Goal: Task Accomplishment & Management: Use online tool/utility

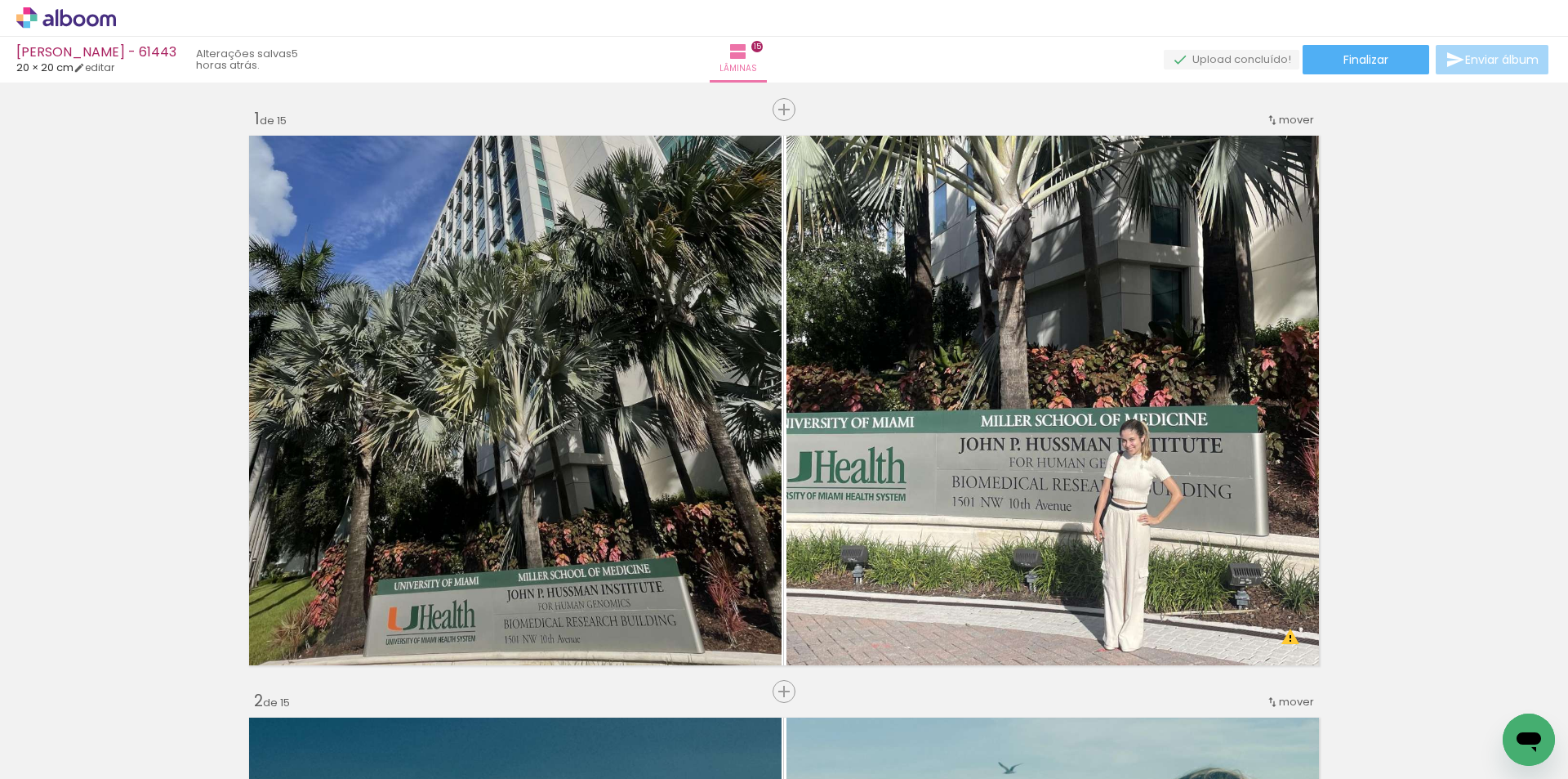
click at [1344, 54] on span "Finalizar" at bounding box center [1366, 60] width 45 height 11
click at [1349, 75] on div "beatriz - 61443 20 × 20 cm editar 5 horas atrás. Lâminas 15 Finalizar Enviar ál…" at bounding box center [784, 41] width 1568 height 82
click at [1365, 49] on paper-button "Finalizar" at bounding box center [1366, 59] width 127 height 29
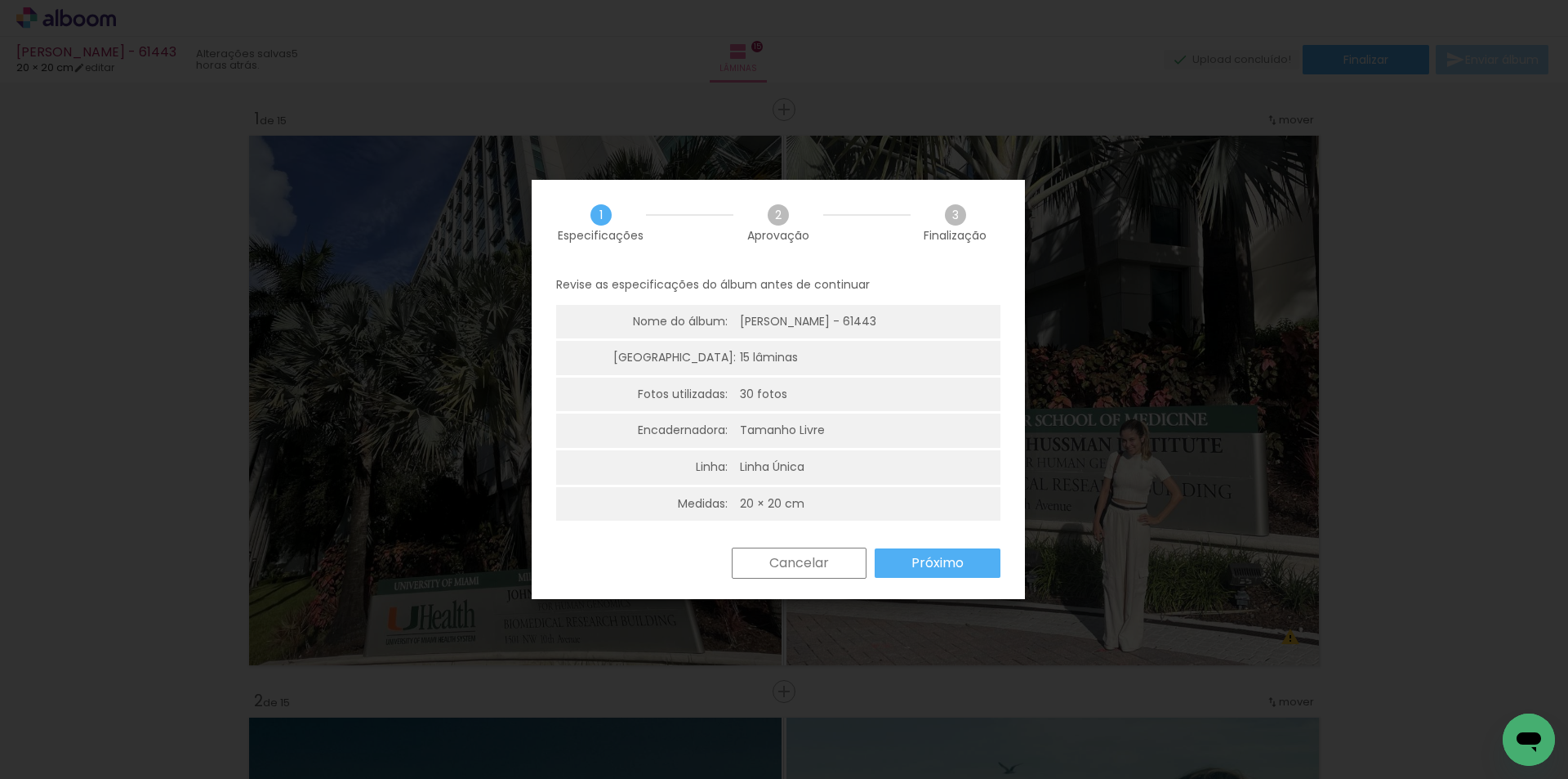
click at [0, 0] on slot "Próximo" at bounding box center [0, 0] width 0 height 0
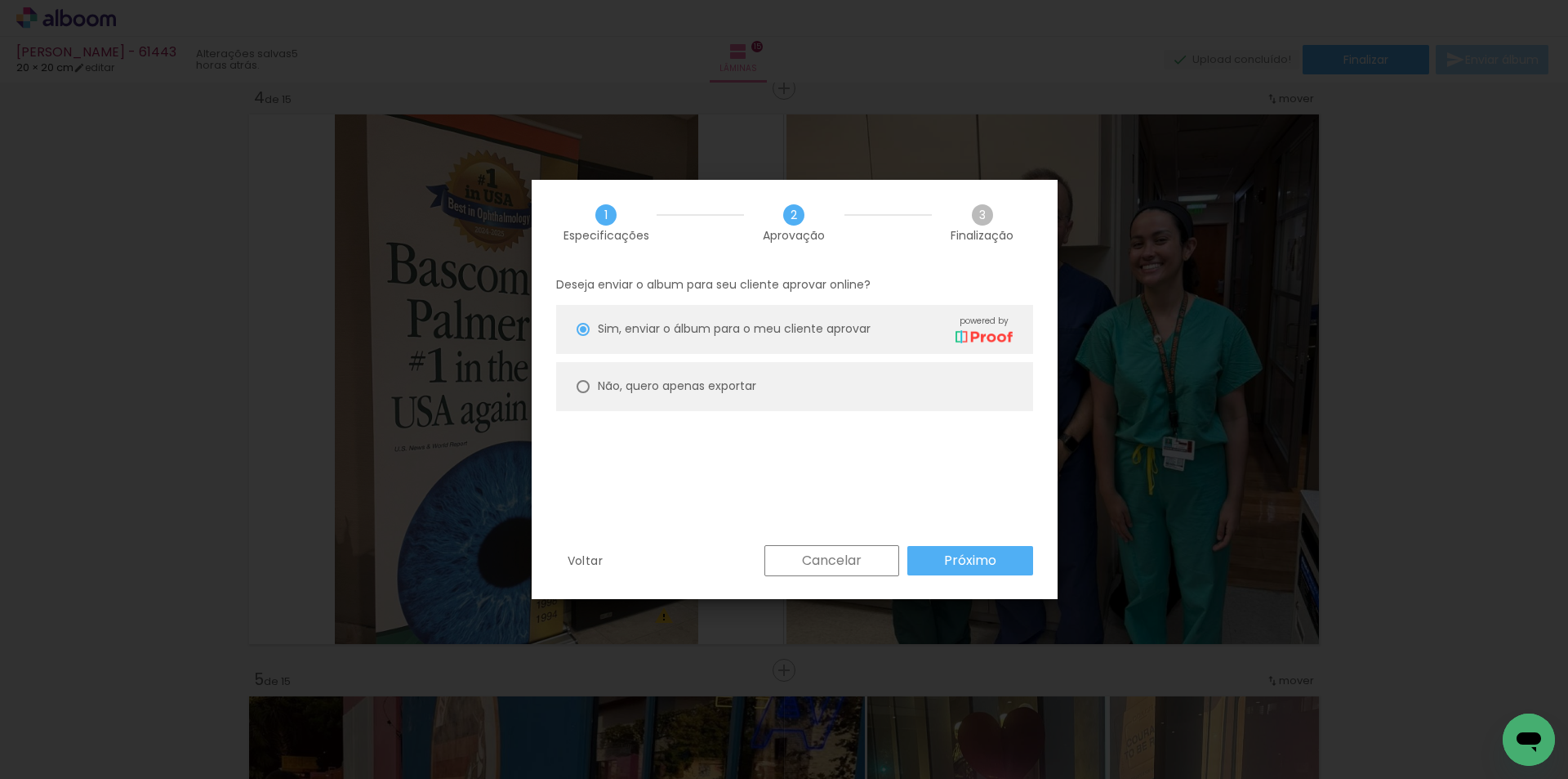
scroll to position [0, 1406]
click at [759, 389] on paper-radio-button "Não, quero apenas exportar" at bounding box center [795, 386] width 477 height 49
type paper-radio-button "on"
click at [0, 0] on slot "Próximo" at bounding box center [0, 0] width 0 height 0
type input "Alta, 300 DPI"
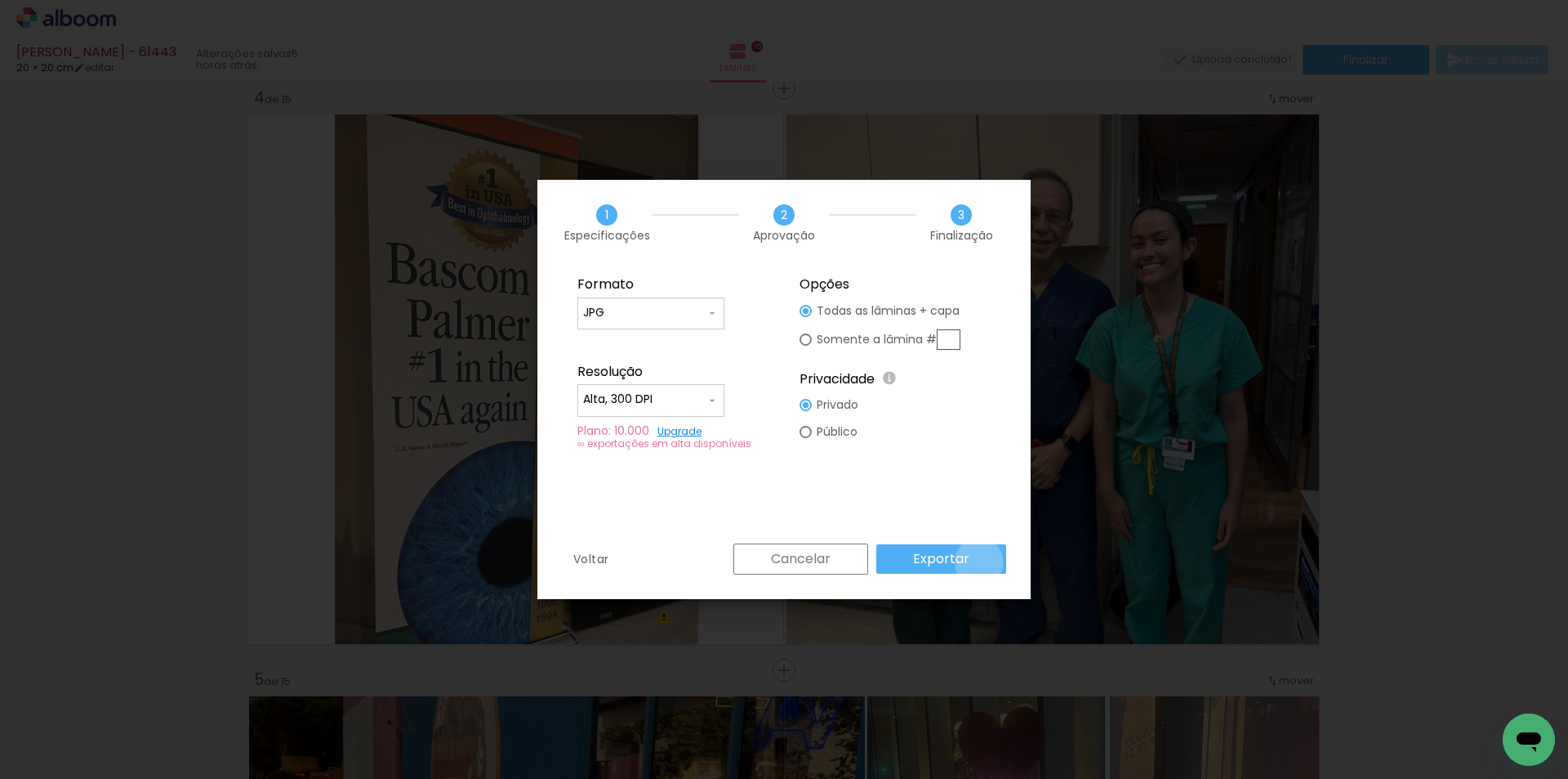
click at [982, 563] on paper-button "Exportar" at bounding box center [941, 559] width 130 height 29
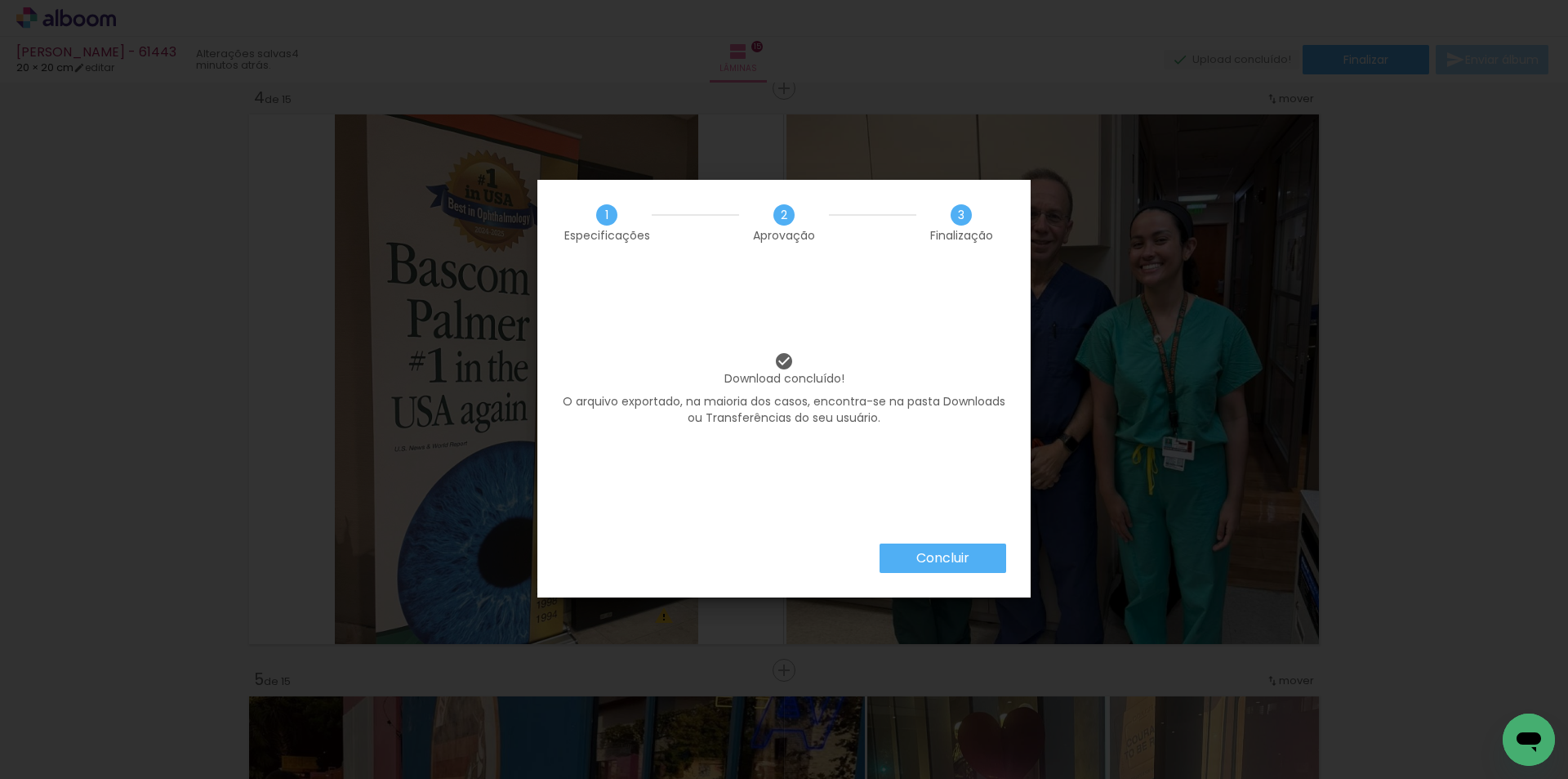
scroll to position [0, 1406]
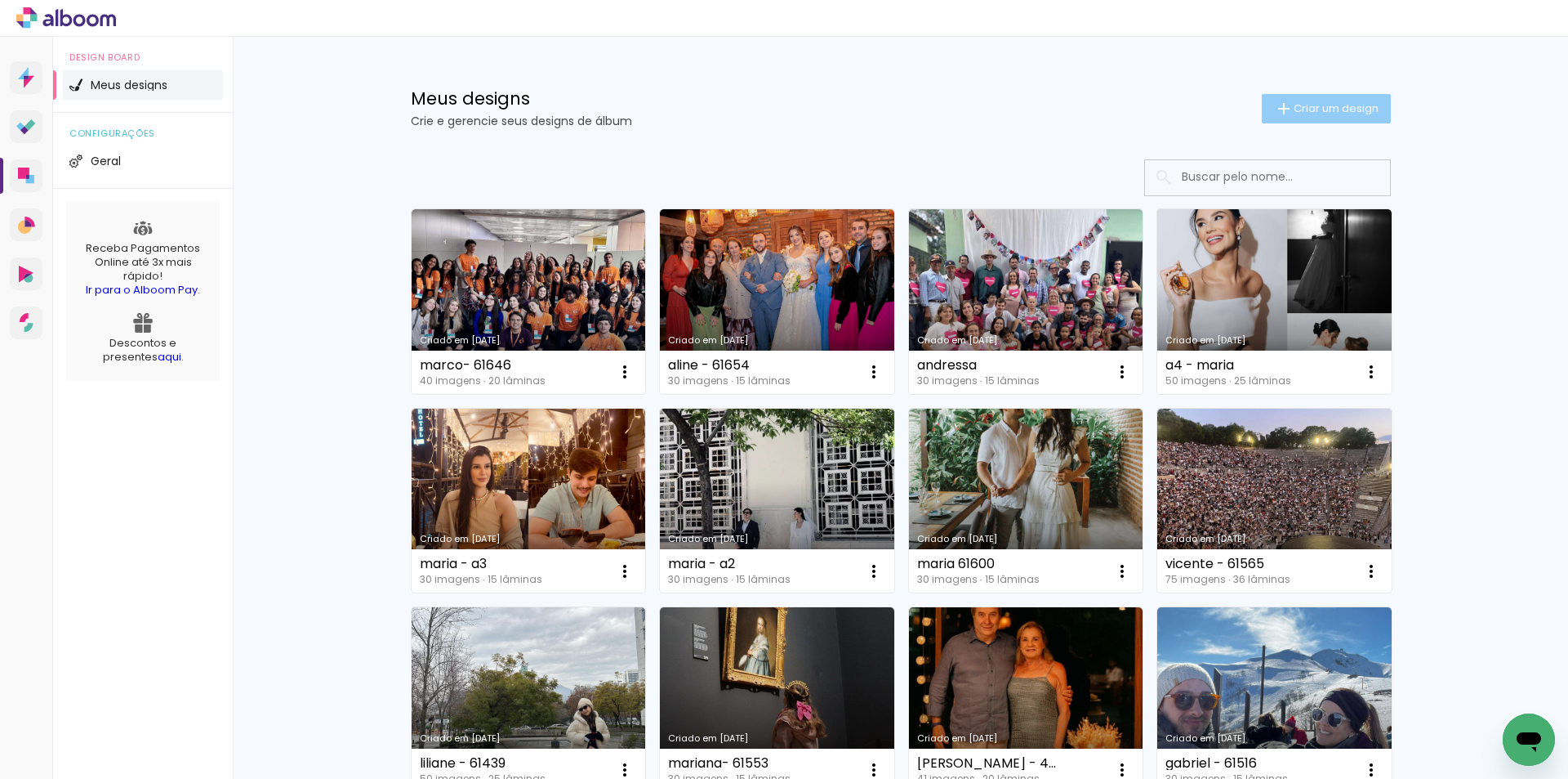
click at [1280, 102] on iron-icon at bounding box center [1283, 108] width 20 height 20
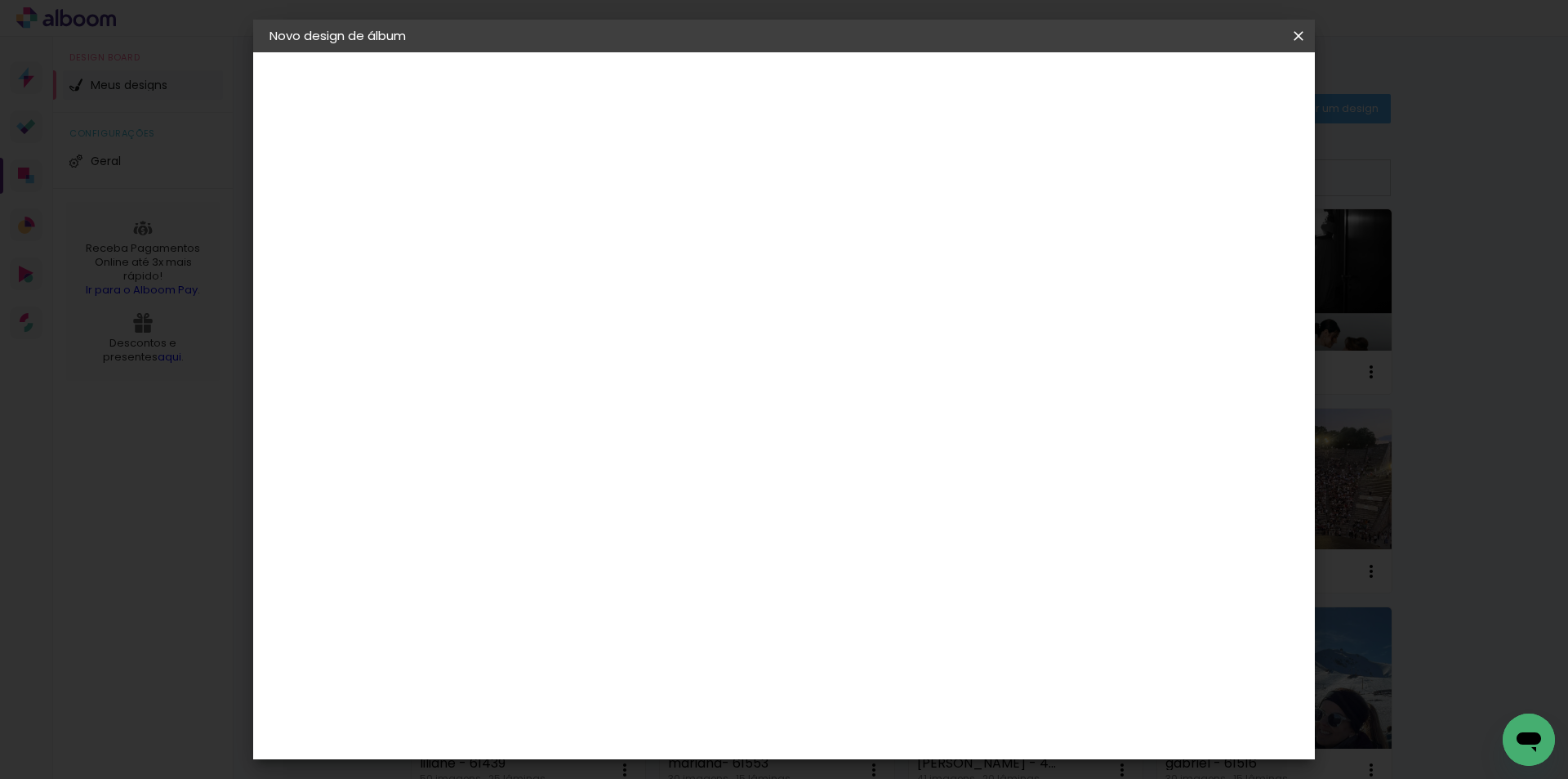
click at [537, 218] on input at bounding box center [537, 219] width 0 height 25
type input "[PERSON_NAME] - a1"
type paper-input "[PERSON_NAME] - a1"
click at [0, 0] on slot "Avançar" at bounding box center [0, 0] width 0 height 0
click at [843, 236] on paper-item "Tamanho Livre" at bounding box center [765, 248] width 157 height 35
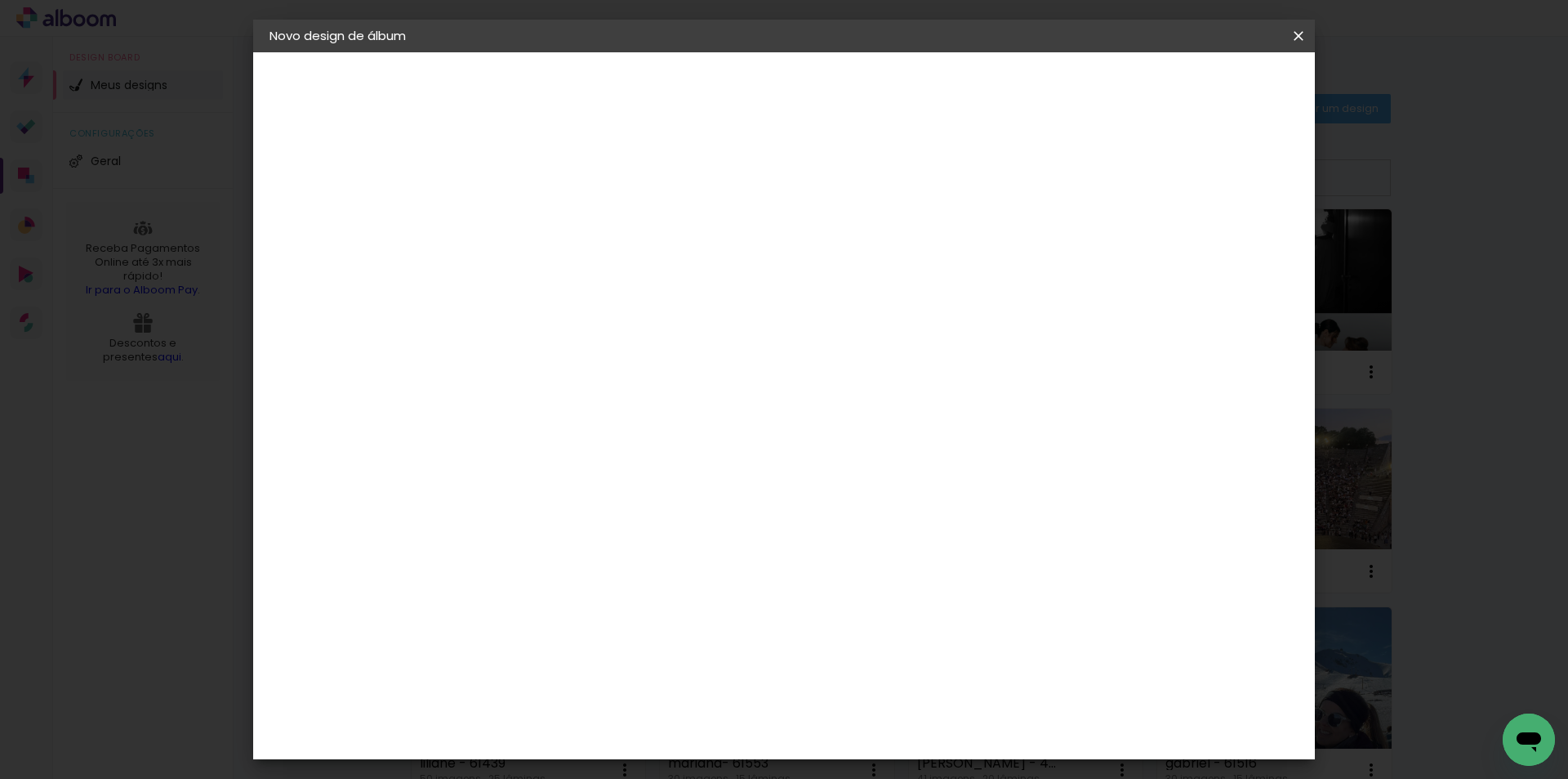
click at [0, 0] on slot "Avançar" at bounding box center [0, 0] width 0 height 0
click at [883, 685] on input "60" at bounding box center [874, 681] width 42 height 24
type input "40,6"
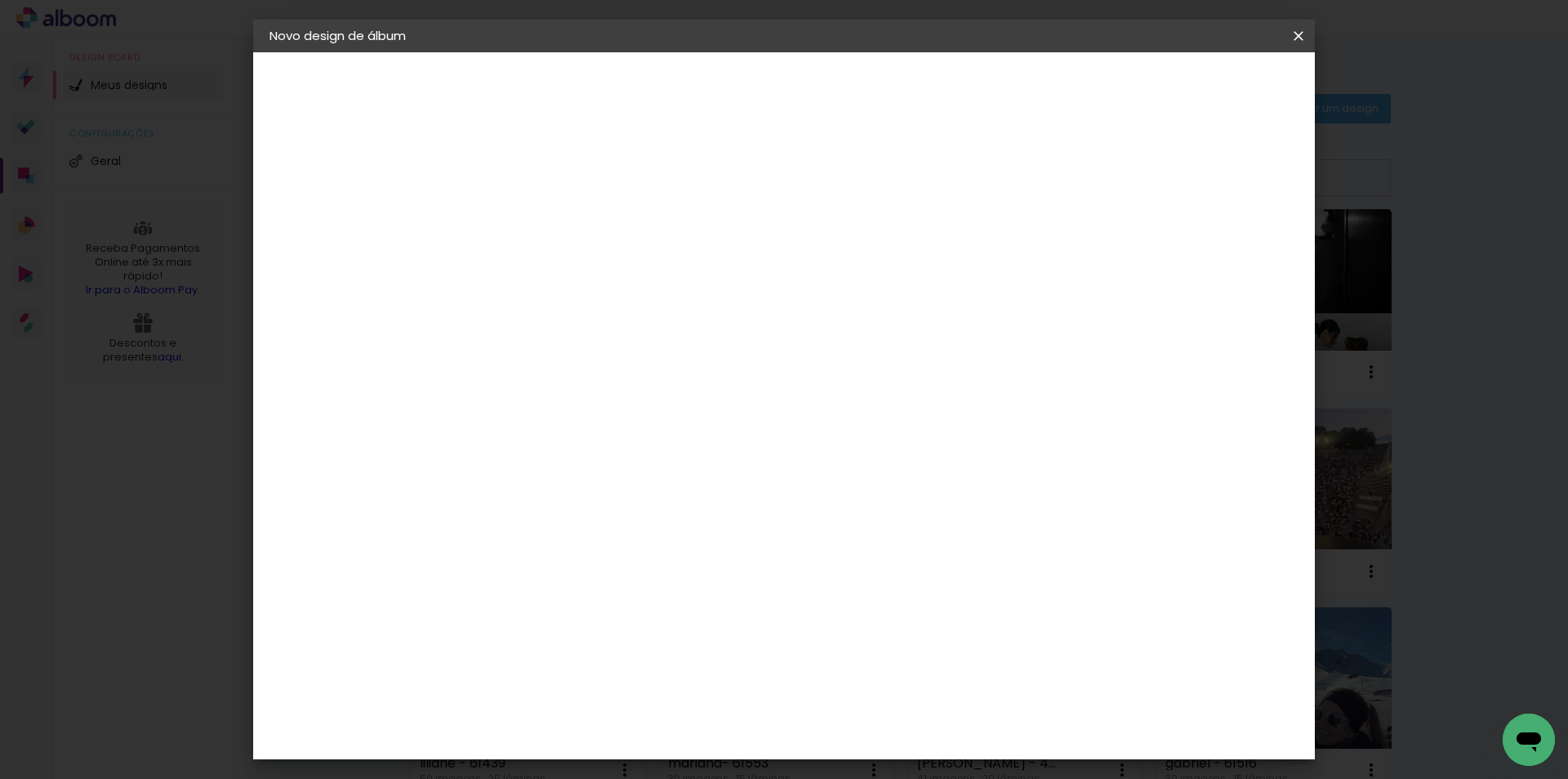
type paper-input "40,6"
click at [491, 547] on input "30" at bounding box center [485, 541] width 42 height 24
type input "20,3"
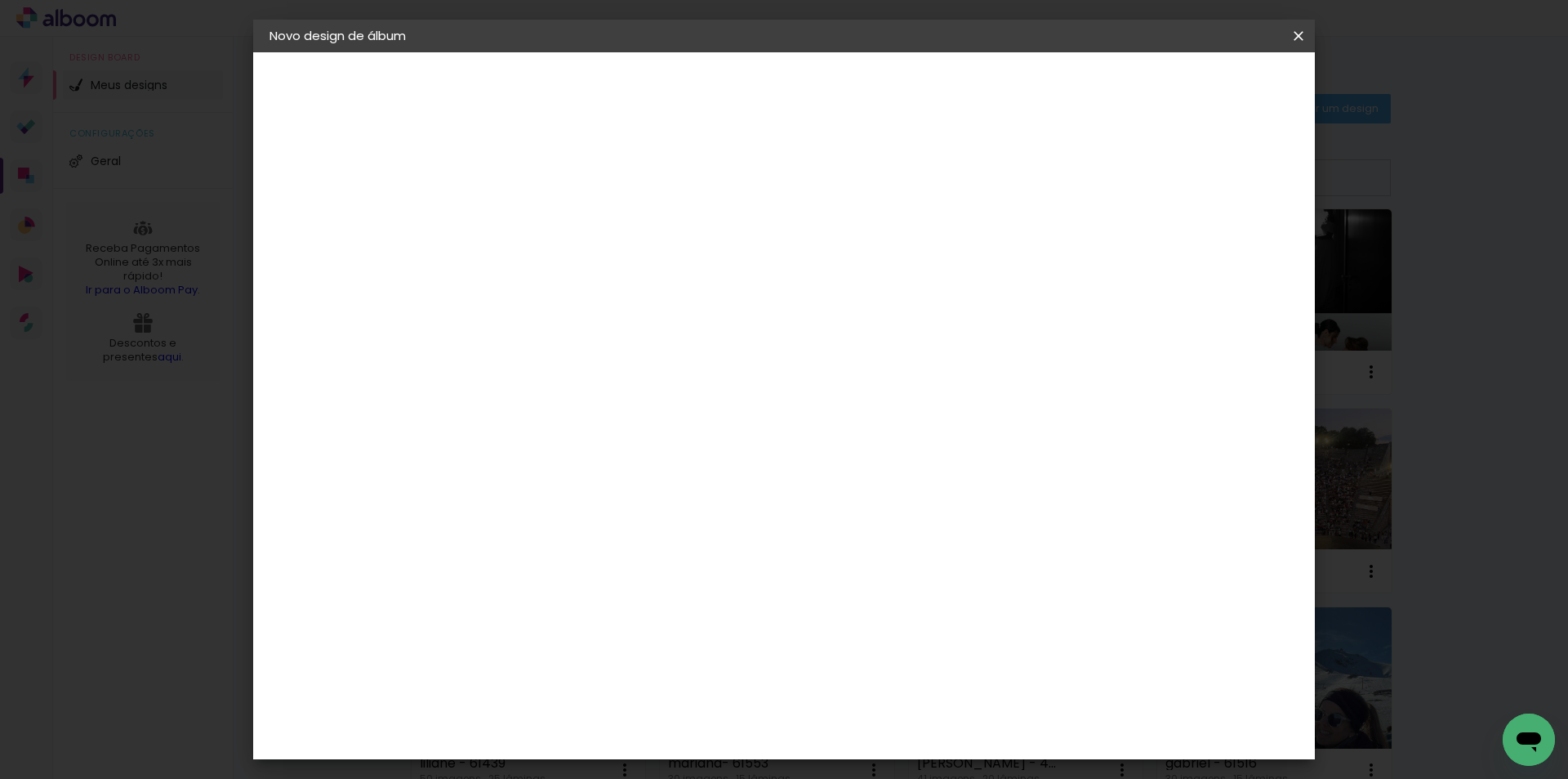
type paper-input "20,3"
type input "4"
type paper-input "4"
click at [1222, 254] on input "4" at bounding box center [1209, 247] width 29 height 24
type input "3"
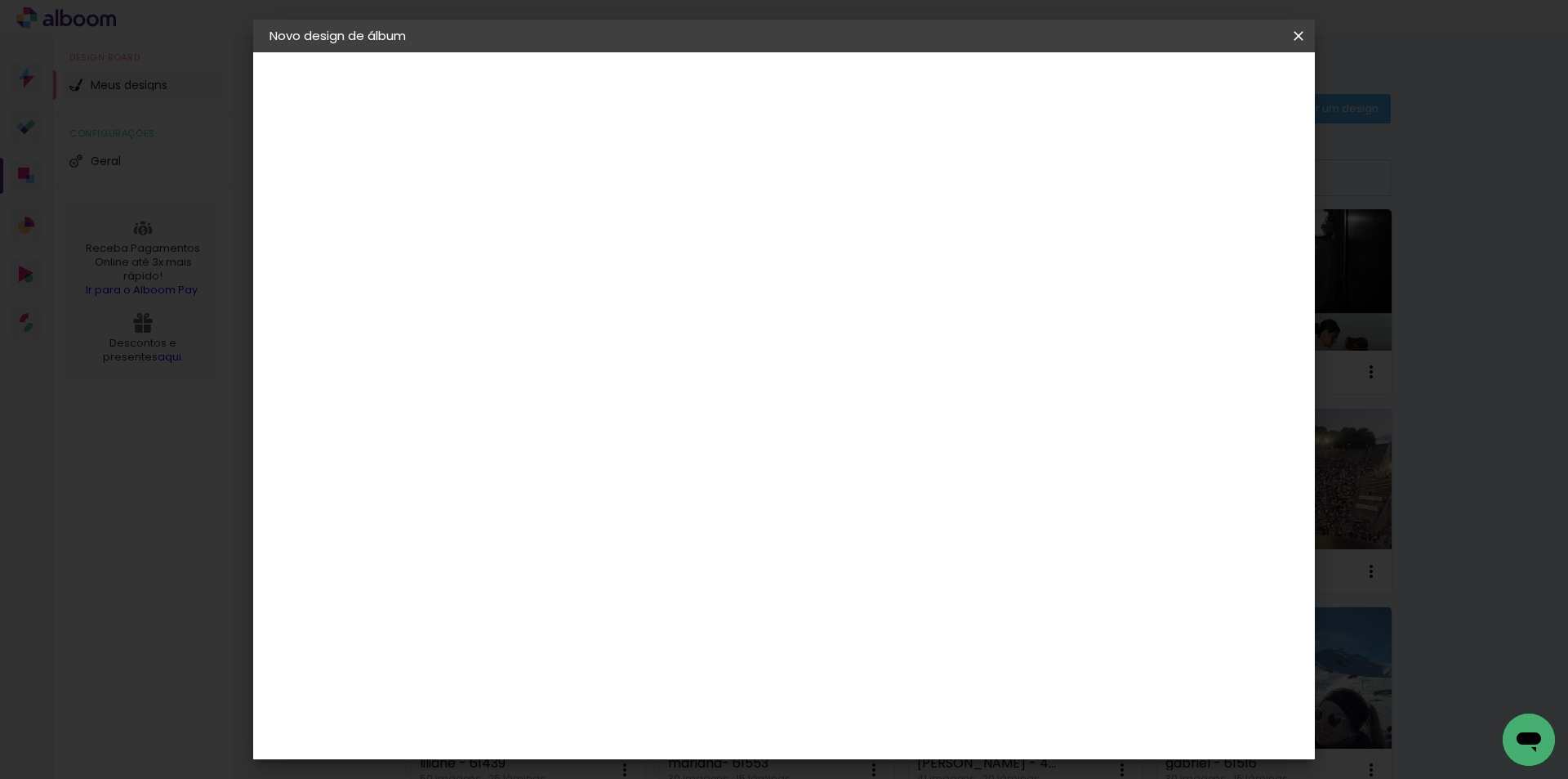
type paper-input "3"
click at [1222, 254] on input "3" at bounding box center [1212, 247] width 29 height 24
type input "2"
type paper-input "2"
click at [1222, 254] on input "2" at bounding box center [1218, 247] width 29 height 24
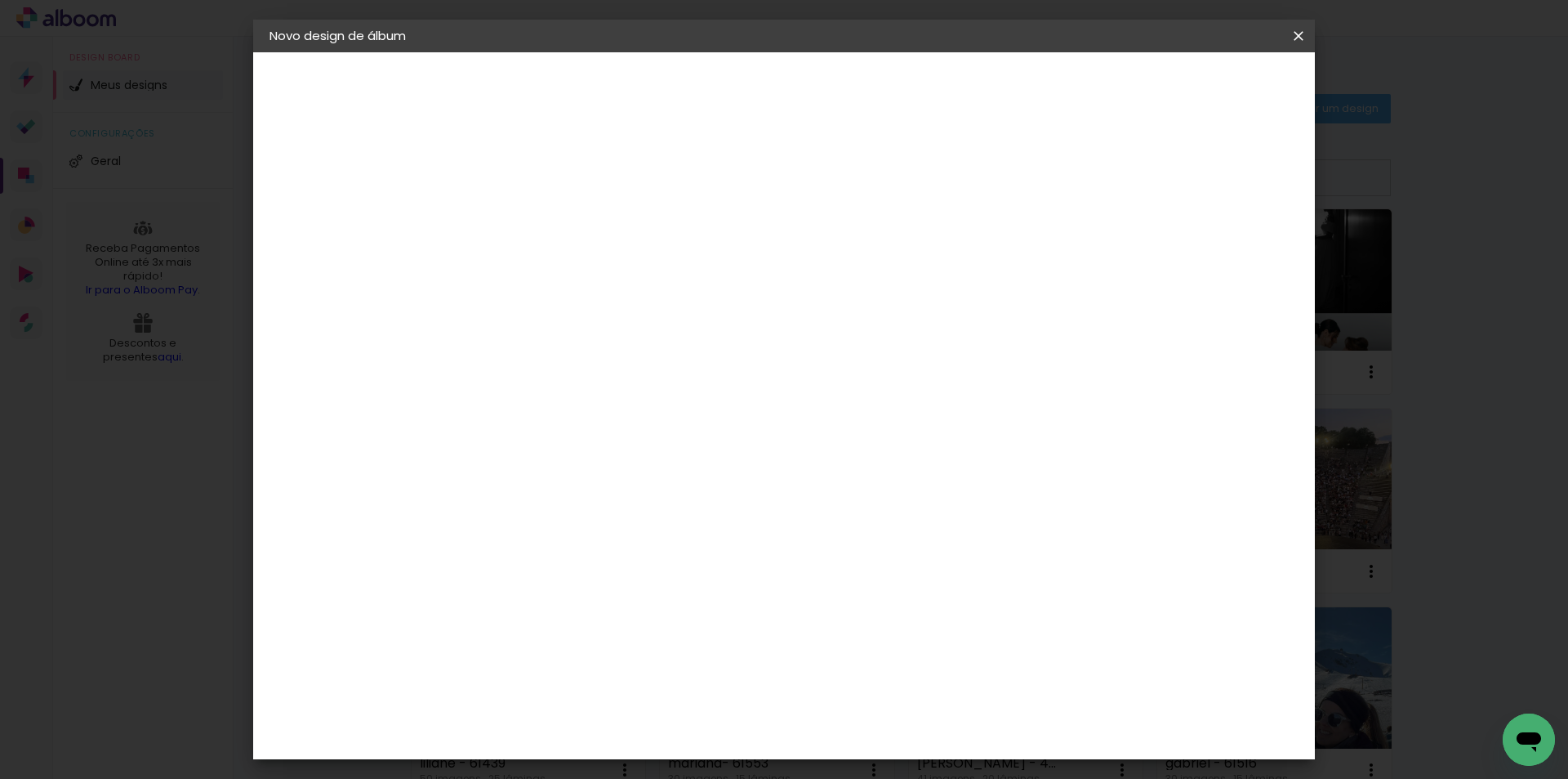
click at [1196, 86] on span "Iniciar design" at bounding box center [1160, 87] width 75 height 11
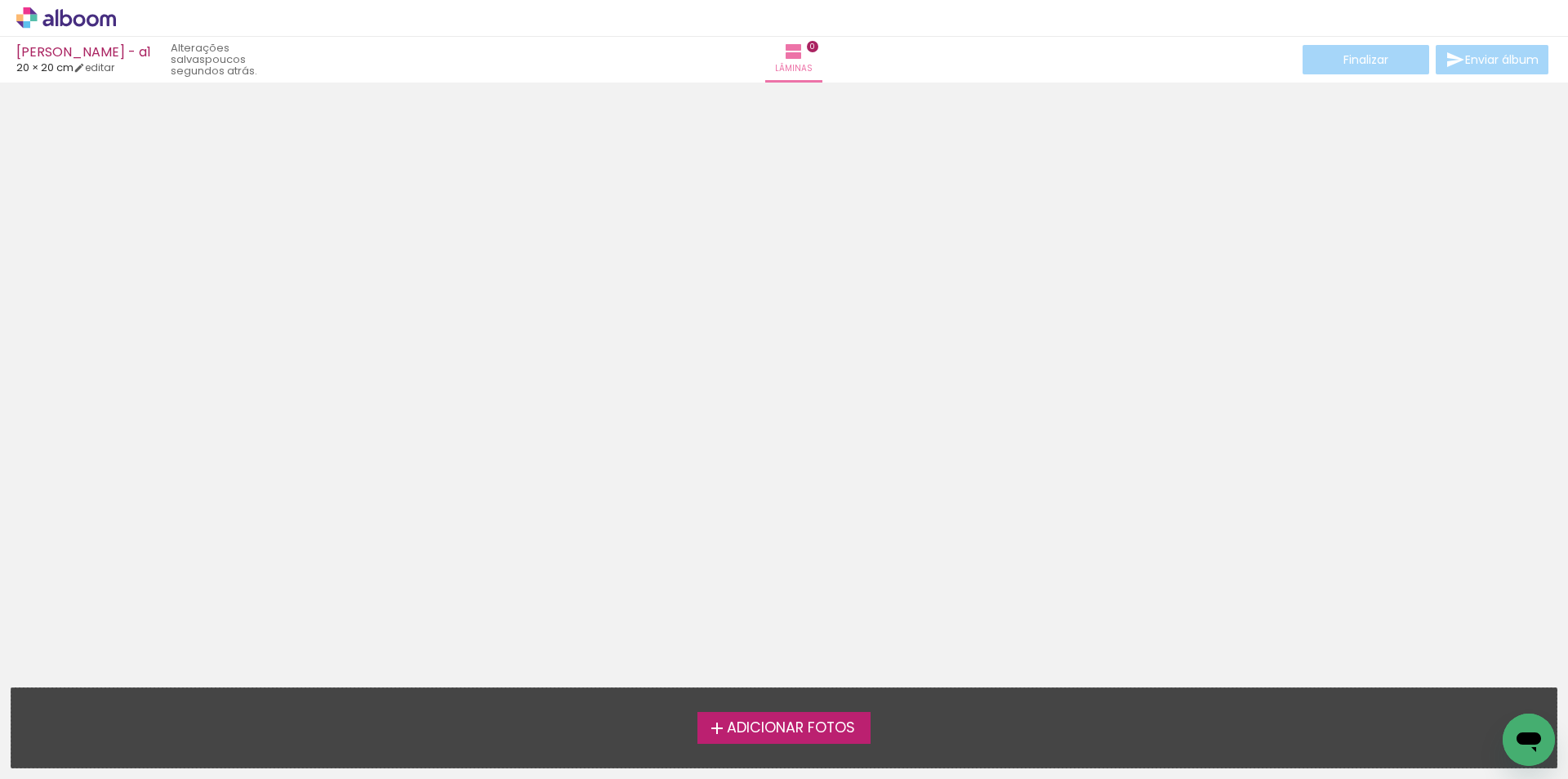
click at [33, 778] on iron-horizontal-list at bounding box center [16, 727] width 33 height 102
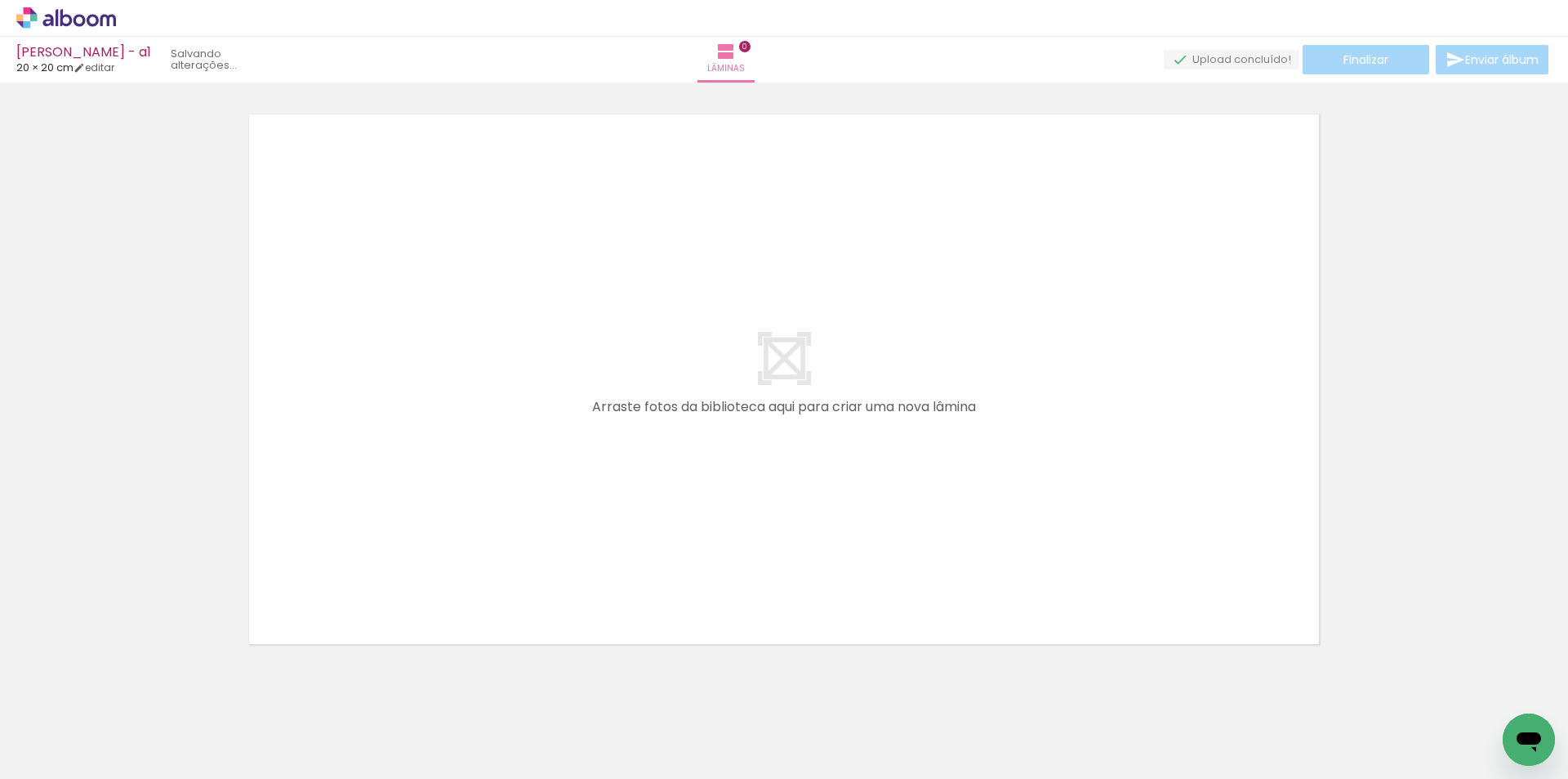
drag, startPoint x: 186, startPoint y: 715, endPoint x: 367, endPoint y: 470, distance: 304.6
click at [367, 470] on quentale-workspace at bounding box center [784, 390] width 1568 height 779
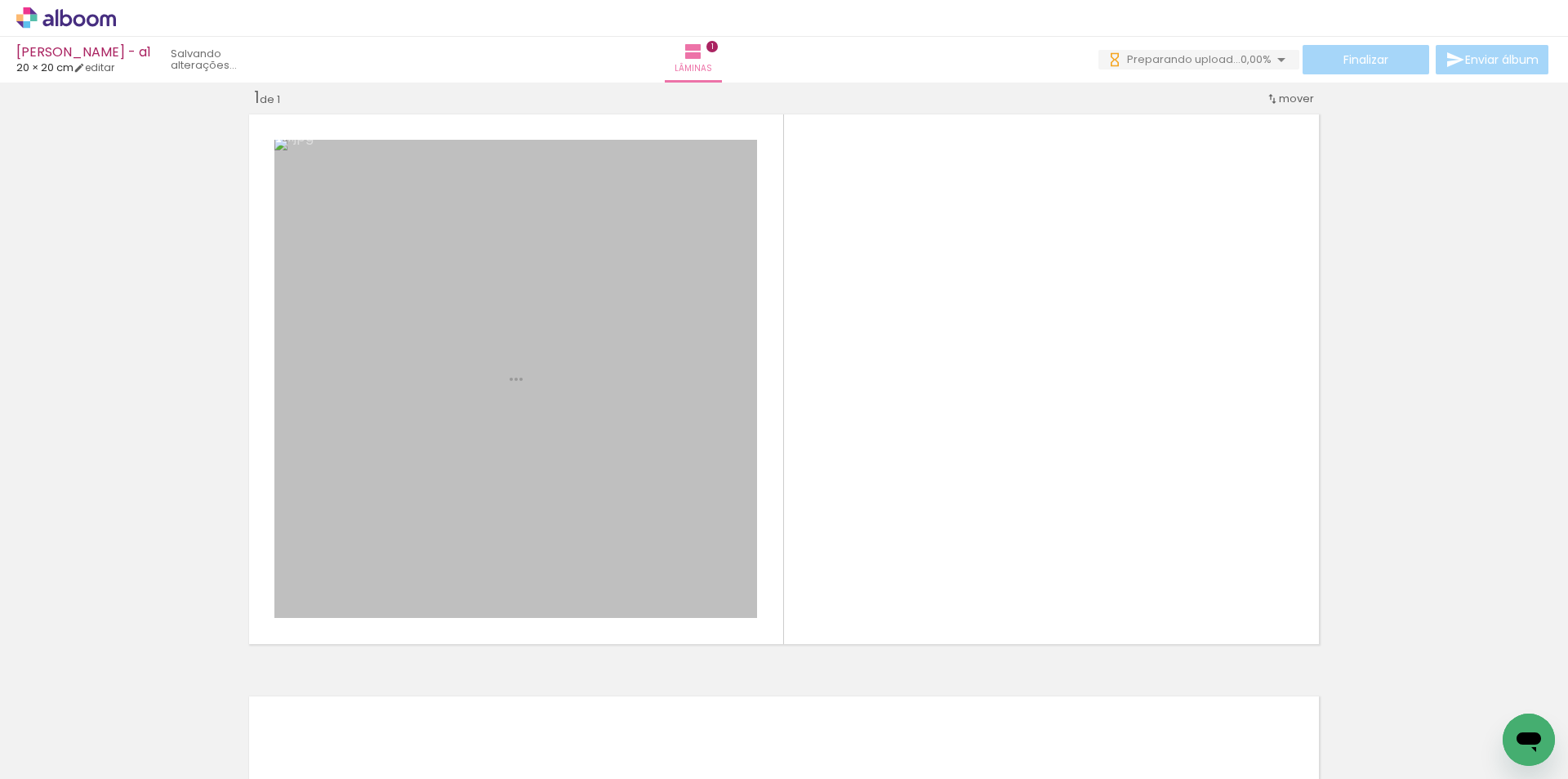
scroll to position [21, 0]
drag, startPoint x: 255, startPoint y: 724, endPoint x: 756, endPoint y: 420, distance: 586.0
click at [510, 549] on quentale-workspace at bounding box center [784, 390] width 1568 height 779
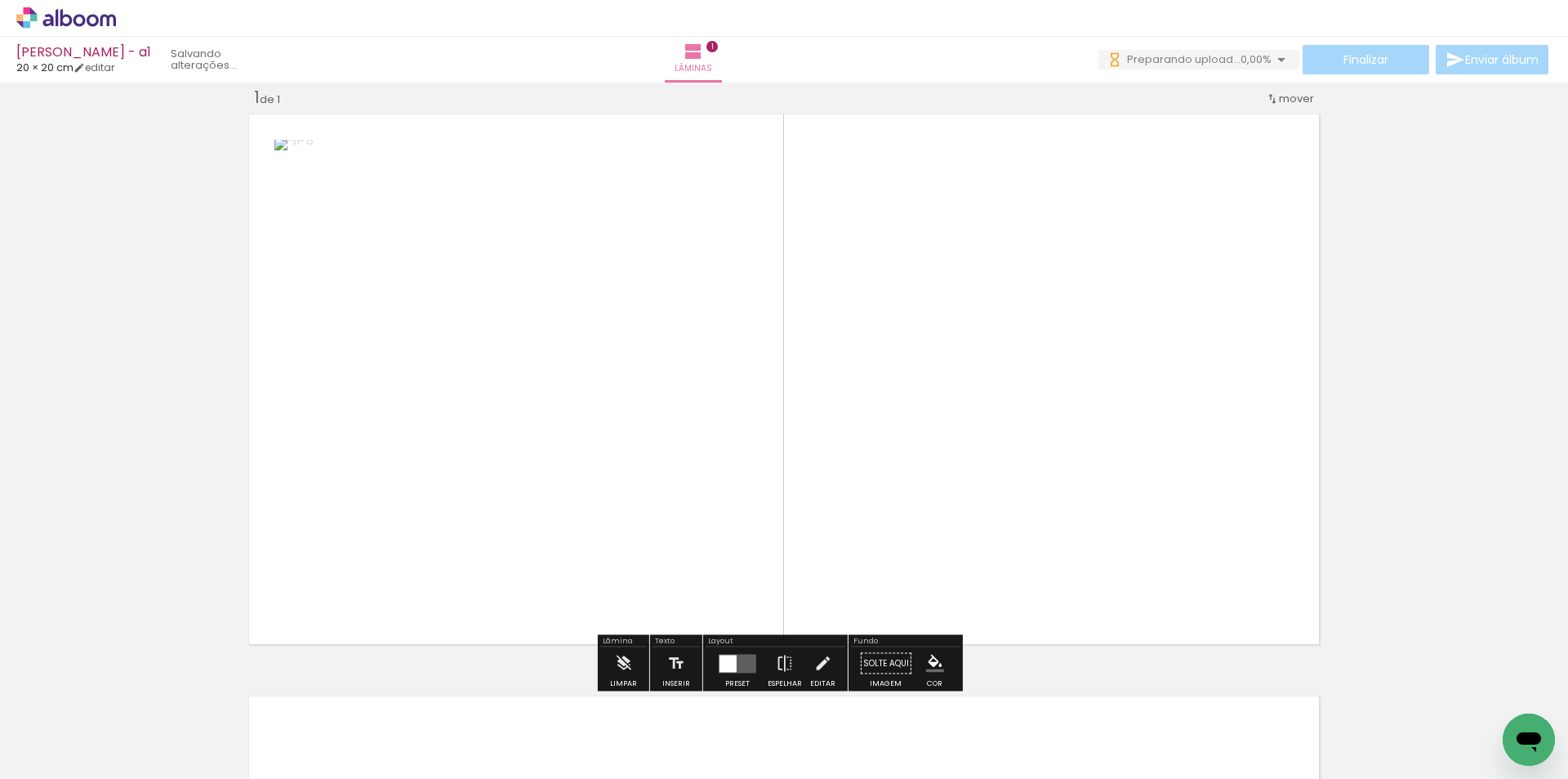
scroll to position [0, 0]
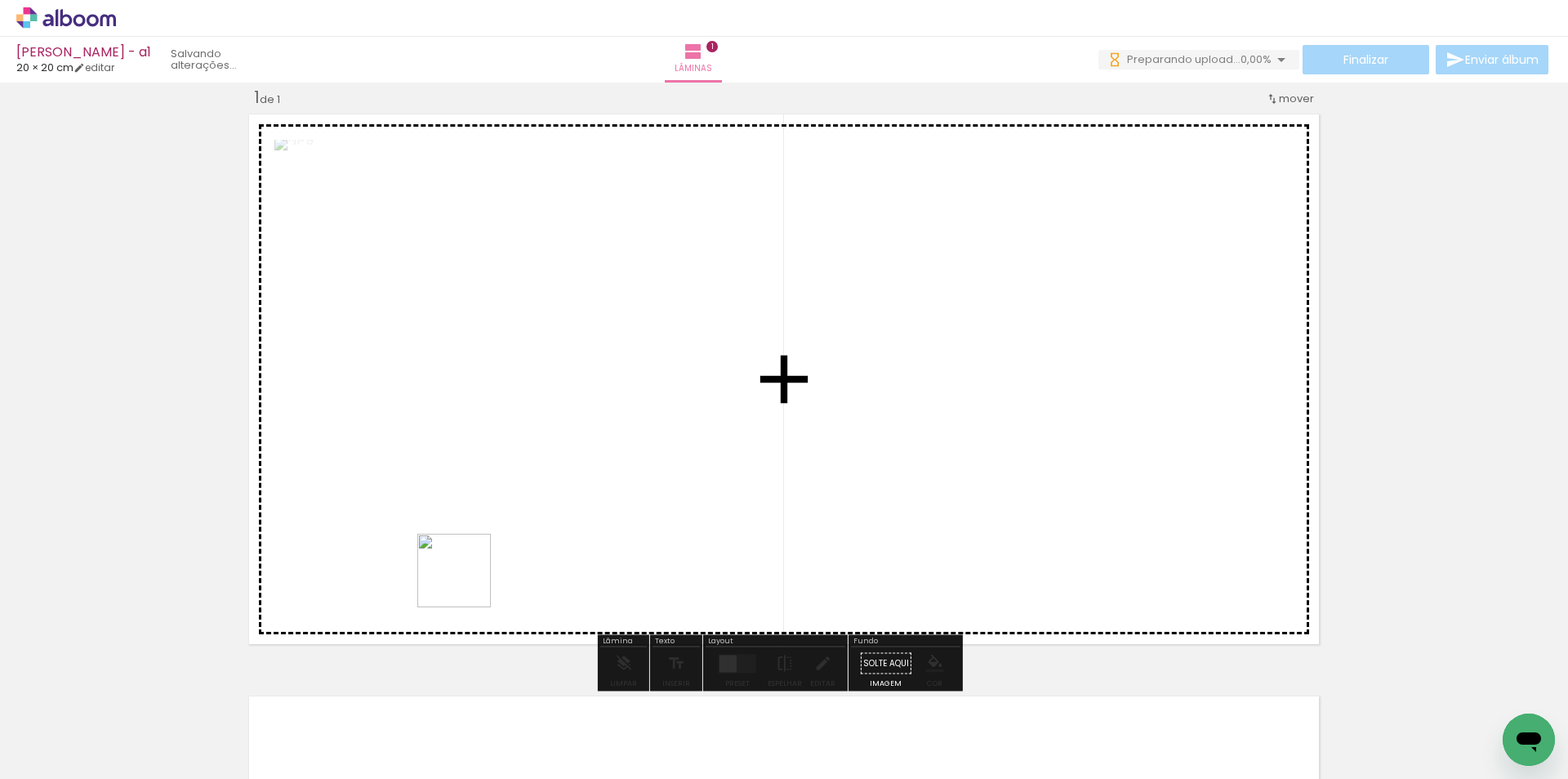
drag, startPoint x: 243, startPoint y: 736, endPoint x: 680, endPoint y: 453, distance: 520.6
click at [697, 446] on quentale-workspace at bounding box center [784, 390] width 1568 height 779
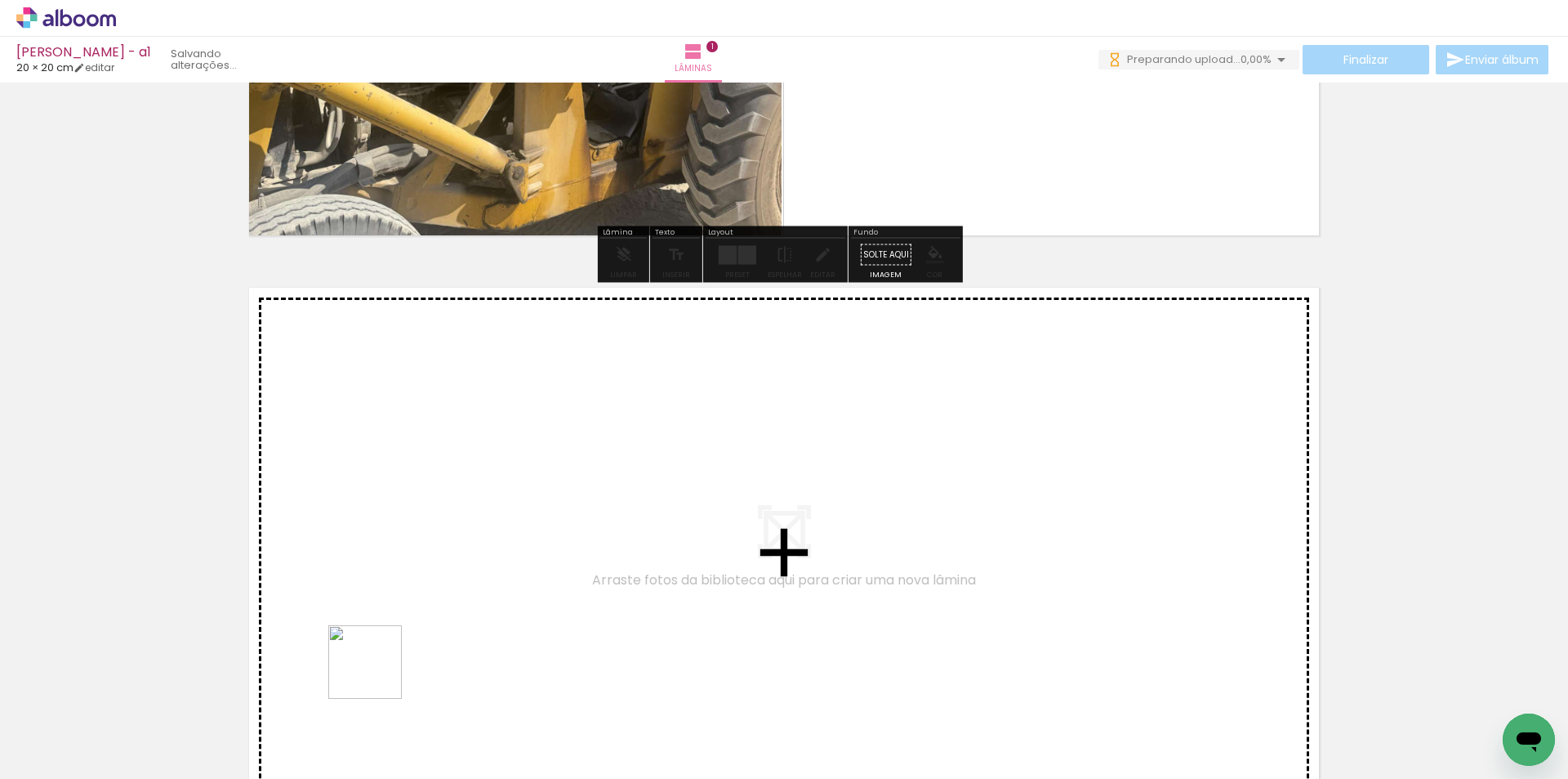
drag, startPoint x: 377, startPoint y: 674, endPoint x: 427, endPoint y: 716, distance: 65.3
click at [388, 642] on quentale-workspace at bounding box center [784, 390] width 1568 height 779
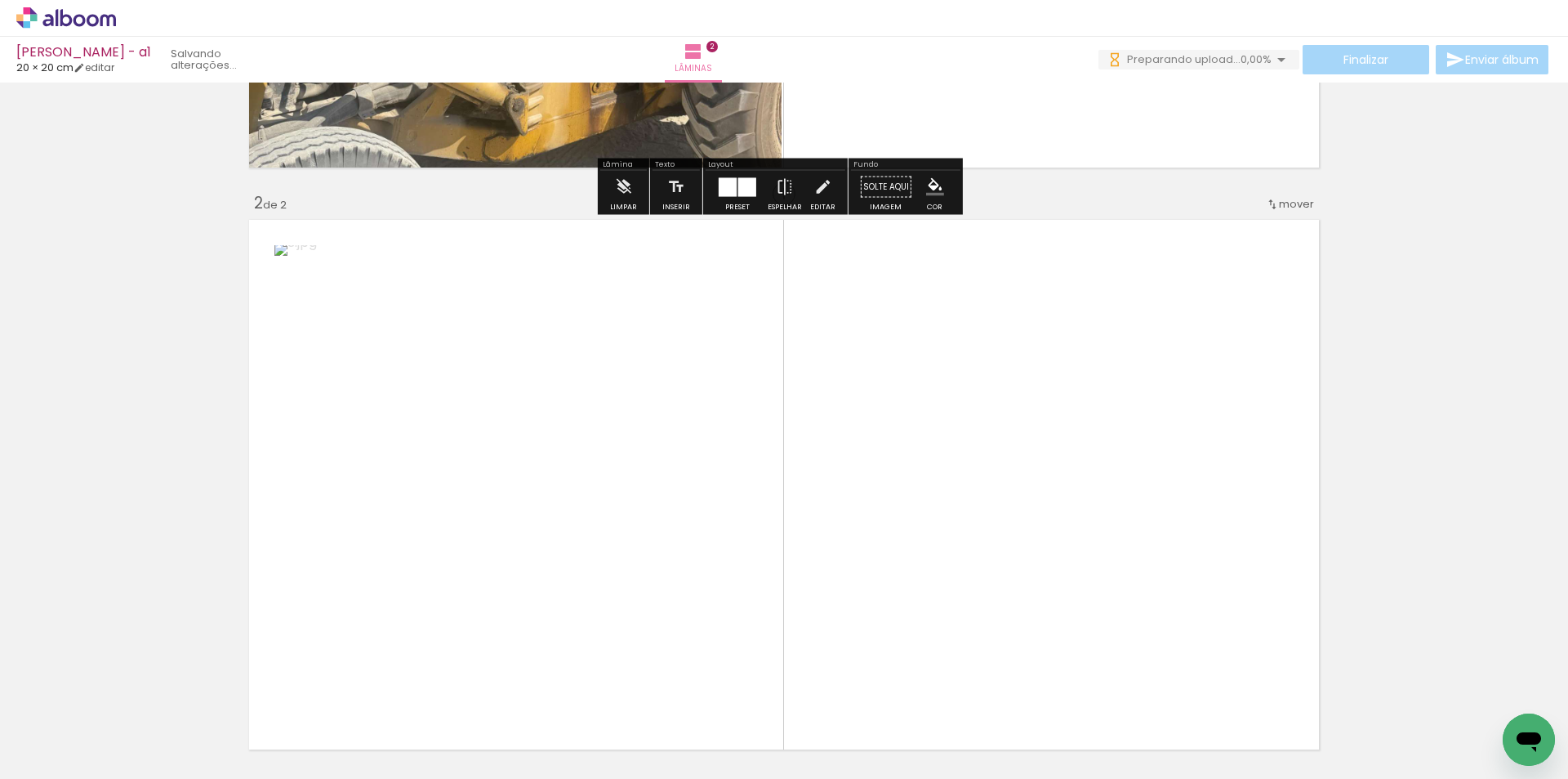
drag, startPoint x: 431, startPoint y: 718, endPoint x: 803, endPoint y: 415, distance: 479.8
click at [731, 442] on quentale-workspace at bounding box center [784, 390] width 1568 height 779
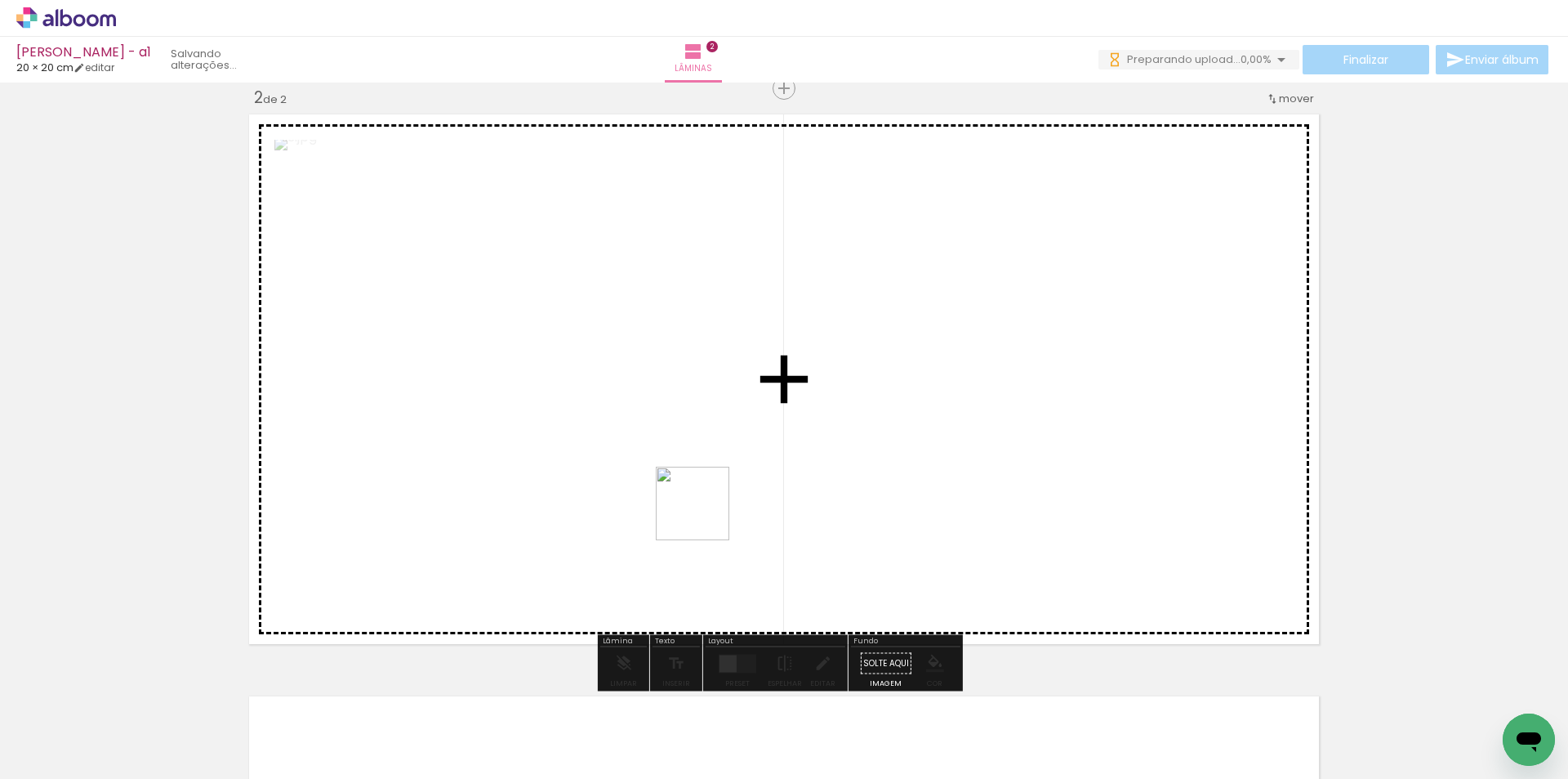
drag, startPoint x: 432, startPoint y: 714, endPoint x: 705, endPoint y: 510, distance: 340.8
click at [711, 507] on quentale-workspace at bounding box center [784, 390] width 1568 height 779
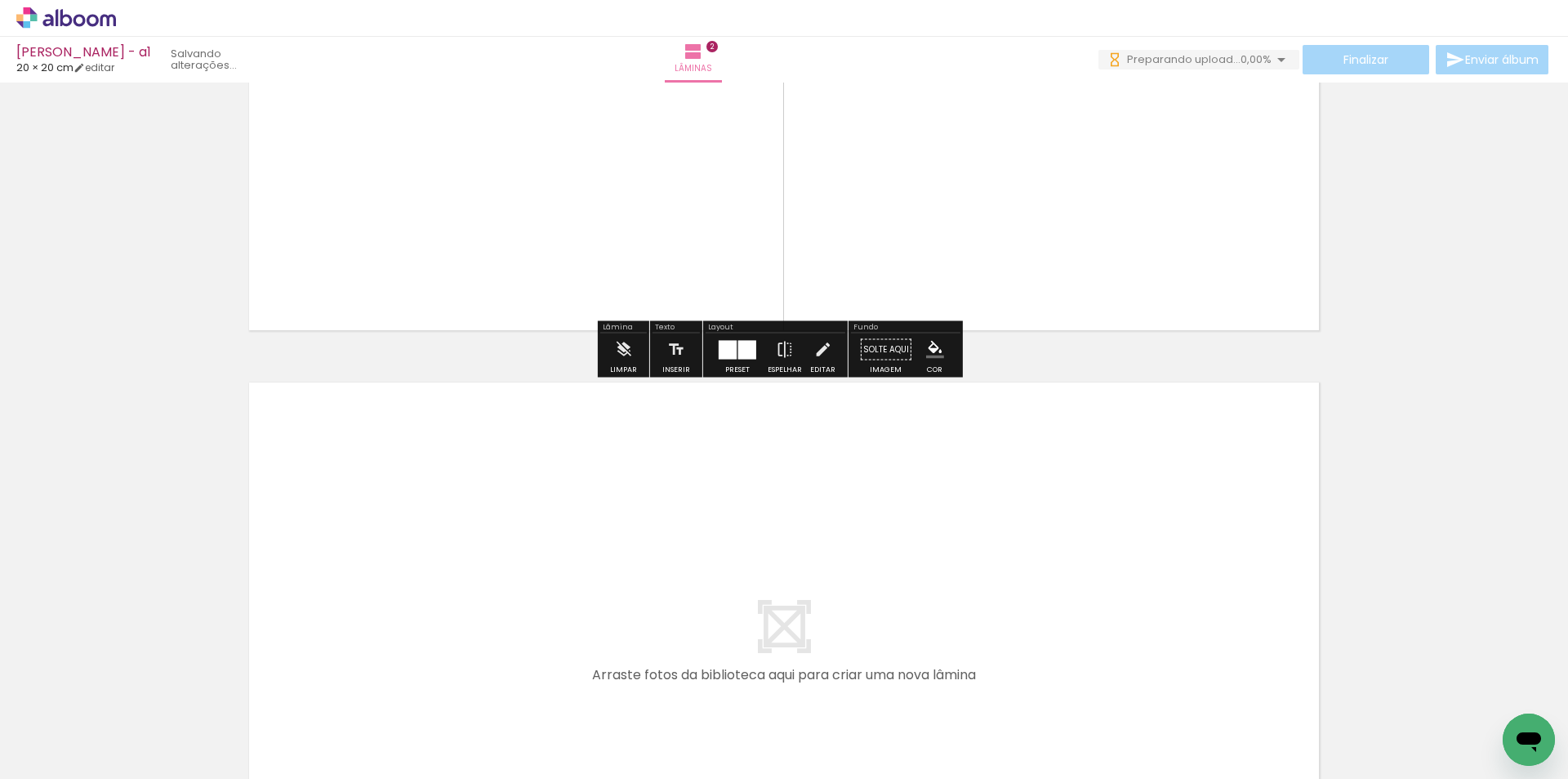
scroll to position [929, 0]
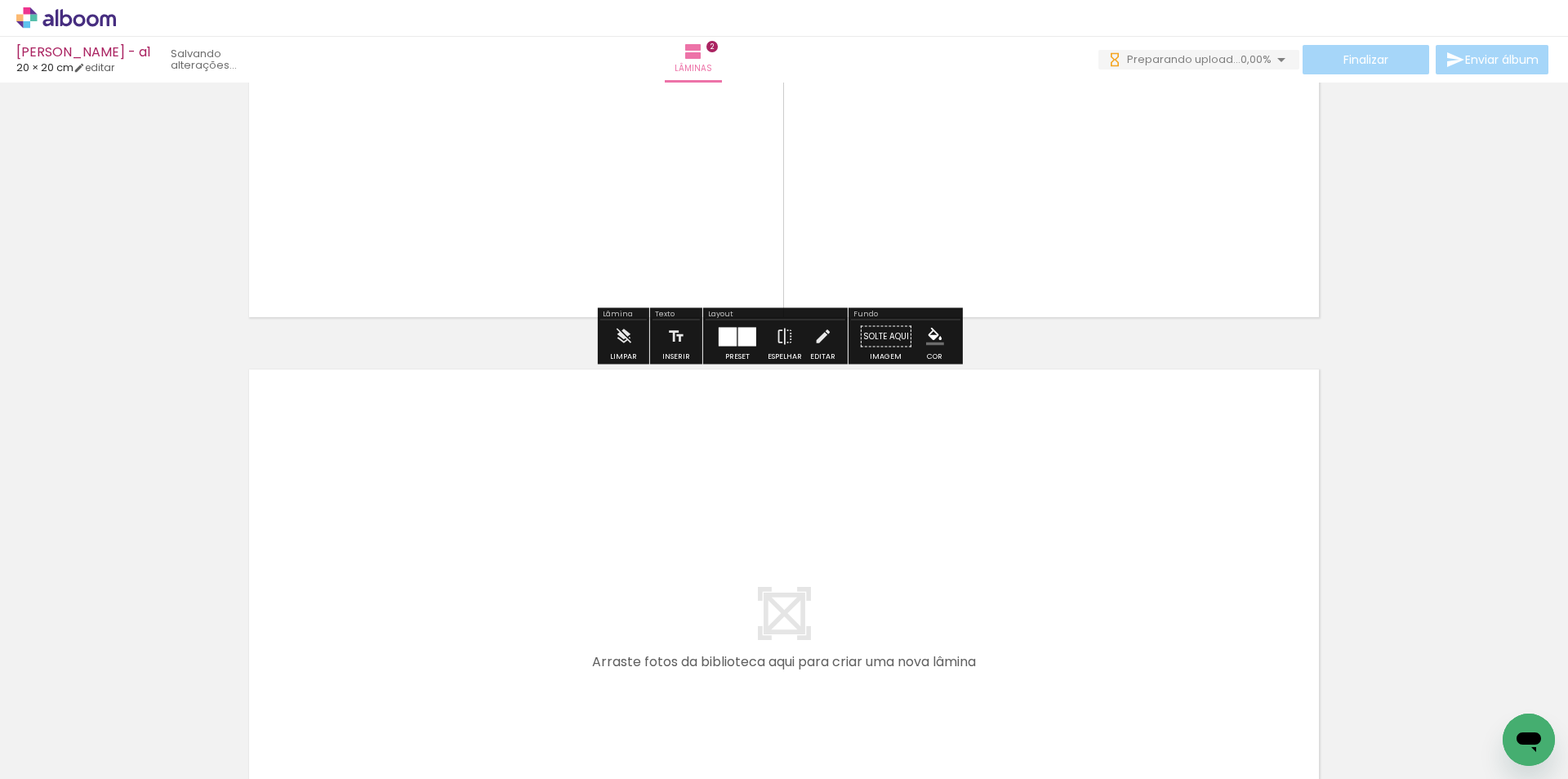
drag, startPoint x: 568, startPoint y: 696, endPoint x: 636, endPoint y: 541, distance: 169.3
click at [636, 541] on quentale-workspace at bounding box center [784, 390] width 1568 height 779
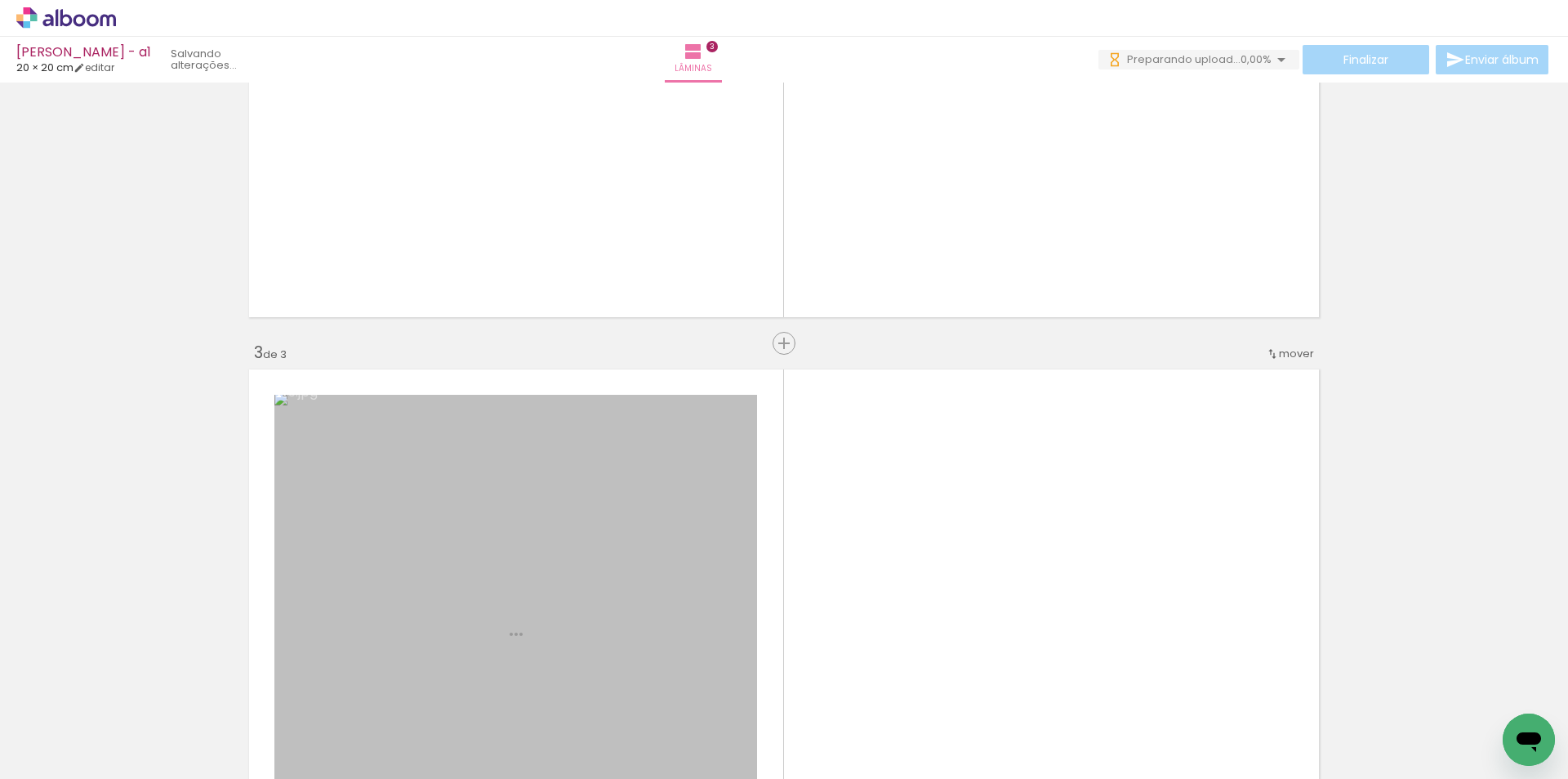
scroll to position [0, 0]
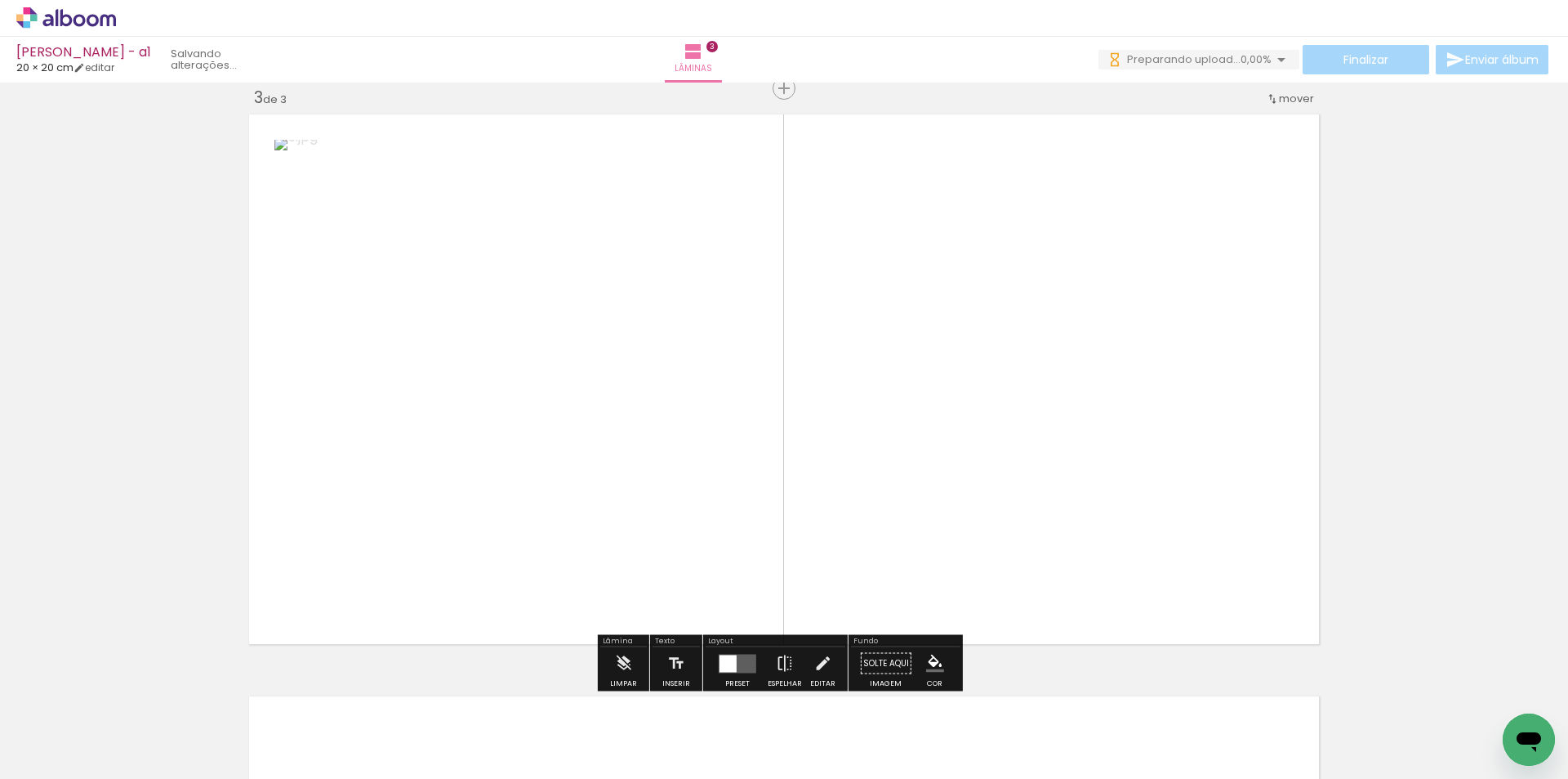
drag, startPoint x: 629, startPoint y: 730, endPoint x: 777, endPoint y: 530, distance: 248.8
click at [758, 544] on quentale-workspace at bounding box center [784, 390] width 1568 height 779
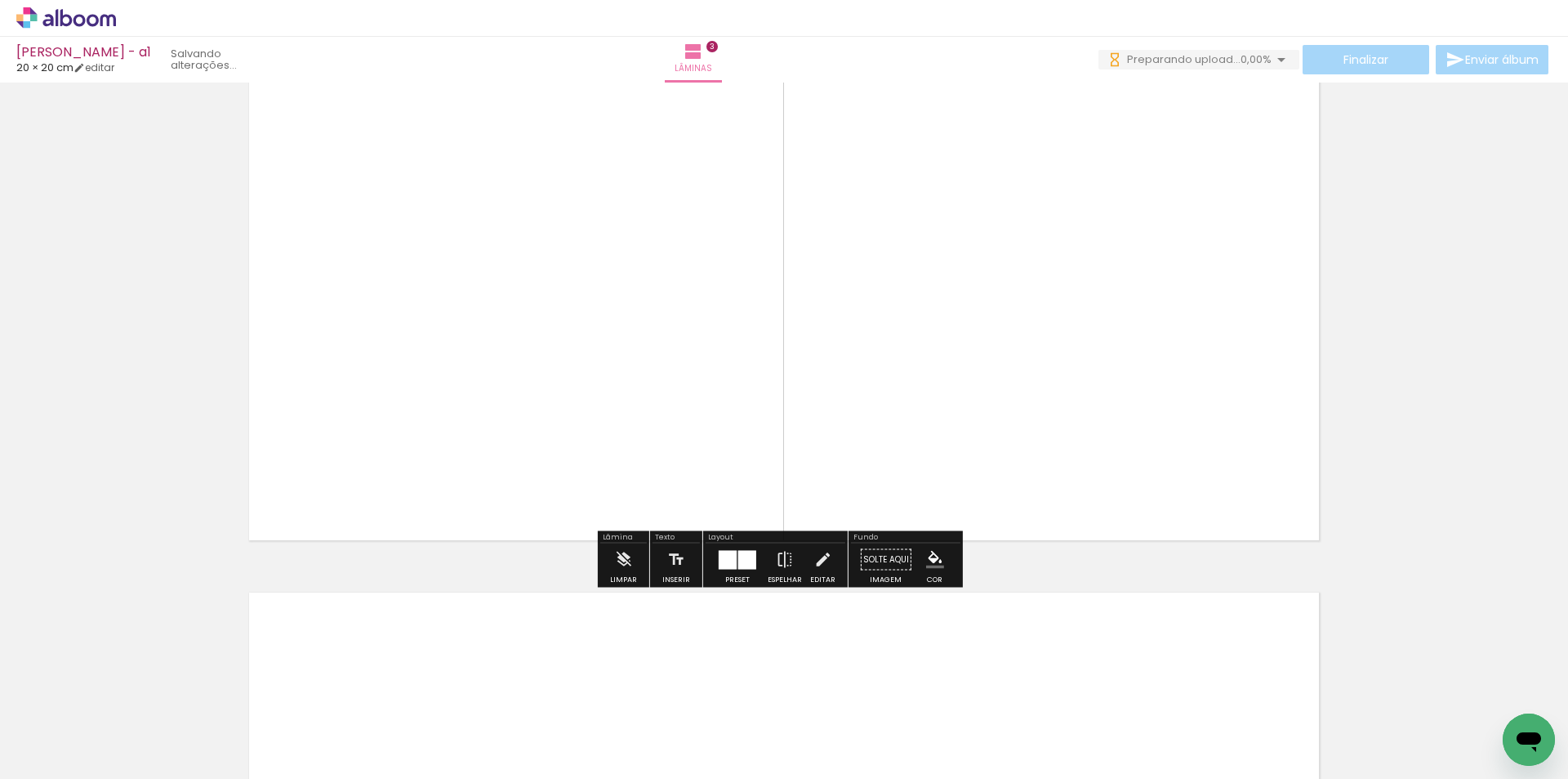
scroll to position [1430, 0]
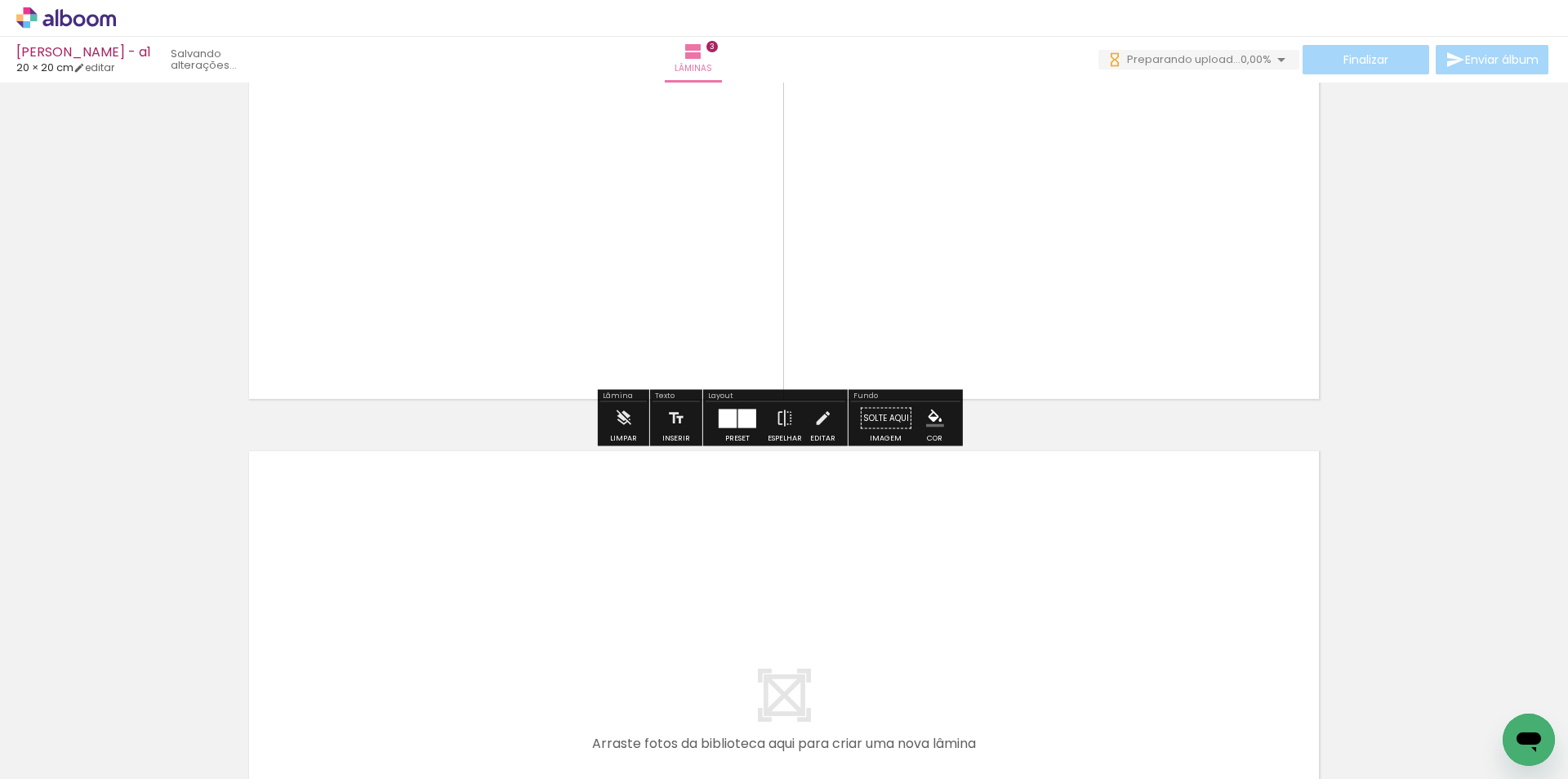
drag, startPoint x: 735, startPoint y: 721, endPoint x: 818, endPoint y: 737, distance: 84.5
click at [759, 642] on quentale-workspace at bounding box center [784, 390] width 1568 height 779
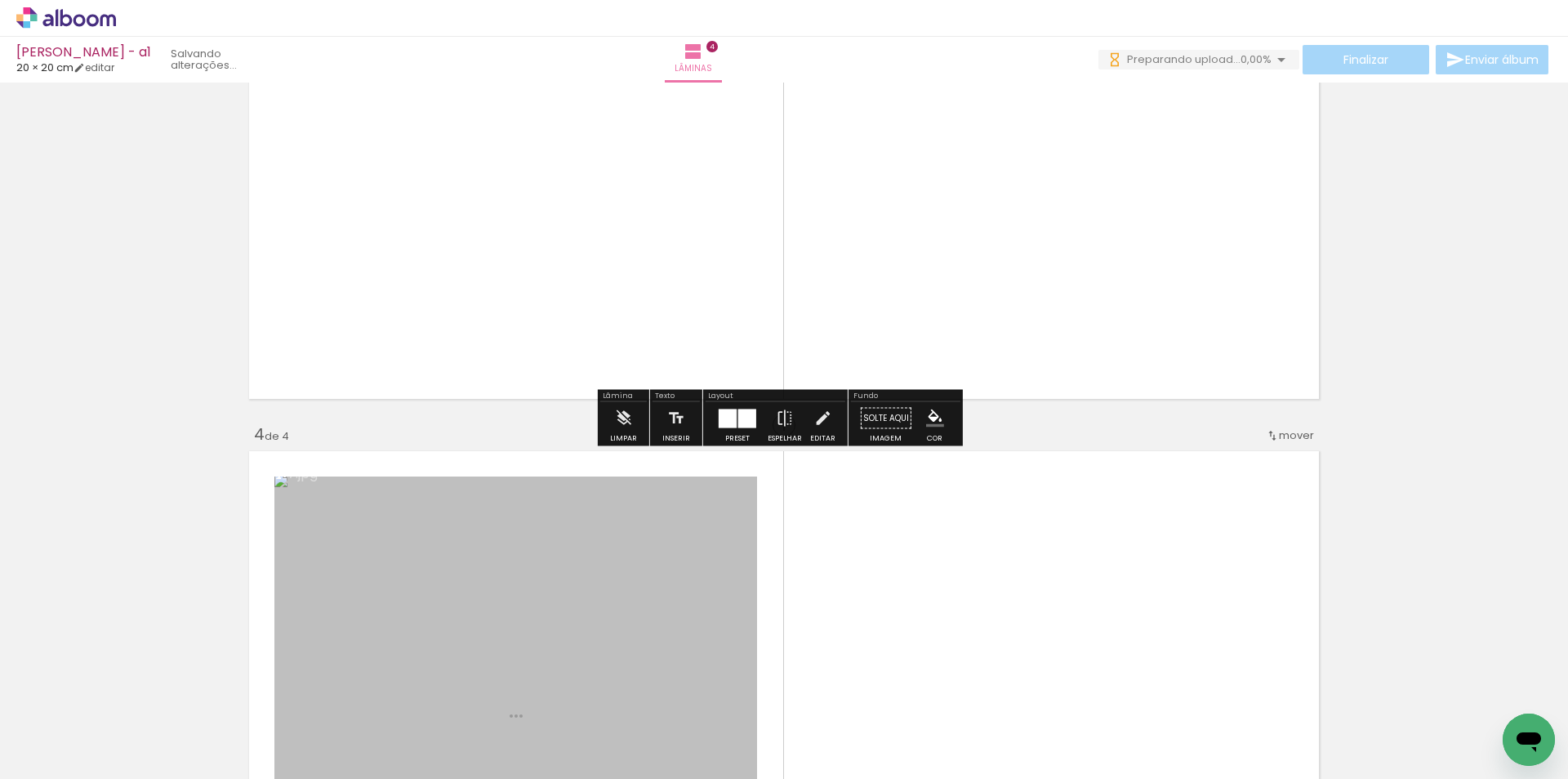
click at [931, 390] on quentale-workspace at bounding box center [784, 390] width 1568 height 779
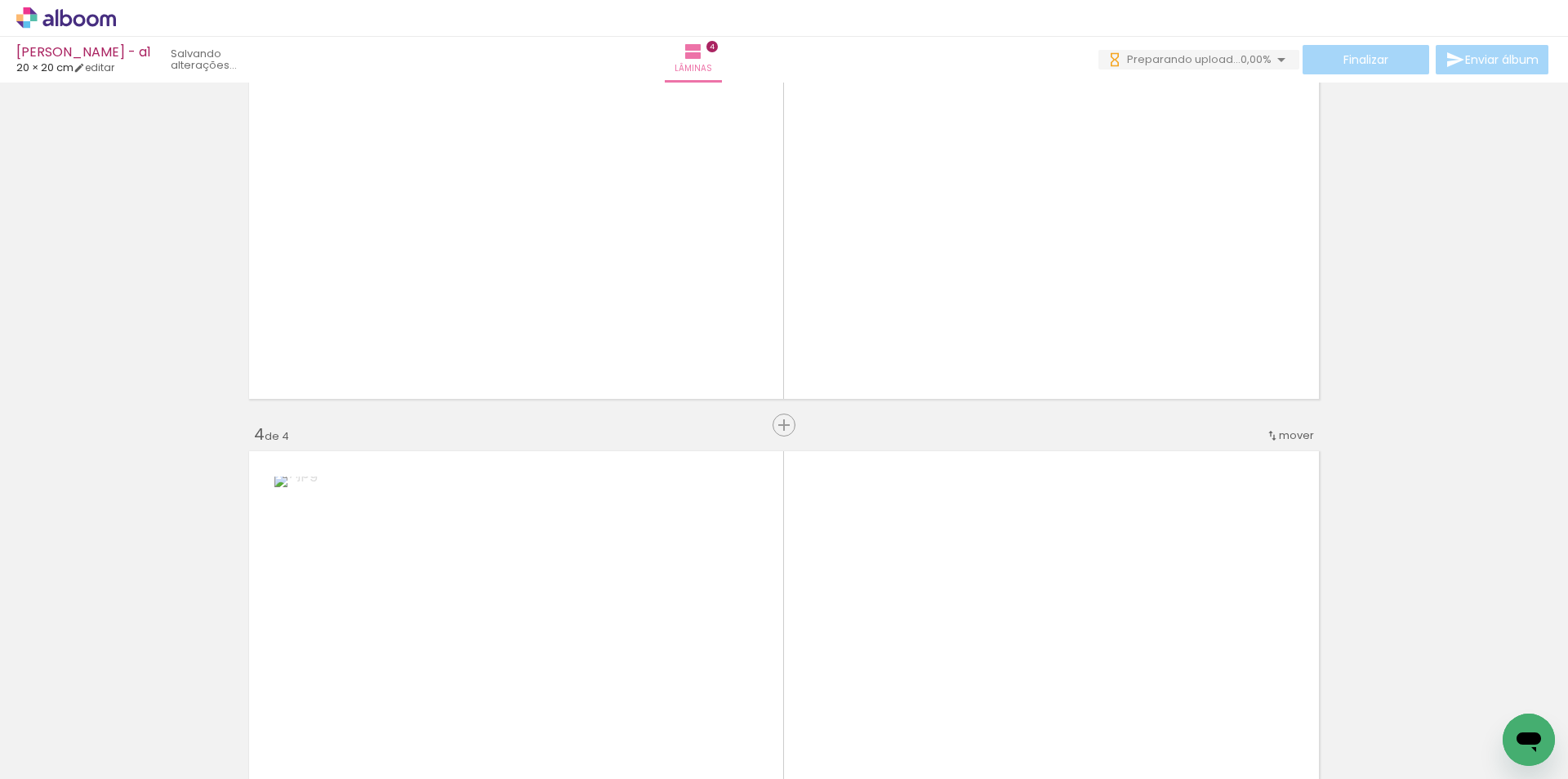
scroll to position [1766, 0]
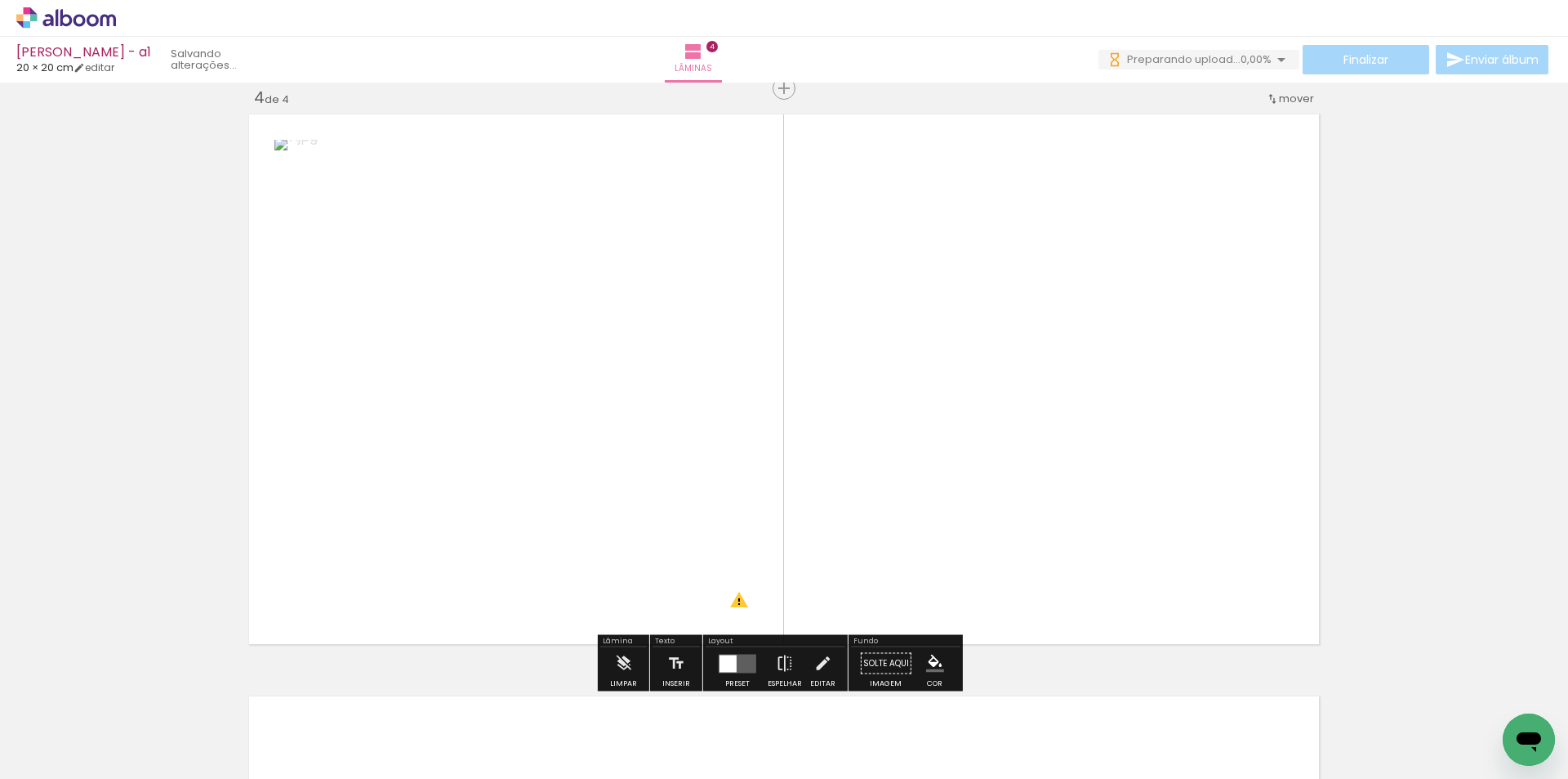
drag, startPoint x: 805, startPoint y: 736, endPoint x: 866, endPoint y: 550, distance: 195.7
click at [866, 550] on quentale-workspace at bounding box center [784, 390] width 1568 height 779
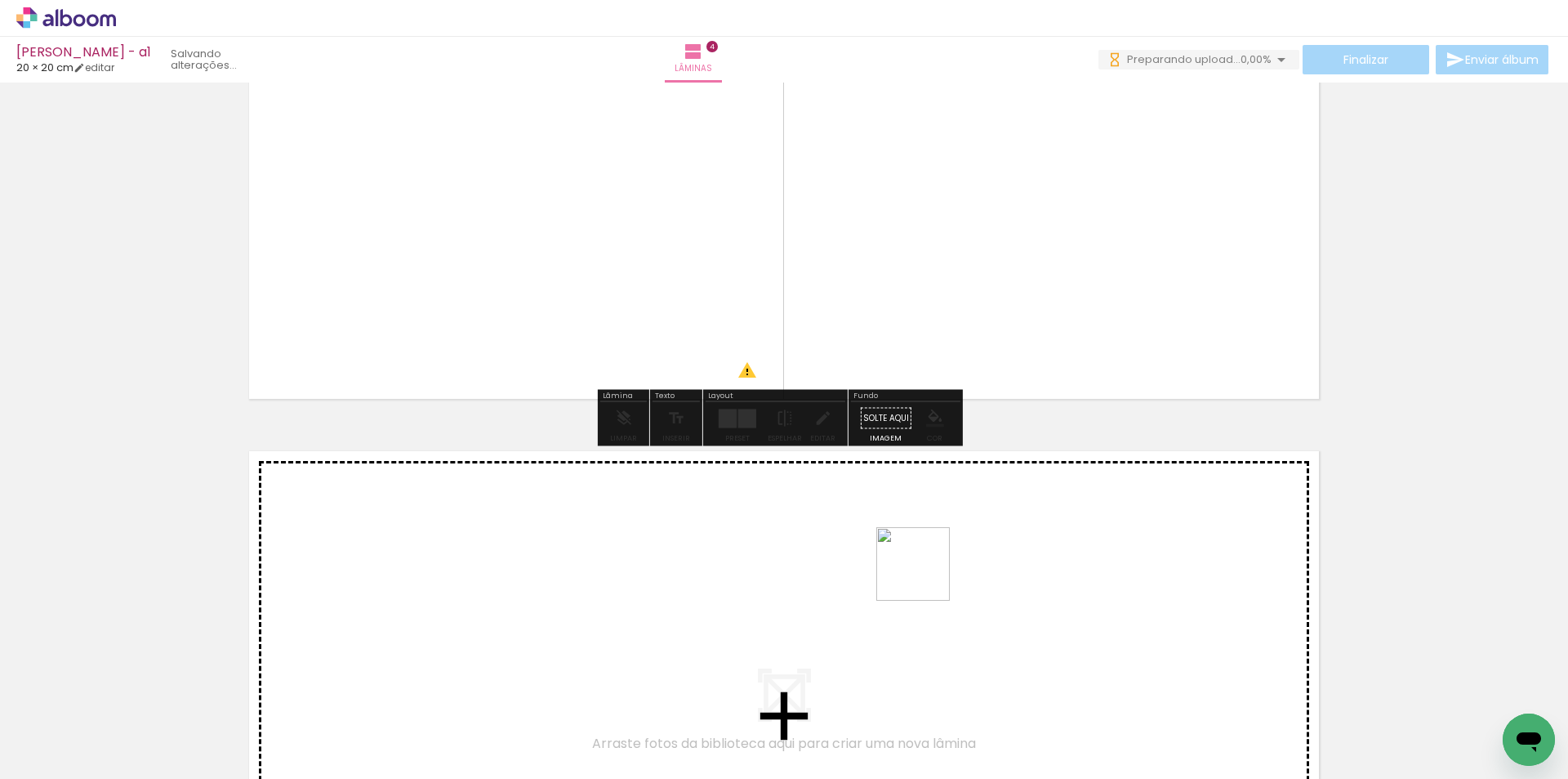
drag, startPoint x: 913, startPoint y: 626, endPoint x: 925, endPoint y: 576, distance: 51.4
click at [925, 576] on quentale-workspace at bounding box center [784, 390] width 1568 height 779
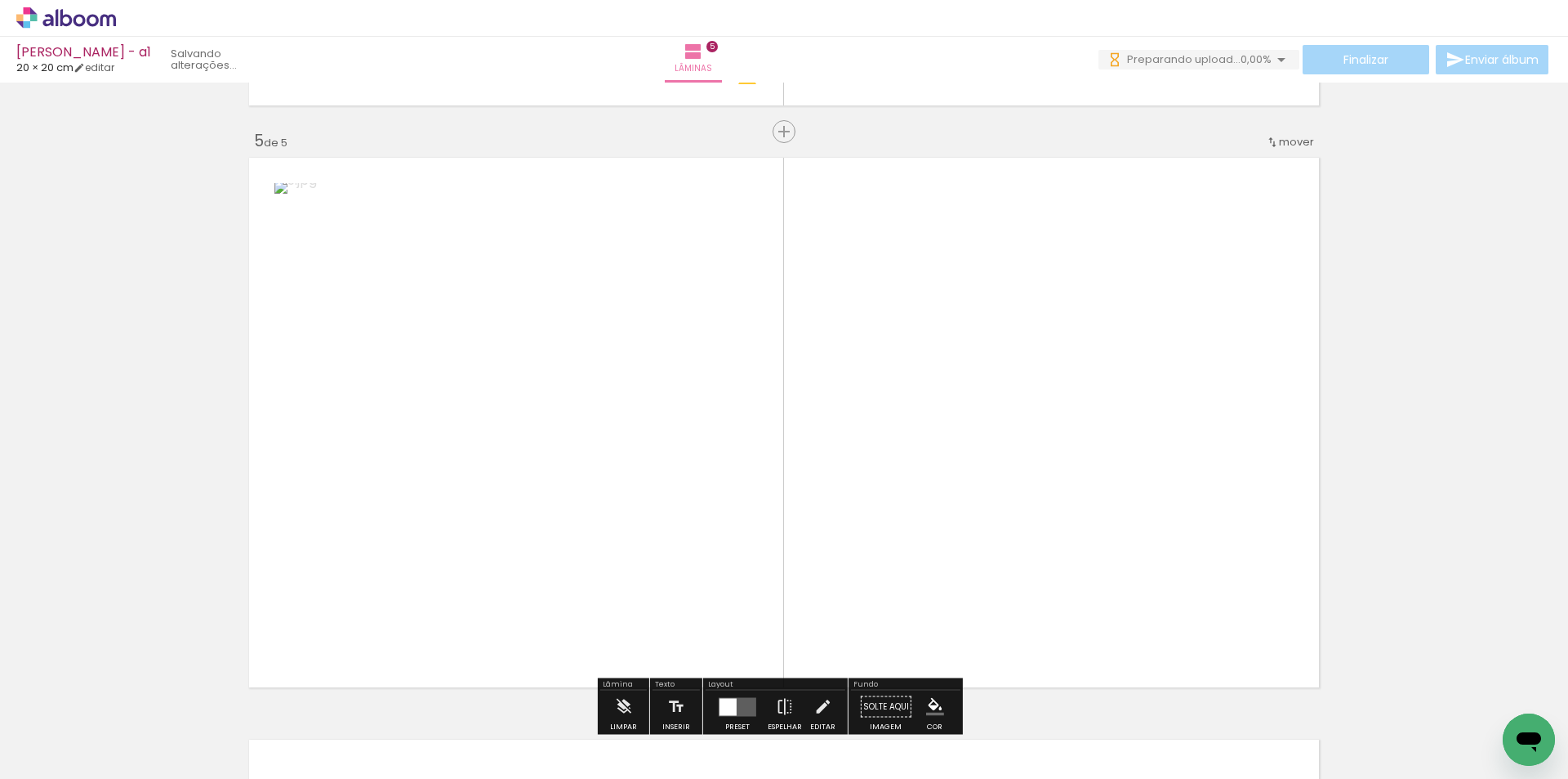
drag, startPoint x: 981, startPoint y: 707, endPoint x: 1020, endPoint y: 465, distance: 245.1
click at [1020, 465] on quentale-workspace at bounding box center [784, 390] width 1568 height 779
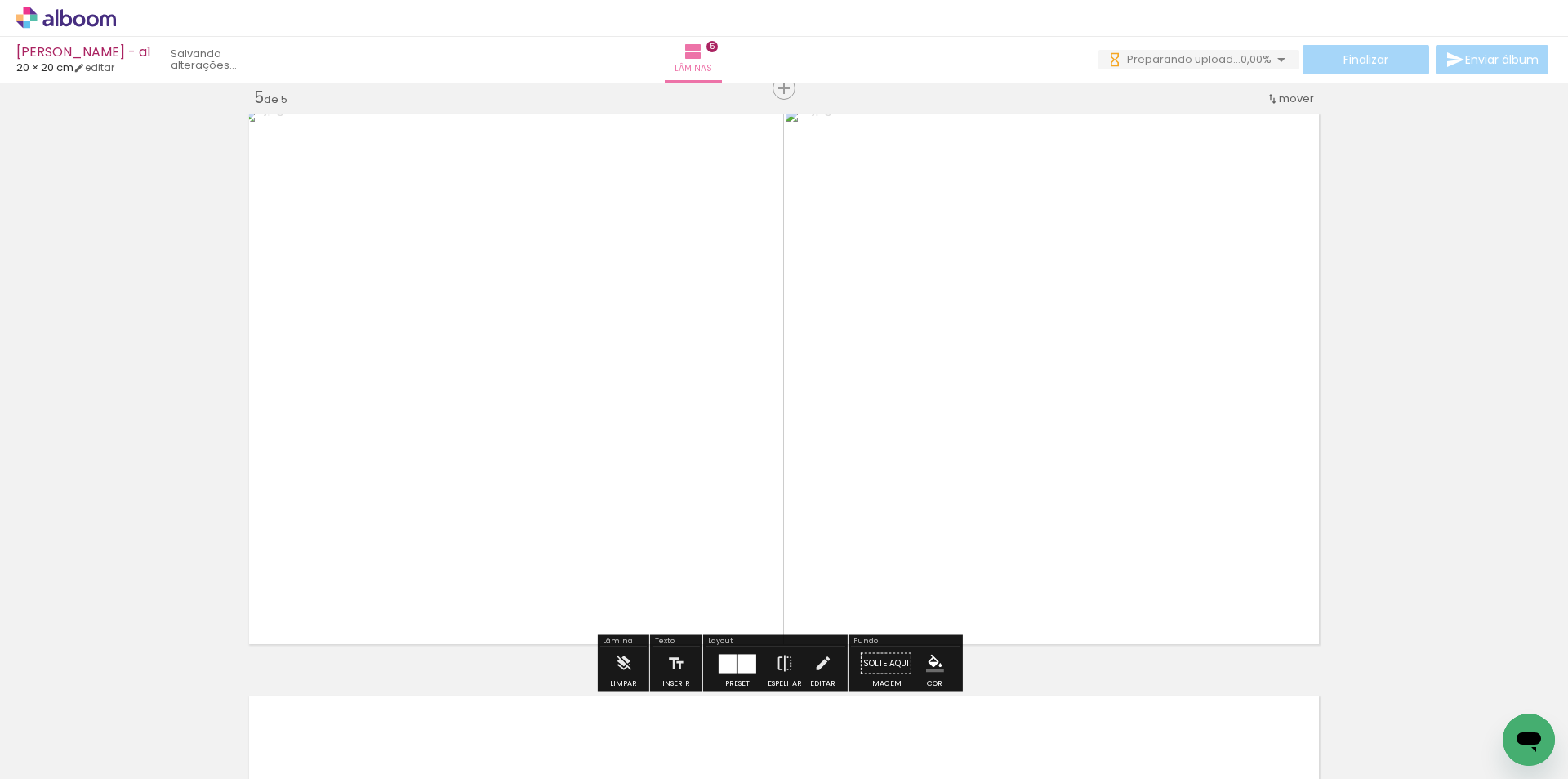
scroll to position [2593, 0]
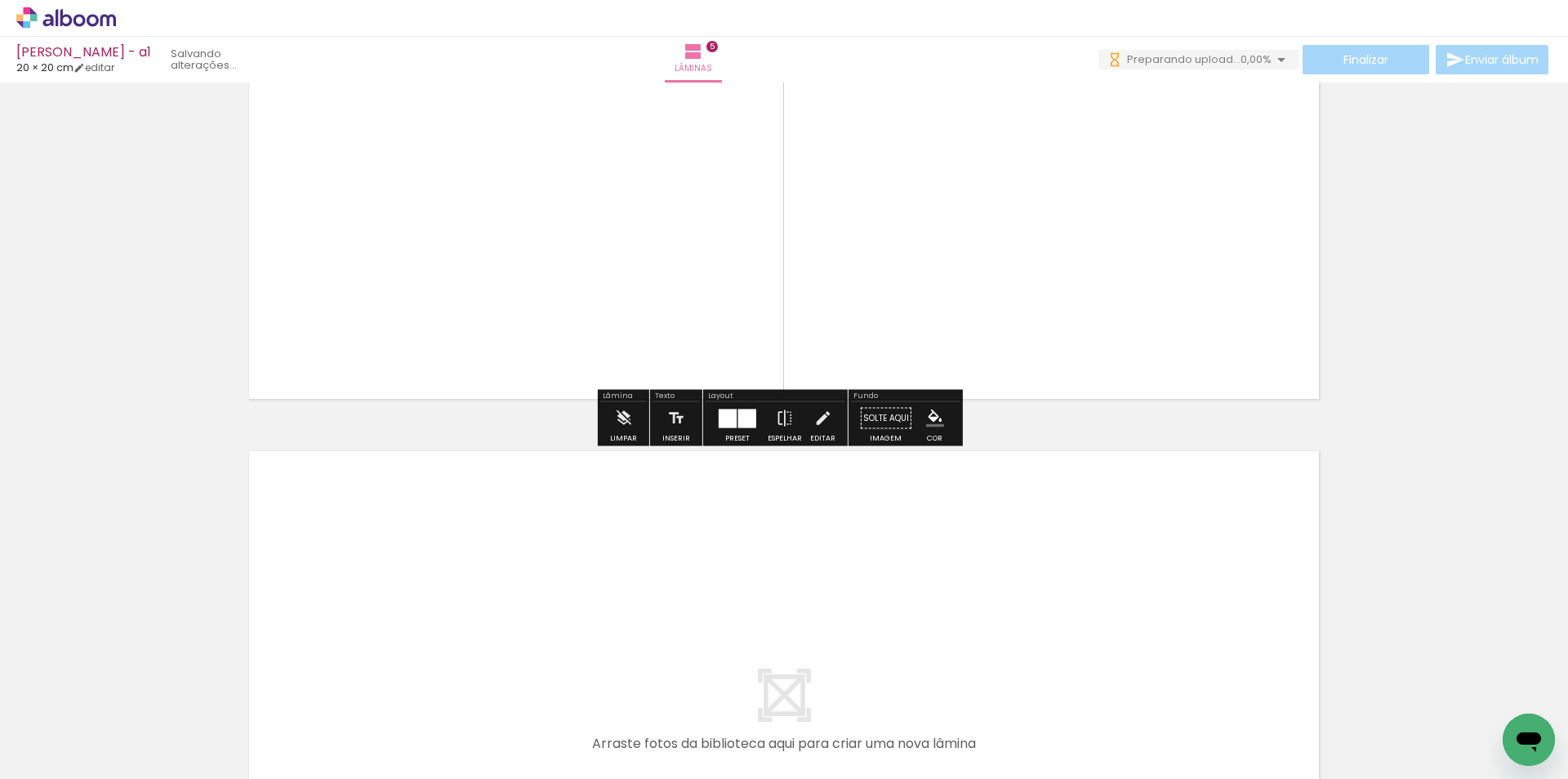
drag, startPoint x: 1086, startPoint y: 731, endPoint x: 1159, endPoint y: 726, distance: 73.2
click at [1084, 622] on quentale-workspace at bounding box center [784, 390] width 1568 height 779
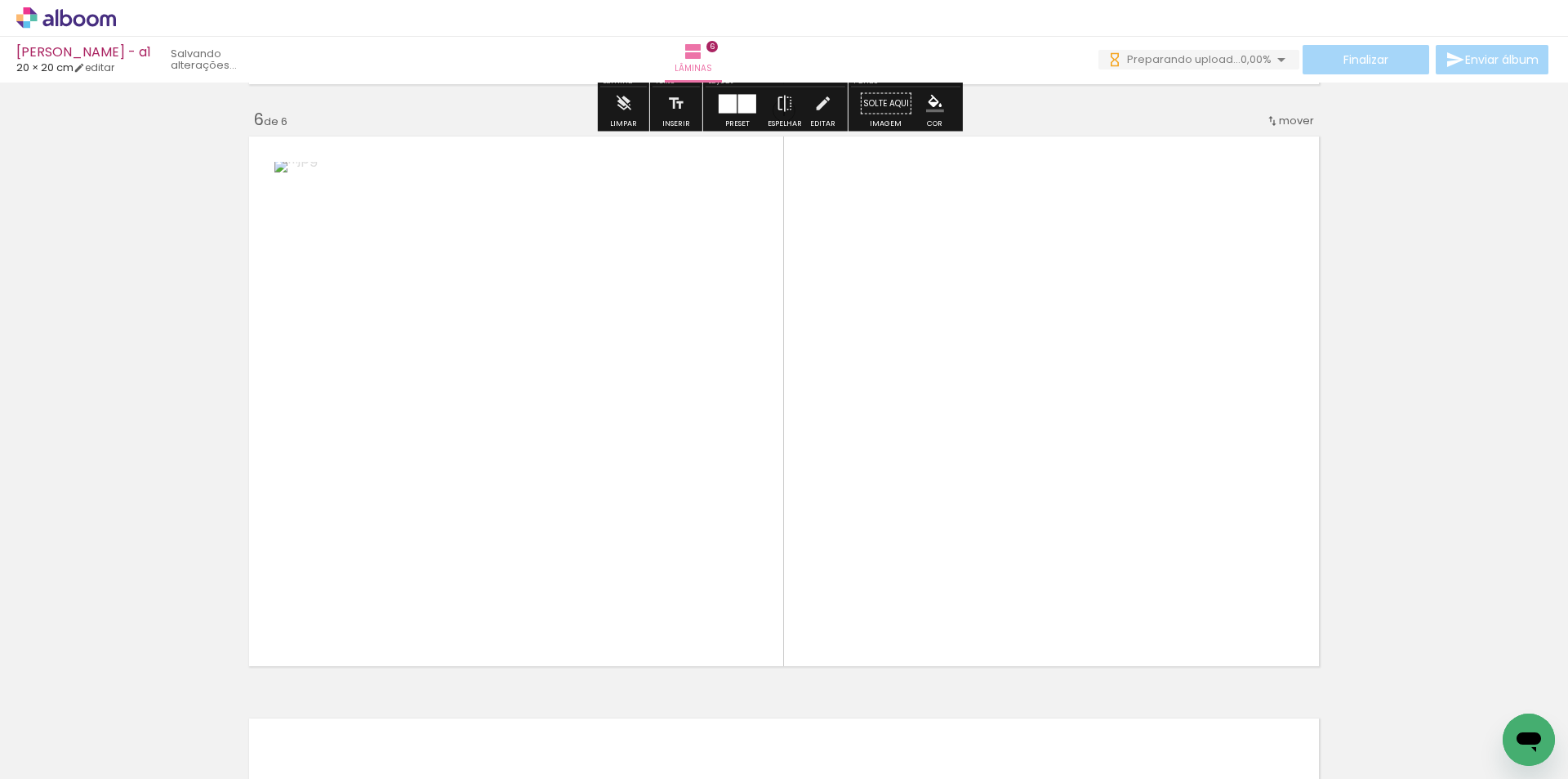
drag, startPoint x: 1180, startPoint y: 740, endPoint x: 1119, endPoint y: 427, distance: 318.9
click at [1119, 427] on quentale-workspace at bounding box center [784, 390] width 1568 height 779
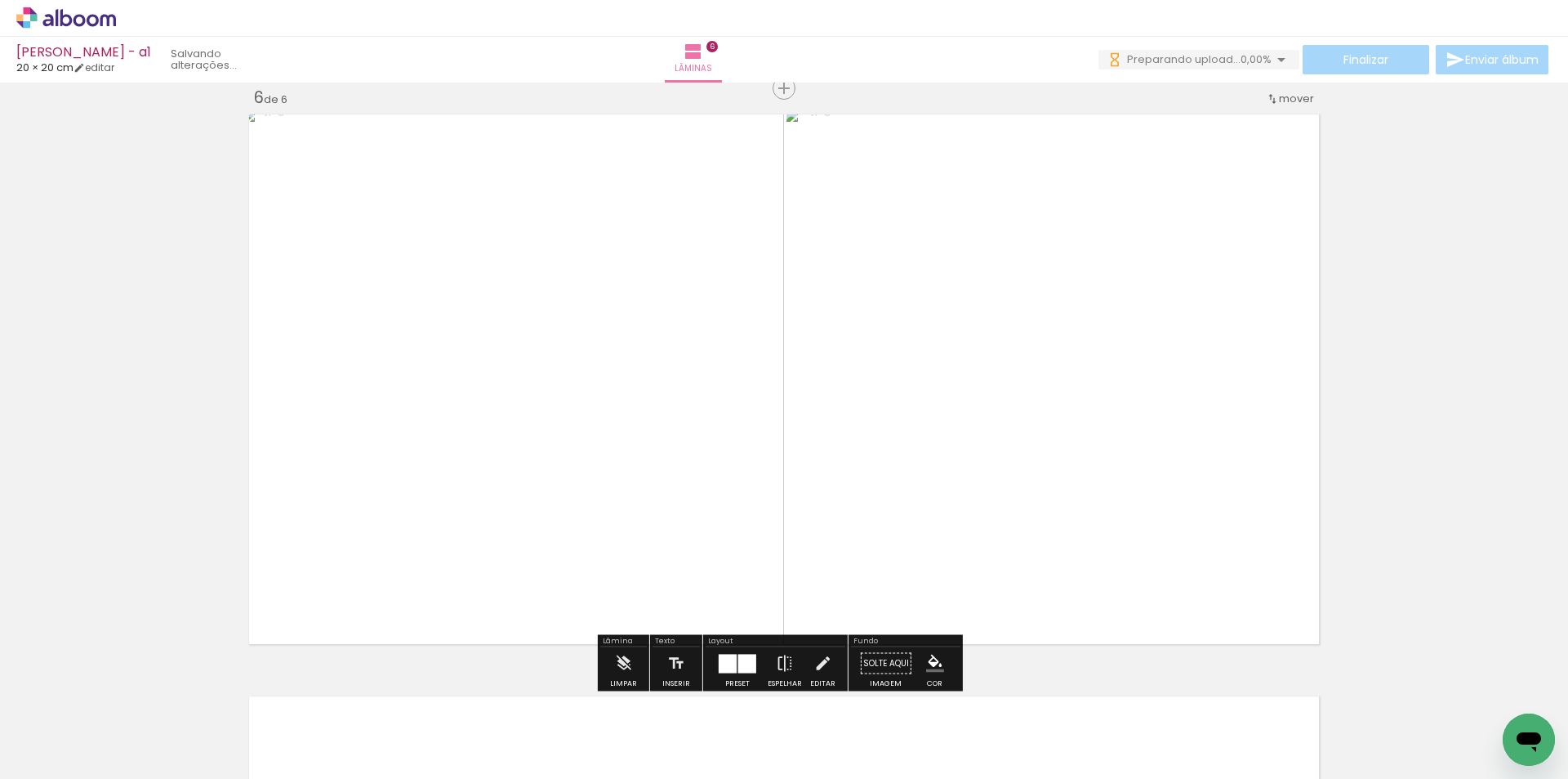
scroll to position [0, 777]
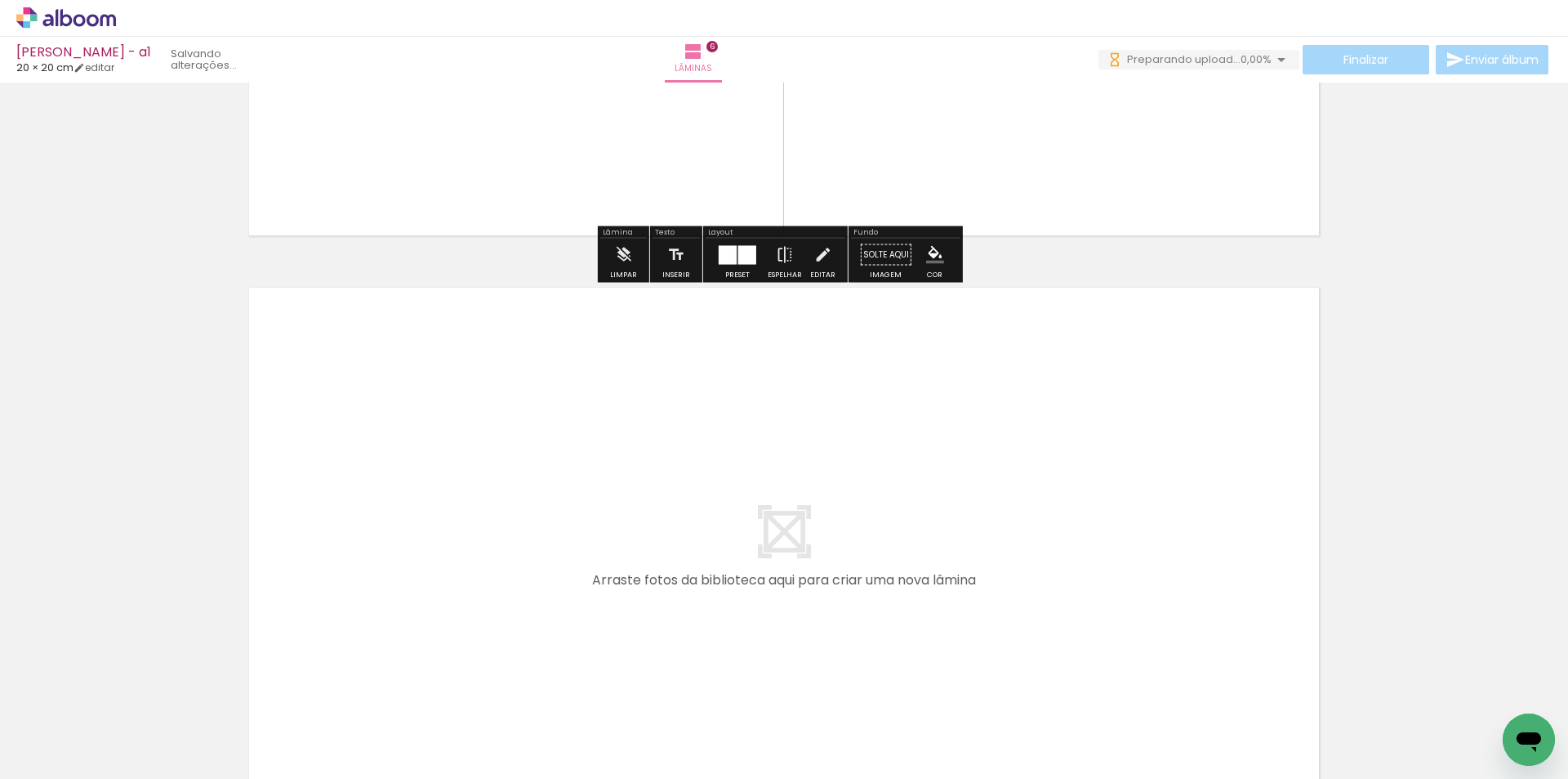
drag, startPoint x: 497, startPoint y: 729, endPoint x: 571, endPoint y: 717, distance: 75.0
click at [544, 597] on quentale-workspace at bounding box center [784, 390] width 1568 height 779
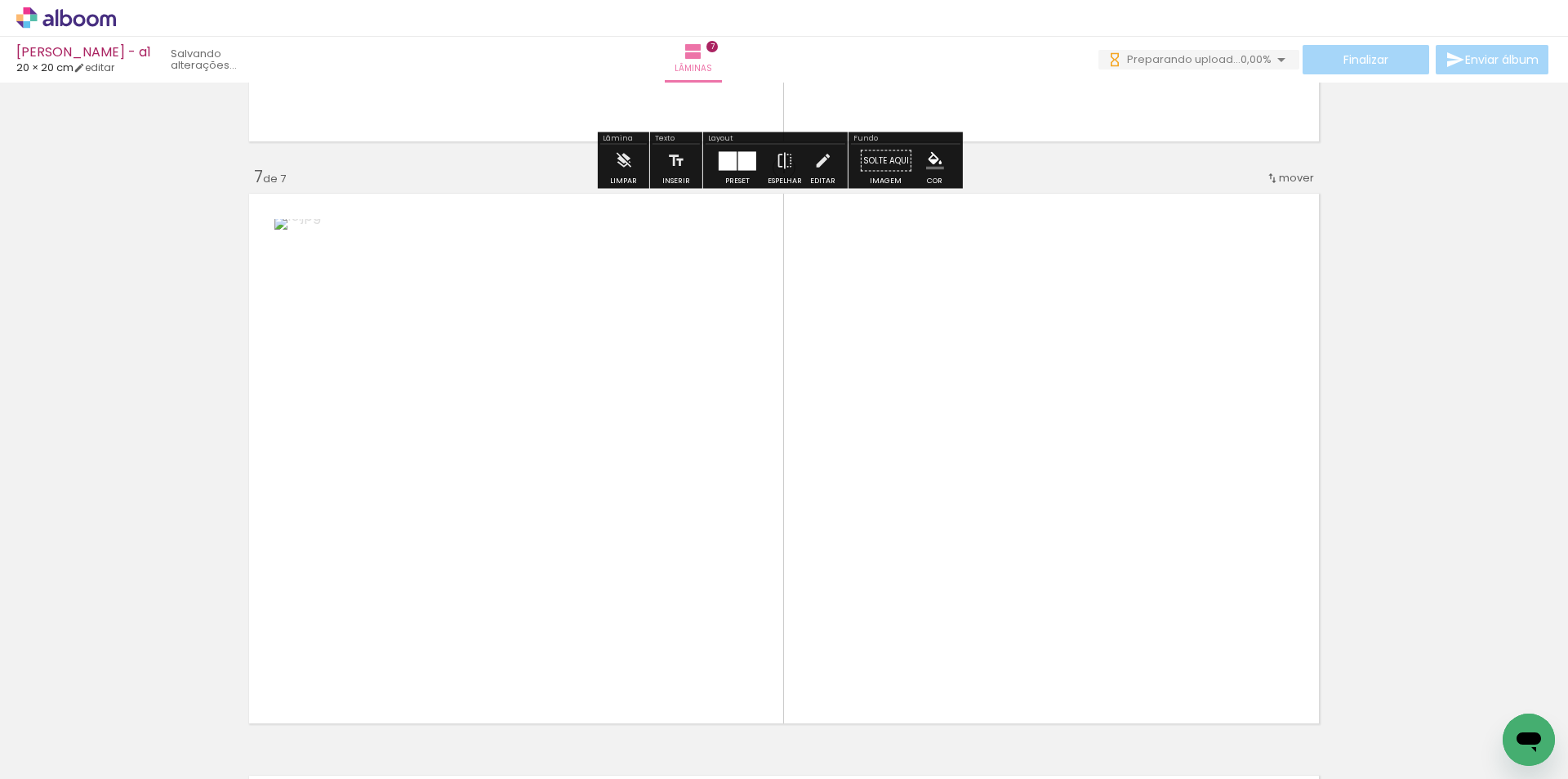
drag, startPoint x: 565, startPoint y: 729, endPoint x: 659, endPoint y: 565, distance: 189.0
click at [645, 571] on quentale-workspace at bounding box center [784, 390] width 1568 height 779
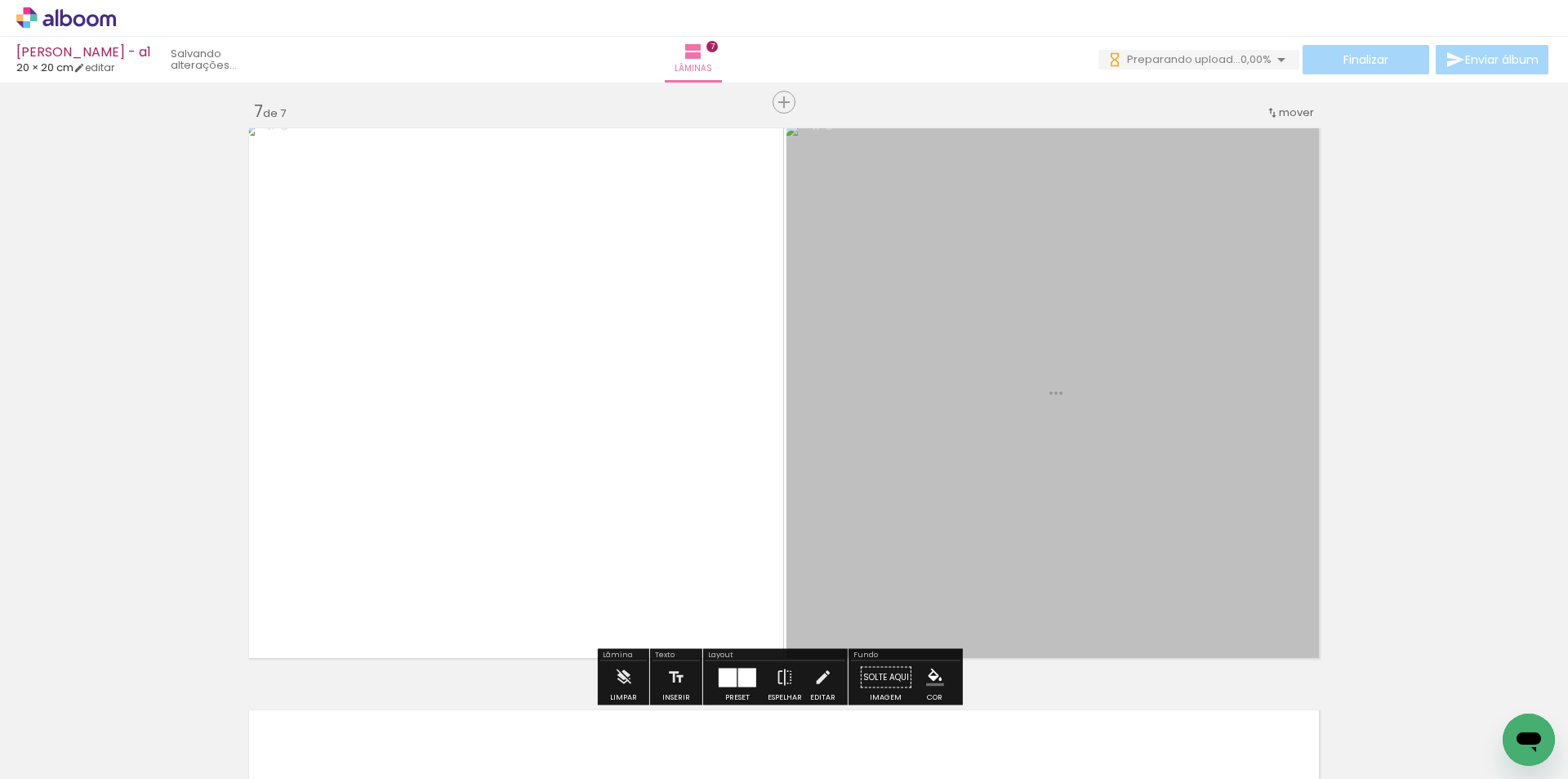
scroll to position [3511, 0]
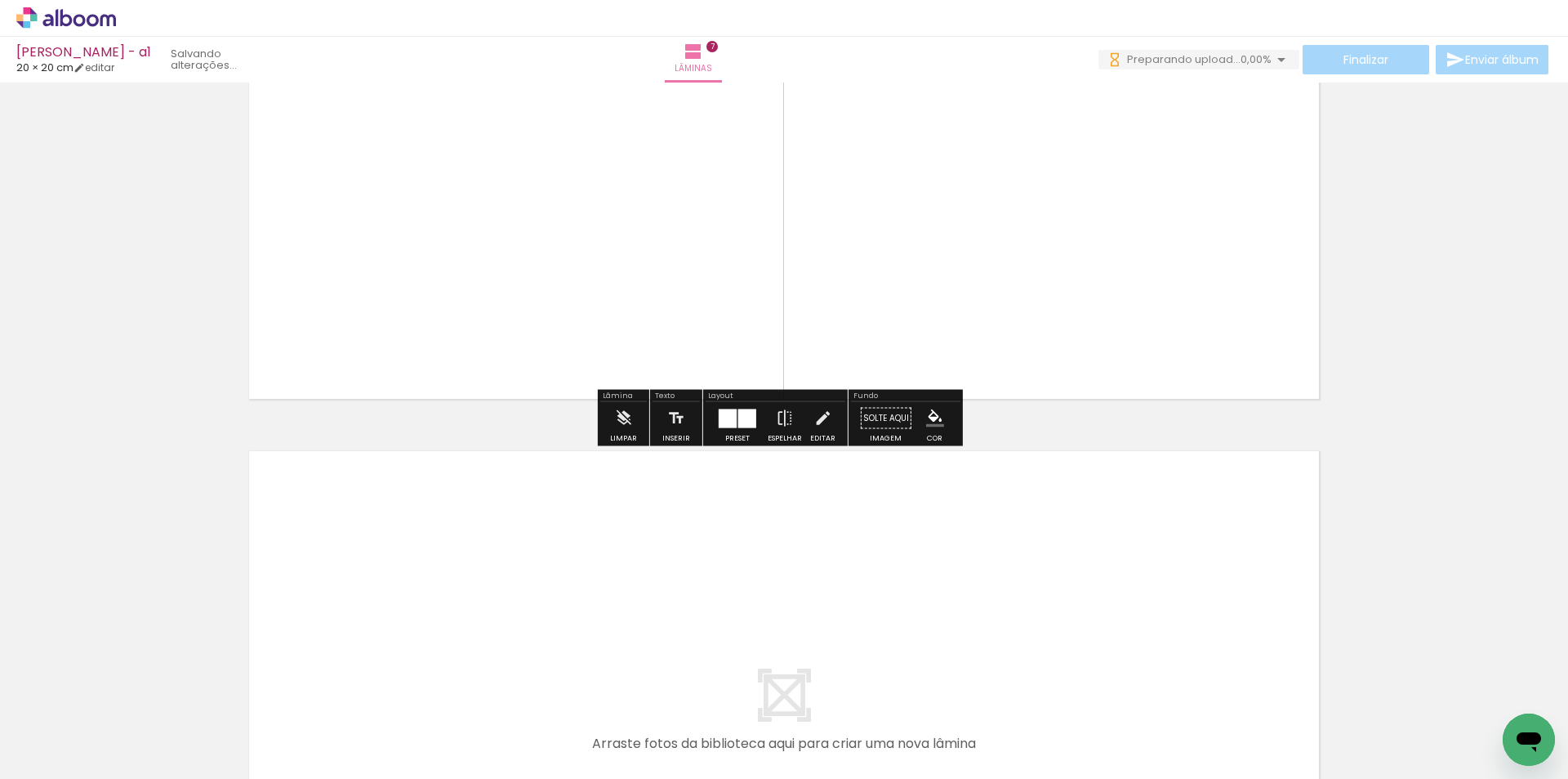
click at [716, 640] on quentale-workspace at bounding box center [784, 390] width 1568 height 779
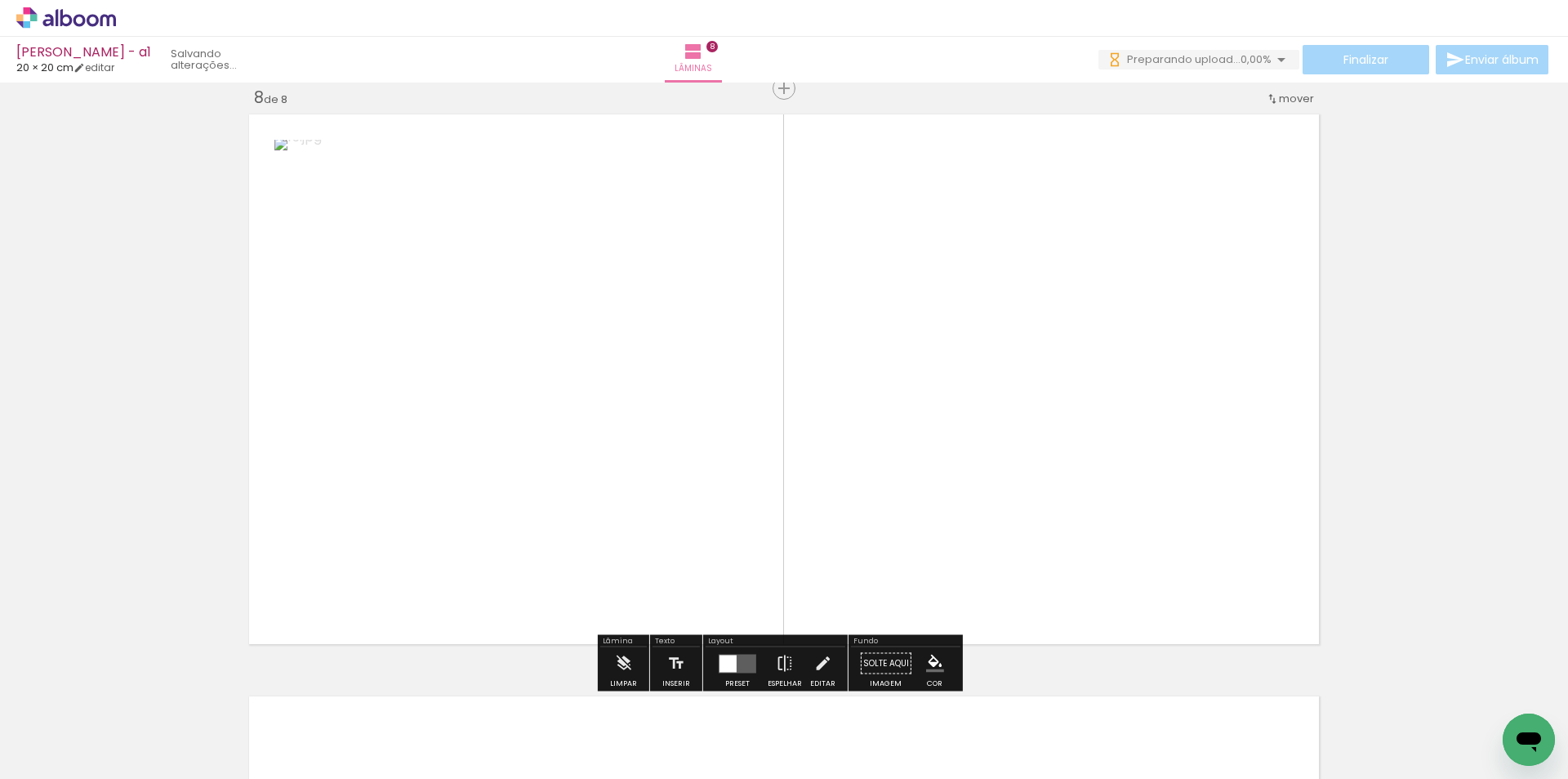
drag, startPoint x: 741, startPoint y: 729, endPoint x: 808, endPoint y: 509, distance: 230.0
click at [808, 509] on quentale-workspace at bounding box center [784, 390] width 1568 height 779
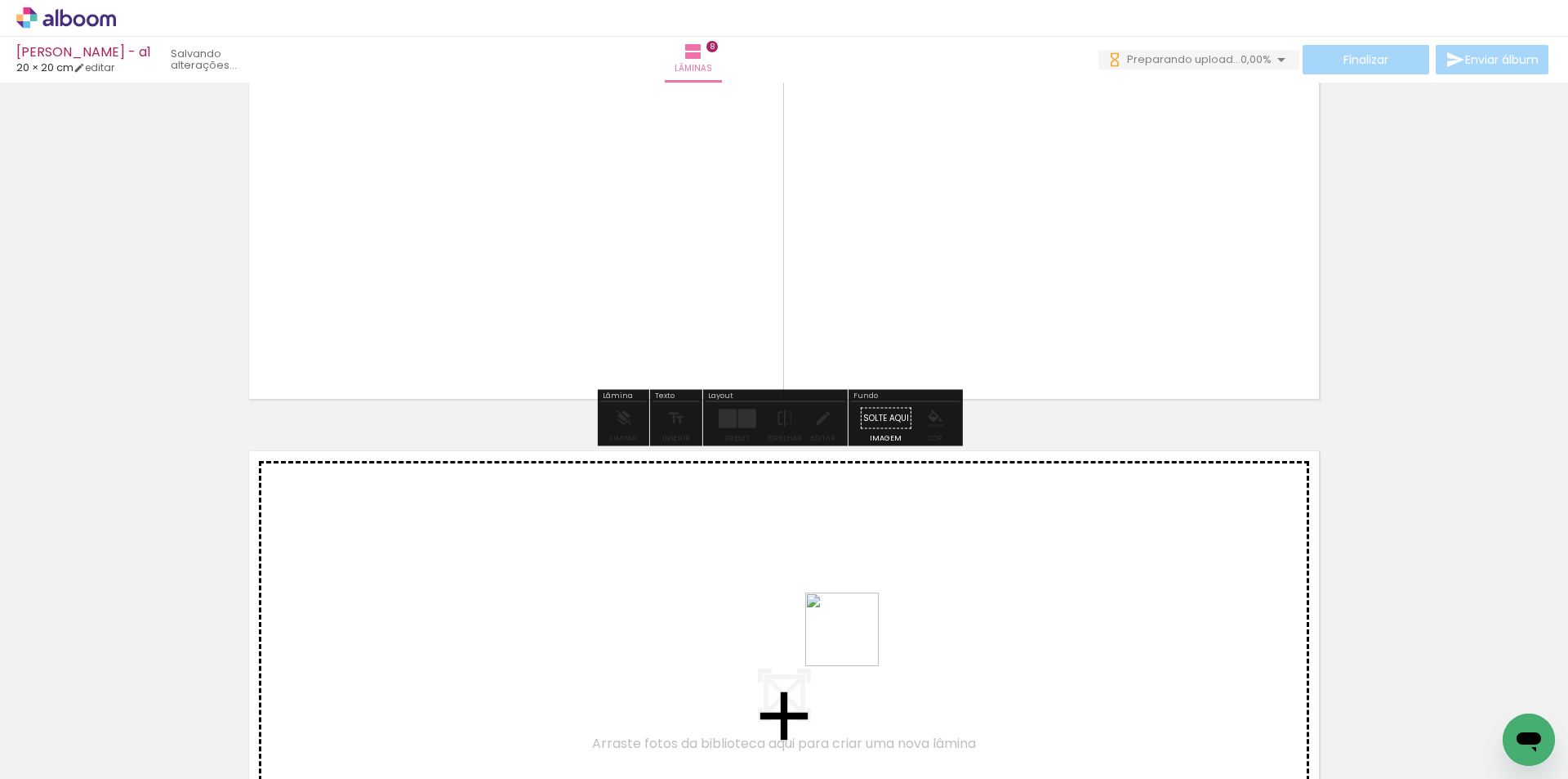
drag, startPoint x: 855, startPoint y: 732, endPoint x: 928, endPoint y: 693, distance: 82.8
click at [863, 632] on quentale-workspace at bounding box center [784, 390] width 1568 height 779
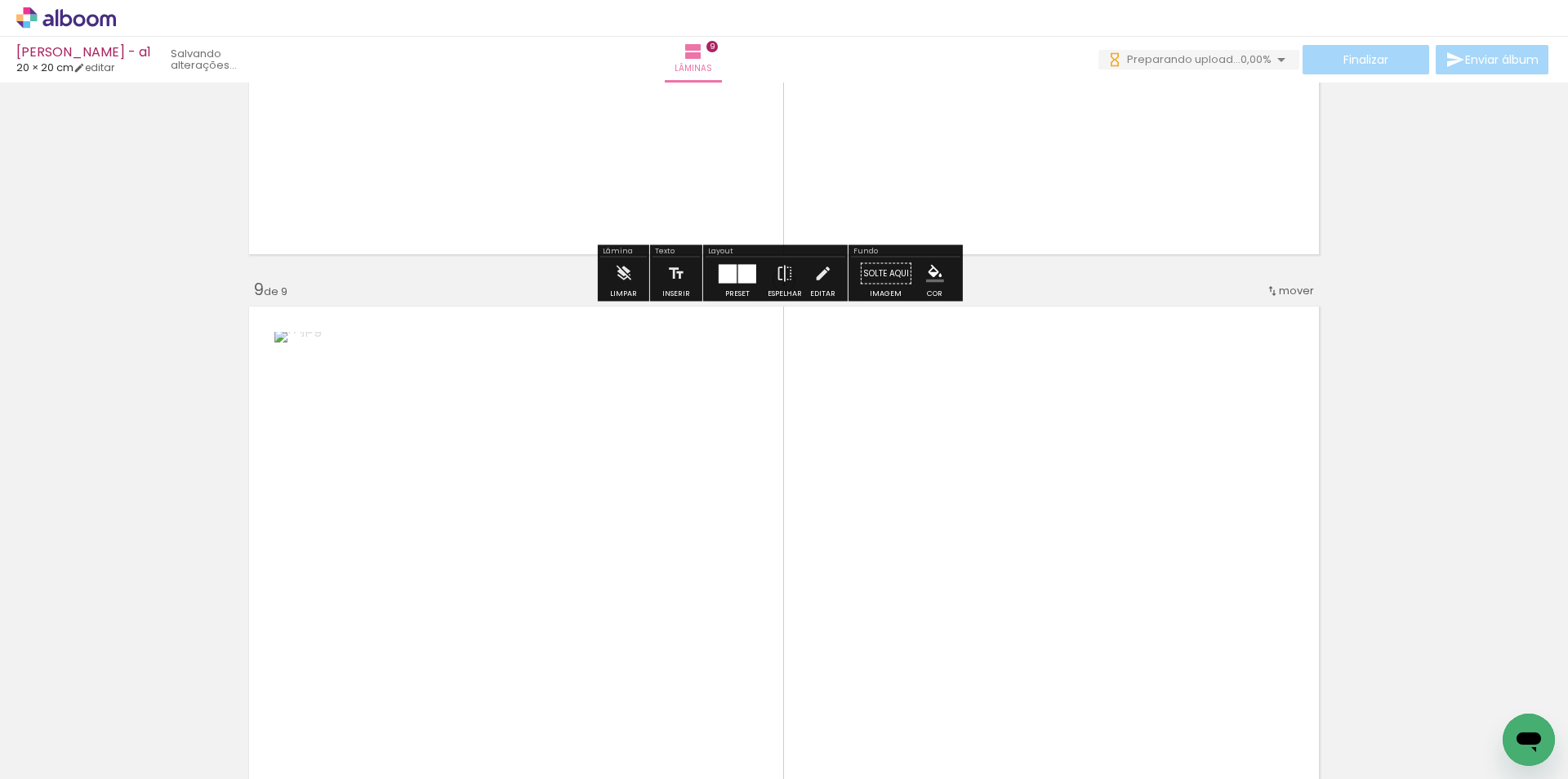
drag, startPoint x: 933, startPoint y: 720, endPoint x: 961, endPoint y: 544, distance: 178.2
click at [961, 544] on quentale-workspace at bounding box center [784, 390] width 1568 height 779
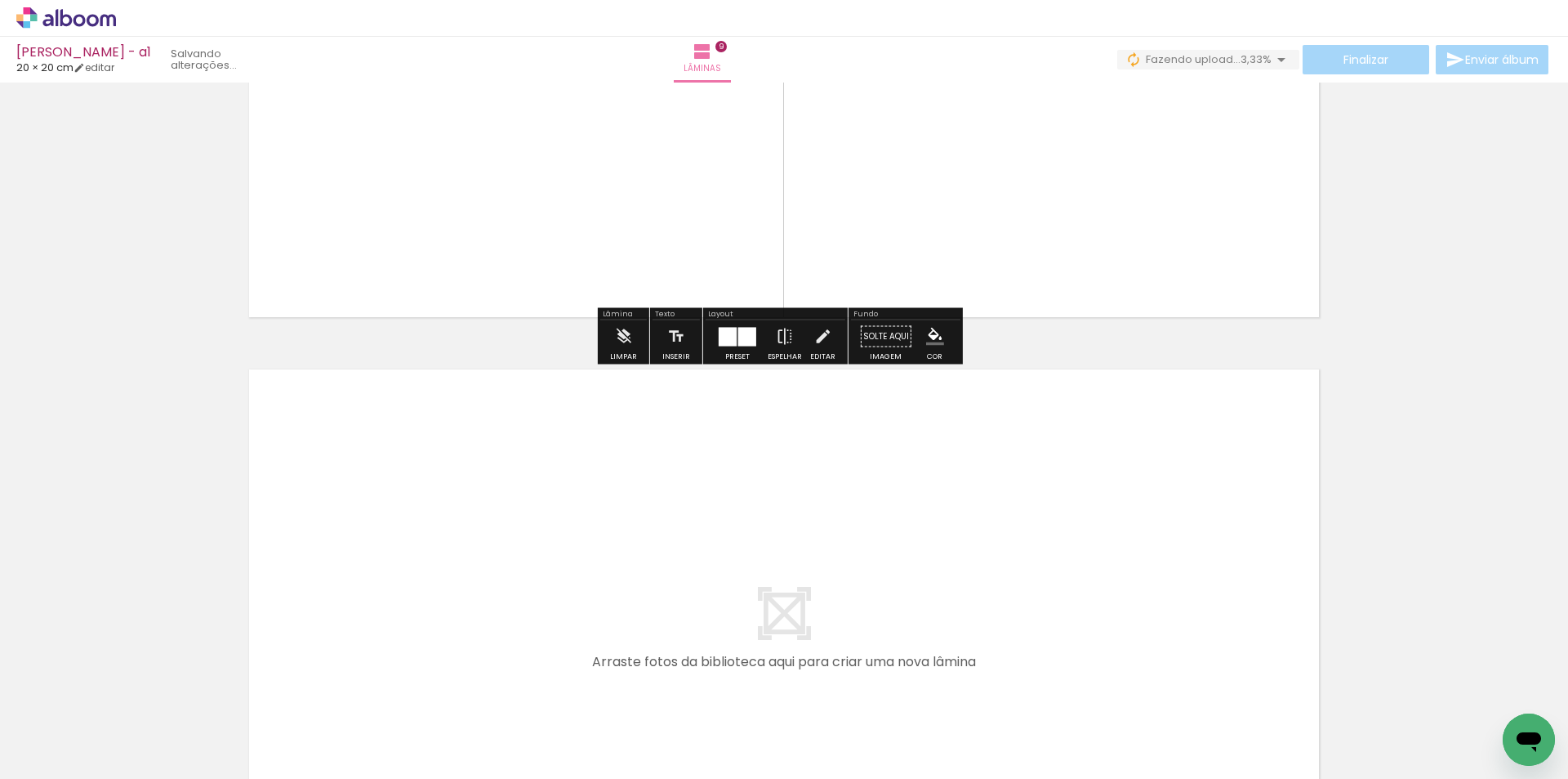
drag, startPoint x: 1036, startPoint y: 719, endPoint x: 1115, endPoint y: 693, distance: 83.2
click at [1028, 642] on quentale-workspace at bounding box center [784, 390] width 1568 height 779
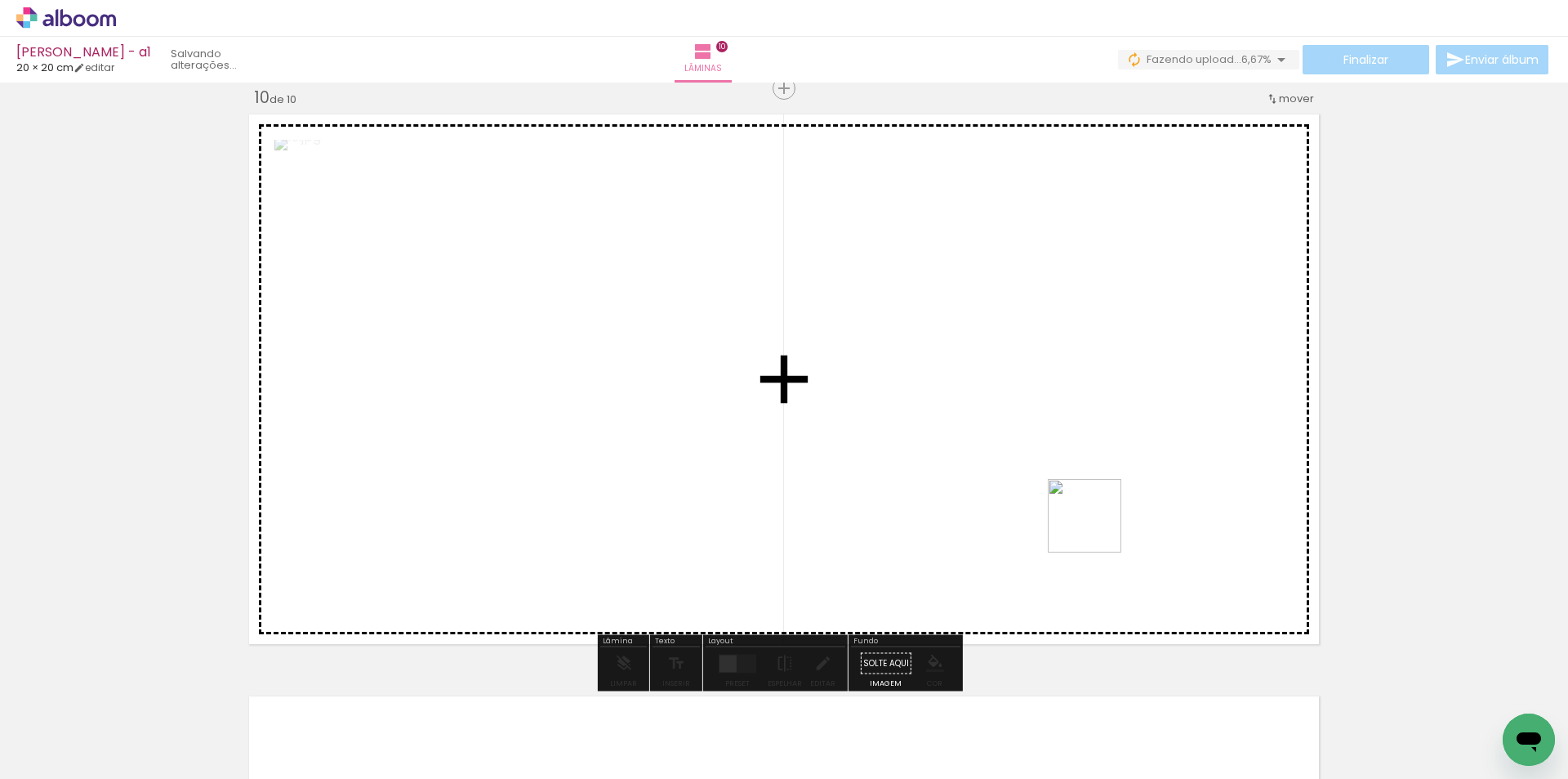
drag, startPoint x: 1131, startPoint y: 708, endPoint x: 1094, endPoint y: 512, distance: 199.5
click at [1094, 512] on quentale-workspace at bounding box center [784, 390] width 1568 height 779
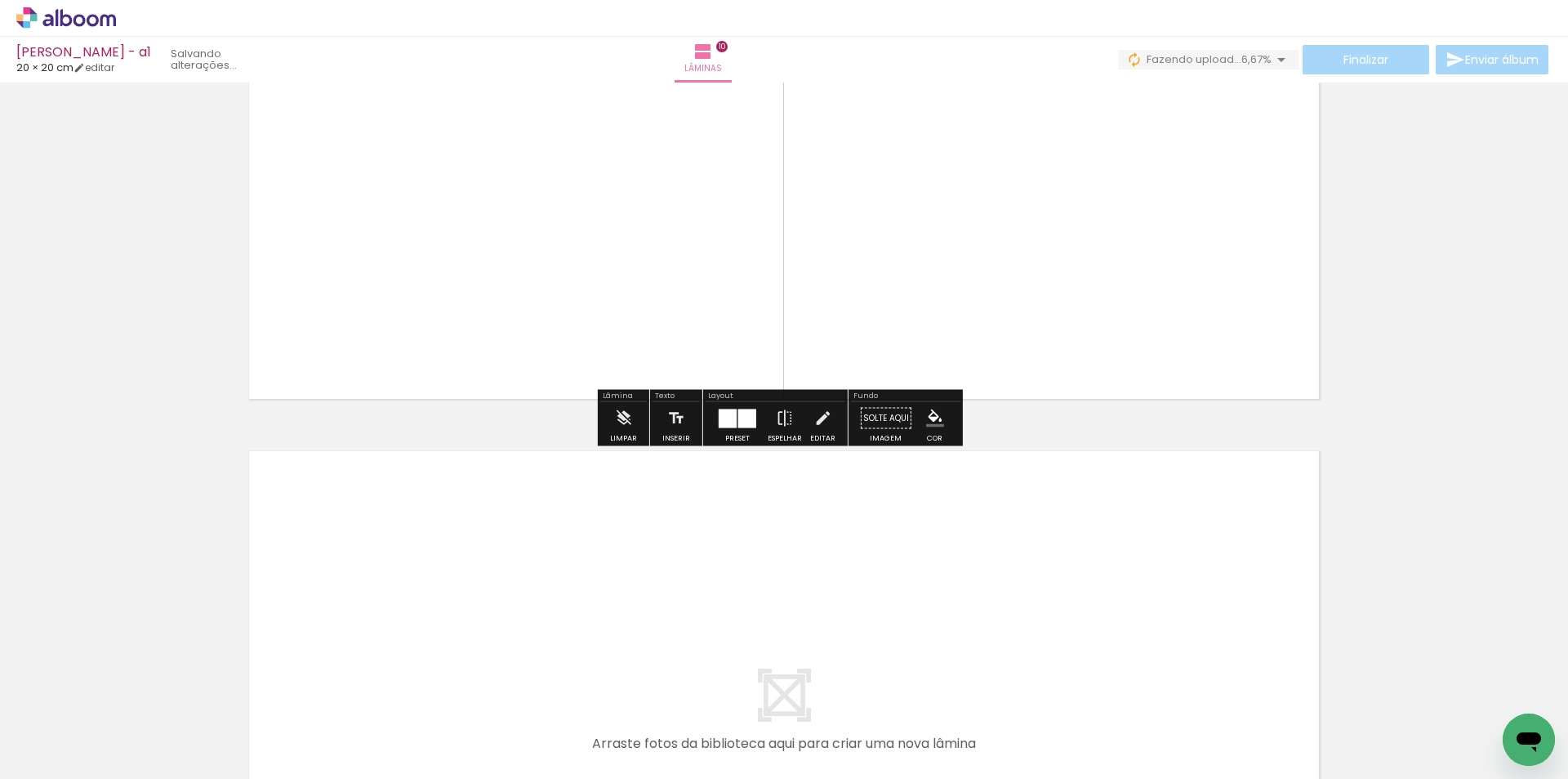
drag, startPoint x: 1228, startPoint y: 723, endPoint x: 1276, endPoint y: 712, distance: 49.2
click at [1193, 610] on quentale-workspace at bounding box center [784, 390] width 1568 height 779
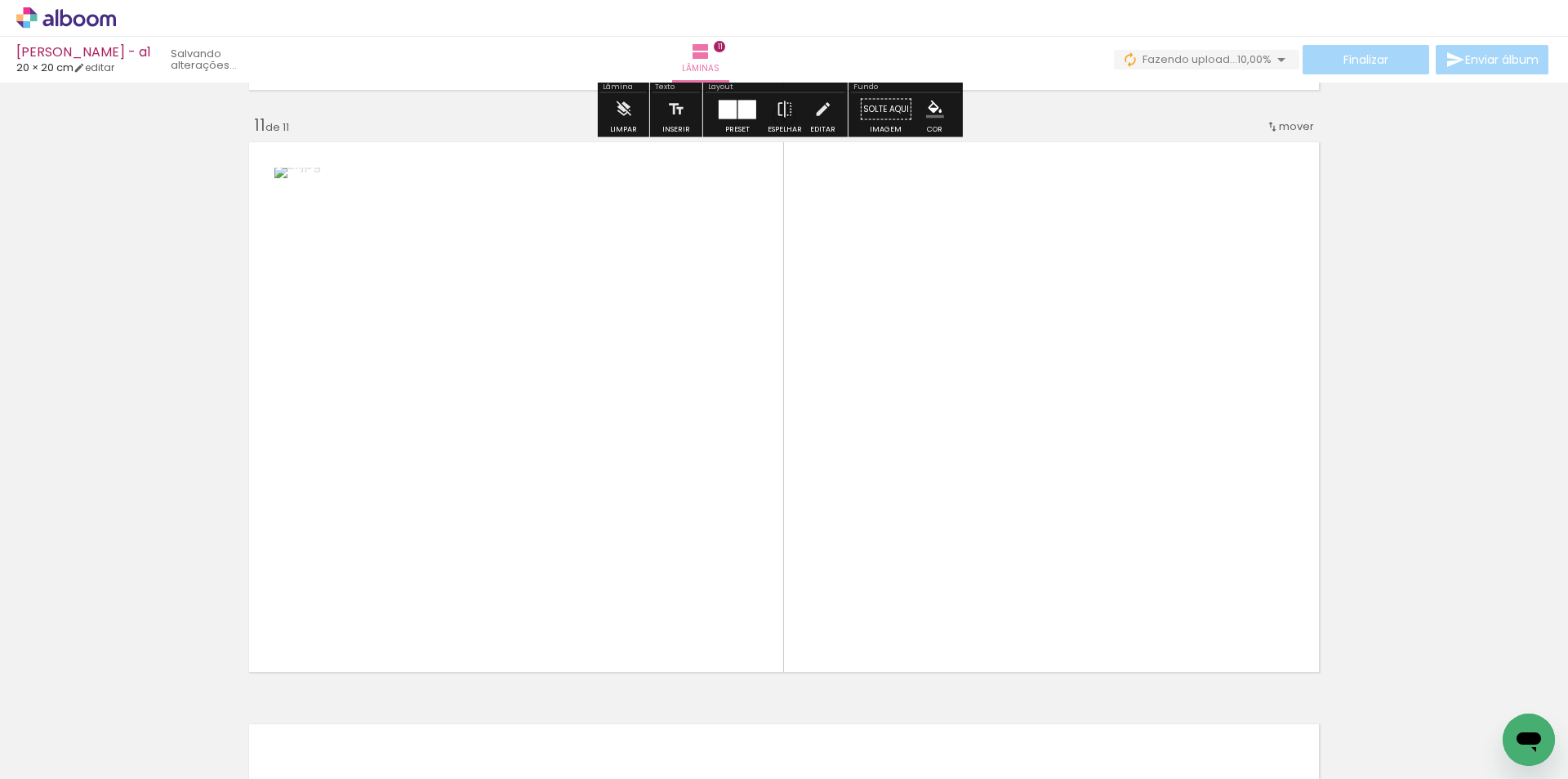
scroll to position [5838, 0]
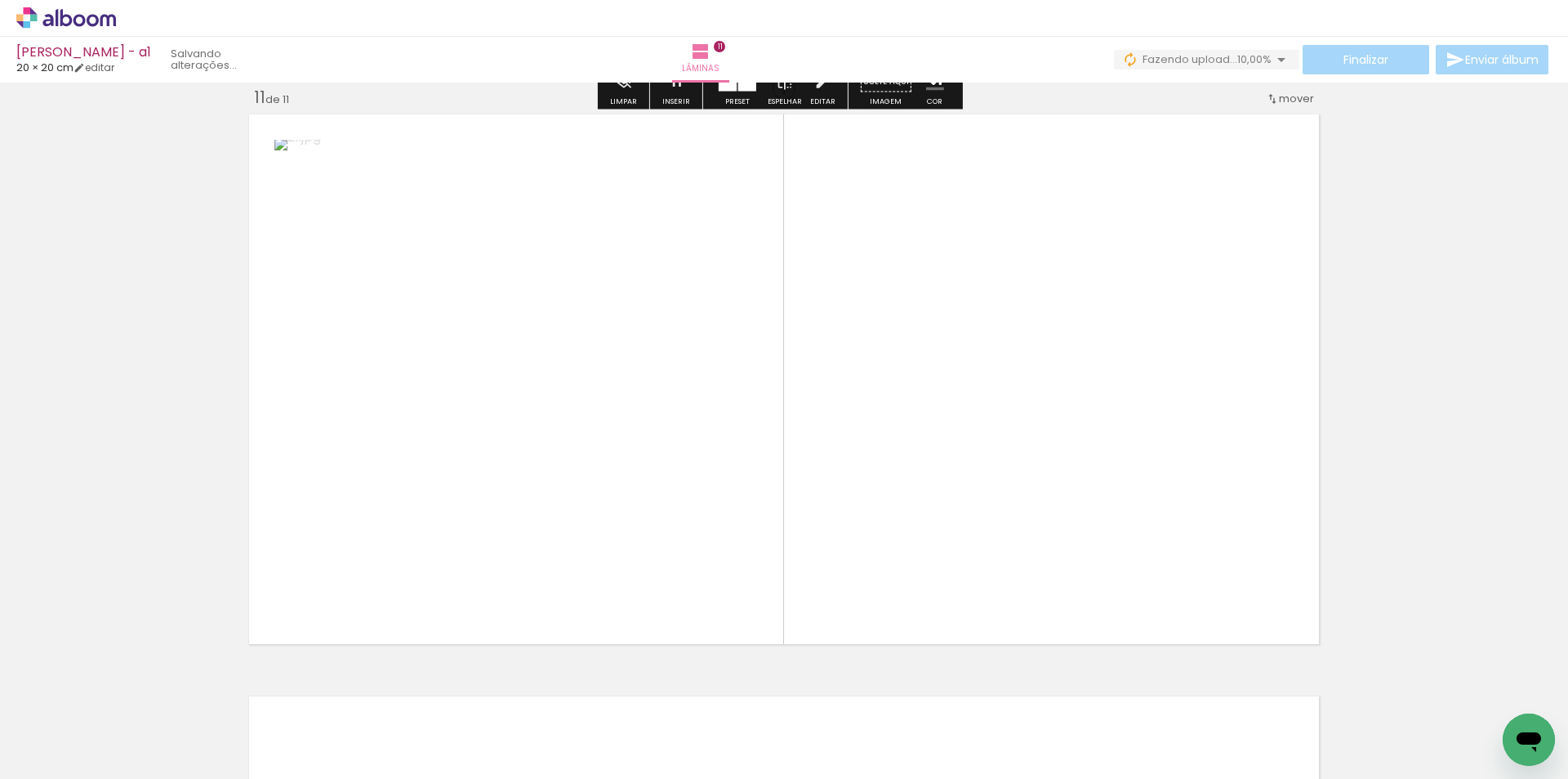
drag, startPoint x: 1293, startPoint y: 724, endPoint x: 886, endPoint y: 772, distance: 409.8
click at [1164, 537] on quentale-workspace at bounding box center [784, 390] width 1568 height 779
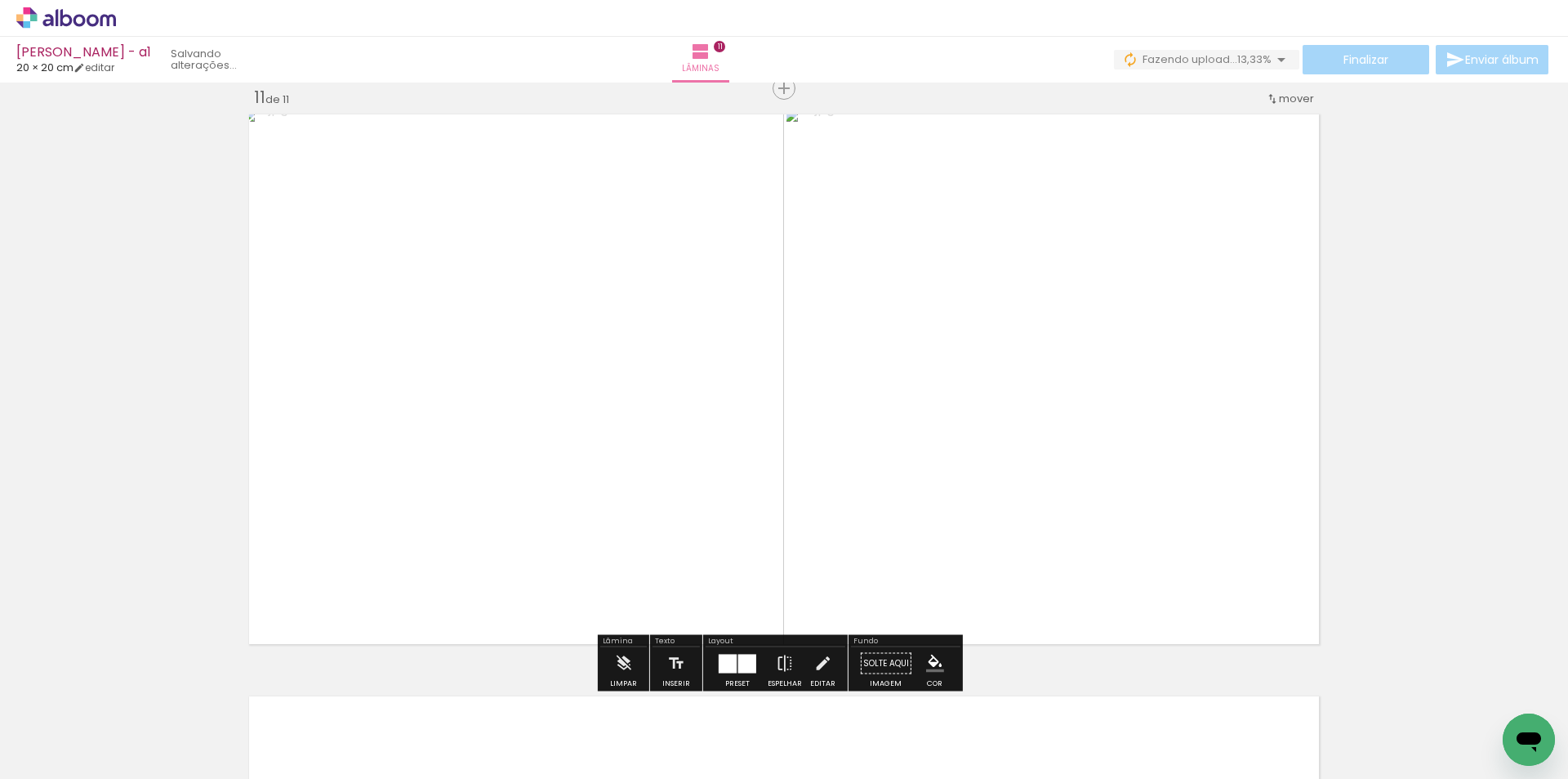
scroll to position [0, 1315]
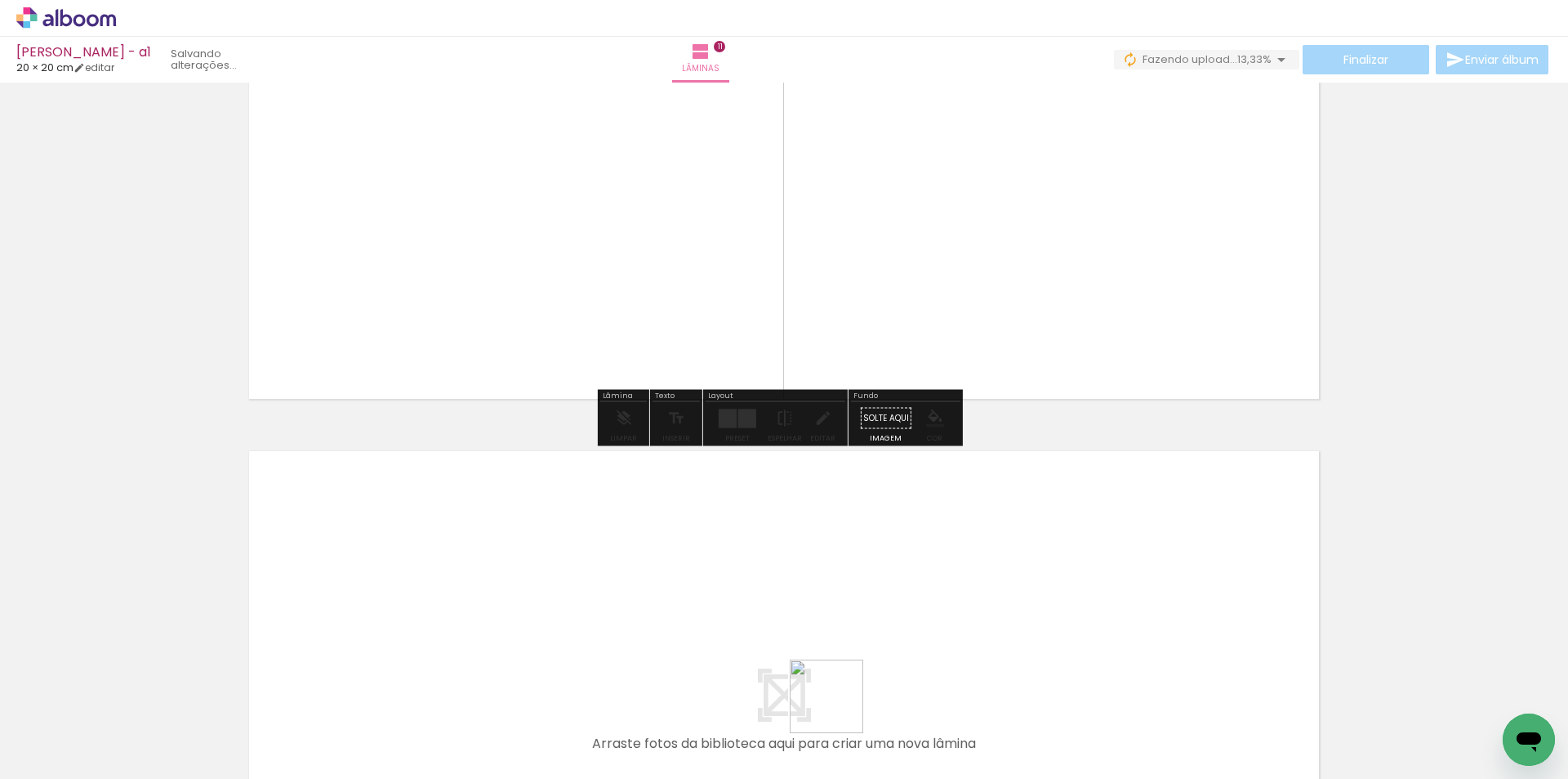
drag, startPoint x: 835, startPoint y: 746, endPoint x: 940, endPoint y: 714, distance: 109.8
click at [871, 613] on quentale-workspace at bounding box center [784, 390] width 1568 height 779
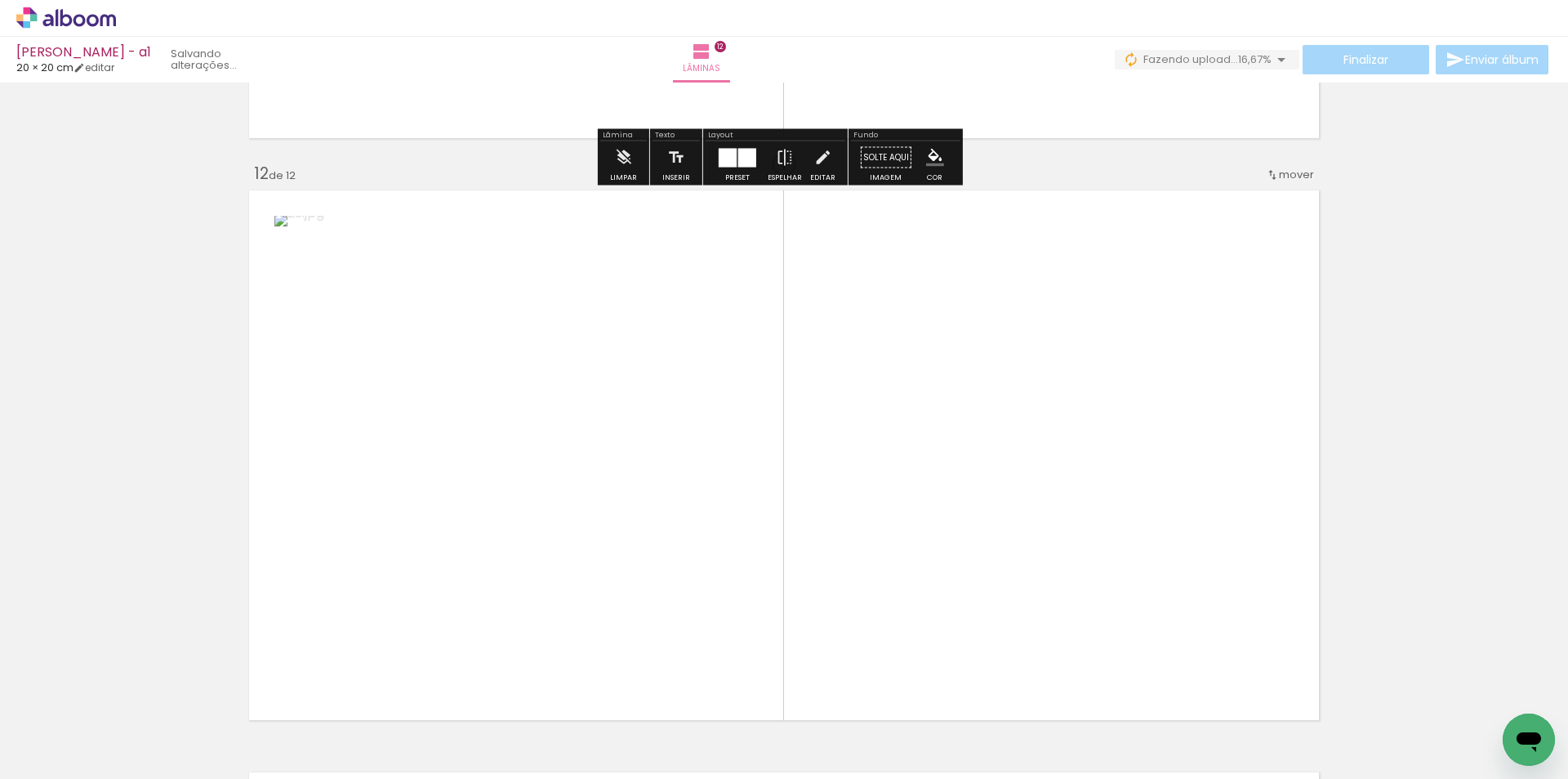
drag, startPoint x: 940, startPoint y: 714, endPoint x: 987, endPoint y: 455, distance: 263.2
click at [987, 455] on quentale-workspace at bounding box center [784, 390] width 1568 height 779
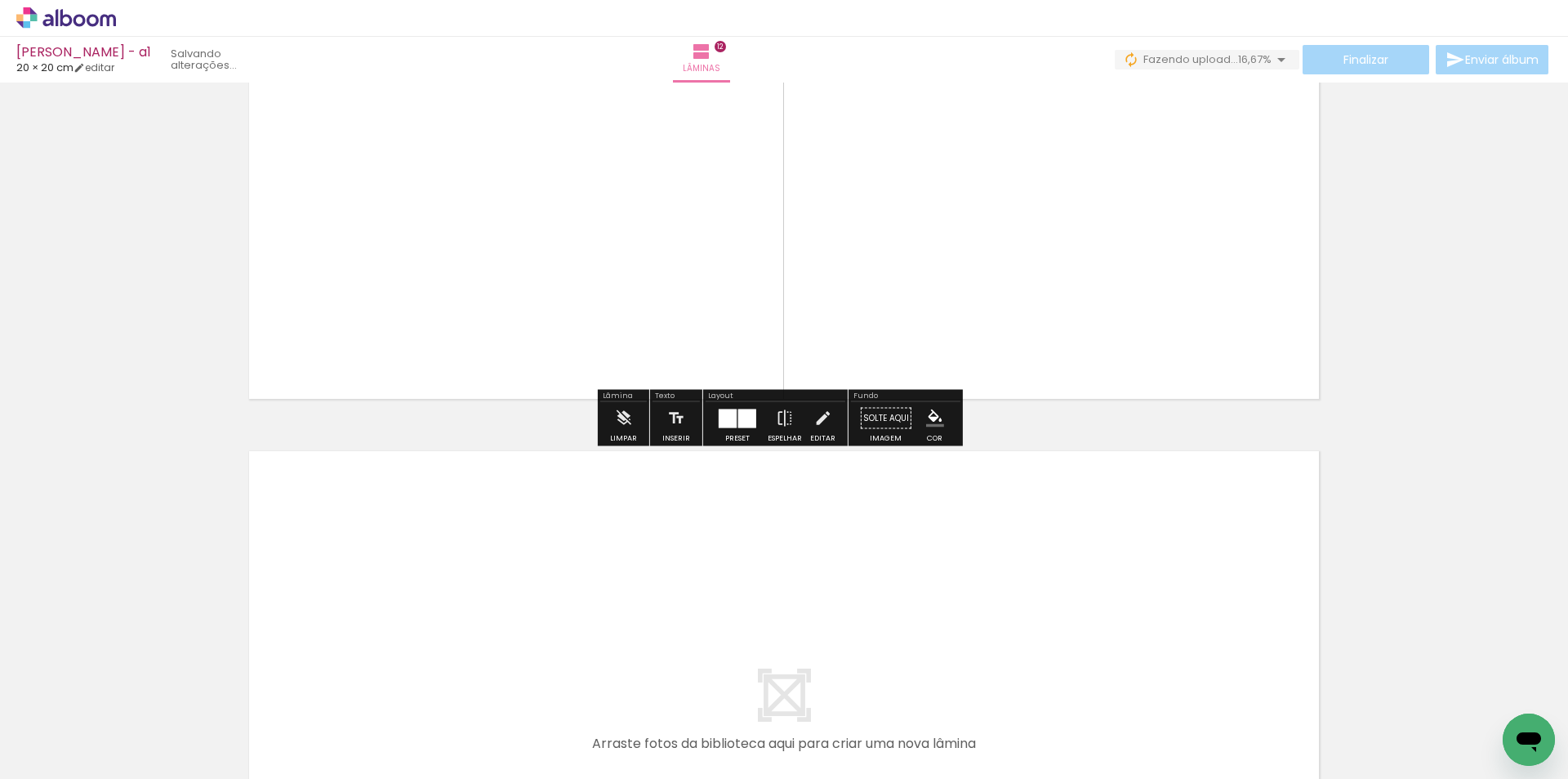
drag, startPoint x: 1050, startPoint y: 701, endPoint x: 1131, endPoint y: 687, distance: 82.2
click at [1044, 628] on quentale-workspace at bounding box center [784, 390] width 1568 height 779
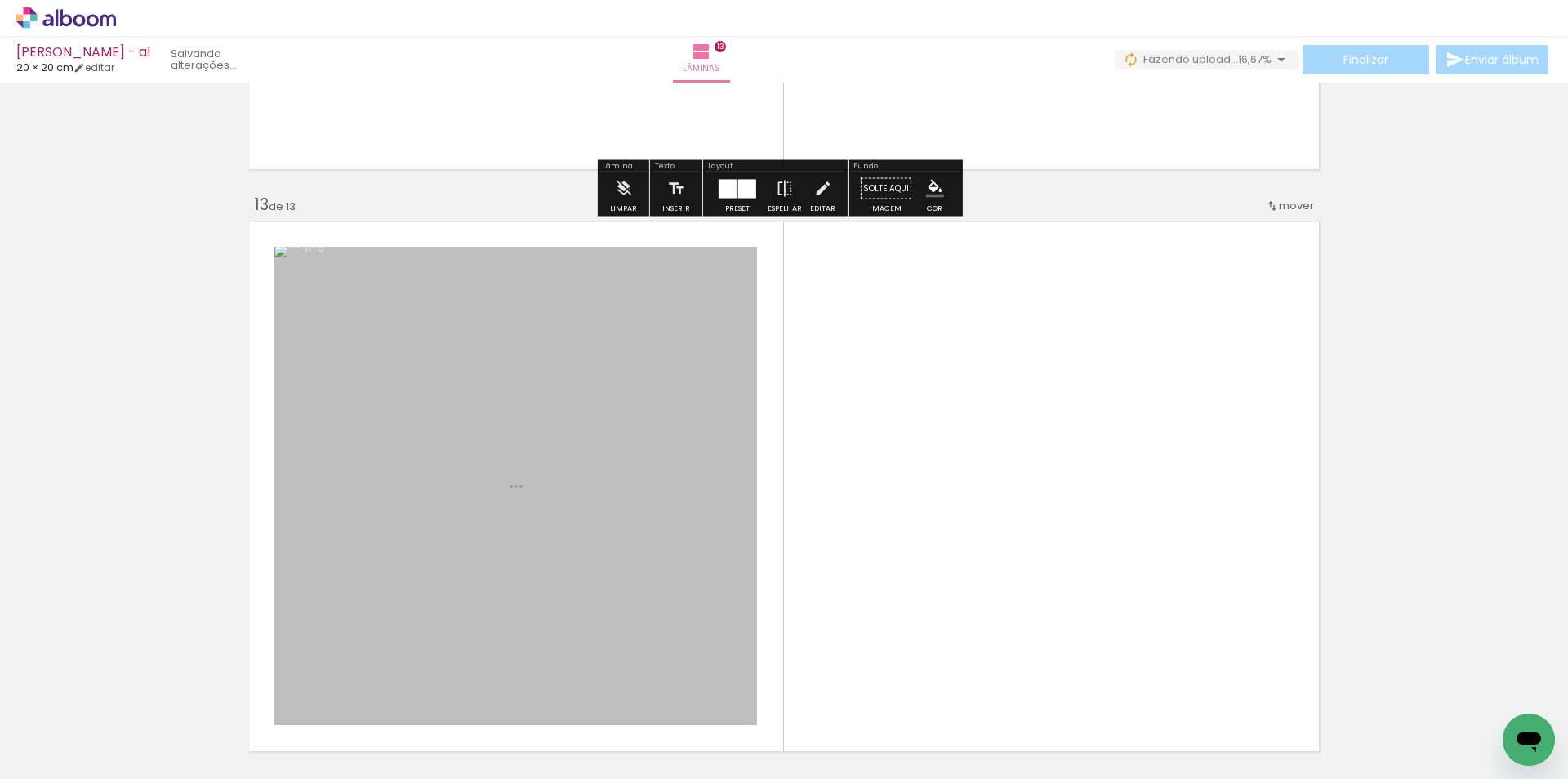
drag, startPoint x: 1130, startPoint y: 629, endPoint x: 1109, endPoint y: 573, distance: 59.8
click at [1109, 573] on quentale-workspace at bounding box center [784, 390] width 1568 height 779
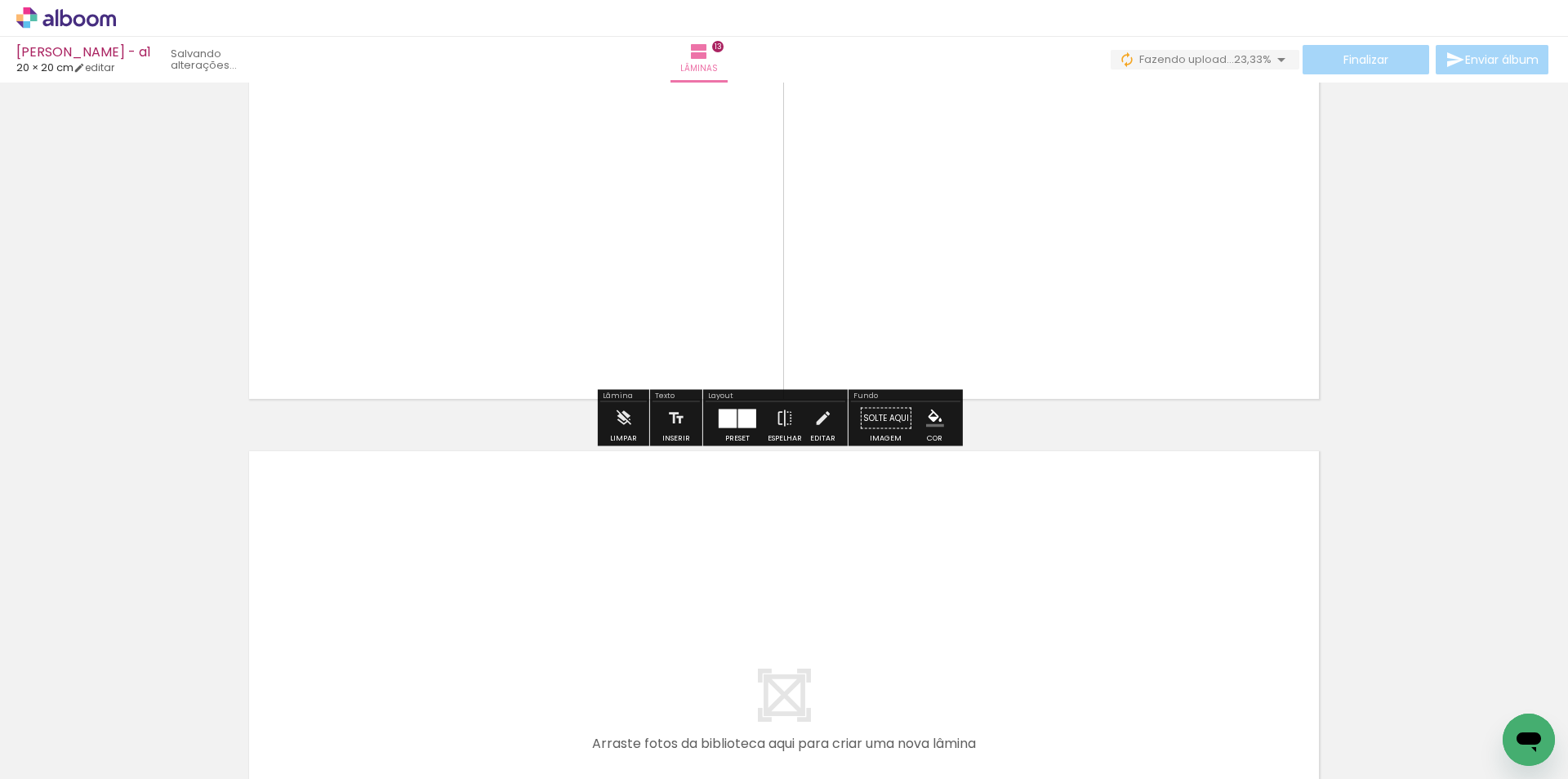
drag, startPoint x: 1213, startPoint y: 714, endPoint x: 1251, endPoint y: 720, distance: 38.5
click at [1153, 647] on quentale-workspace at bounding box center [784, 390] width 1568 height 779
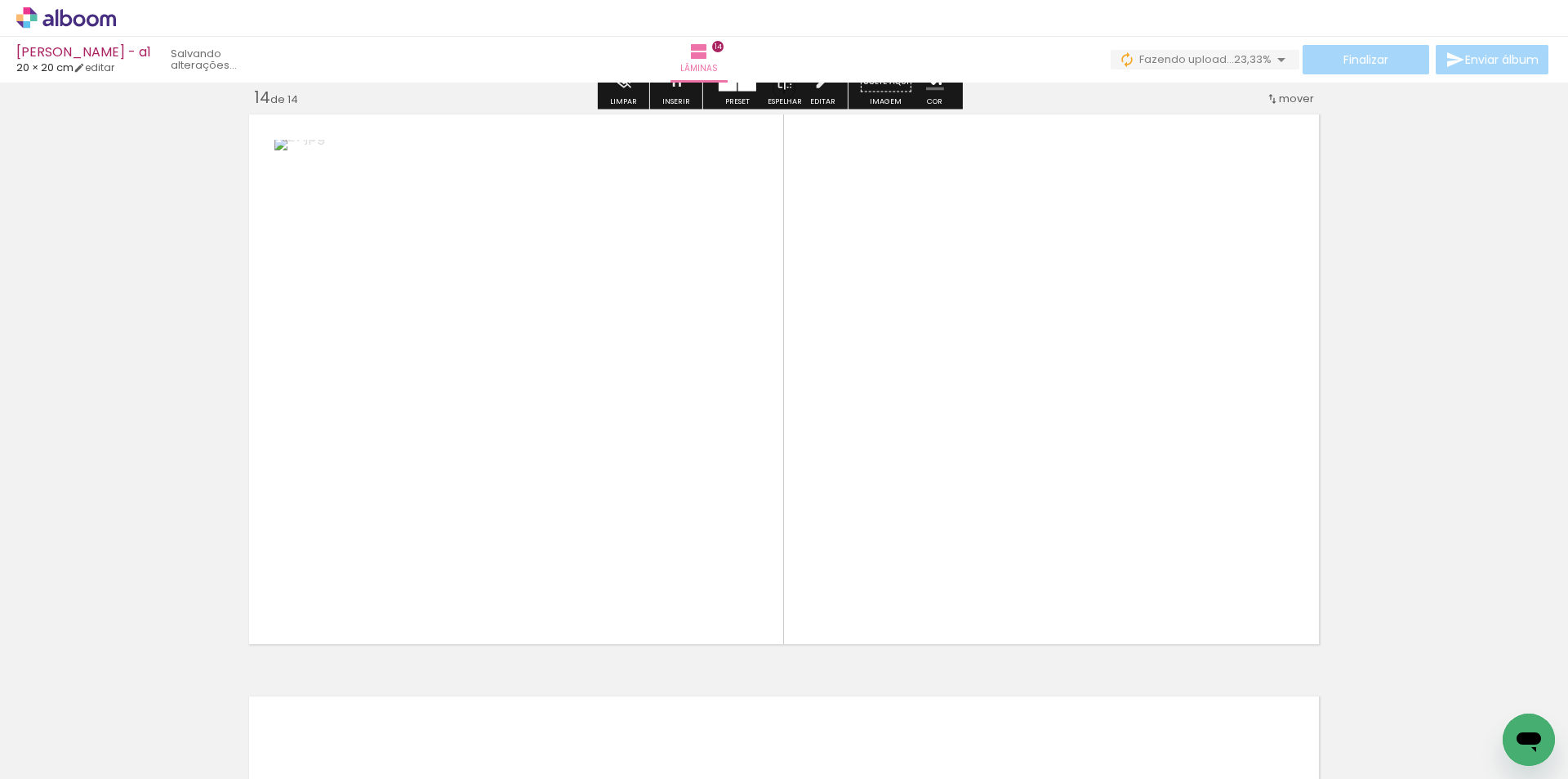
click at [1157, 517] on quentale-workspace at bounding box center [784, 390] width 1568 height 779
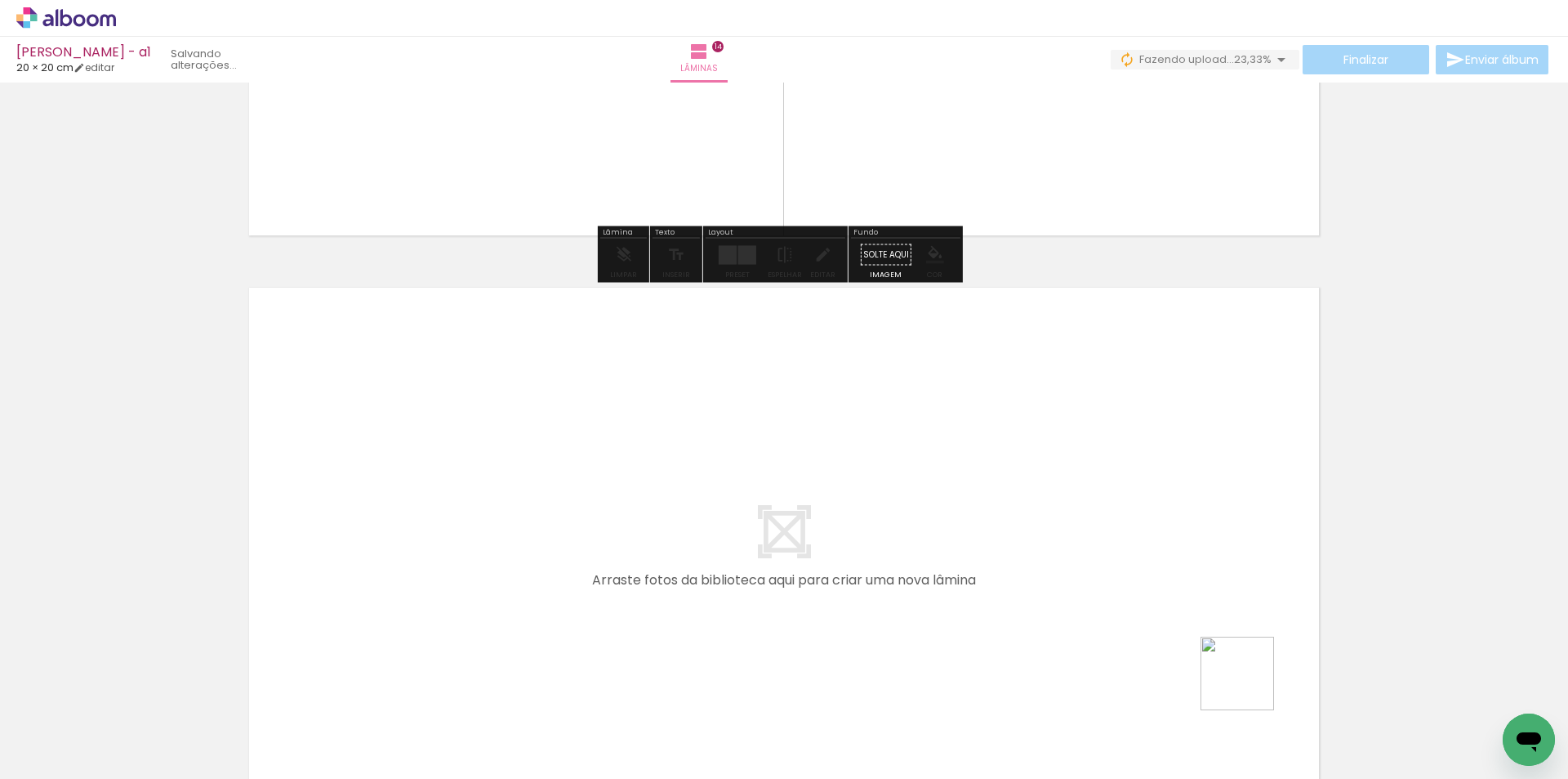
drag, startPoint x: 1250, startPoint y: 686, endPoint x: 1567, endPoint y: 762, distance: 326.0
click at [1001, 602] on quentale-workspace at bounding box center [784, 390] width 1568 height 779
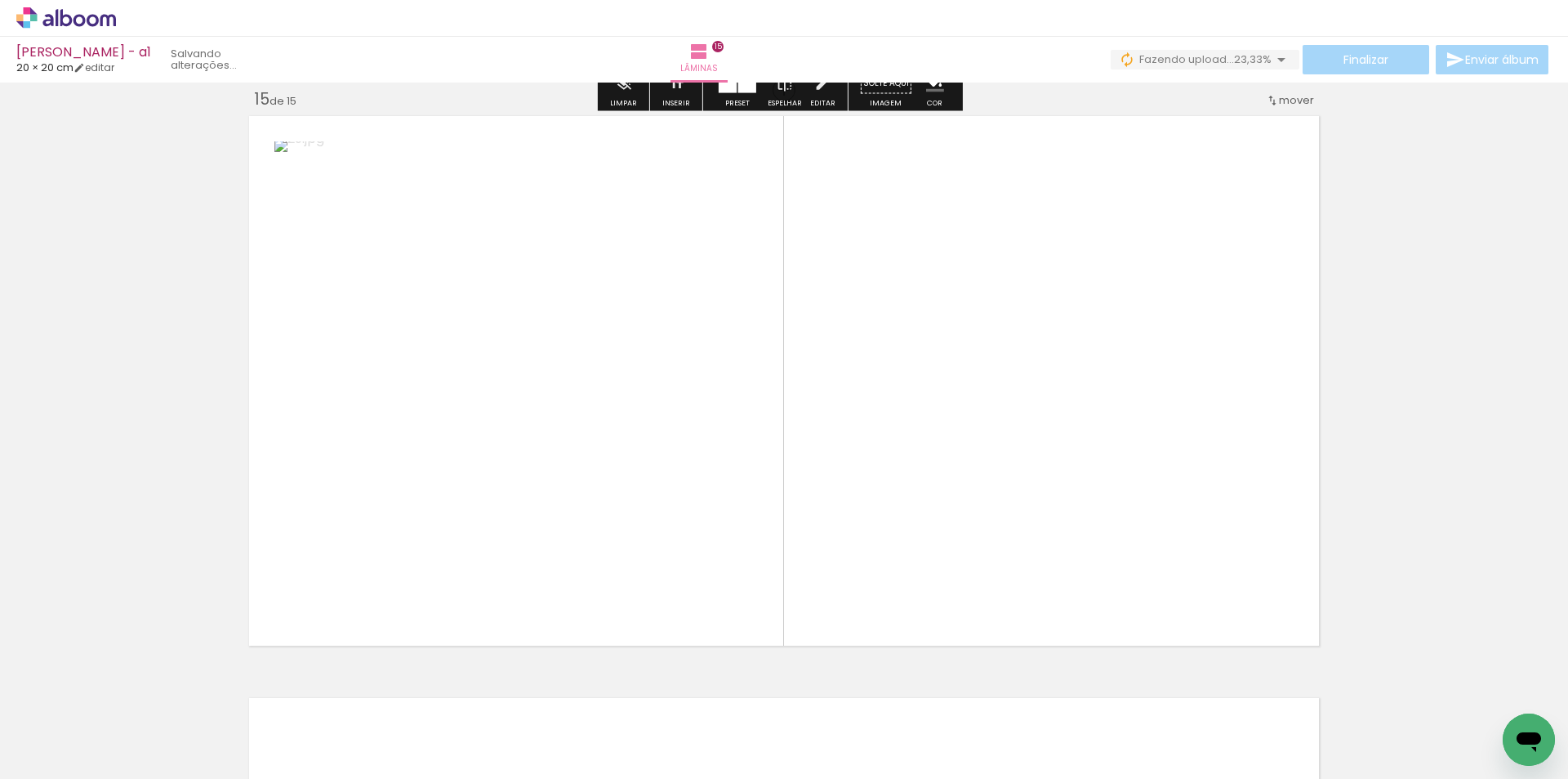
scroll to position [8165, 0]
drag, startPoint x: 1519, startPoint y: 694, endPoint x: 1194, endPoint y: 521, distance: 368.2
click at [1194, 521] on quentale-workspace at bounding box center [784, 390] width 1568 height 779
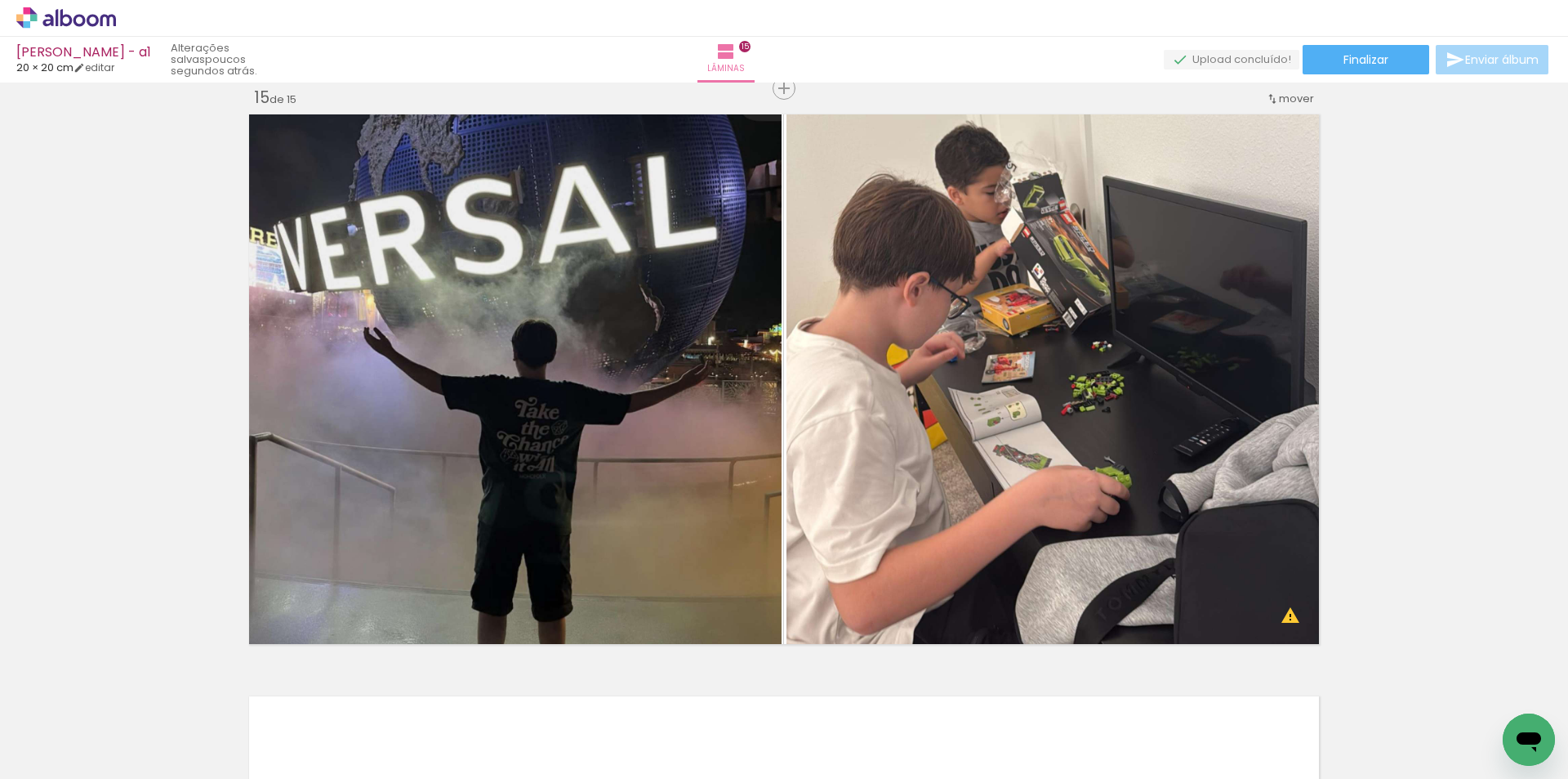
scroll to position [0, 1315]
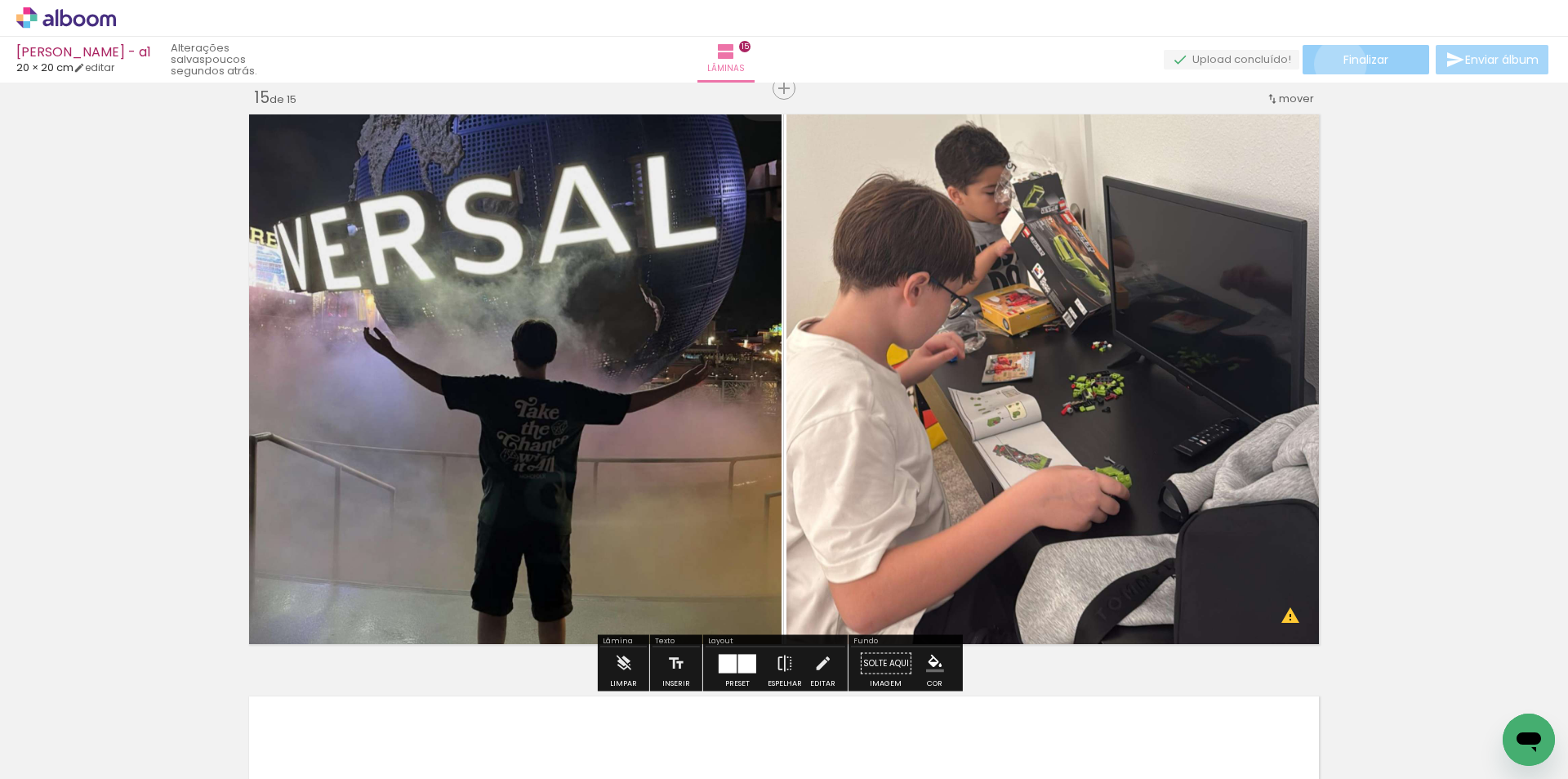
click at [1335, 64] on paper-button "Finalizar" at bounding box center [1366, 59] width 127 height 29
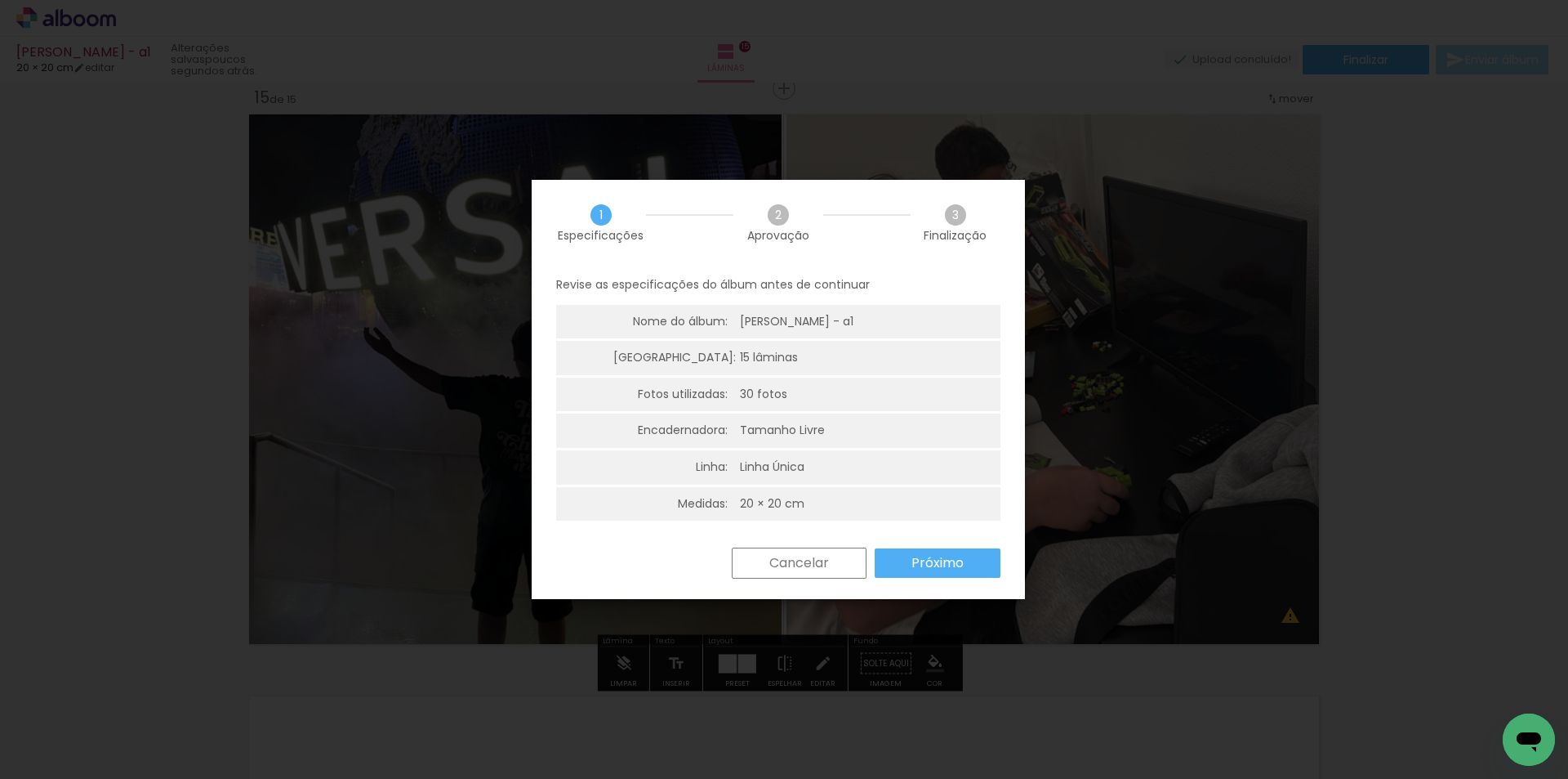
click at [897, 561] on paper-button "Próximo" at bounding box center [938, 562] width 126 height 29
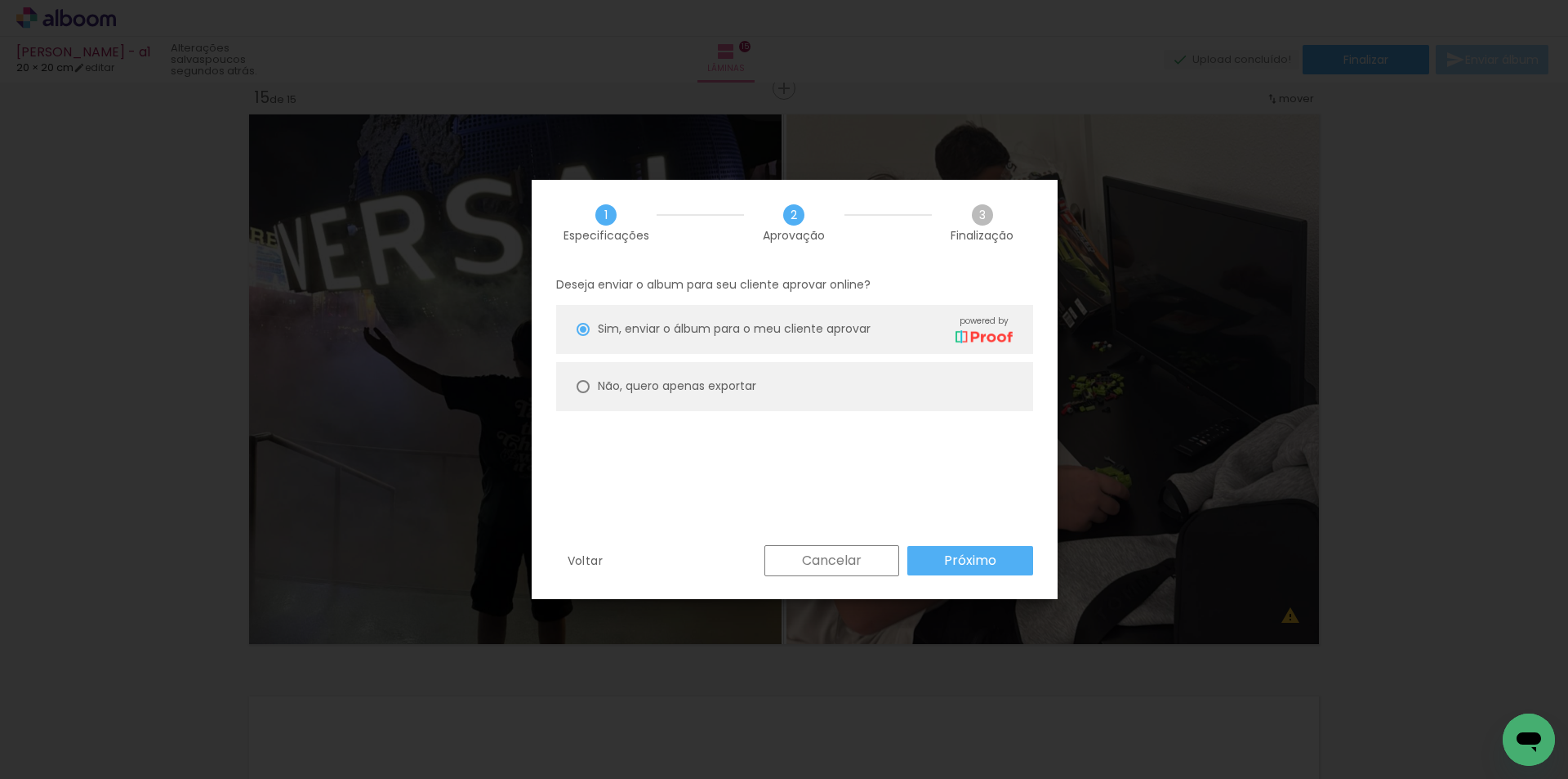
click at [761, 387] on paper-radio-button "Não, quero apenas exportar" at bounding box center [795, 386] width 477 height 49
type paper-radio-button "on"
click at [0, 0] on slot "Próximo" at bounding box center [0, 0] width 0 height 0
type input "Alta, 300 DPI"
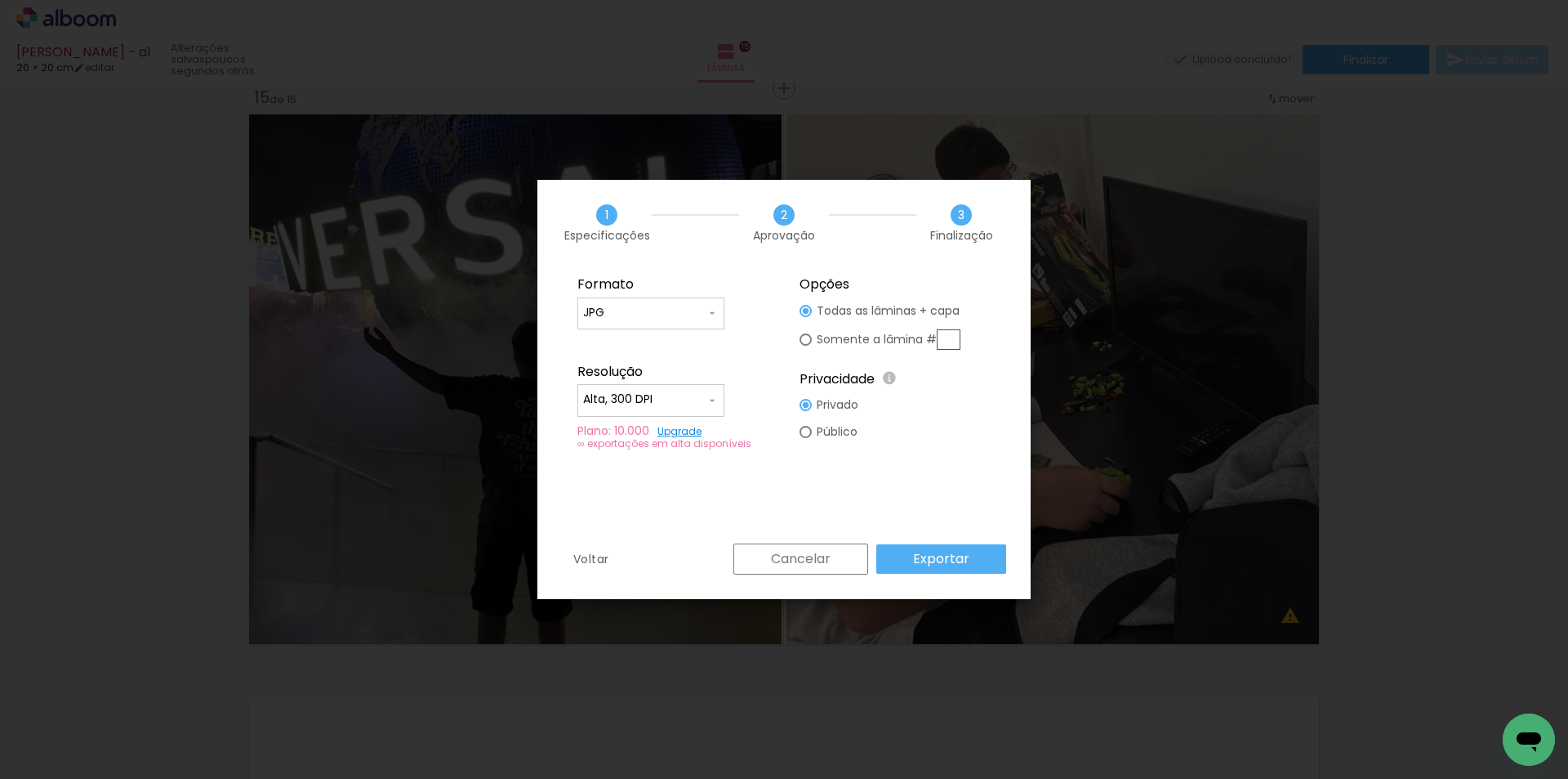
click at [0, 0] on slot "Exportar" at bounding box center [0, 0] width 0 height 0
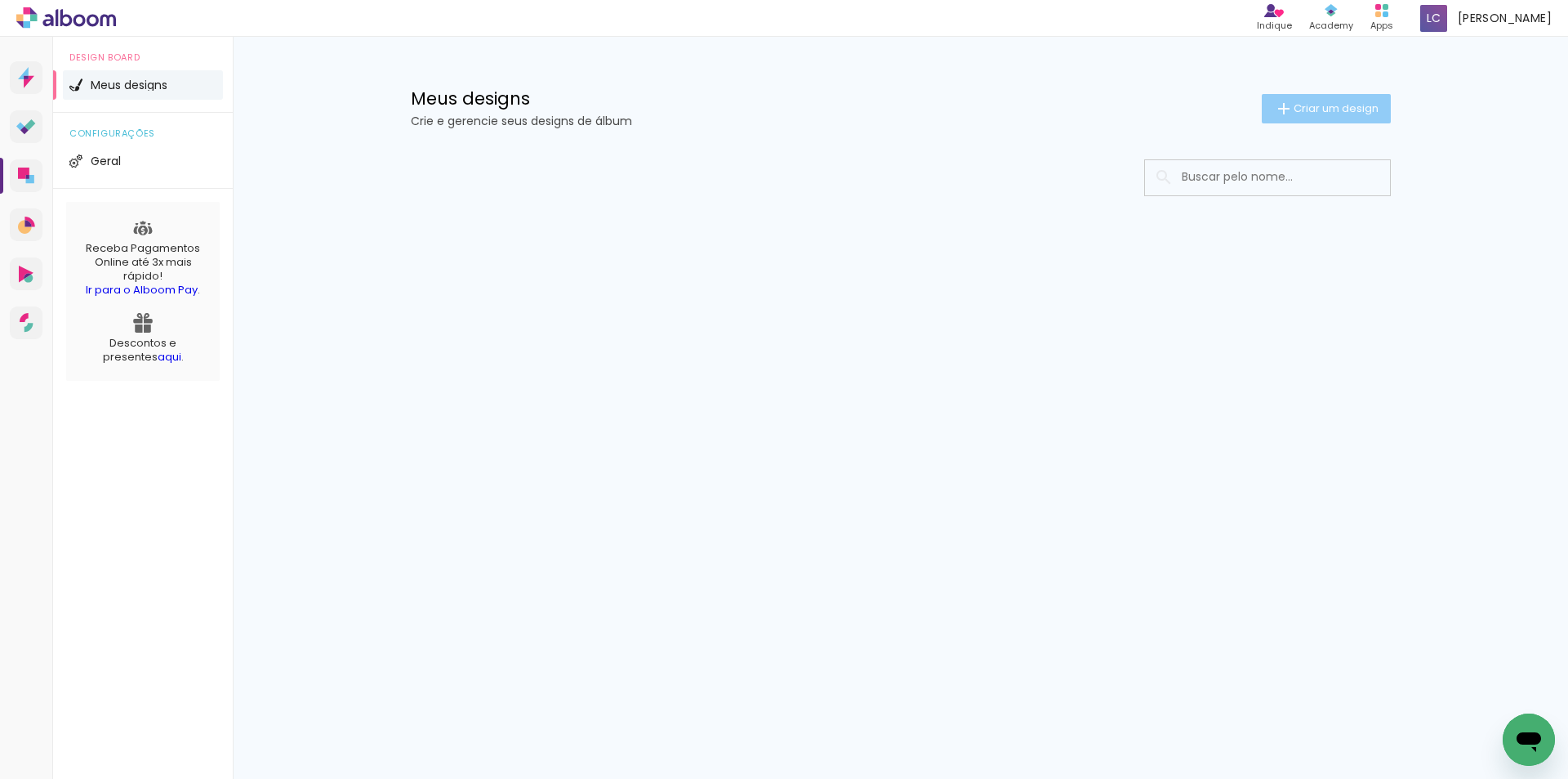
click at [1274, 103] on iron-icon at bounding box center [1283, 108] width 20 height 20
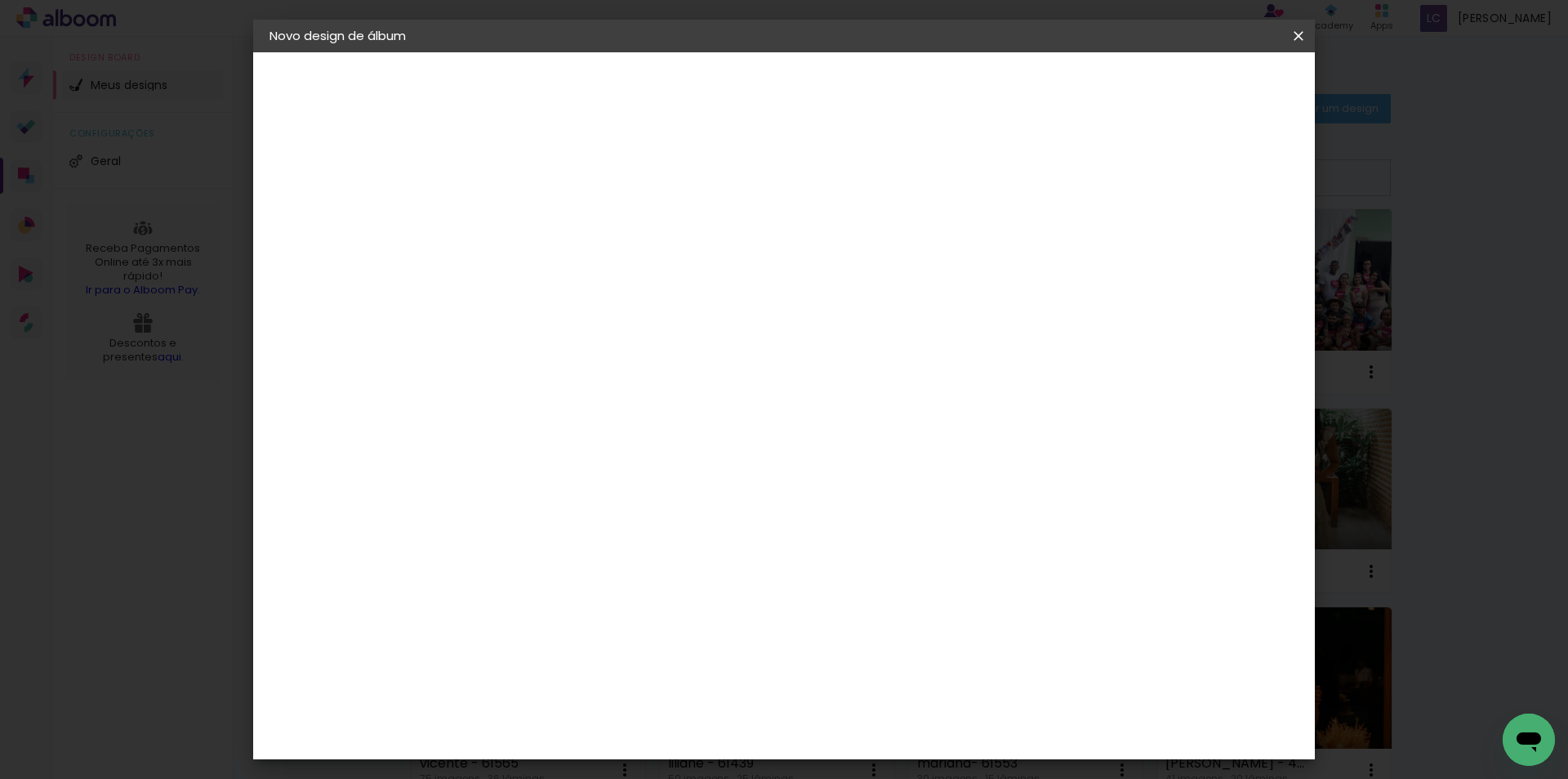
click at [537, 230] on input at bounding box center [537, 219] width 0 height 25
type input "ronaldo a2"
type paper-input "ronaldo a2"
click at [704, 97] on paper-button "Avançar" at bounding box center [664, 87] width 80 height 28
click at [843, 238] on paper-item "Tamanho Livre" at bounding box center [765, 248] width 157 height 35
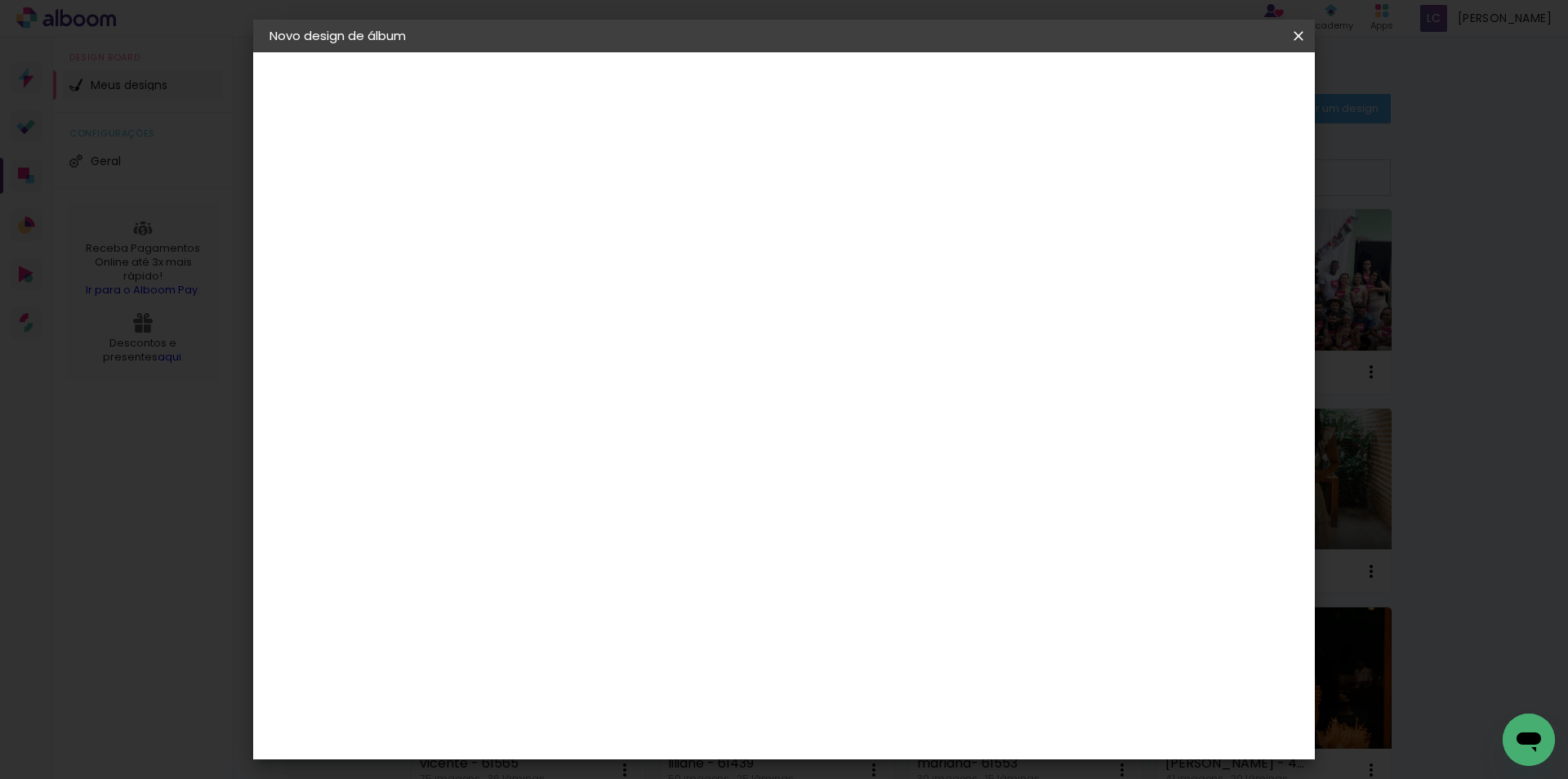
click at [842, 90] on paper-button "Avançar" at bounding box center [802, 87] width 80 height 28
click at [882, 677] on input "60" at bounding box center [874, 681] width 42 height 24
type input "40,6"
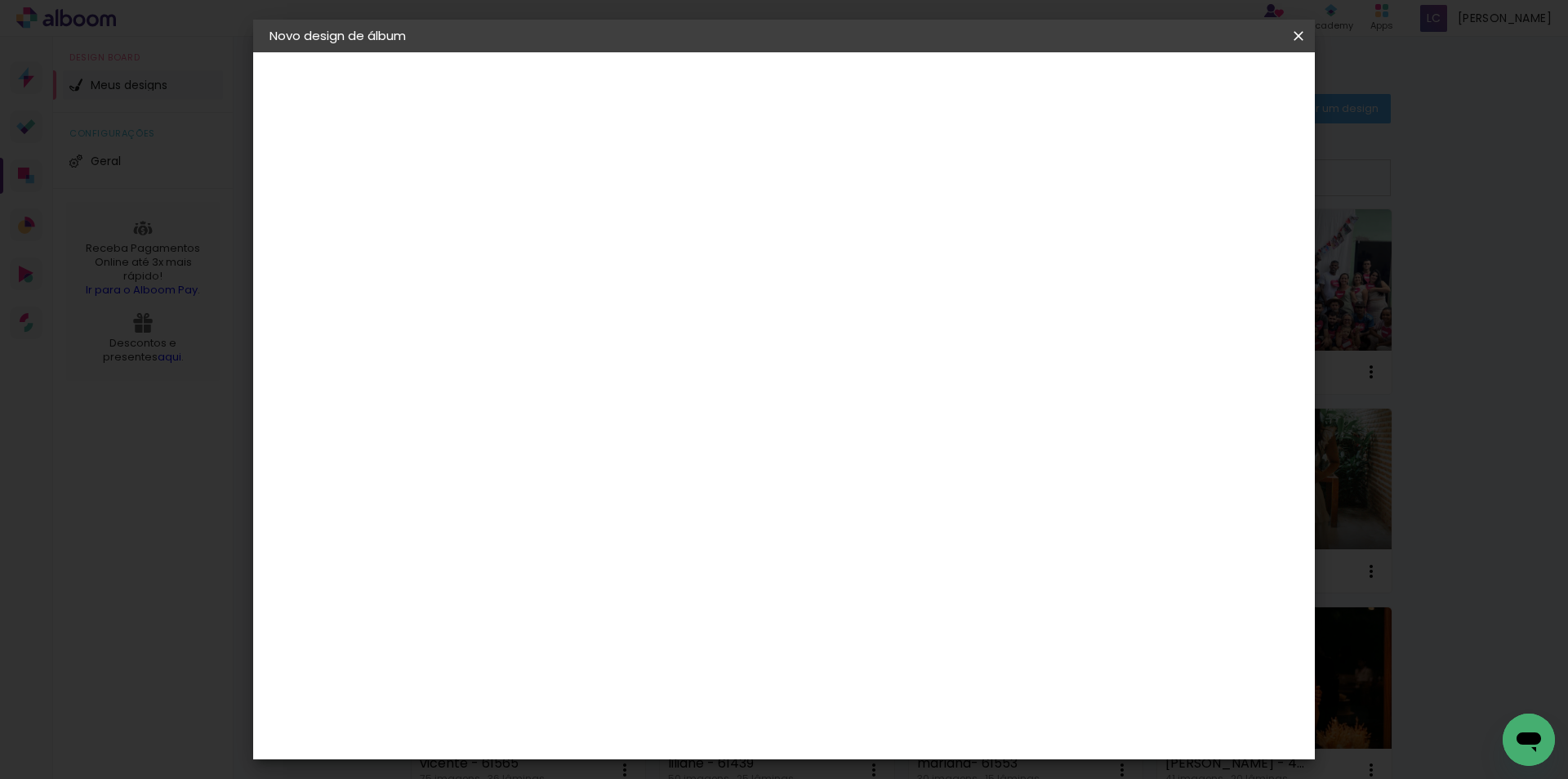
type paper-input "40,6"
click at [501, 533] on input "30" at bounding box center [485, 541] width 42 height 24
type input "20,3"
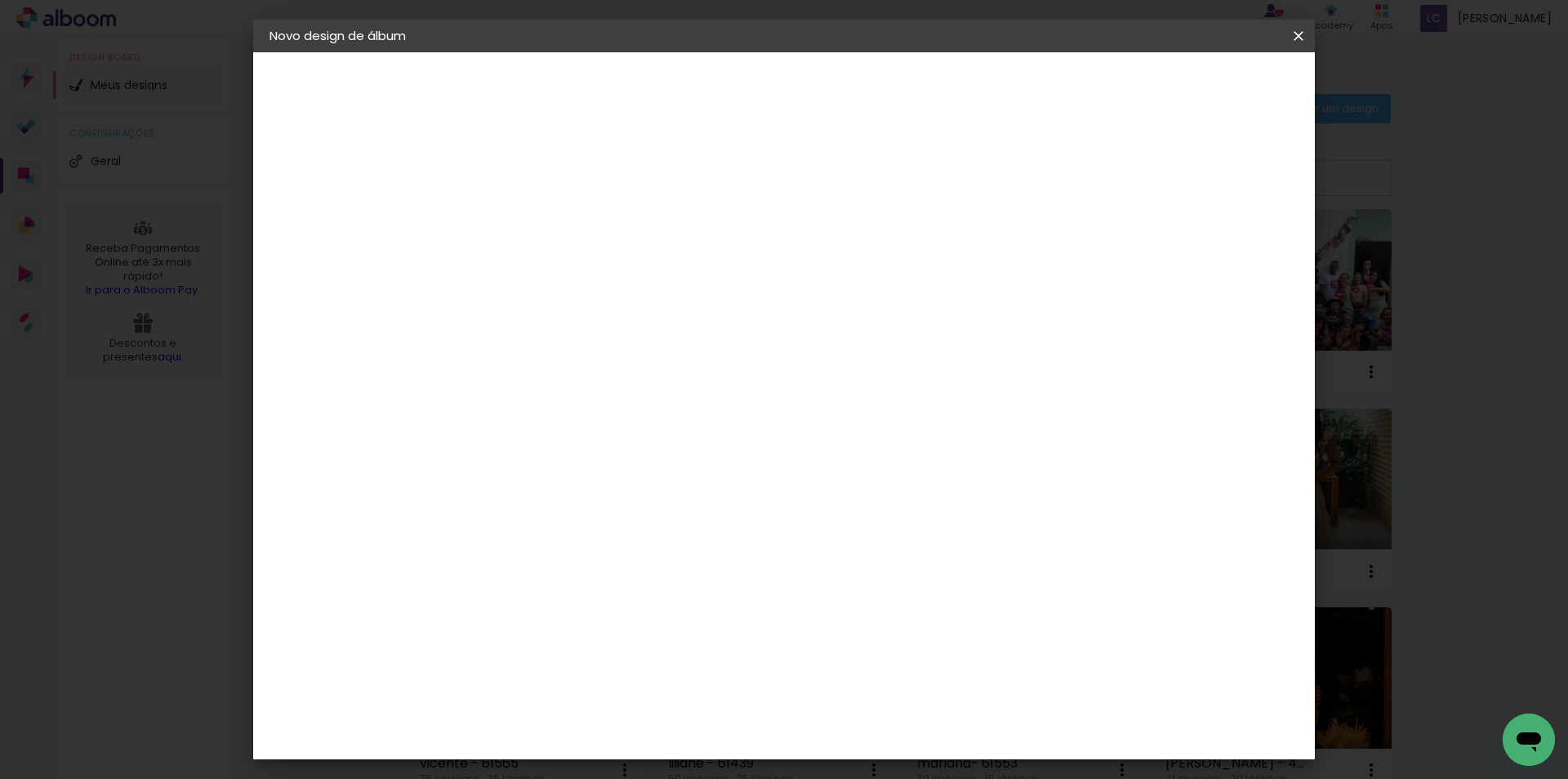
type paper-input "20,3"
type input "4"
type paper-input "4"
click at [1219, 258] on input "4" at bounding box center [1209, 247] width 29 height 24
type input "3"
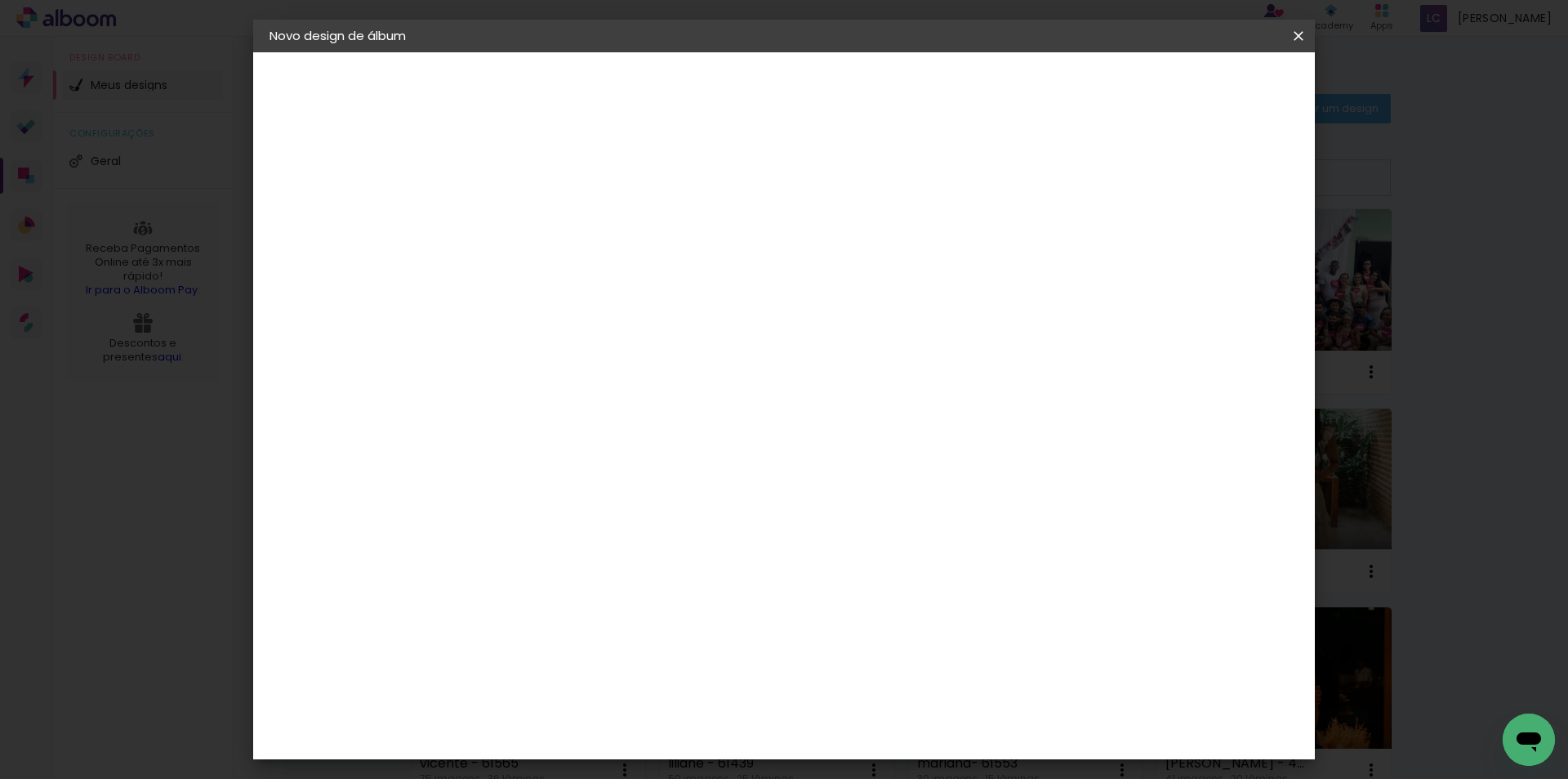
type paper-input "3"
click at [1219, 258] on input "3" at bounding box center [1212, 247] width 29 height 24
type input "2"
type paper-input "2"
click at [1219, 257] on input "2" at bounding box center [1215, 247] width 29 height 24
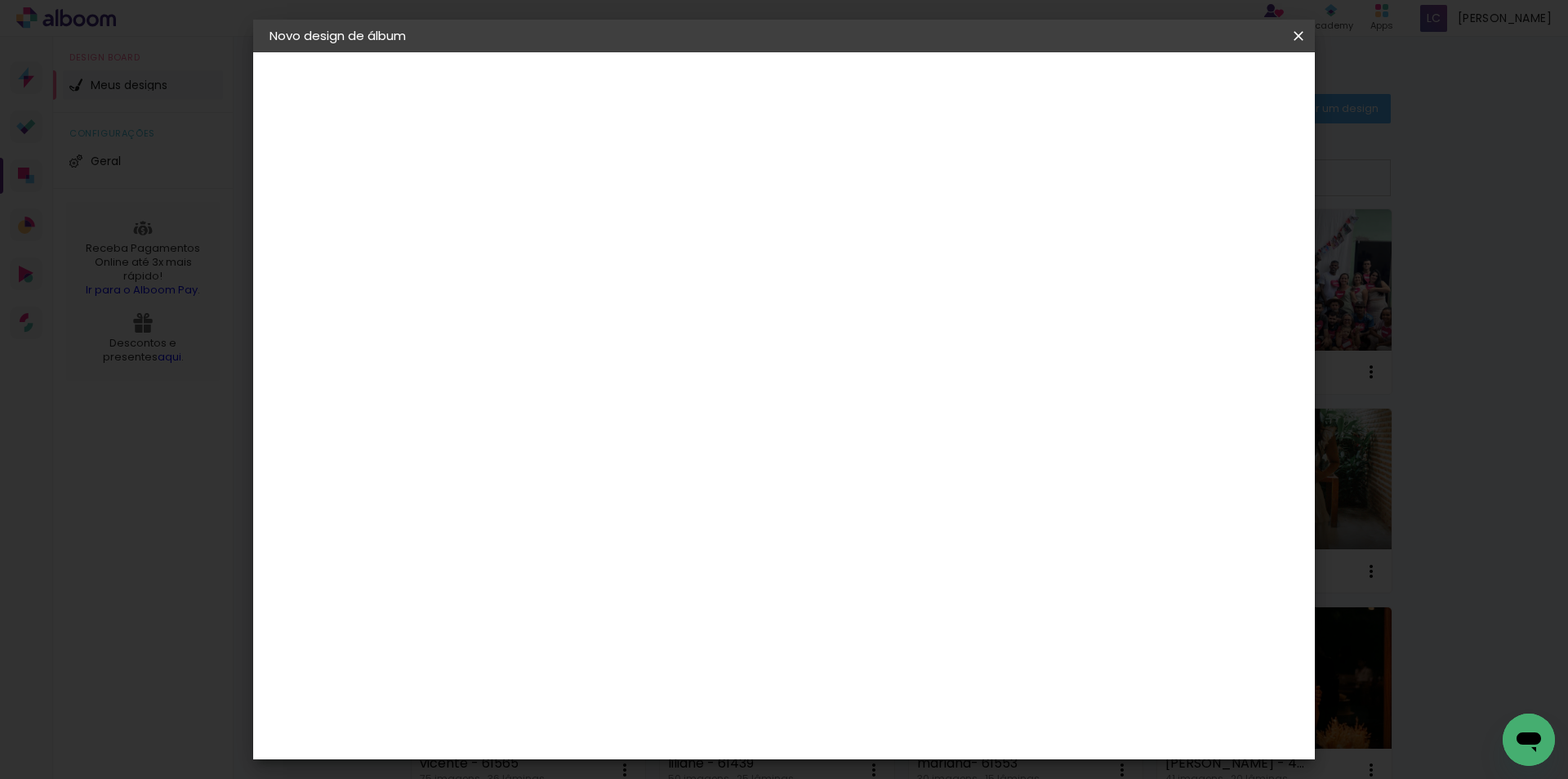
click at [1196, 90] on span "Iniciar design" at bounding box center [1160, 87] width 75 height 11
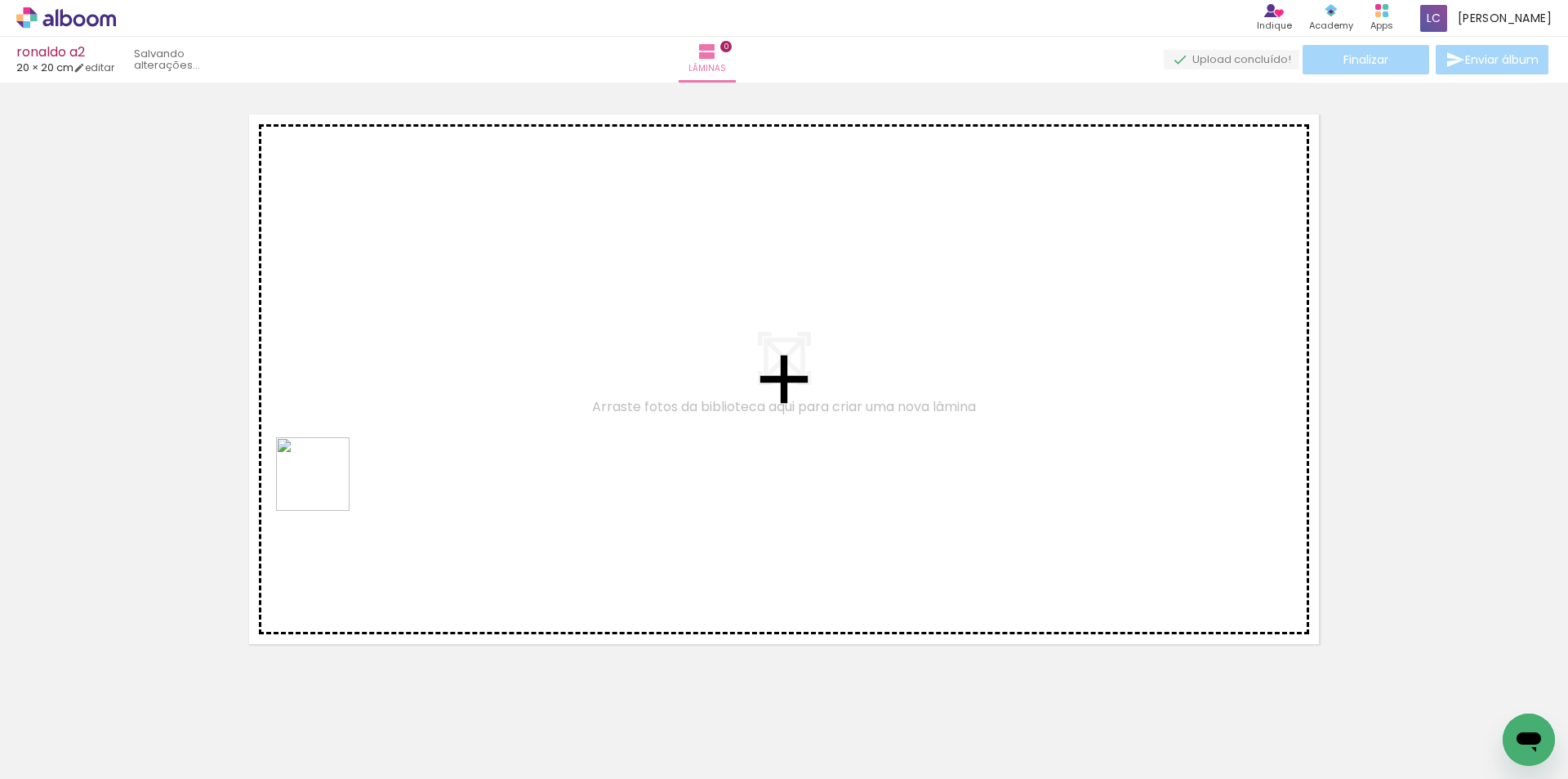
drag, startPoint x: 137, startPoint y: 738, endPoint x: 326, endPoint y: 604, distance: 231.7
click at [327, 485] on quentale-workspace at bounding box center [784, 390] width 1568 height 779
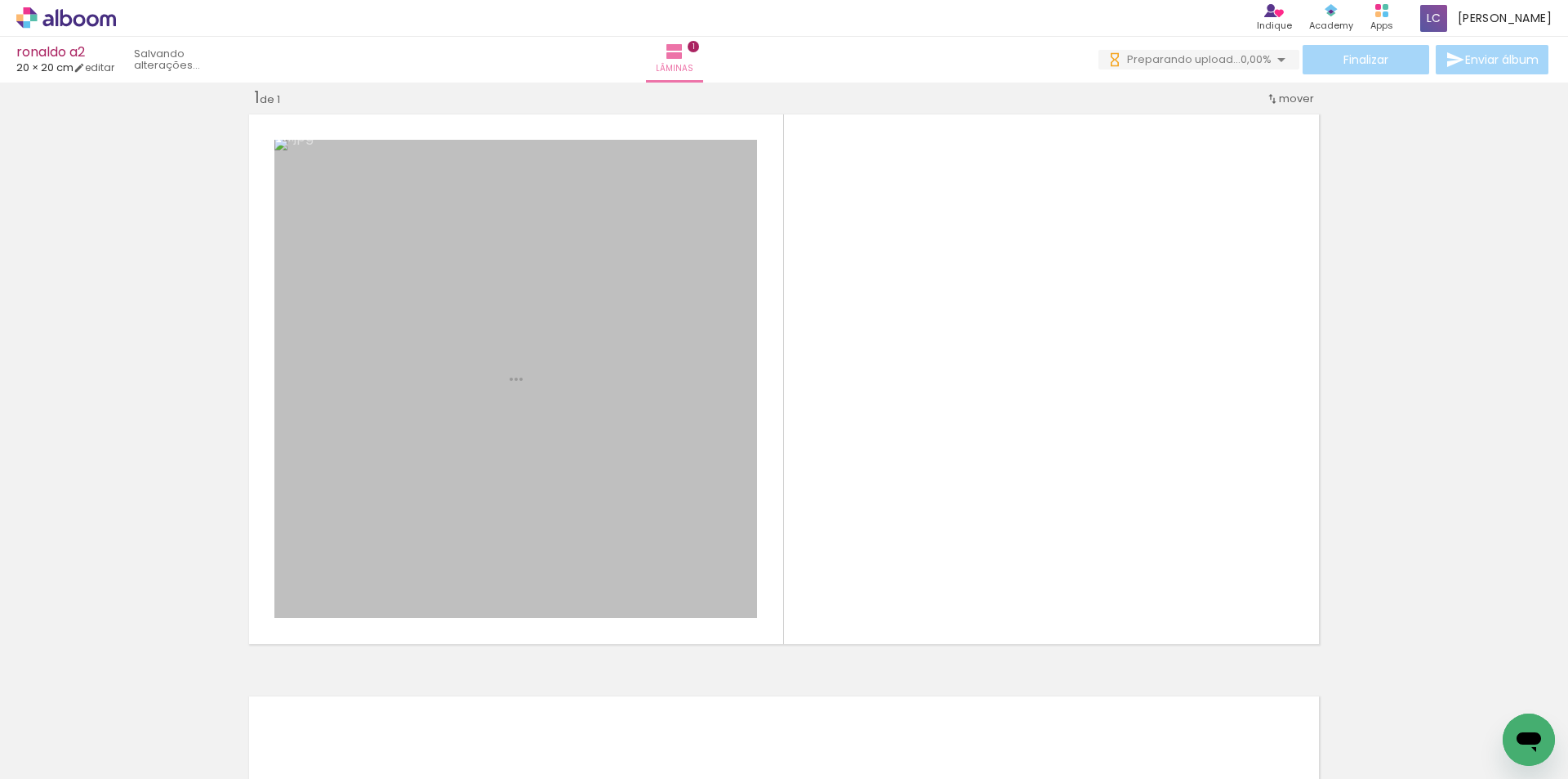
scroll to position [21, 0]
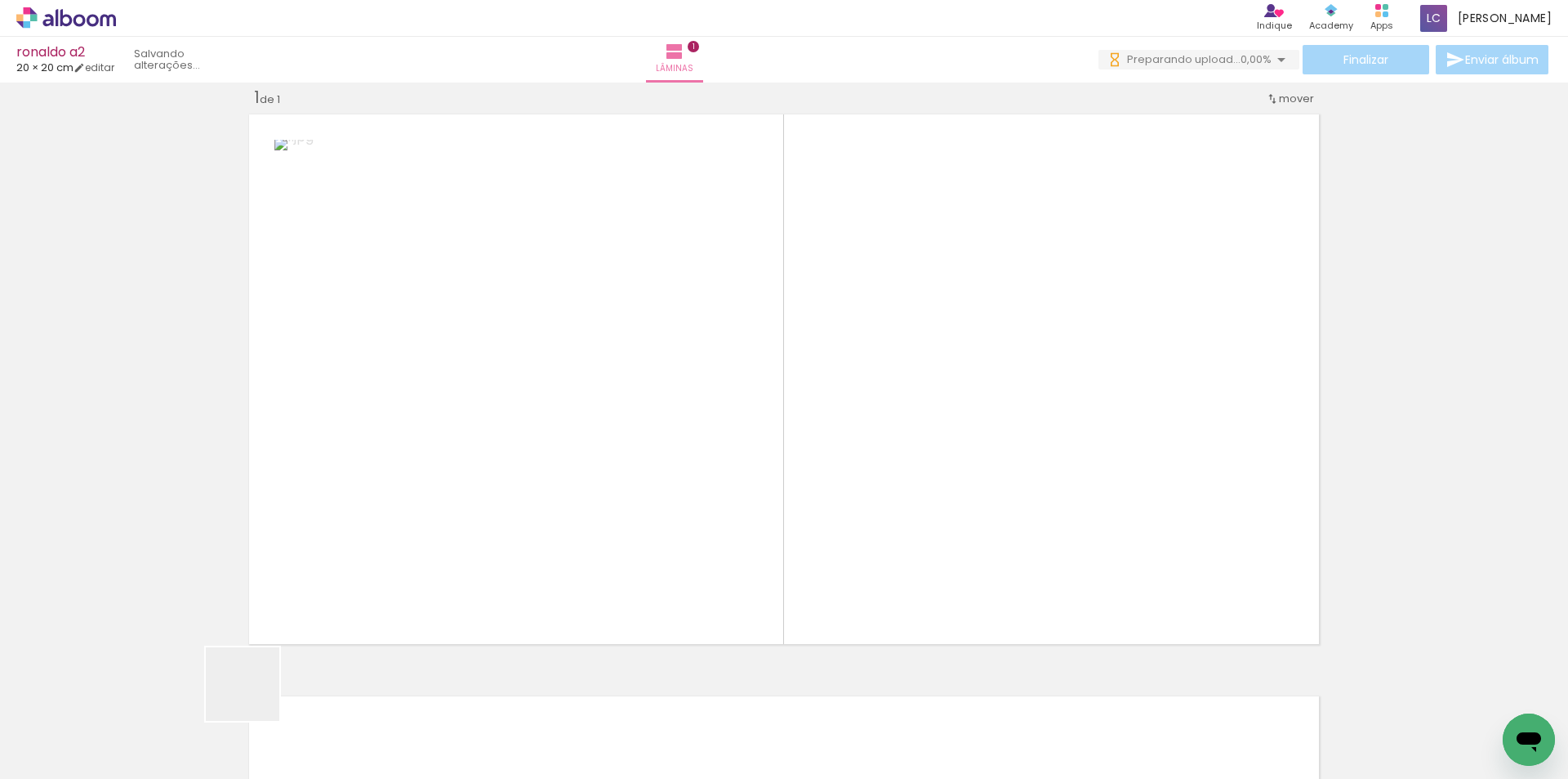
drag, startPoint x: 245, startPoint y: 716, endPoint x: 512, endPoint y: 453, distance: 374.8
click at [417, 499] on quentale-workspace at bounding box center [784, 390] width 1568 height 779
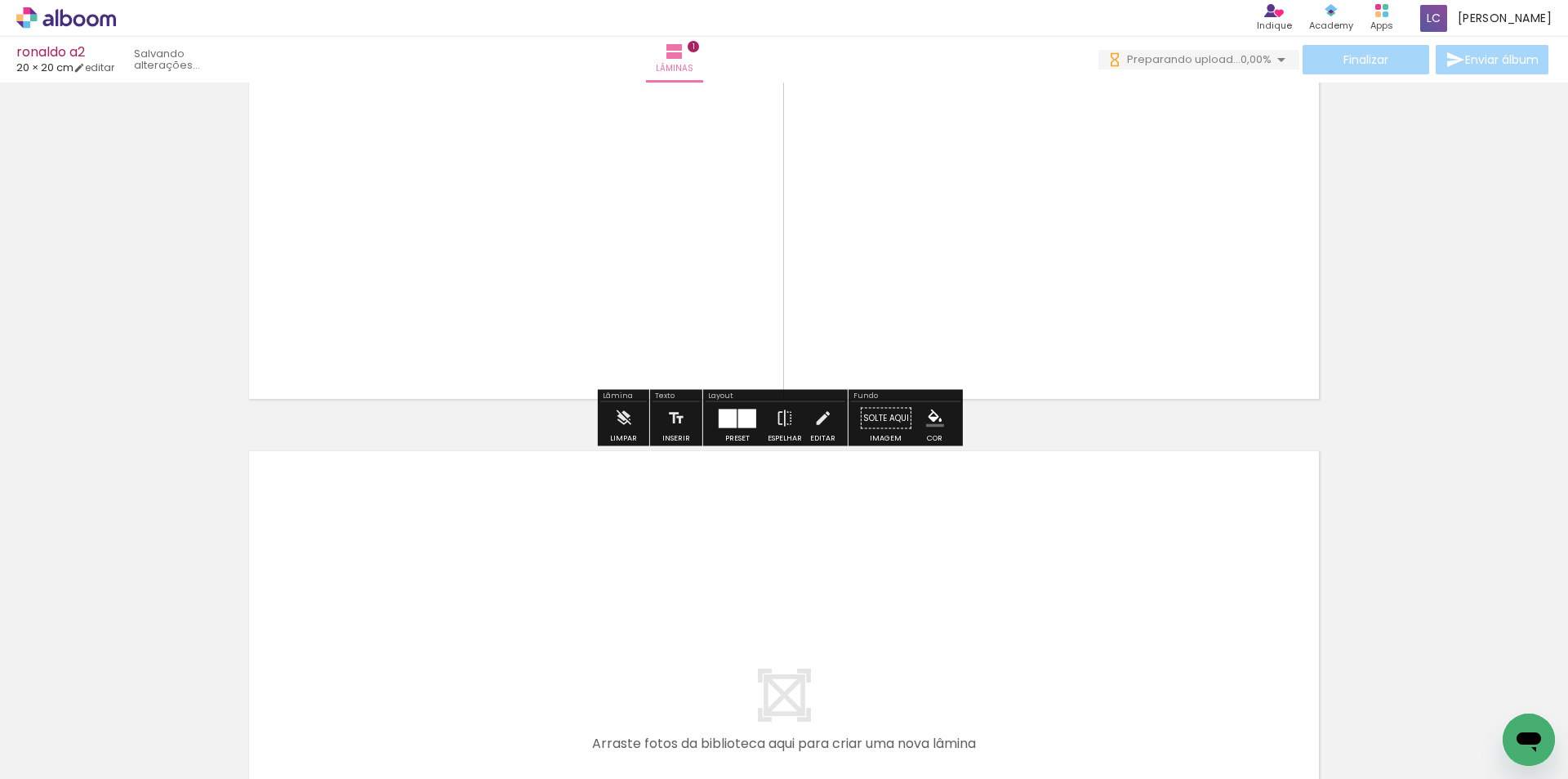
scroll to position [0, 0]
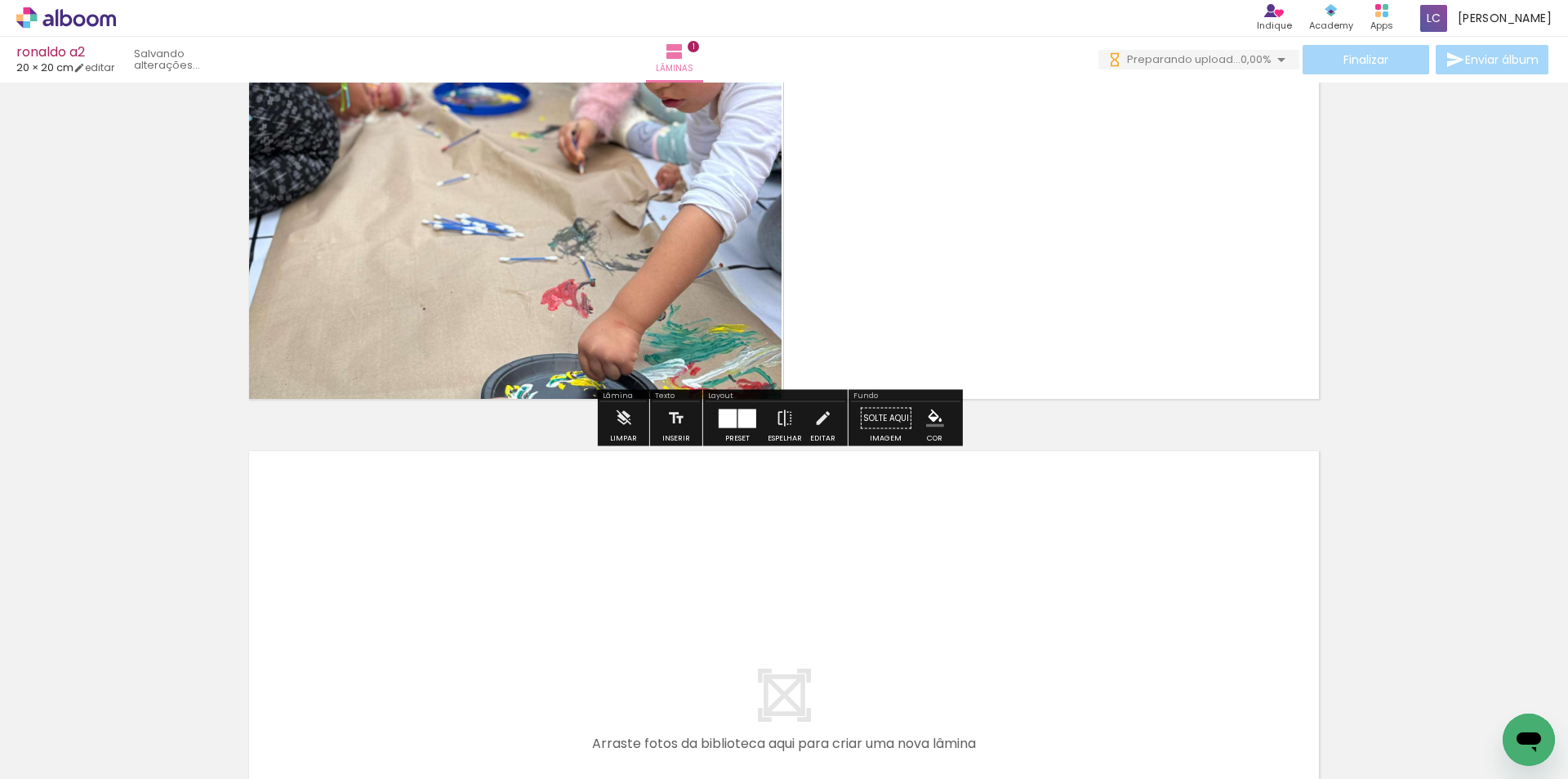
drag, startPoint x: 367, startPoint y: 706, endPoint x: 413, endPoint y: 699, distance: 46.5
click at [386, 642] on quentale-workspace at bounding box center [784, 390] width 1568 height 779
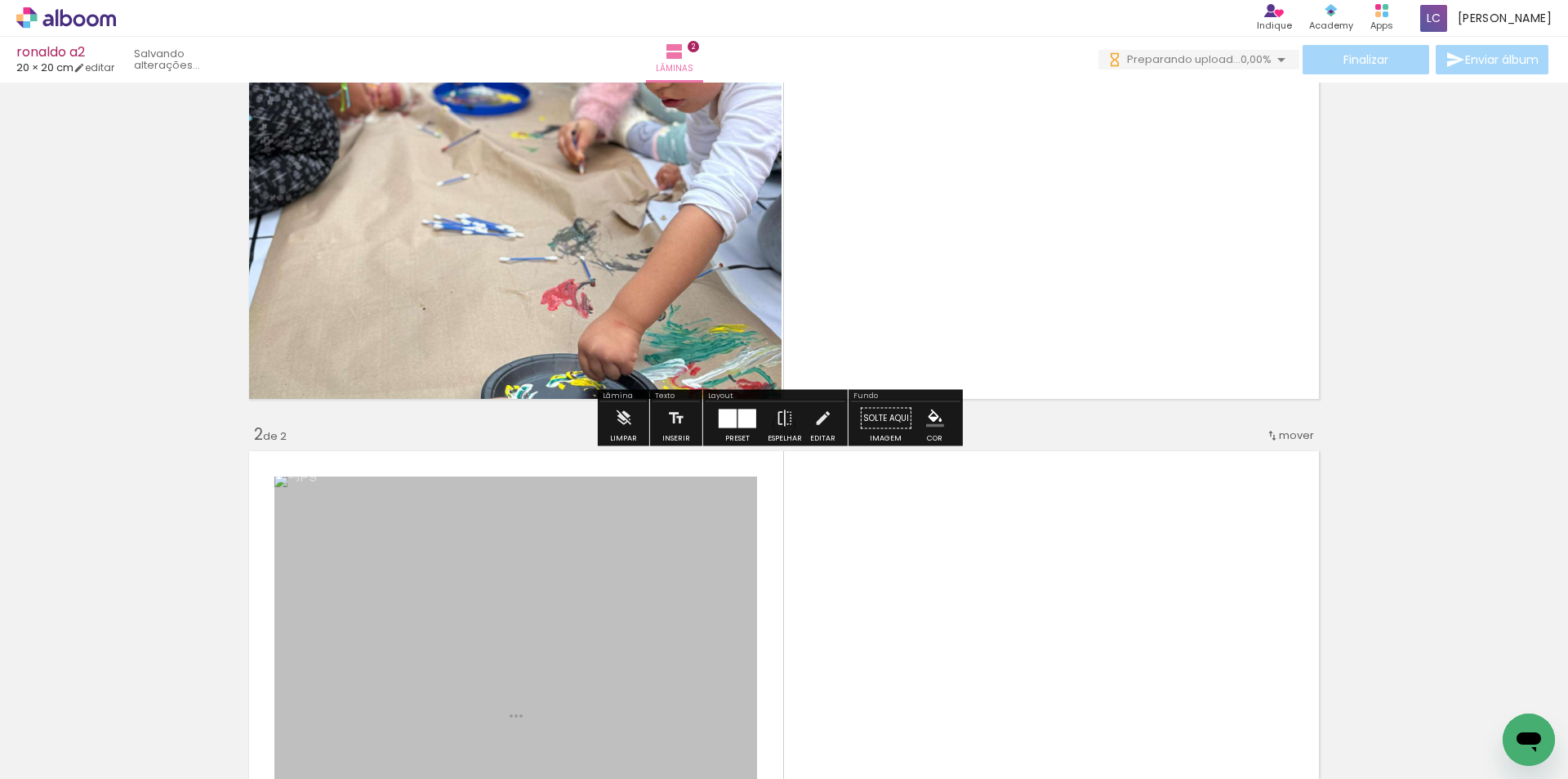
drag, startPoint x: 413, startPoint y: 699, endPoint x: 588, endPoint y: 521, distance: 249.6
click at [518, 564] on quentale-workspace at bounding box center [784, 390] width 1568 height 779
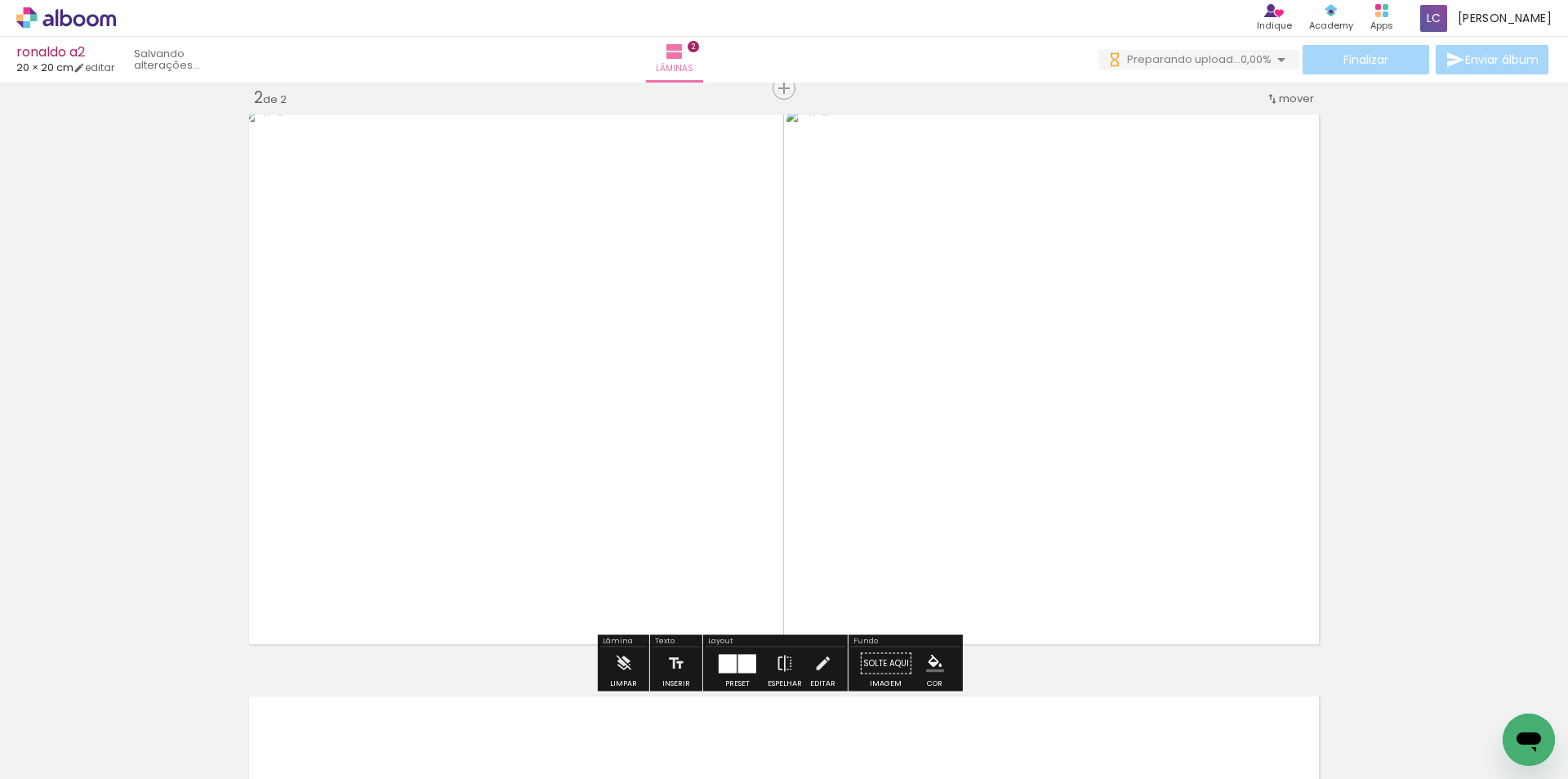
scroll to position [687, 0]
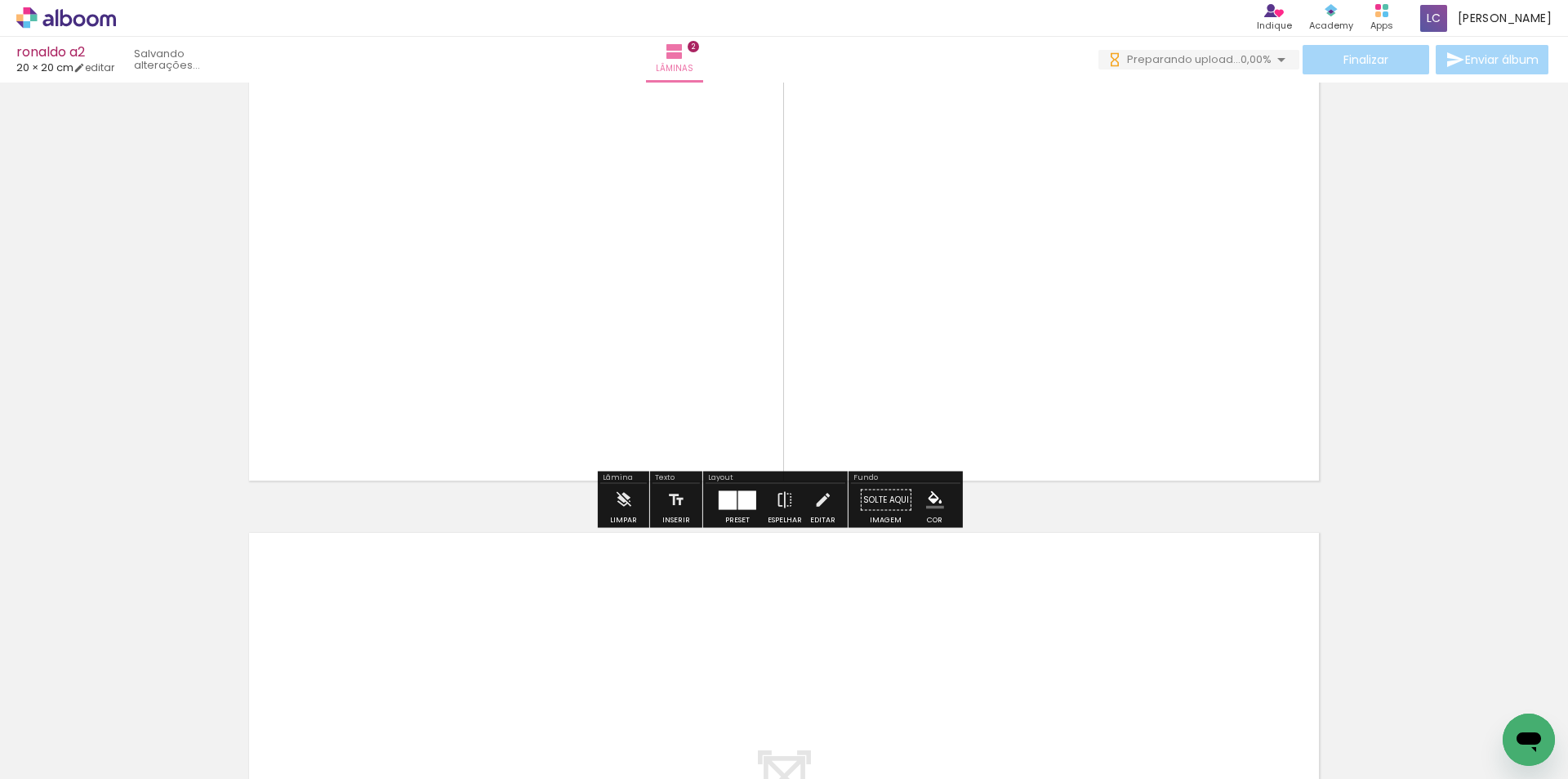
drag, startPoint x: 523, startPoint y: 727, endPoint x: 622, endPoint y: 742, distance: 100.1
click at [559, 628] on quentale-workspace at bounding box center [784, 390] width 1568 height 779
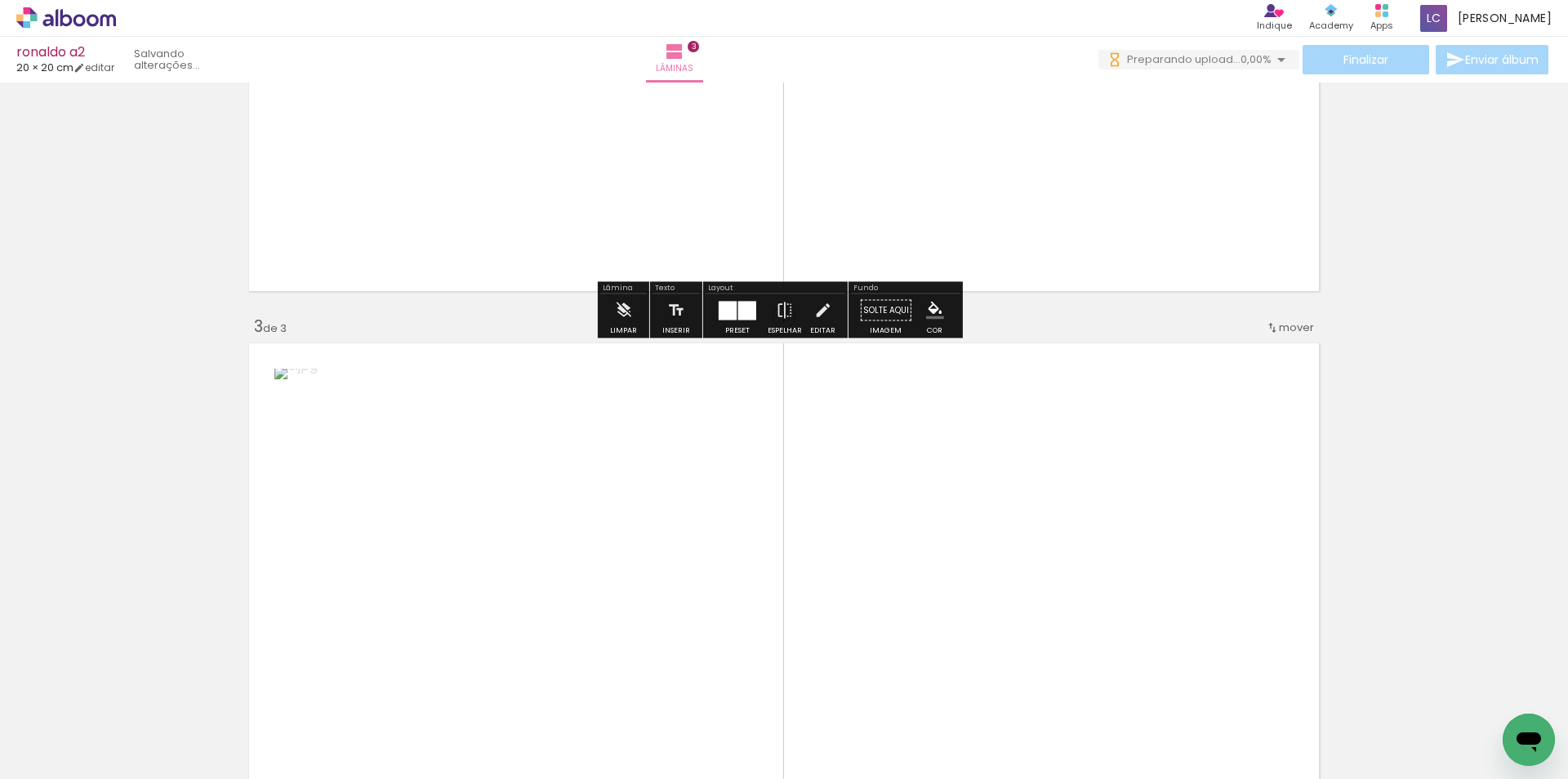
drag, startPoint x: 626, startPoint y: 720, endPoint x: 759, endPoint y: 634, distance: 158.4
click at [674, 544] on quentale-workspace at bounding box center [784, 390] width 1568 height 779
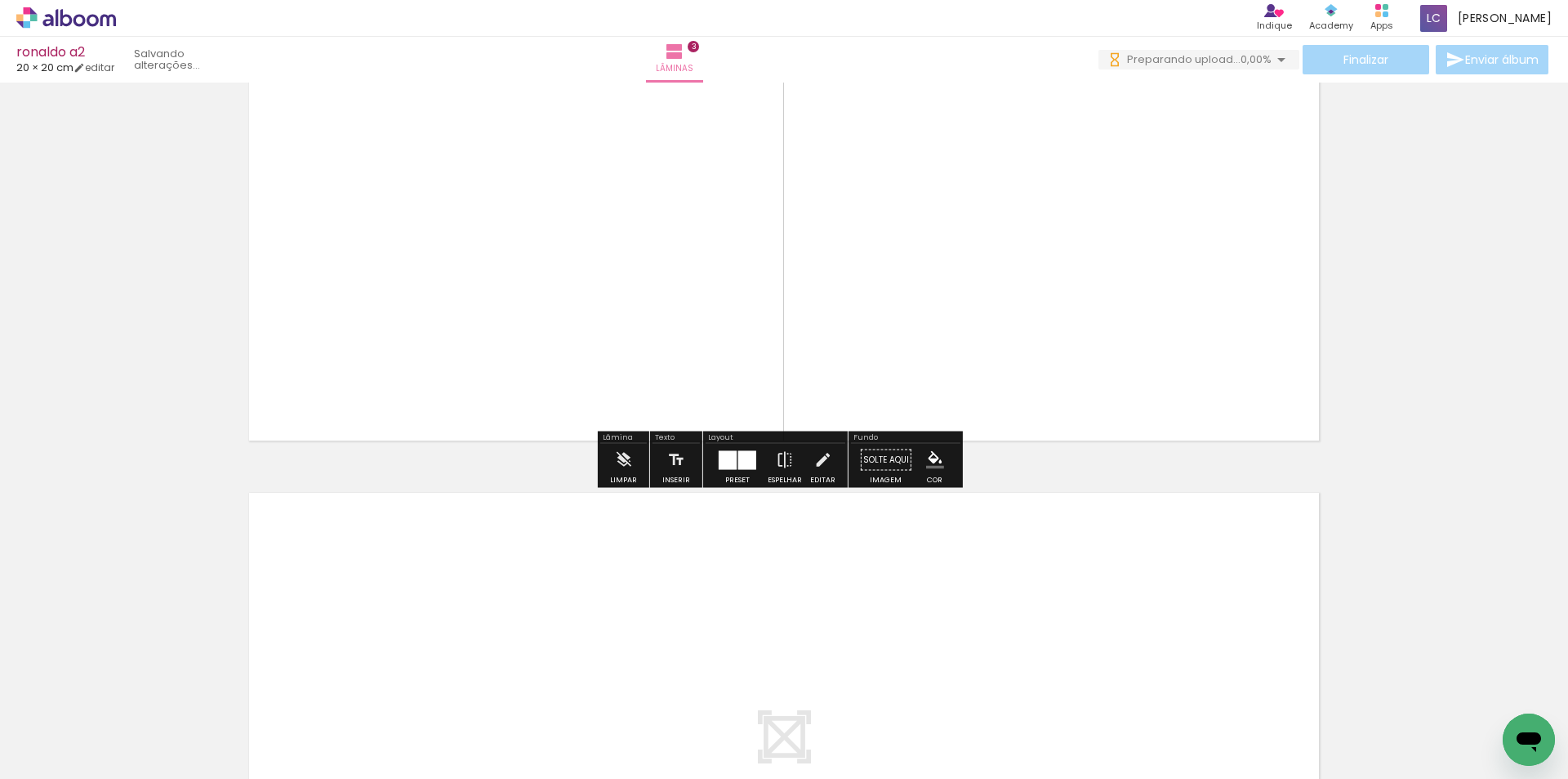
drag, startPoint x: 736, startPoint y: 617, endPoint x: 810, endPoint y: 713, distance: 121.2
click at [753, 596] on quentale-workspace at bounding box center [784, 390] width 1568 height 779
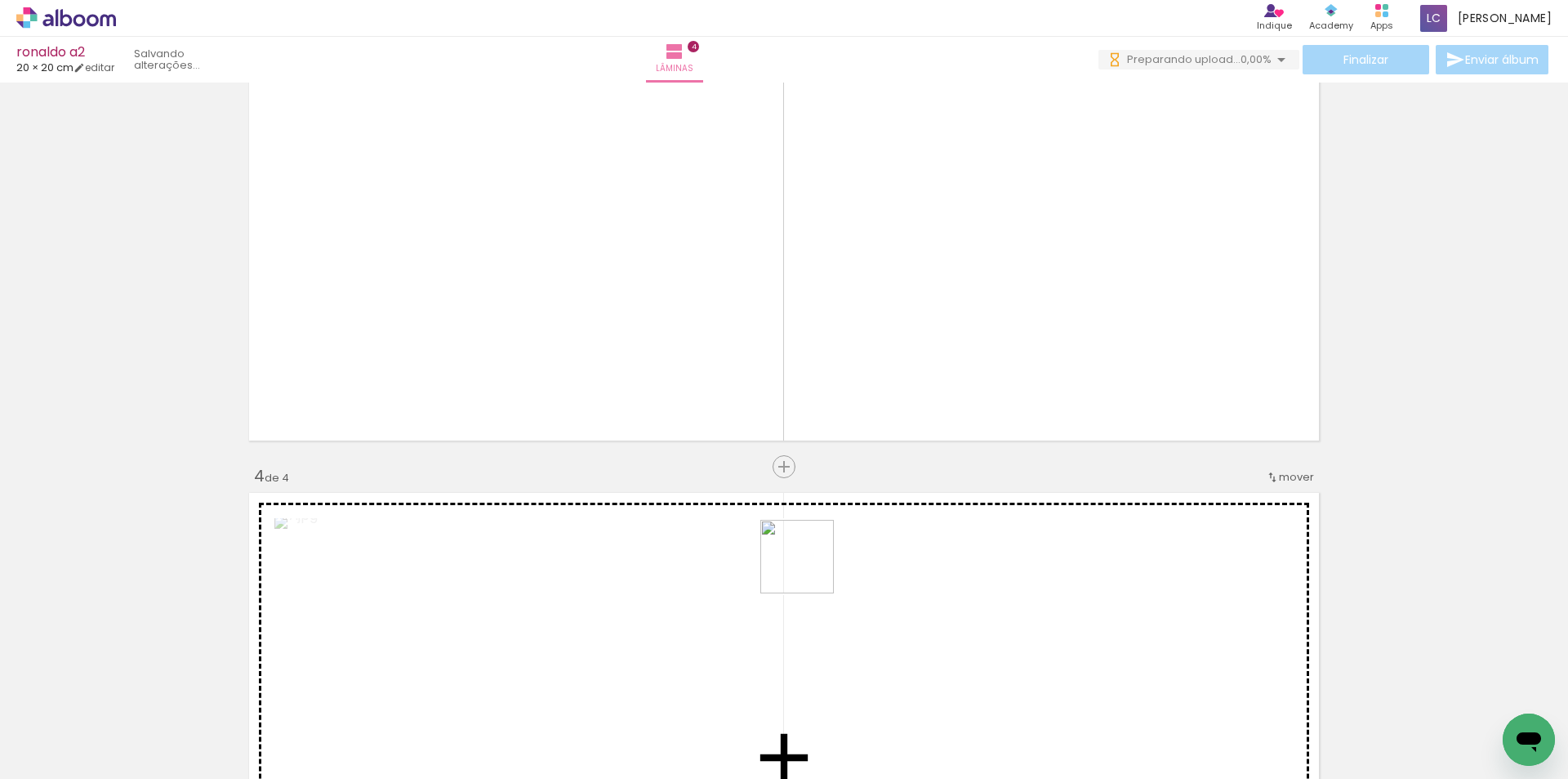
drag, startPoint x: 810, startPoint y: 713, endPoint x: 714, endPoint y: 518, distance: 217.3
click at [819, 515] on quentale-workspace at bounding box center [784, 390] width 1568 height 779
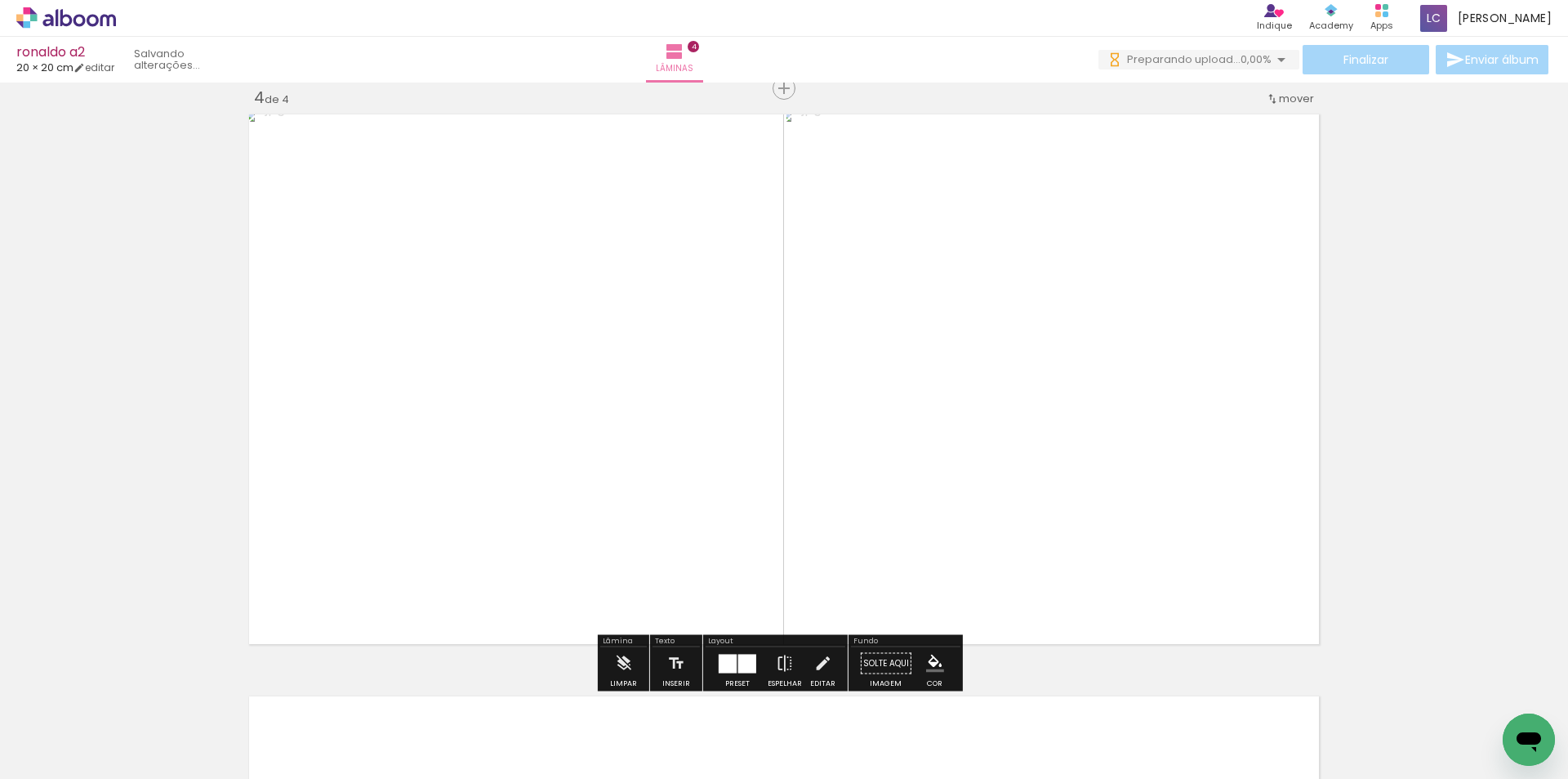
scroll to position [0, 0]
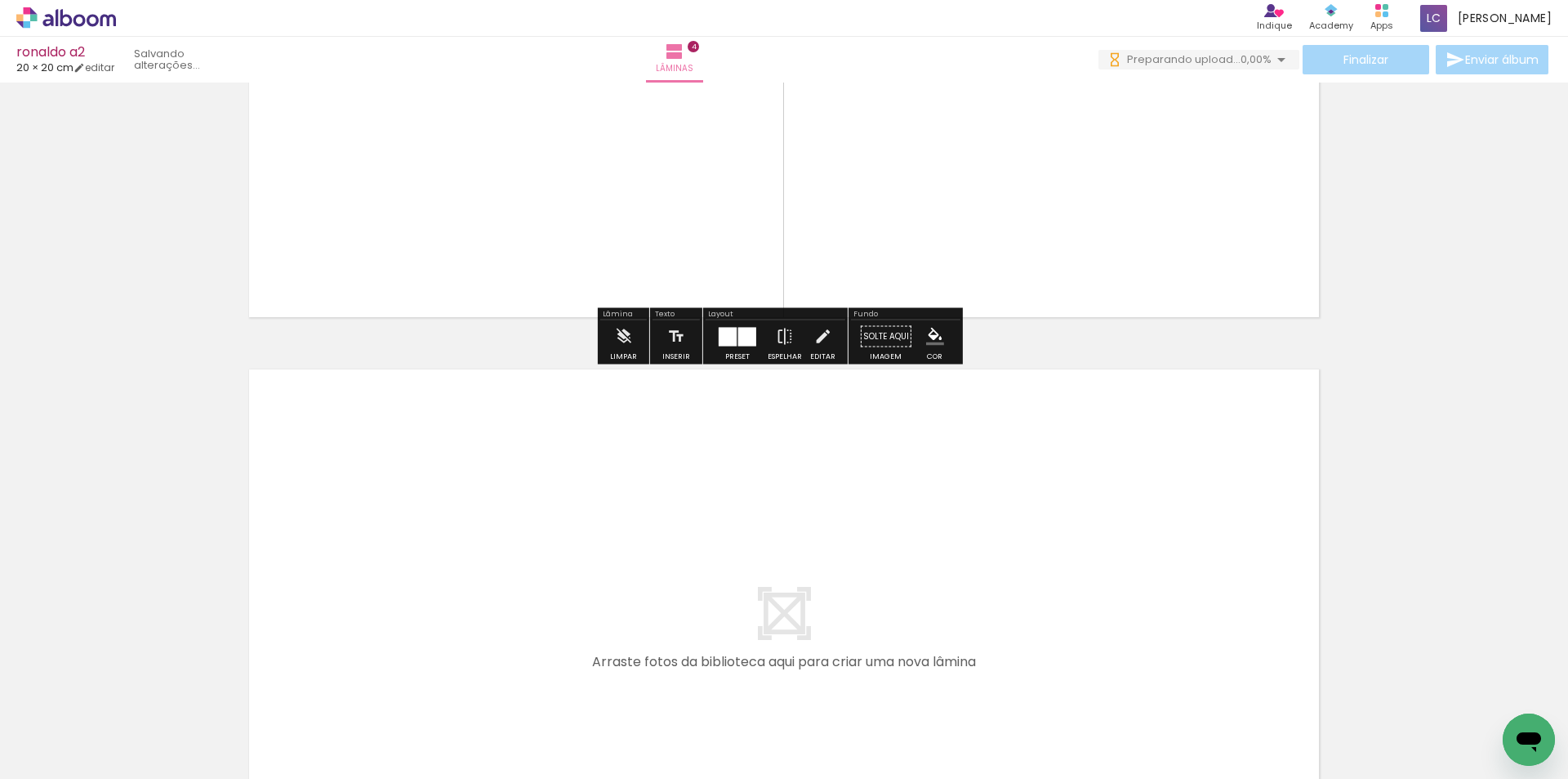
click at [971, 575] on quentale-workspace at bounding box center [784, 390] width 1568 height 779
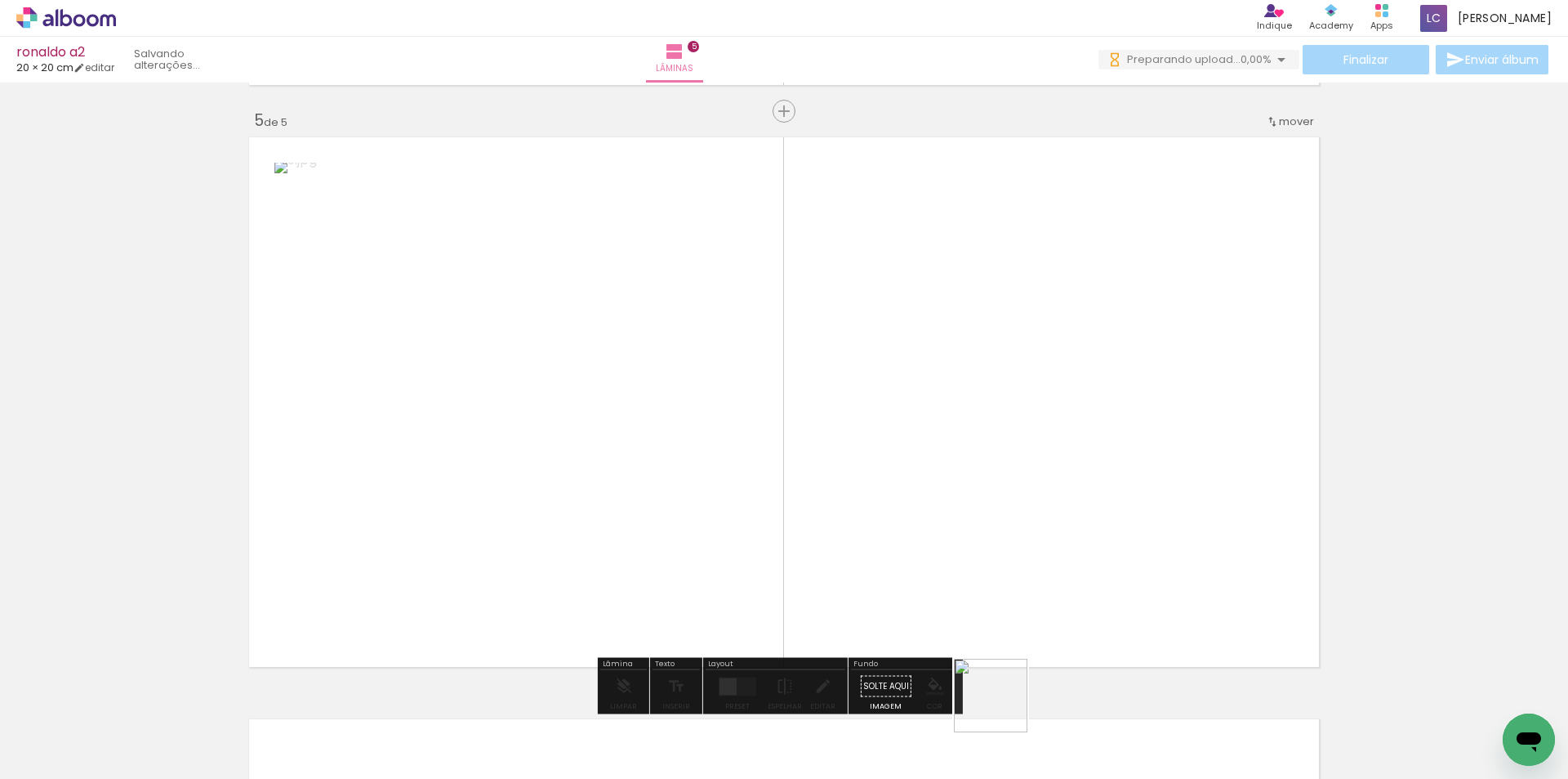
drag, startPoint x: 1003, startPoint y: 707, endPoint x: 1000, endPoint y: 564, distance: 143.0
click at [1000, 564] on quentale-workspace at bounding box center [784, 390] width 1568 height 779
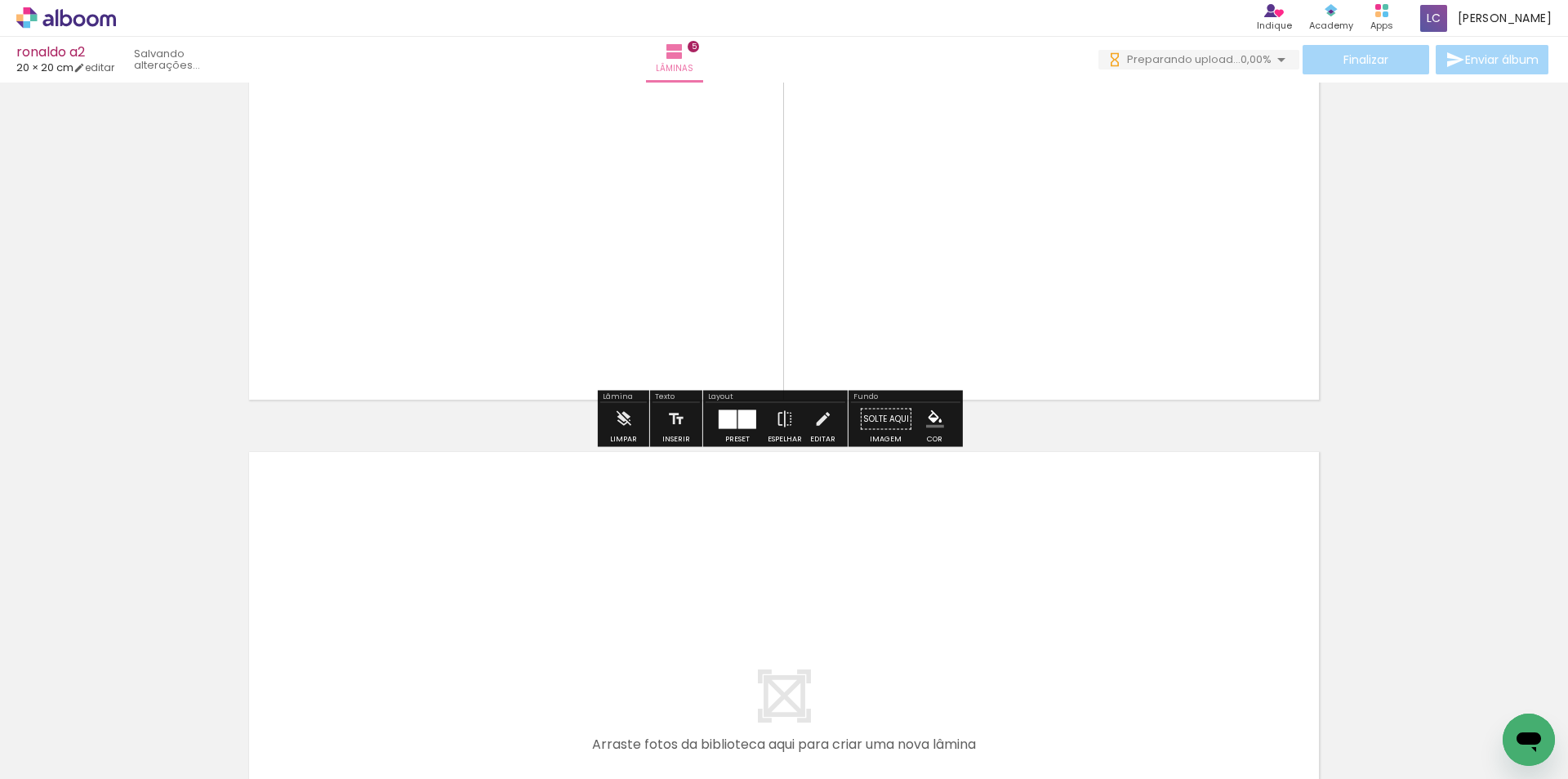
drag, startPoint x: 1079, startPoint y: 728, endPoint x: 1188, endPoint y: 720, distance: 109.3
click at [1073, 582] on quentale-workspace at bounding box center [784, 390] width 1568 height 779
drag, startPoint x: 1188, startPoint y: 720, endPoint x: 1146, endPoint y: 518, distance: 206.3
click at [1146, 518] on quentale-workspace at bounding box center [784, 390] width 1568 height 779
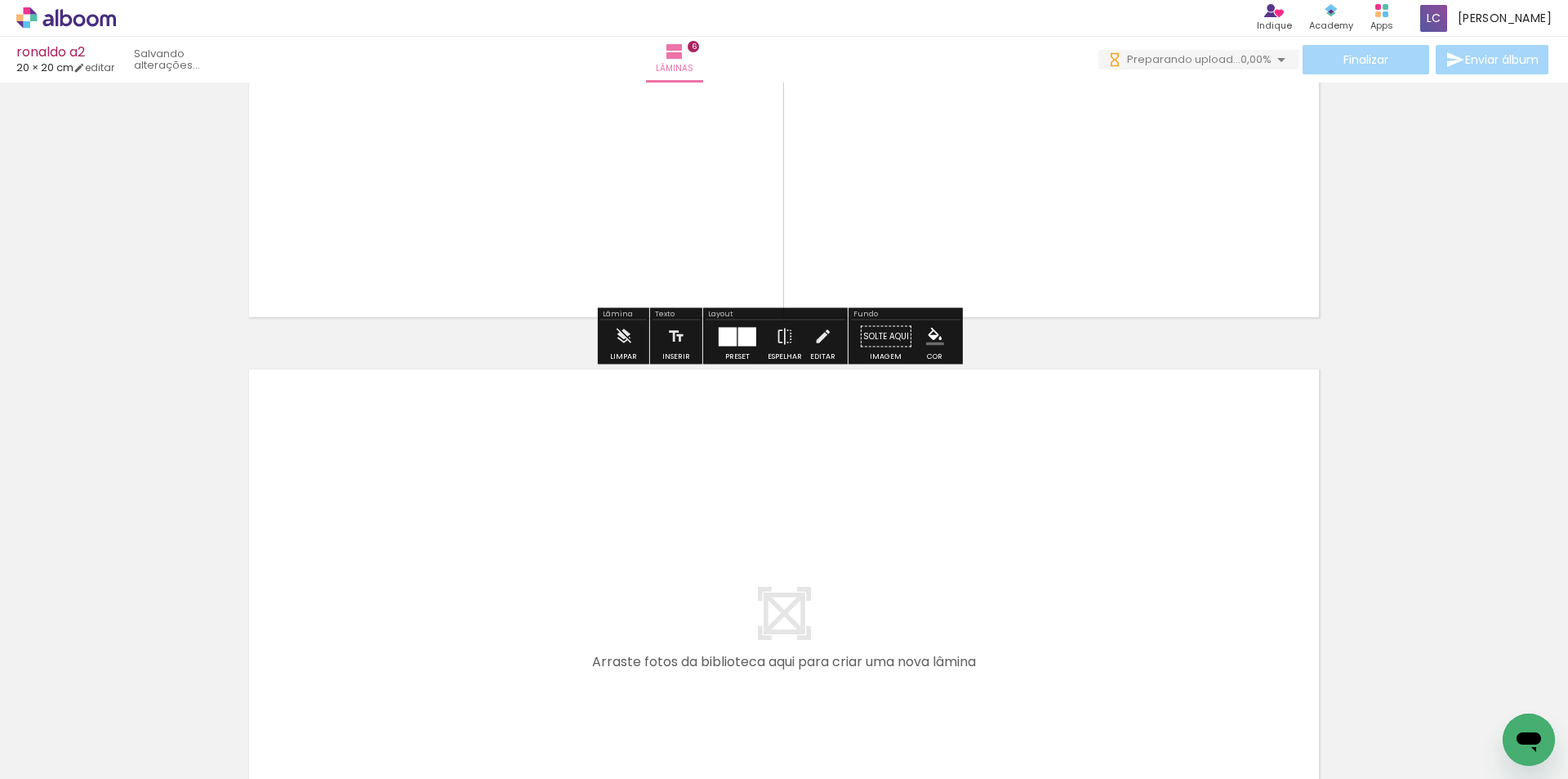
click at [1230, 590] on quentale-workspace at bounding box center [784, 390] width 1568 height 779
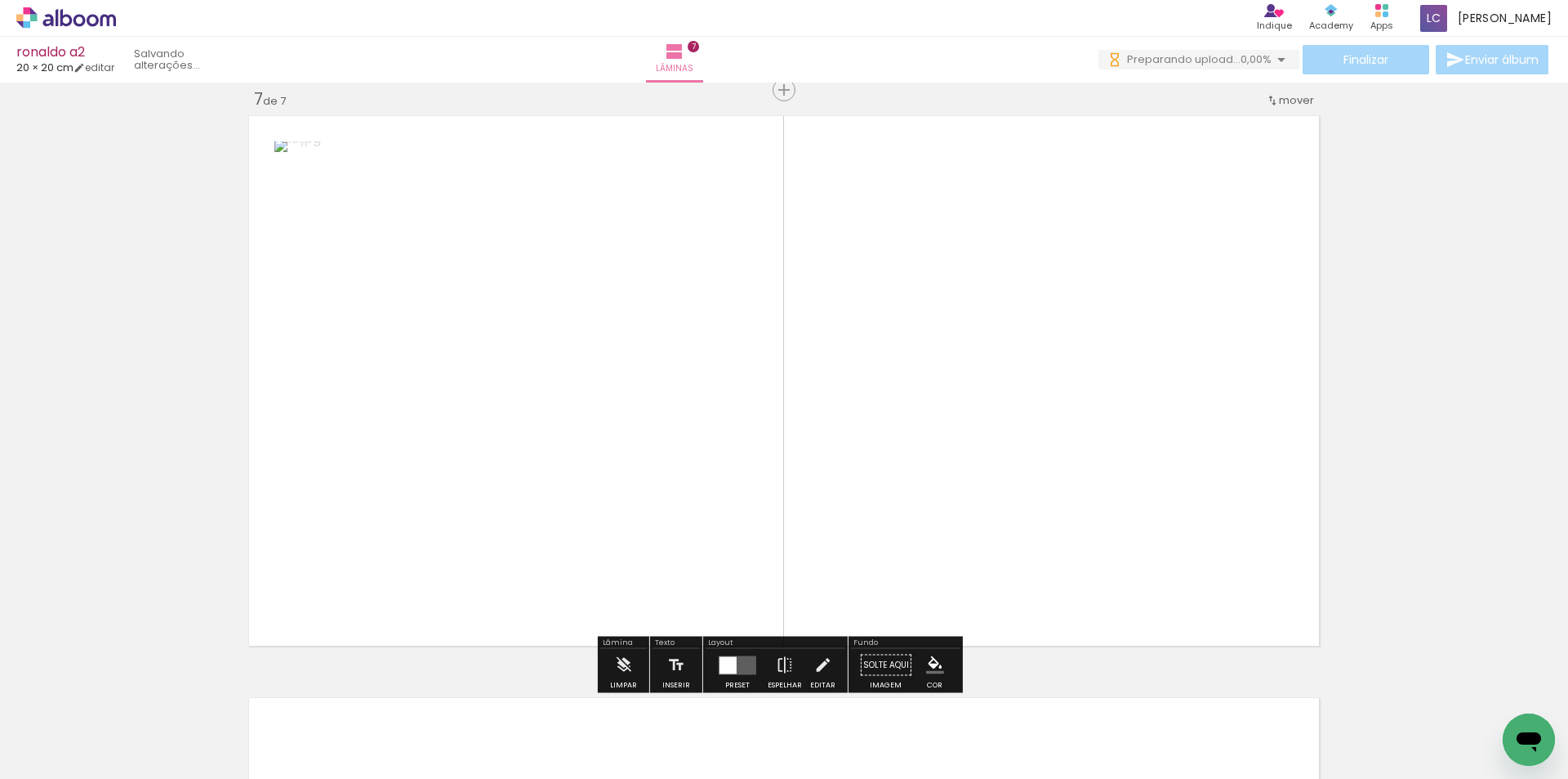
drag, startPoint x: 1338, startPoint y: 704, endPoint x: 703, endPoint y: 761, distance: 637.6
click at [1220, 507] on quentale-workspace at bounding box center [784, 390] width 1568 height 779
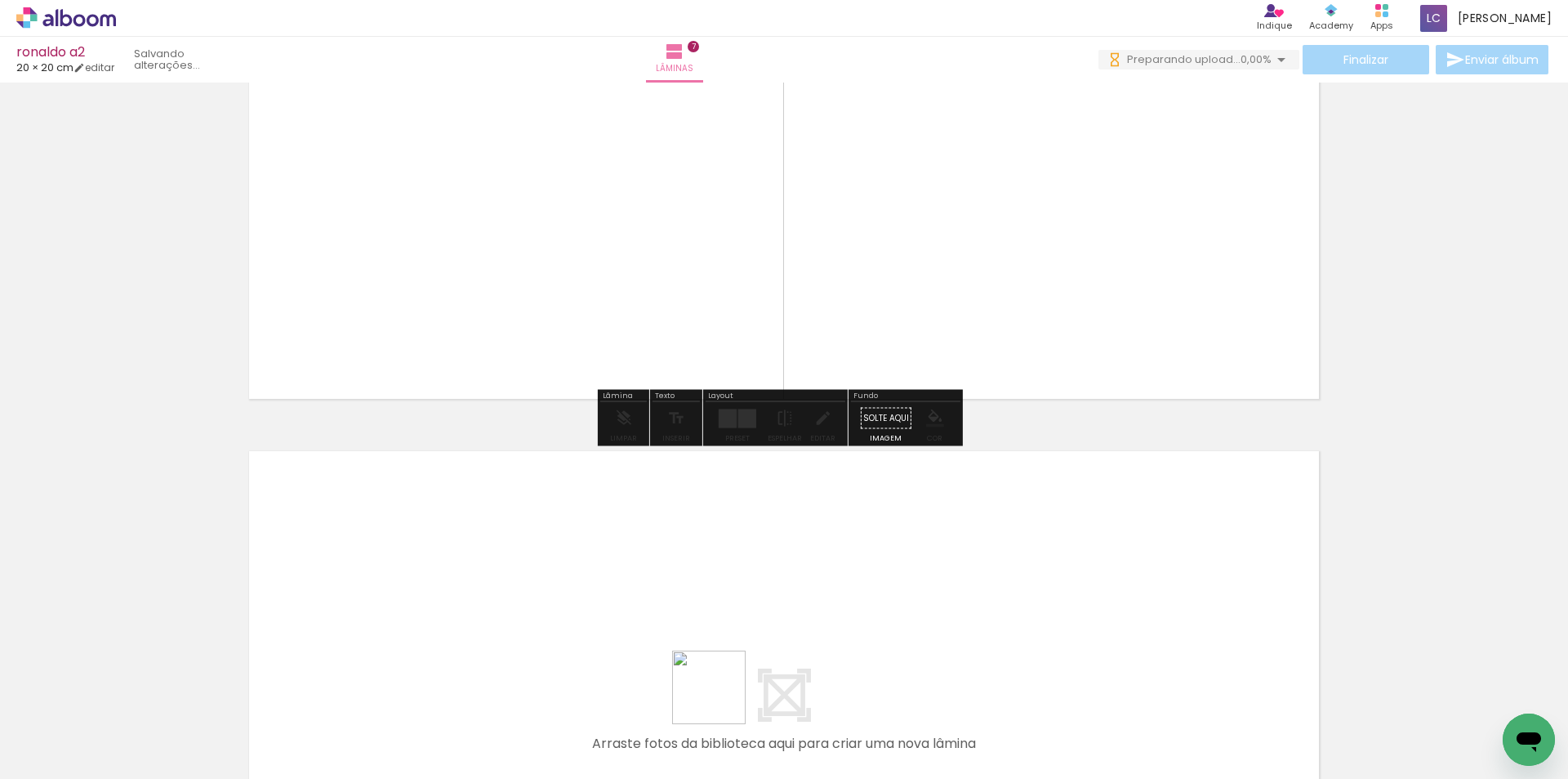
drag, startPoint x: 721, startPoint y: 700, endPoint x: 759, endPoint y: 768, distance: 77.9
click at [721, 629] on quentale-workspace at bounding box center [784, 390] width 1568 height 779
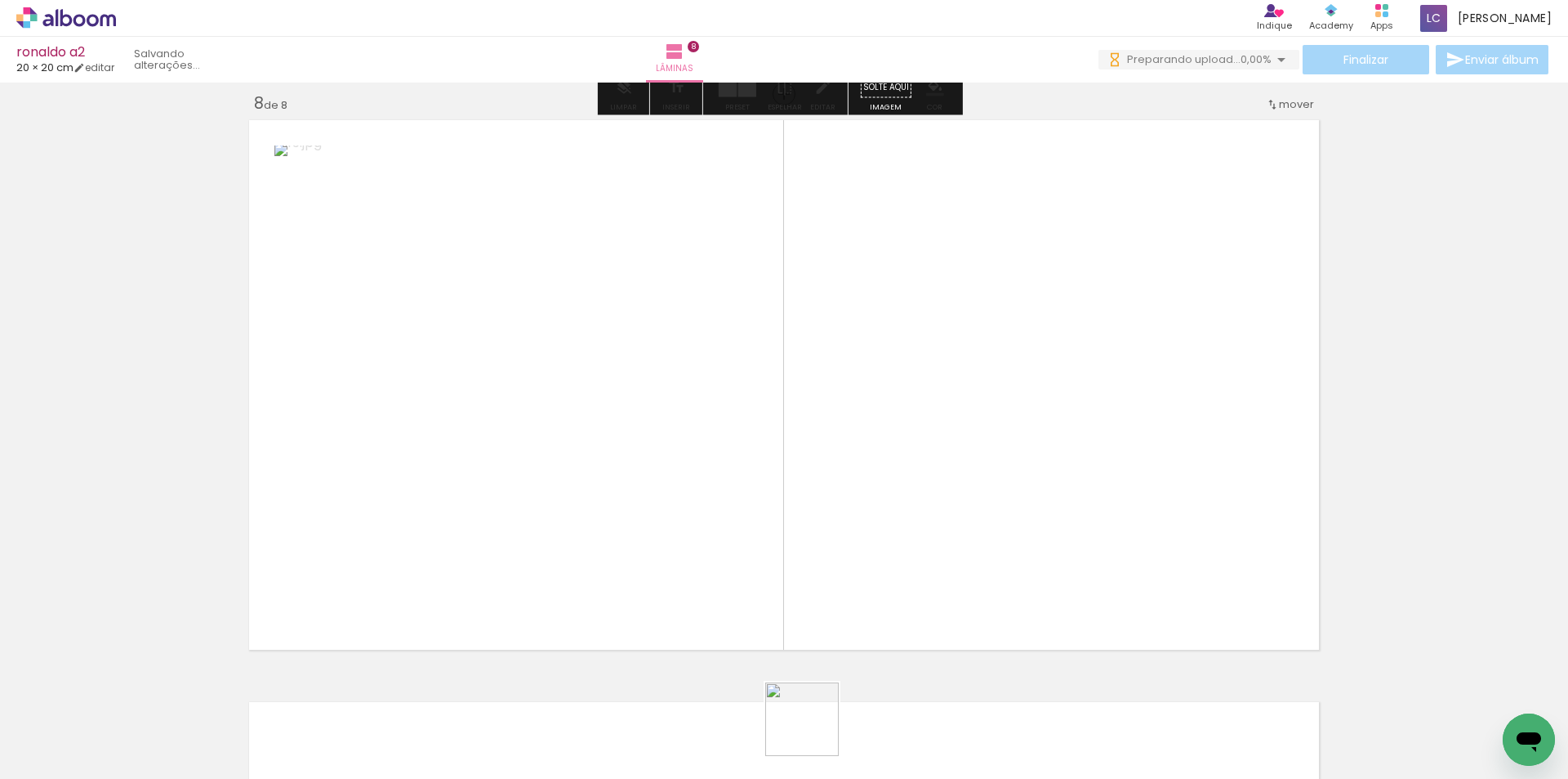
drag, startPoint x: 814, startPoint y: 731, endPoint x: 814, endPoint y: 593, distance: 138.0
click at [814, 593] on quentale-workspace at bounding box center [784, 390] width 1568 height 779
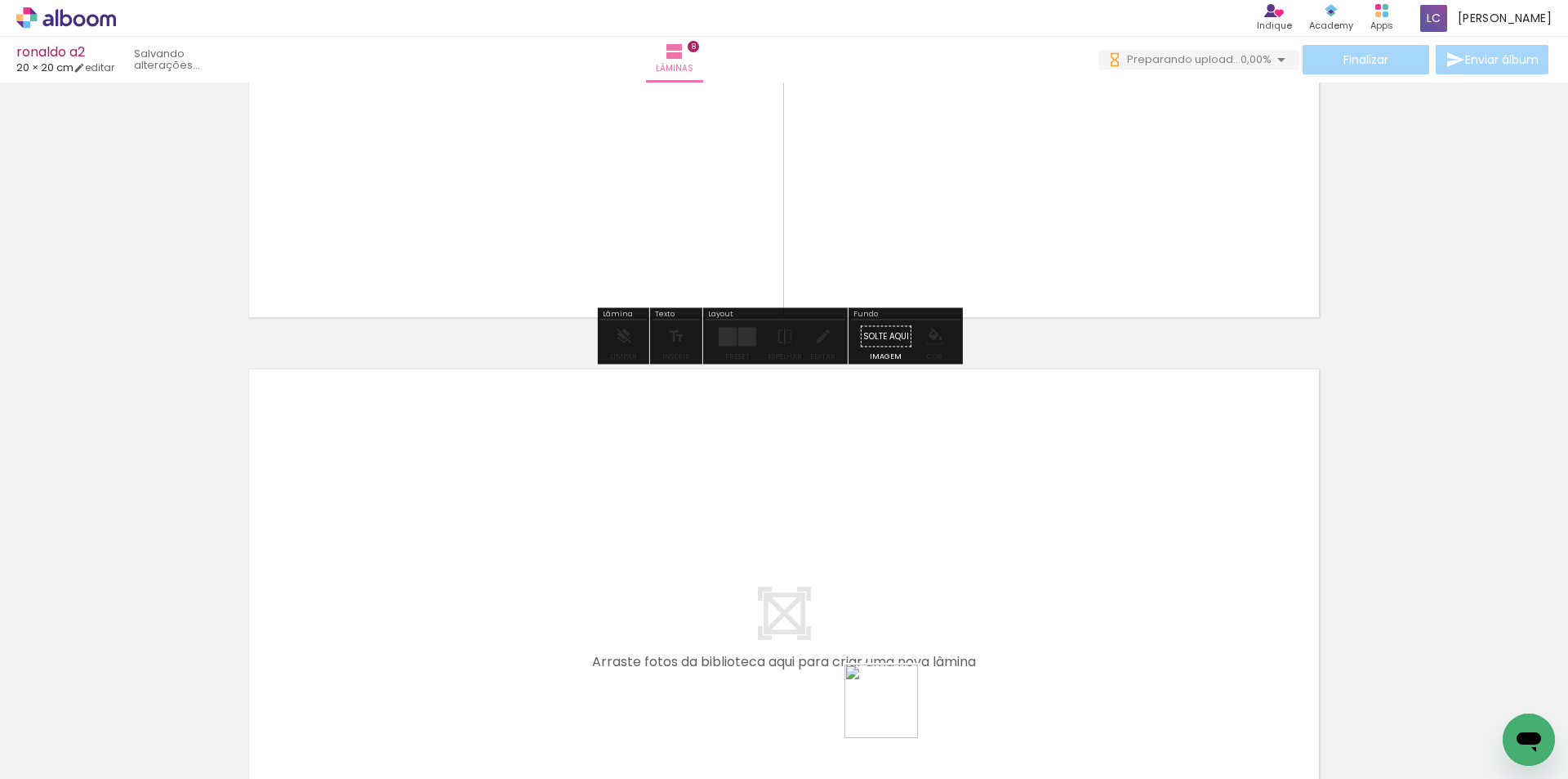
drag, startPoint x: 894, startPoint y: 729, endPoint x: 1025, endPoint y: 697, distance: 134.9
click at [923, 545] on quentale-workspace at bounding box center [784, 390] width 1568 height 779
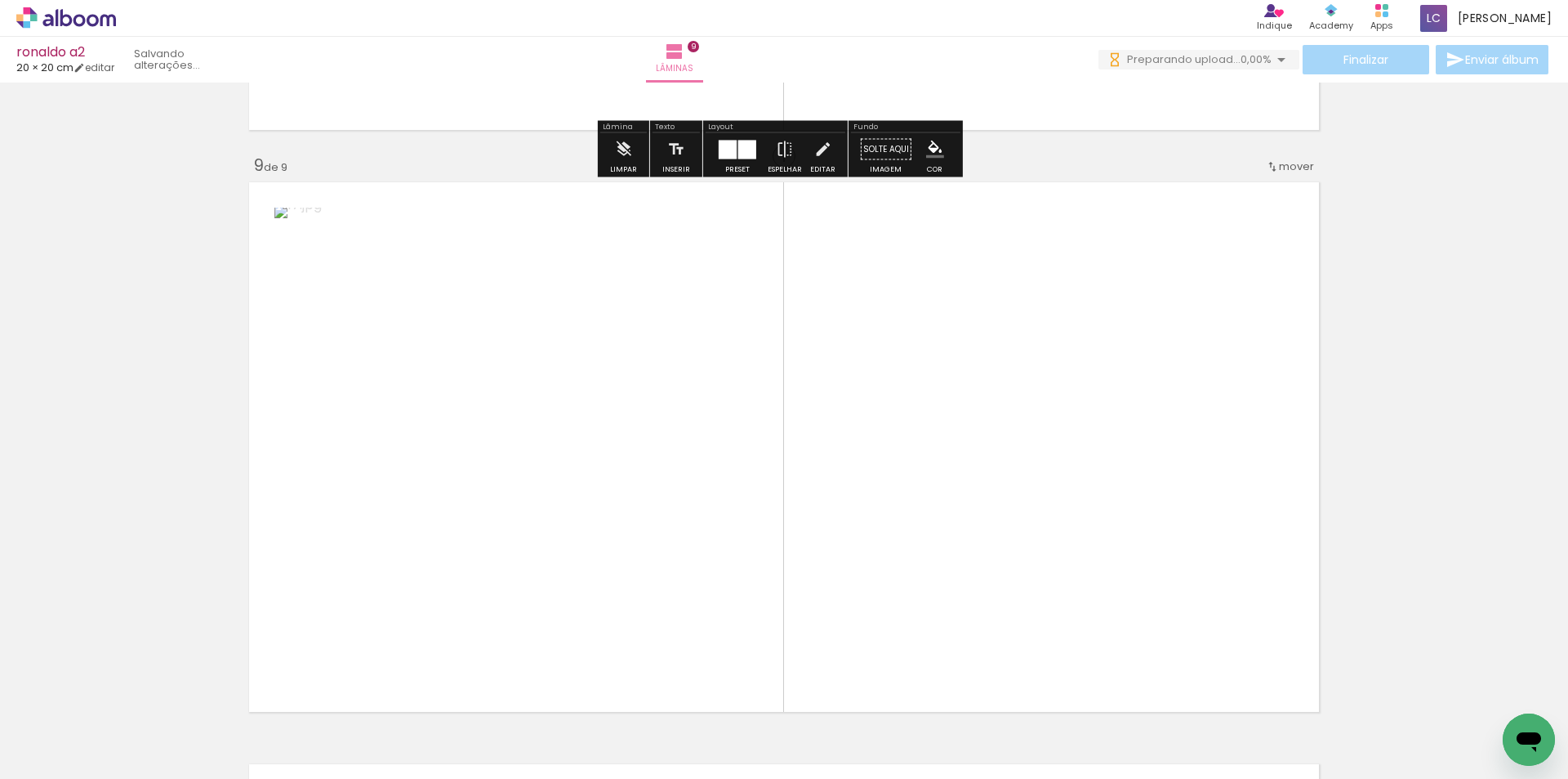
drag, startPoint x: 1033, startPoint y: 711, endPoint x: 1027, endPoint y: 521, distance: 190.1
click at [1027, 521] on quentale-workspace at bounding box center [784, 390] width 1568 height 779
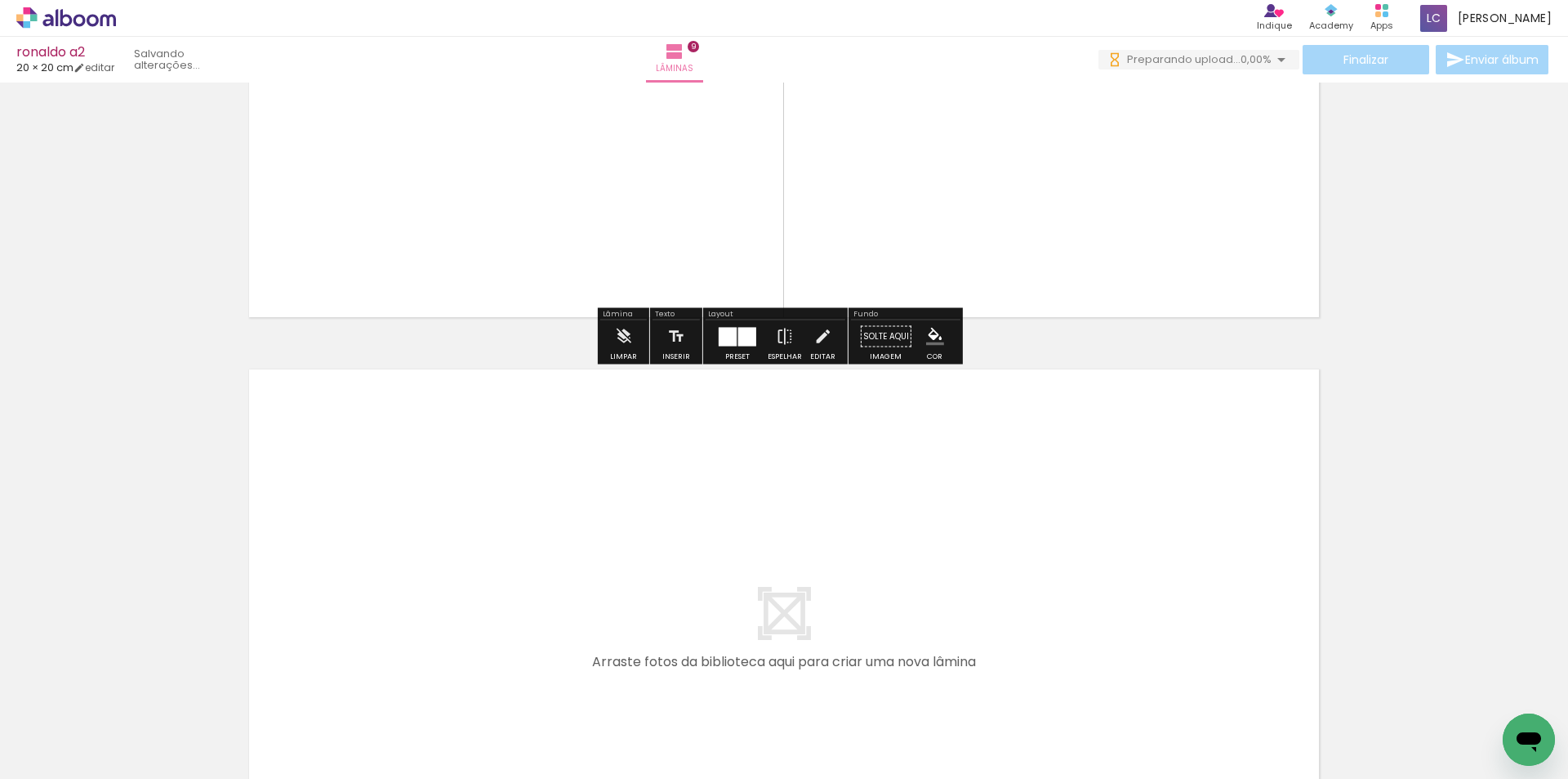
drag, startPoint x: 1085, startPoint y: 690, endPoint x: 1159, endPoint y: 690, distance: 74.0
click at [1094, 592] on quentale-workspace at bounding box center [784, 390] width 1568 height 779
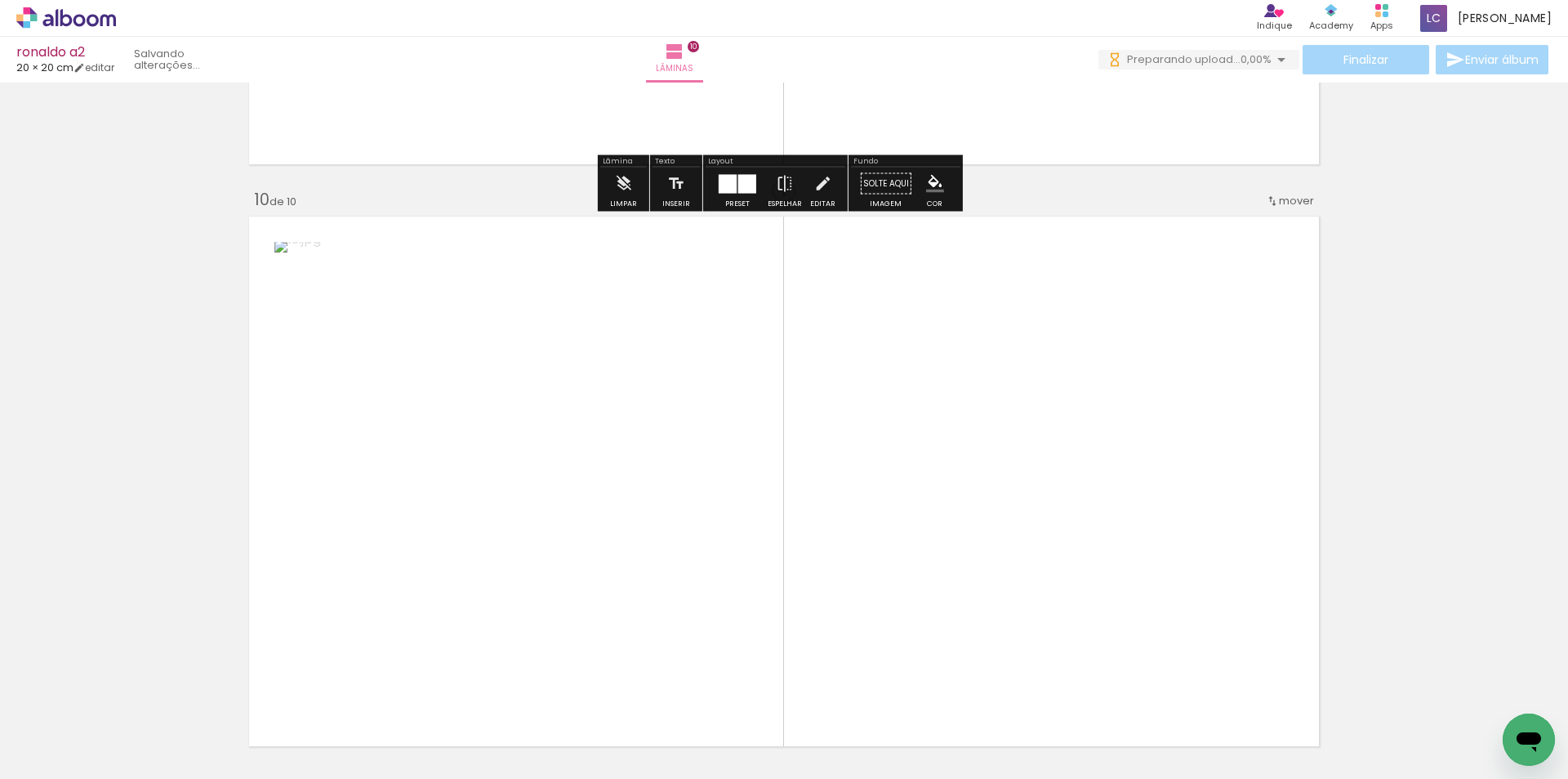
drag, startPoint x: 1163, startPoint y: 698, endPoint x: 1069, endPoint y: 497, distance: 221.9
click at [1069, 497] on quentale-workspace at bounding box center [784, 390] width 1568 height 779
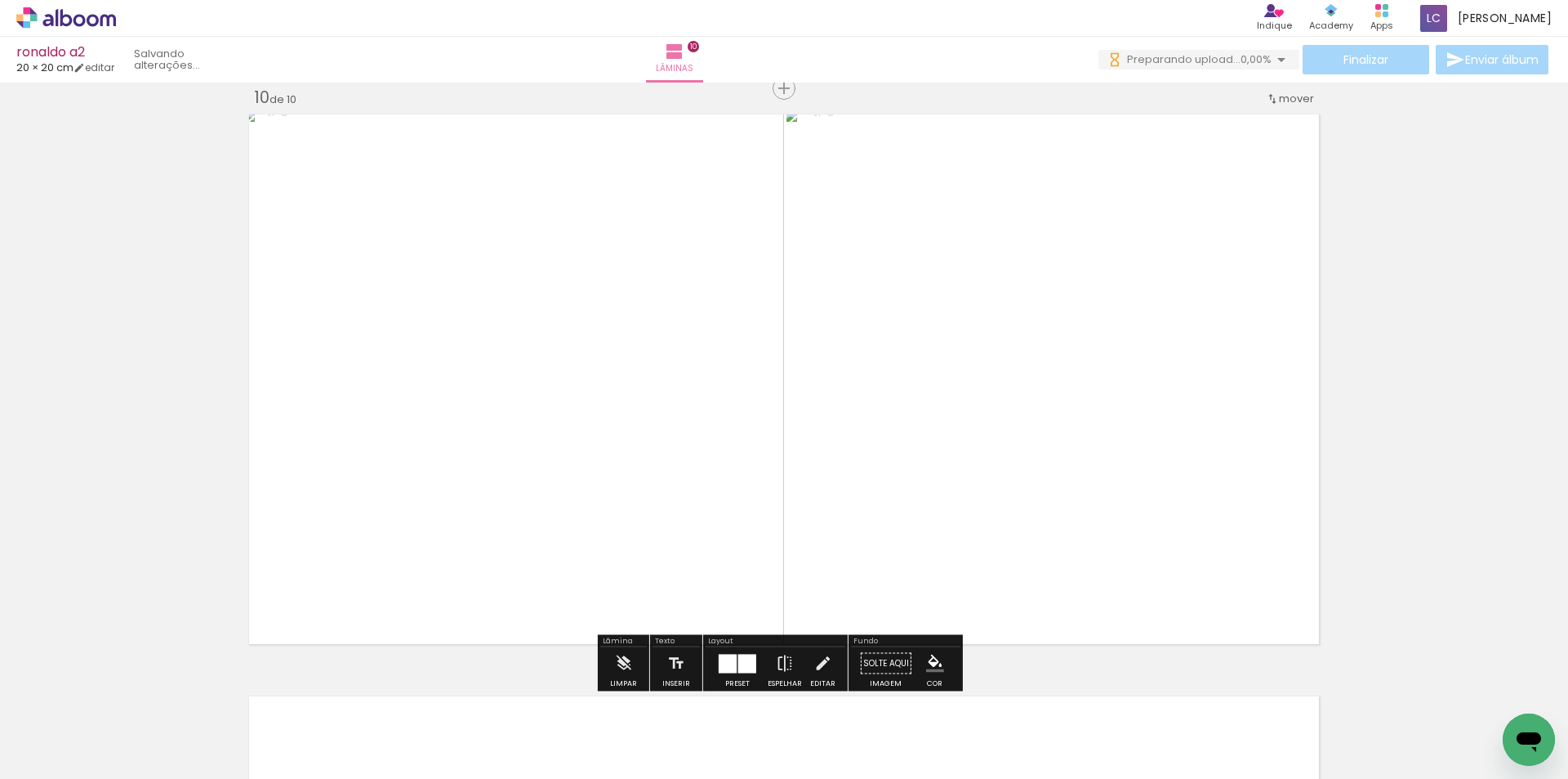
scroll to position [0, 1315]
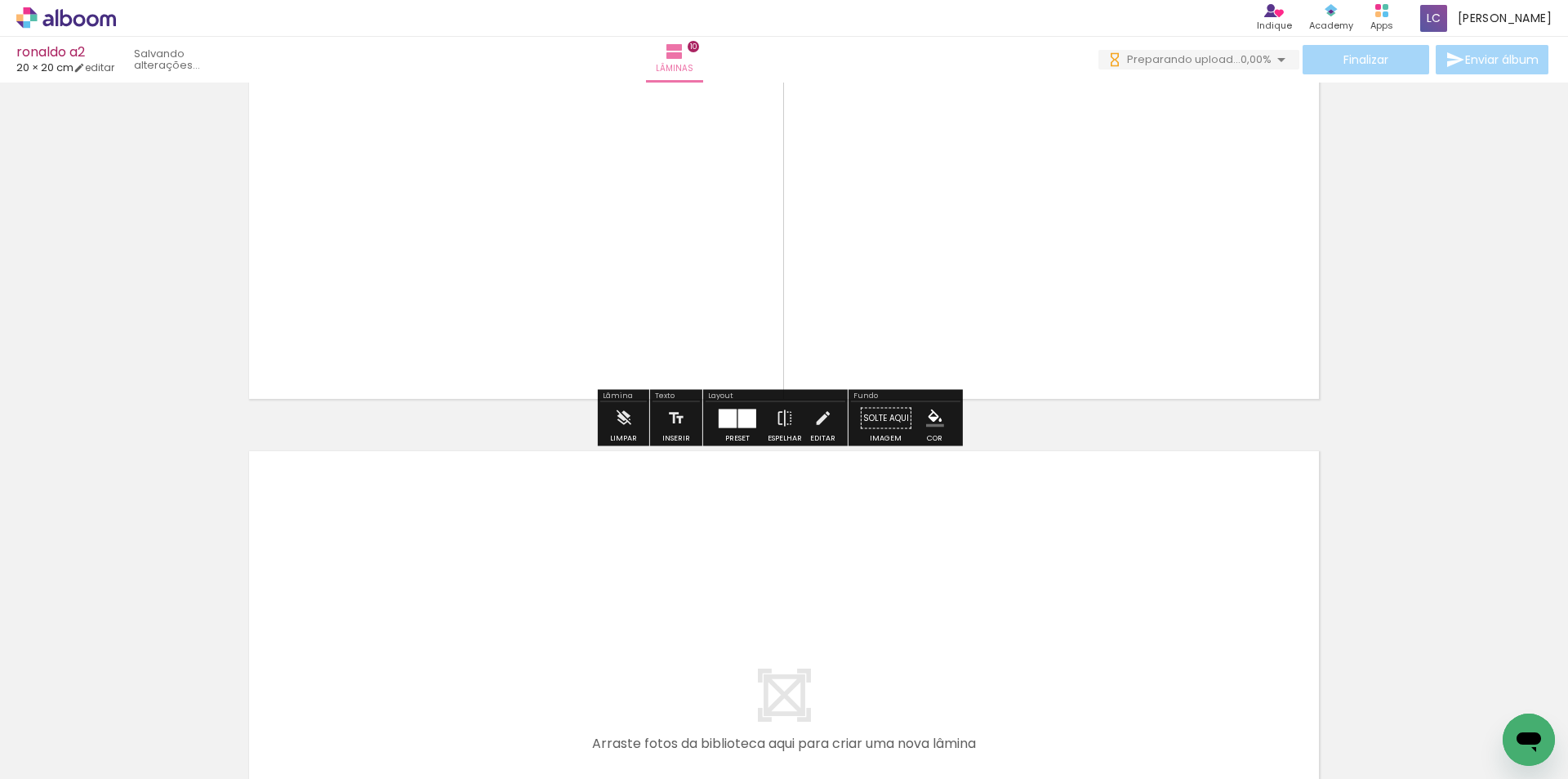
click at [708, 618] on quentale-workspace at bounding box center [784, 390] width 1568 height 779
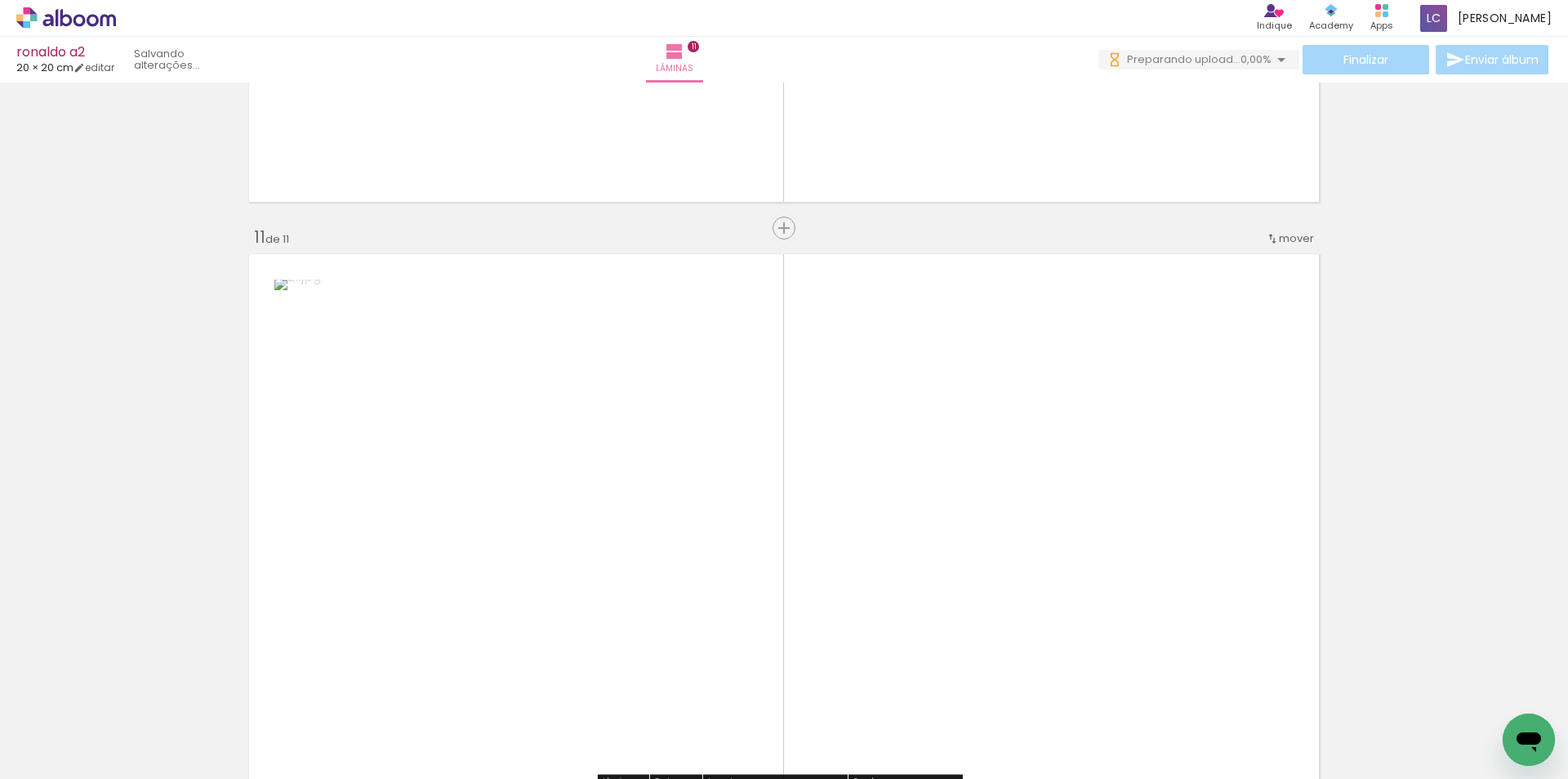
drag, startPoint x: 773, startPoint y: 707, endPoint x: 778, endPoint y: 495, distance: 212.1
click at [778, 495] on quentale-workspace at bounding box center [784, 390] width 1568 height 779
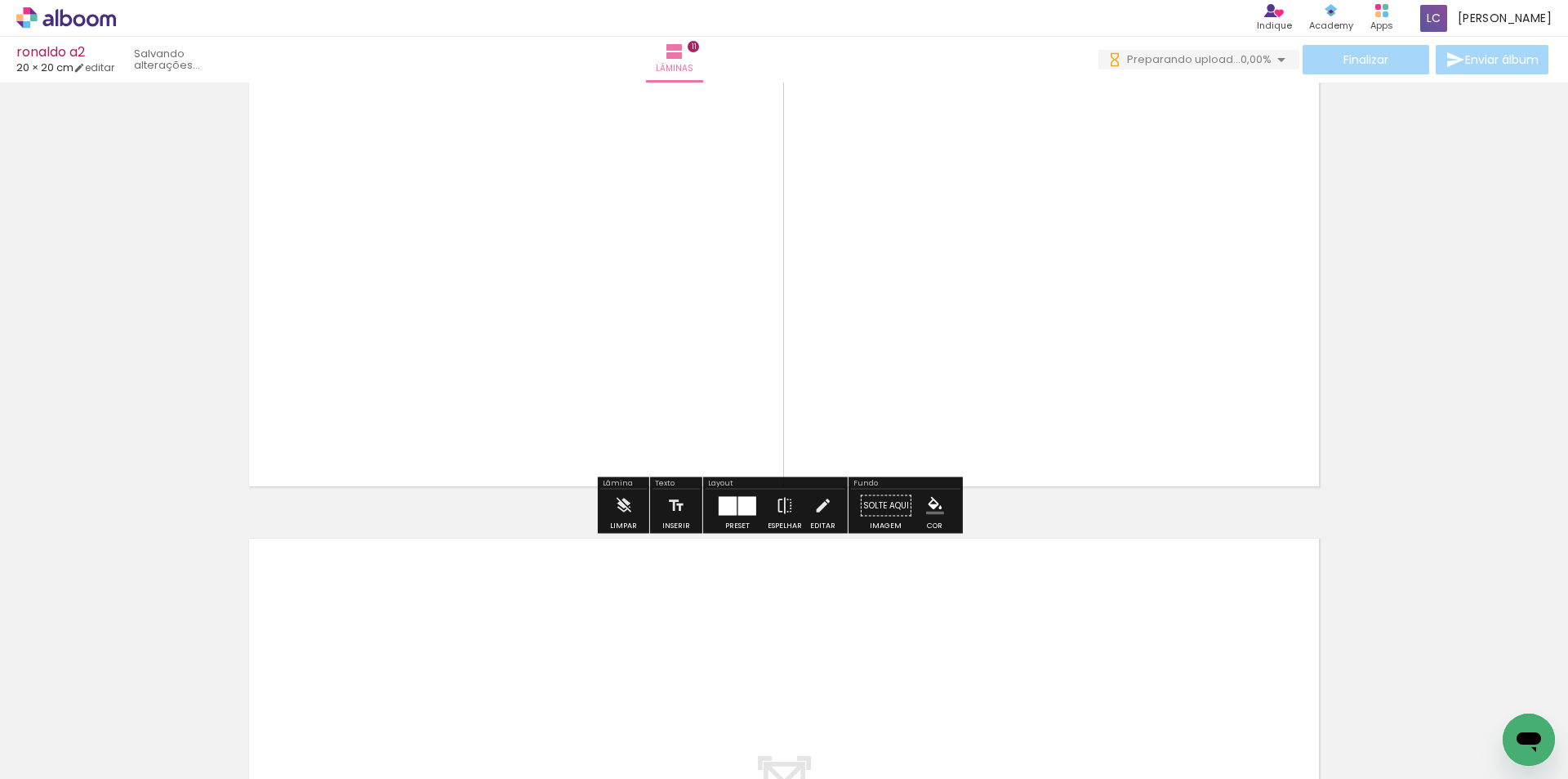
scroll to position [6083, 0]
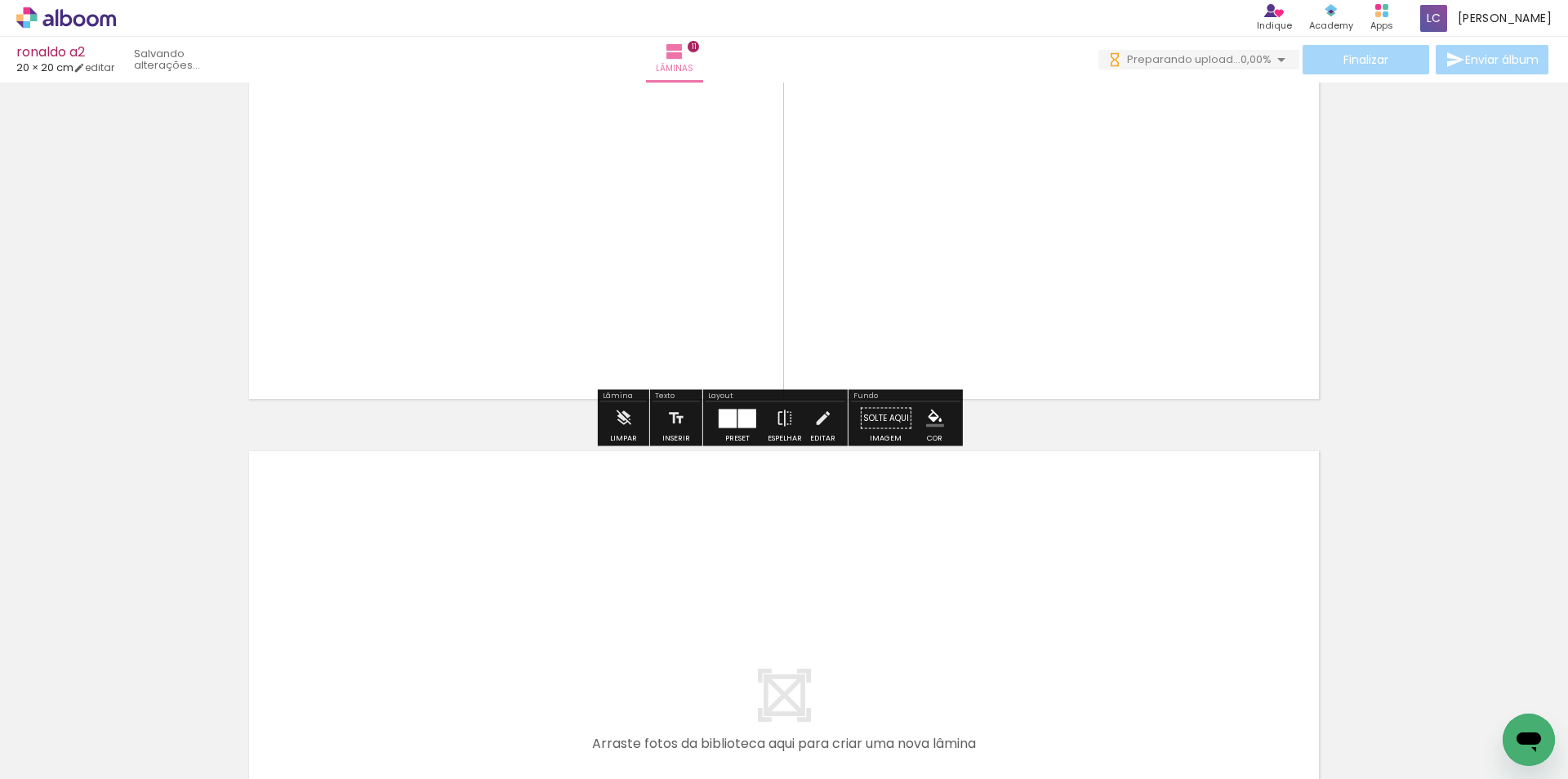
drag, startPoint x: 864, startPoint y: 698, endPoint x: 1000, endPoint y: 700, distance: 136.0
click at [883, 605] on quentale-workspace at bounding box center [784, 390] width 1568 height 779
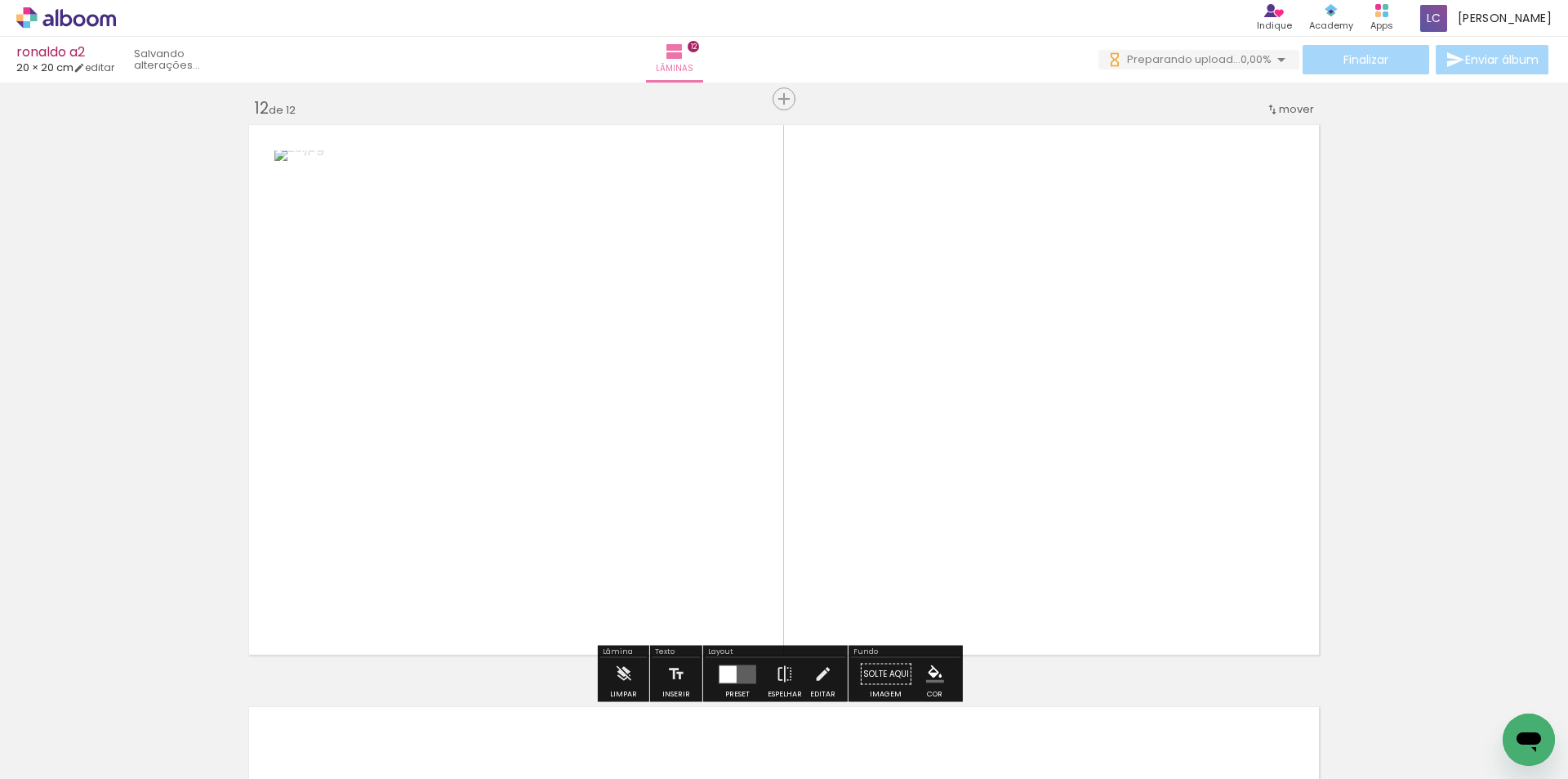
drag, startPoint x: 967, startPoint y: 649, endPoint x: 968, endPoint y: 466, distance: 183.0
click at [968, 466] on quentale-workspace at bounding box center [784, 390] width 1568 height 779
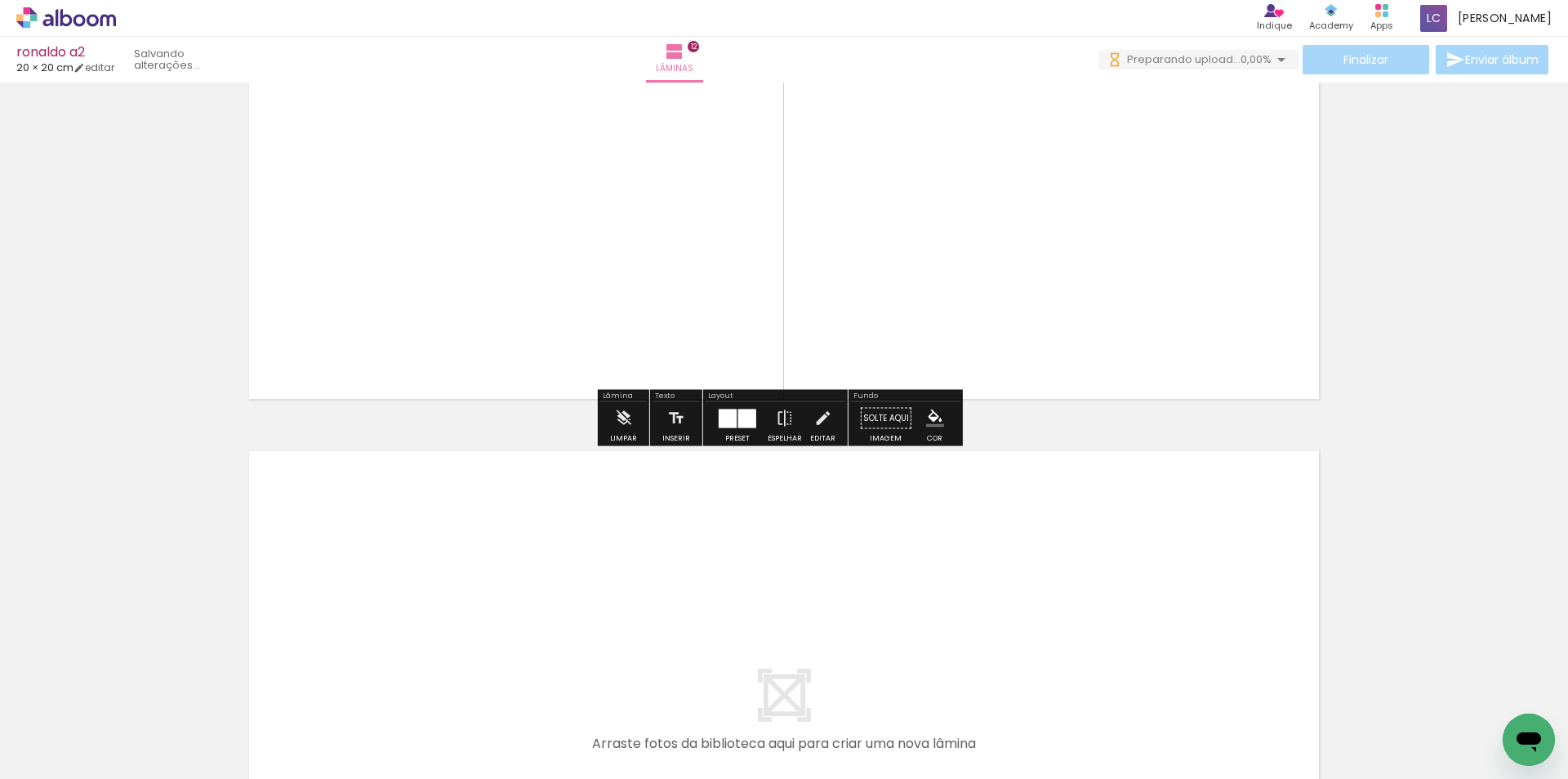
drag, startPoint x: 1025, startPoint y: 702, endPoint x: 1147, endPoint y: 730, distance: 125.2
click at [1031, 649] on quentale-workspace at bounding box center [784, 390] width 1568 height 779
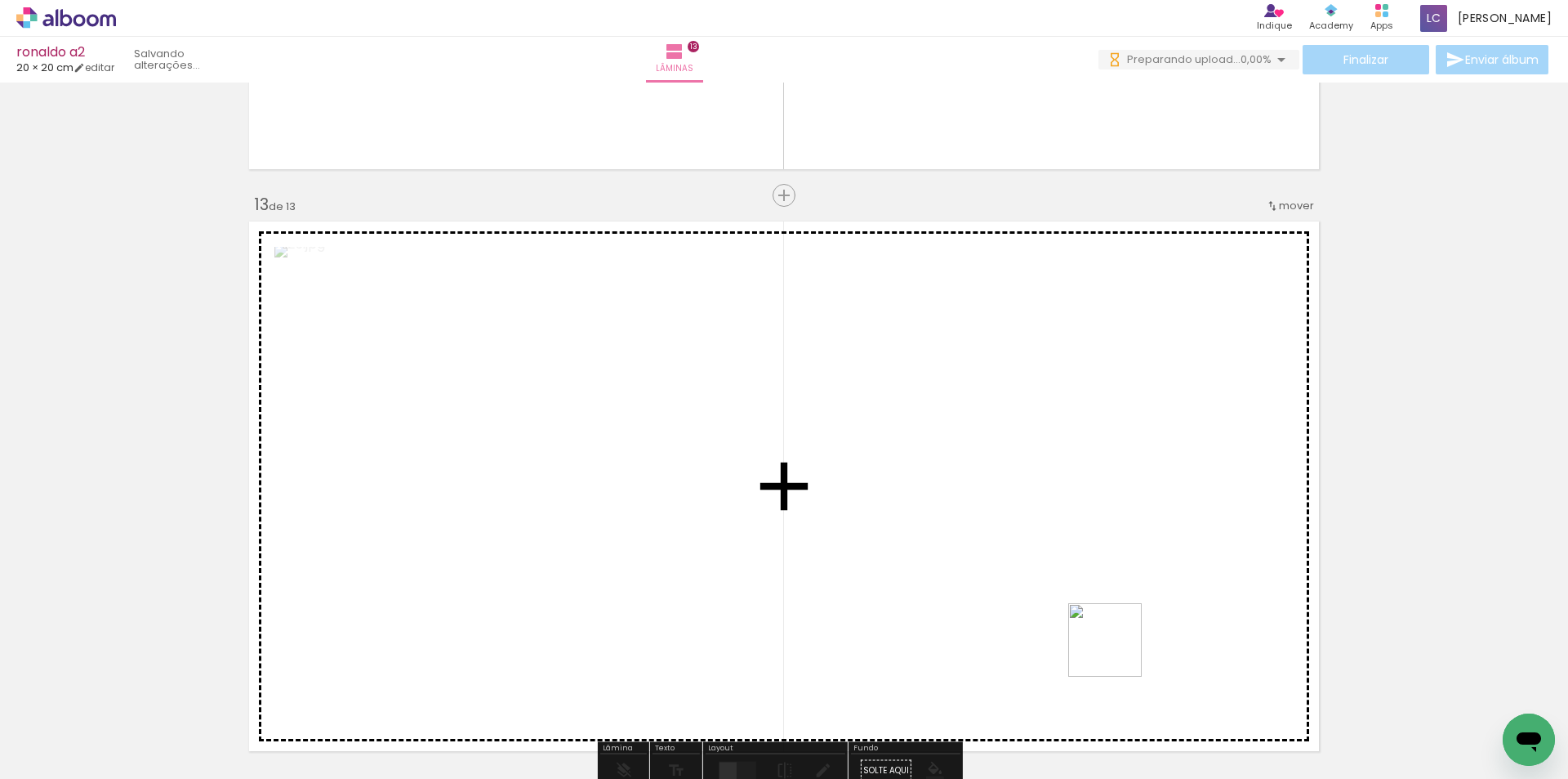
drag, startPoint x: 1118, startPoint y: 652, endPoint x: 1113, endPoint y: 610, distance: 42.3
click at [1113, 610] on quentale-workspace at bounding box center [784, 390] width 1568 height 779
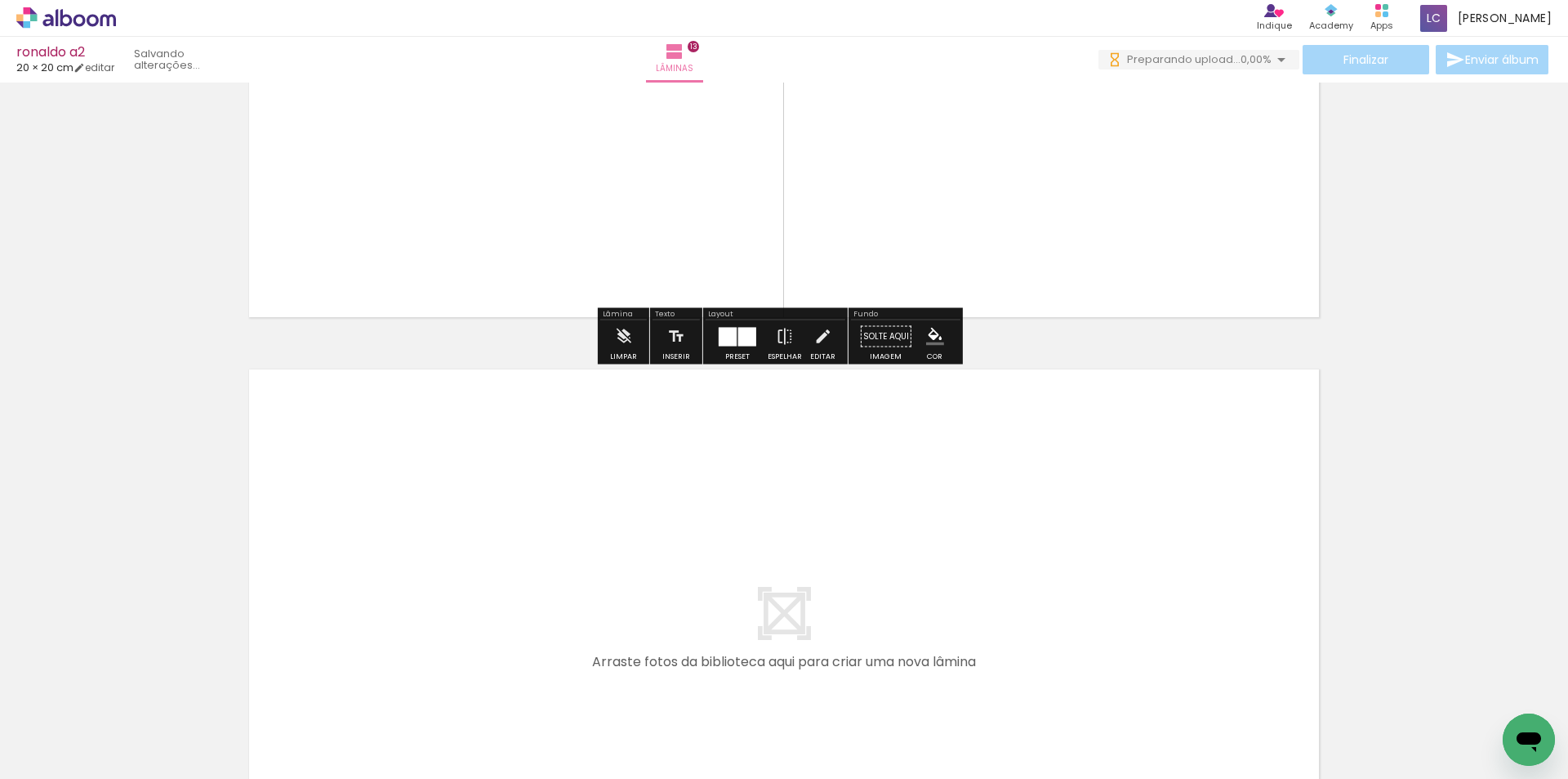
drag, startPoint x: 1237, startPoint y: 733, endPoint x: 1293, endPoint y: 703, distance: 63.5
click at [1177, 629] on quentale-workspace at bounding box center [784, 390] width 1568 height 779
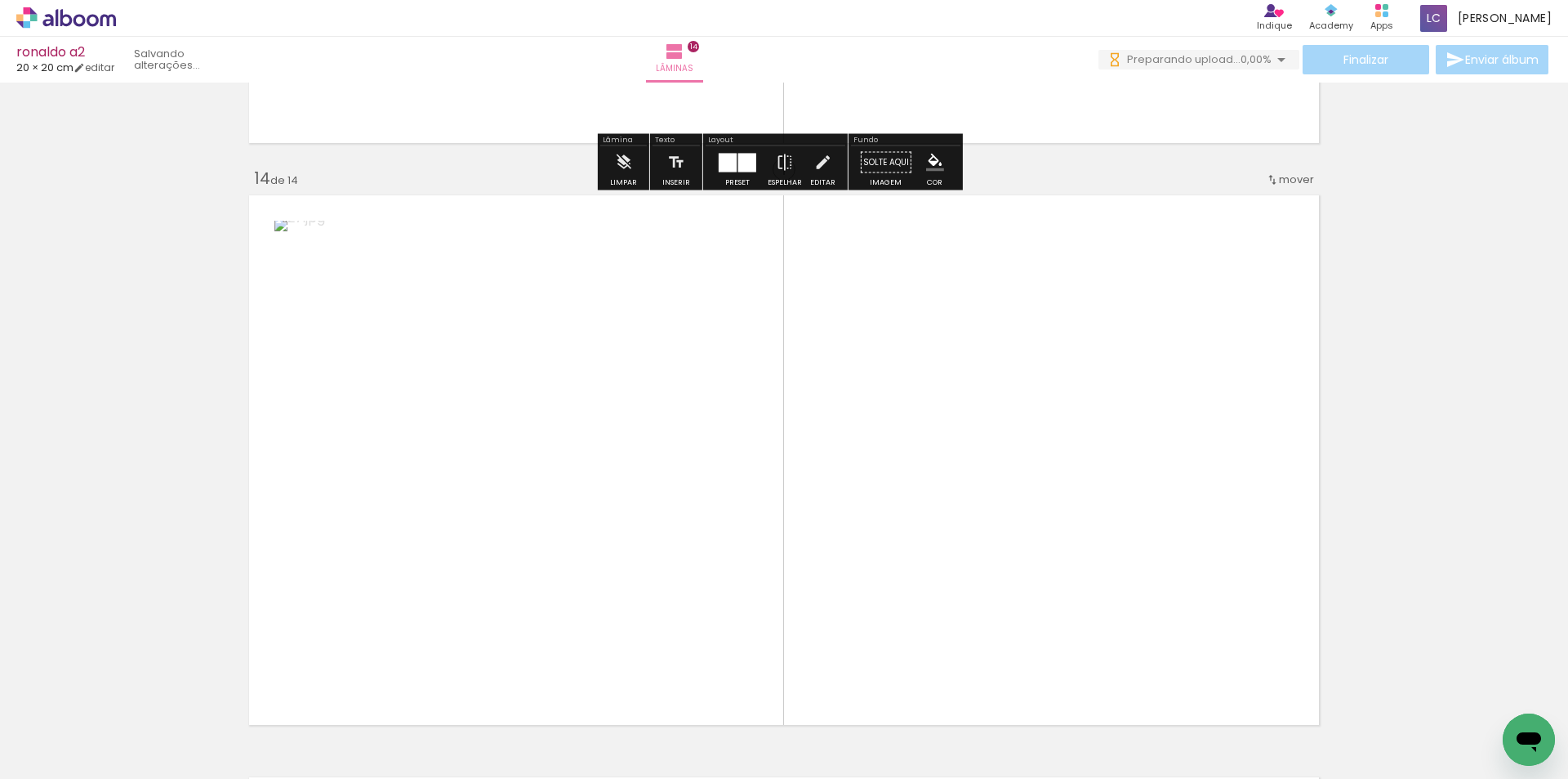
drag, startPoint x: 1313, startPoint y: 729, endPoint x: 1186, endPoint y: 590, distance: 188.3
click at [1186, 590] on quentale-workspace at bounding box center [784, 390] width 1568 height 779
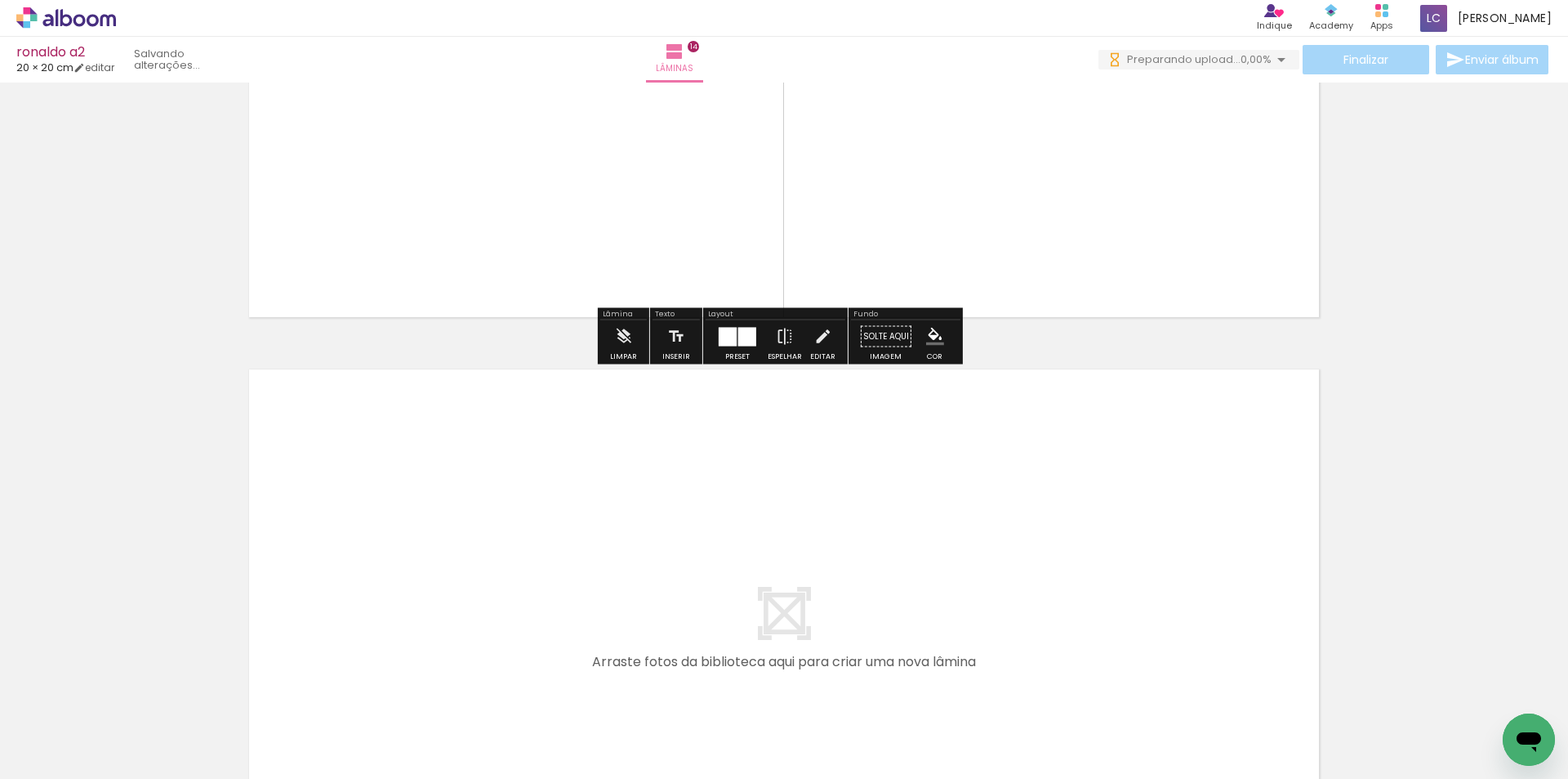
drag, startPoint x: 1405, startPoint y: 727, endPoint x: 1549, endPoint y: 665, distance: 156.8
click at [1123, 586] on quentale-workspace at bounding box center [784, 390] width 1568 height 779
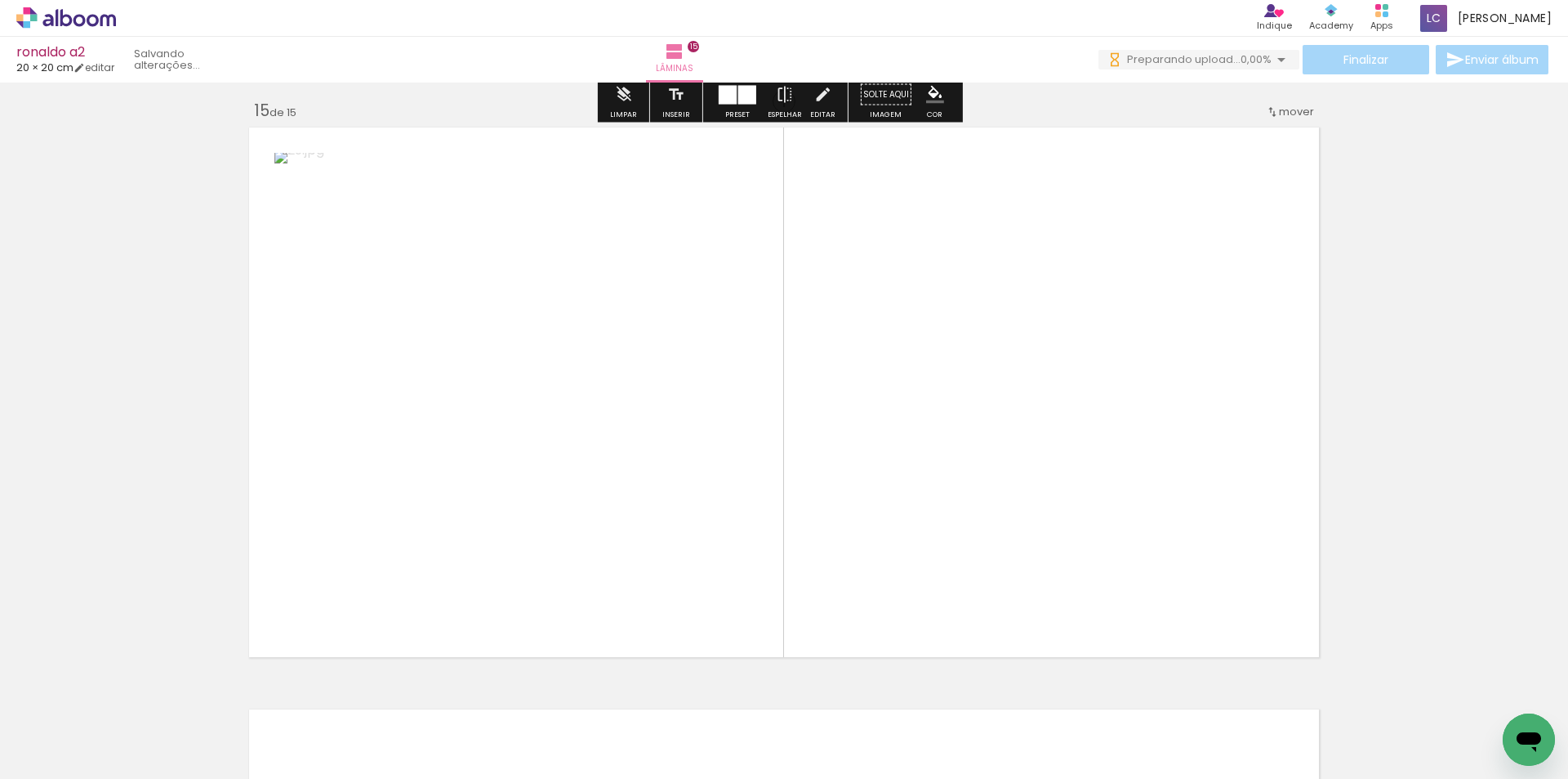
scroll to position [8165, 0]
drag, startPoint x: 1504, startPoint y: 699, endPoint x: 1177, endPoint y: 432, distance: 422.2
click at [1177, 432] on quentale-workspace at bounding box center [784, 390] width 1568 height 779
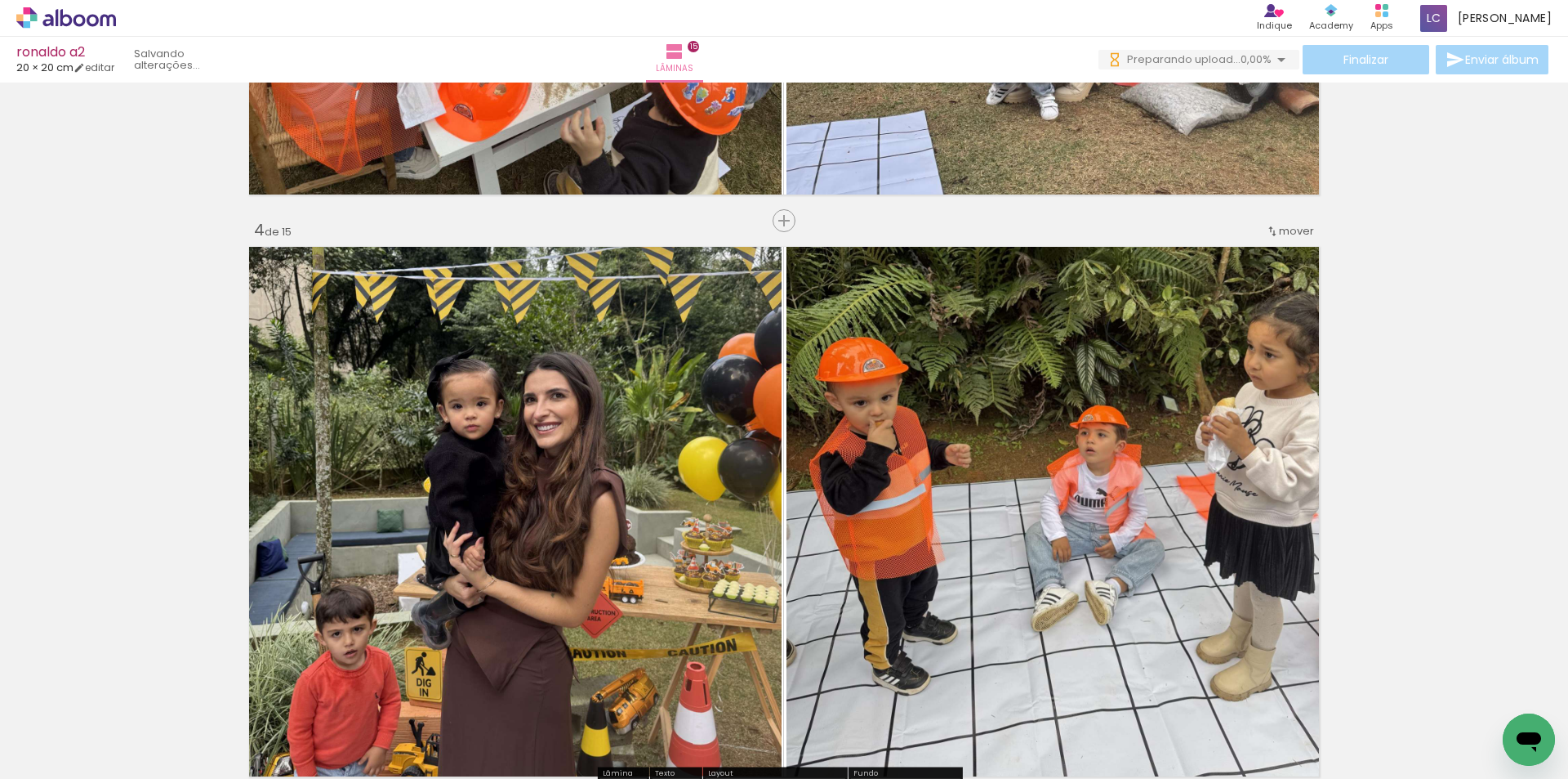
scroll to position [1797, 0]
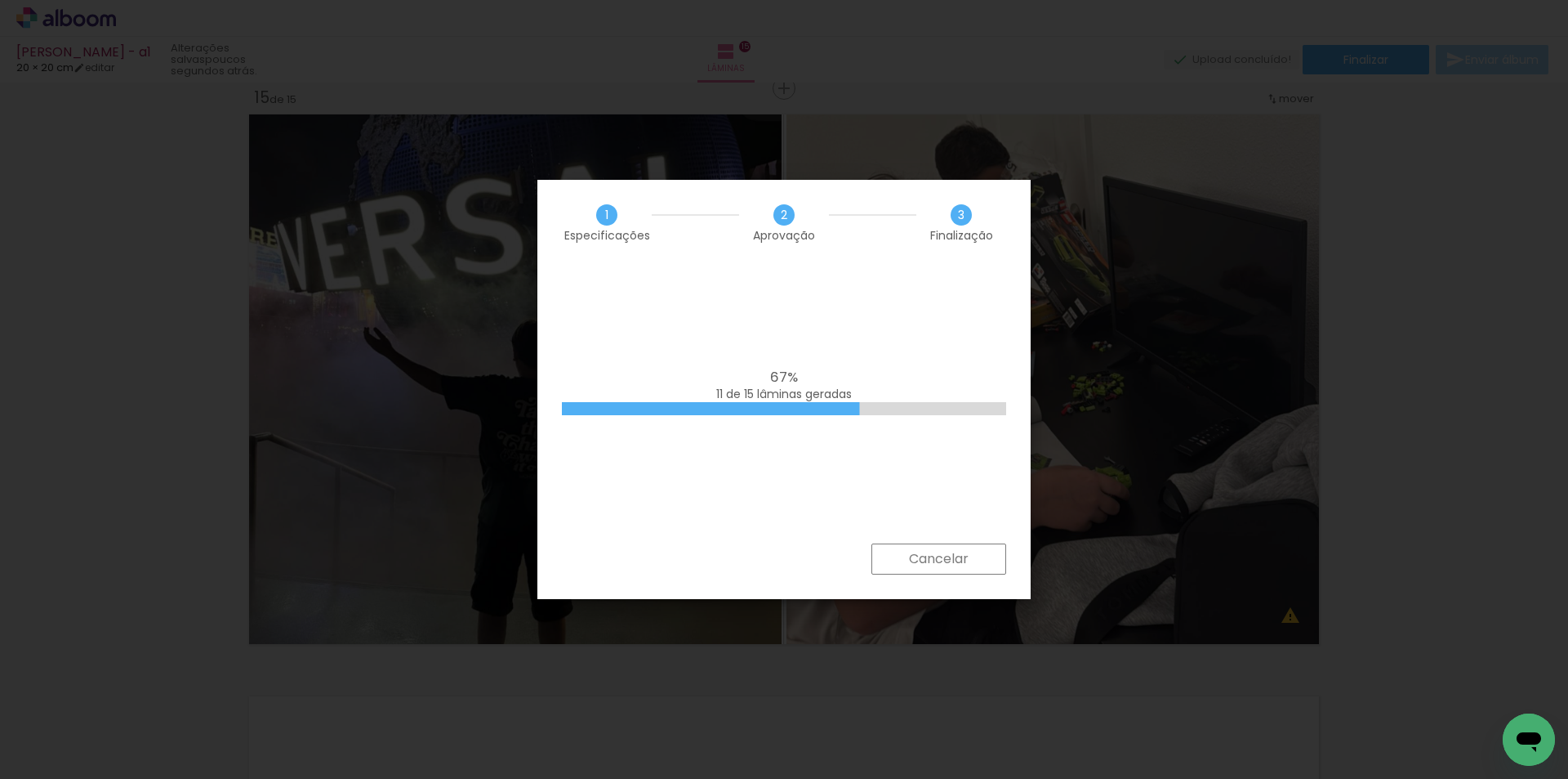
scroll to position [0, 1315]
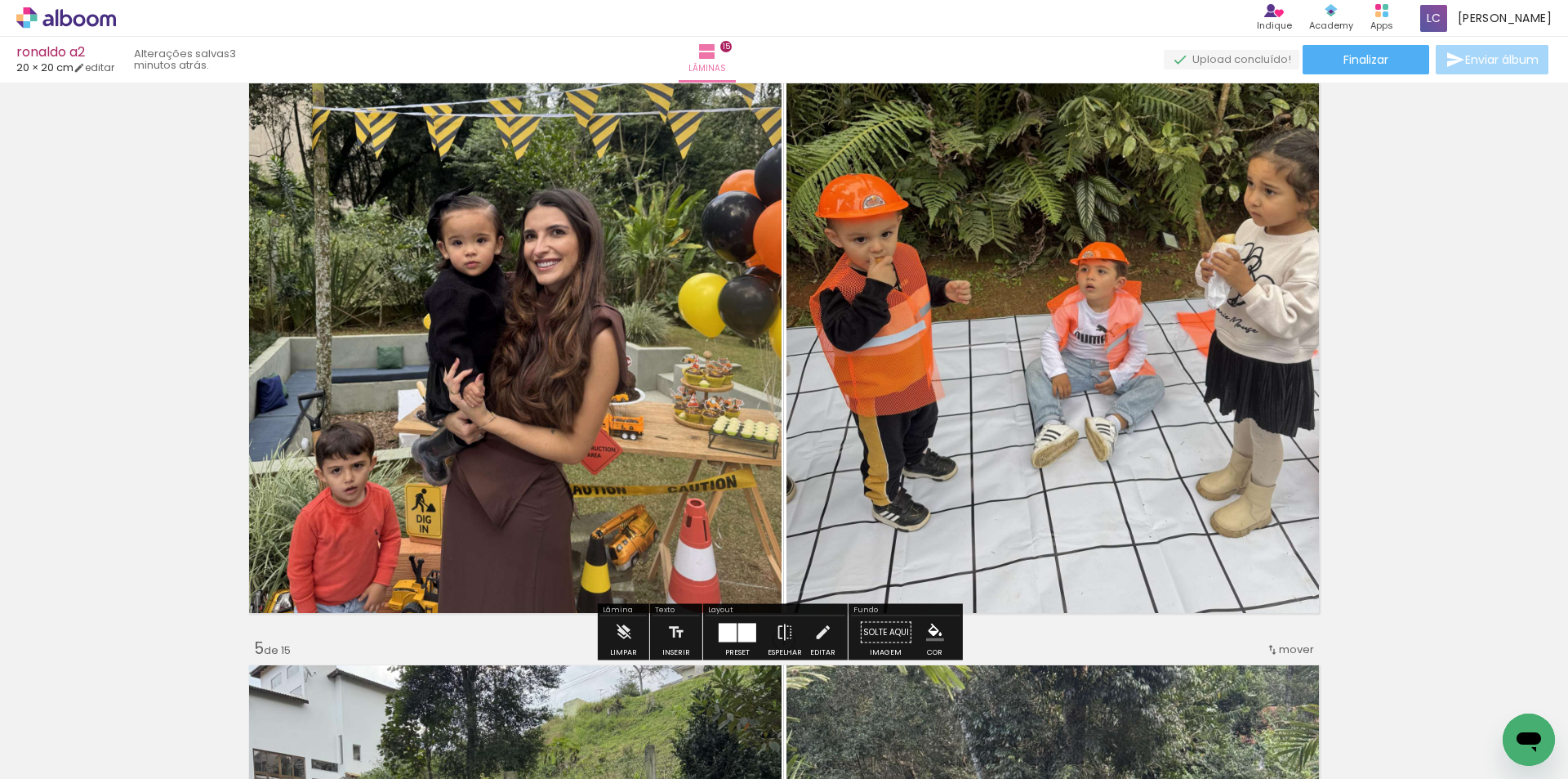
scroll to position [0, 1315]
click at [1335, 58] on paper-button "Finalizar" at bounding box center [1366, 59] width 127 height 29
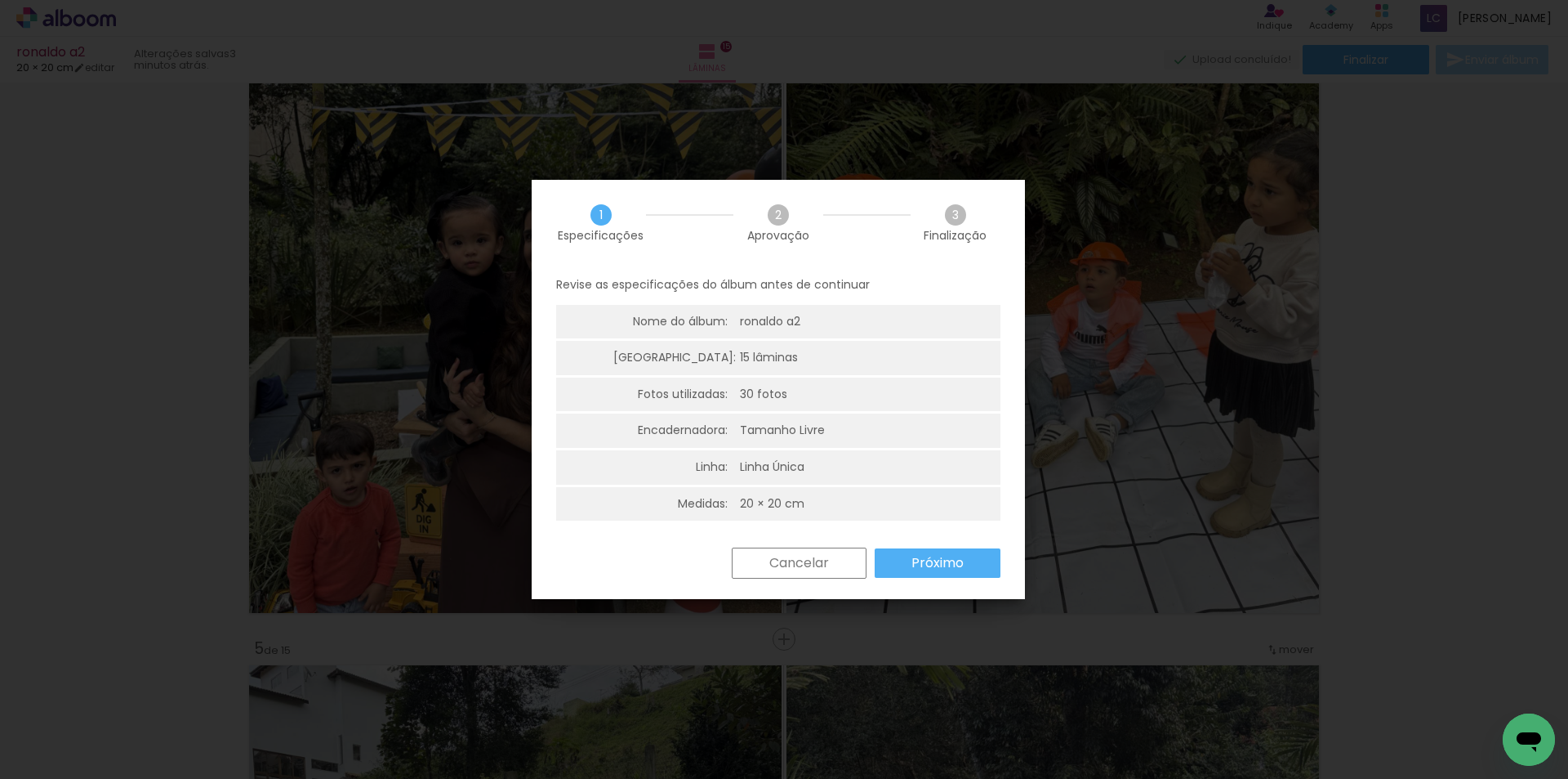
click at [973, 553] on paper-button "Próximo" at bounding box center [938, 562] width 126 height 29
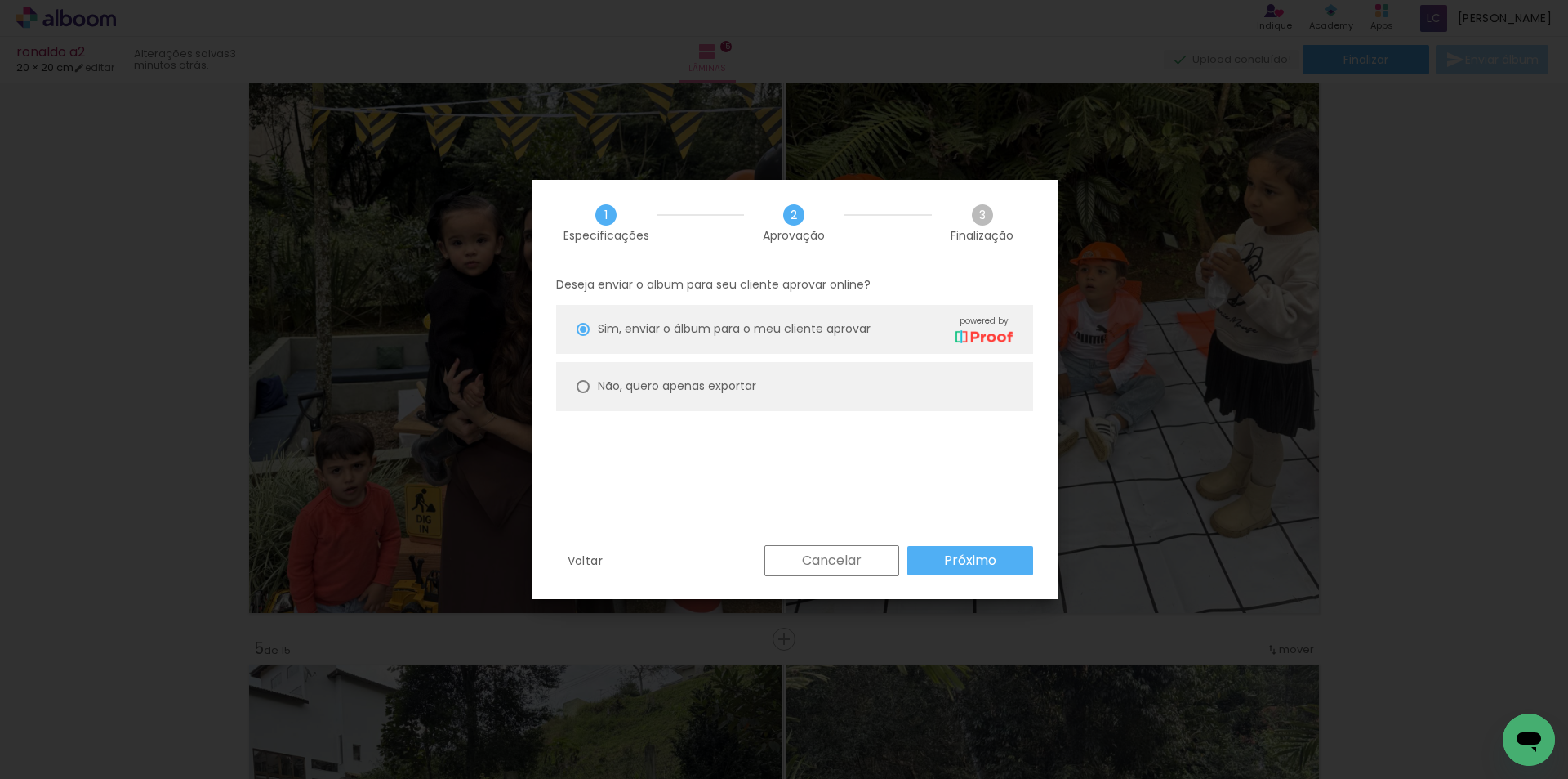
click at [794, 387] on paper-radio-button "Não, quero apenas exportar" at bounding box center [795, 386] width 477 height 49
type paper-radio-button "on"
click at [938, 555] on paper-button "Próximo" at bounding box center [970, 559] width 126 height 29
type input "Alta, 300 DPI"
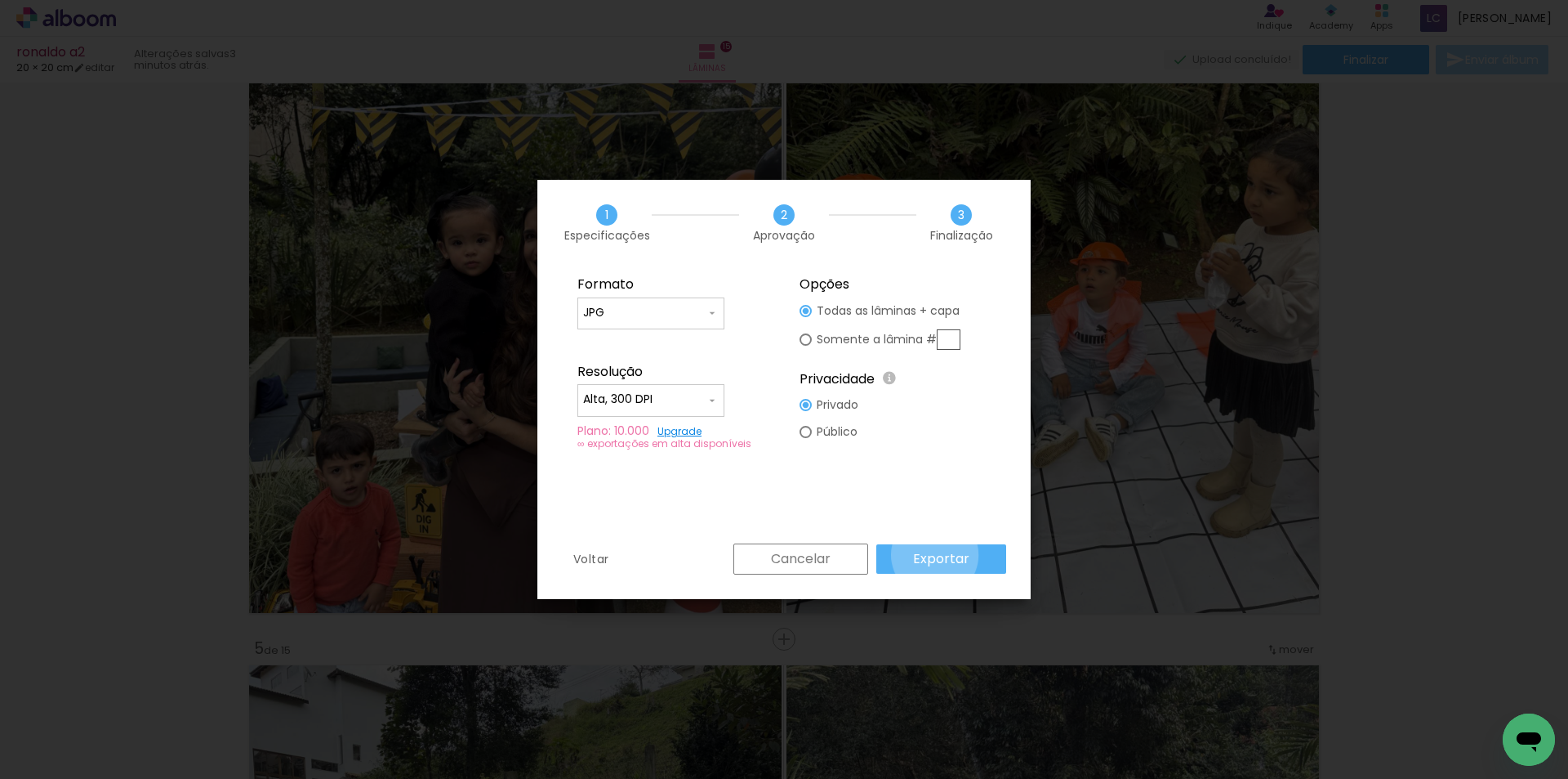
click at [0, 0] on slot "Exportar" at bounding box center [0, 0] width 0 height 0
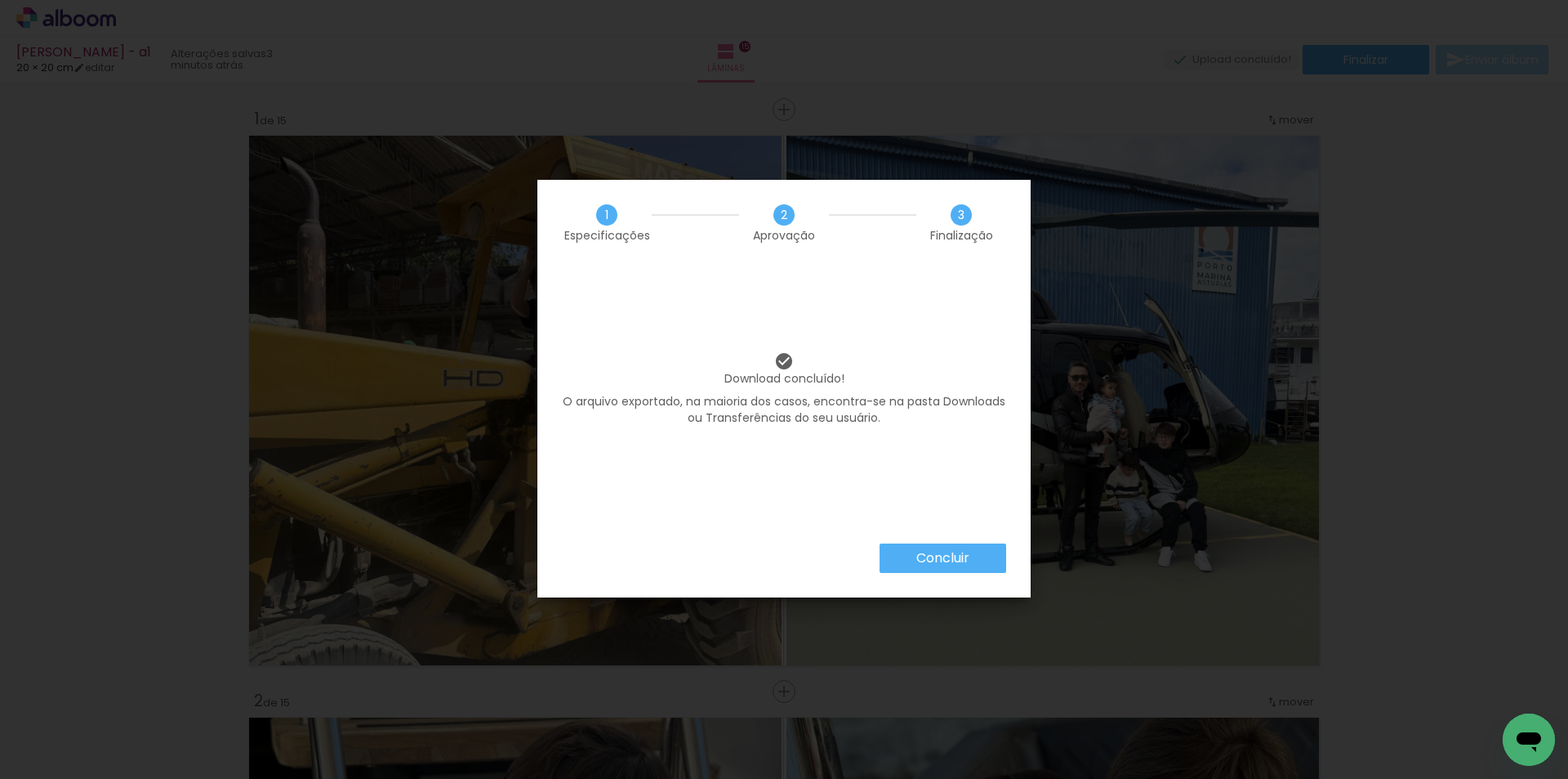
scroll to position [8165, 0]
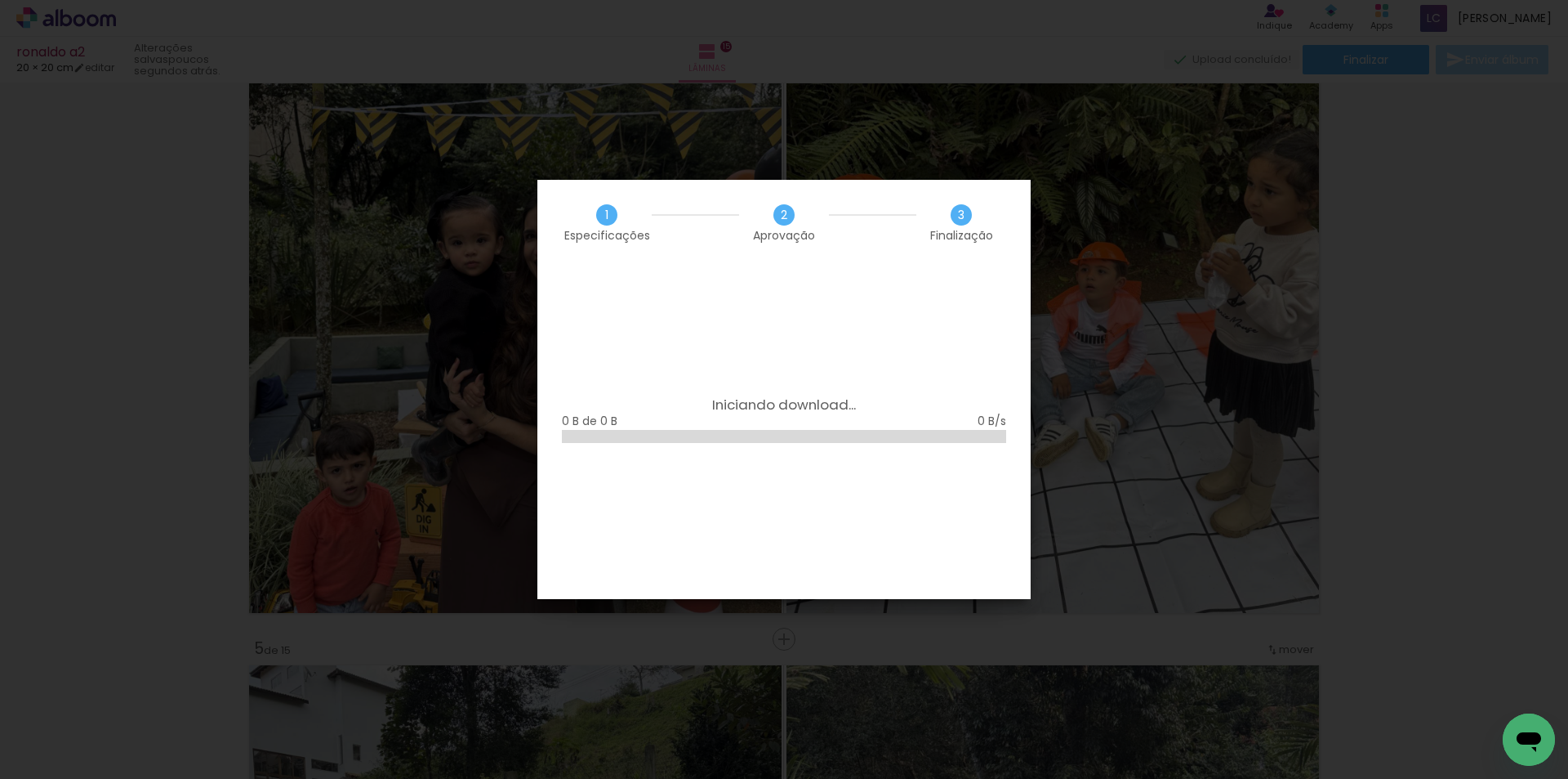
scroll to position [0, 1315]
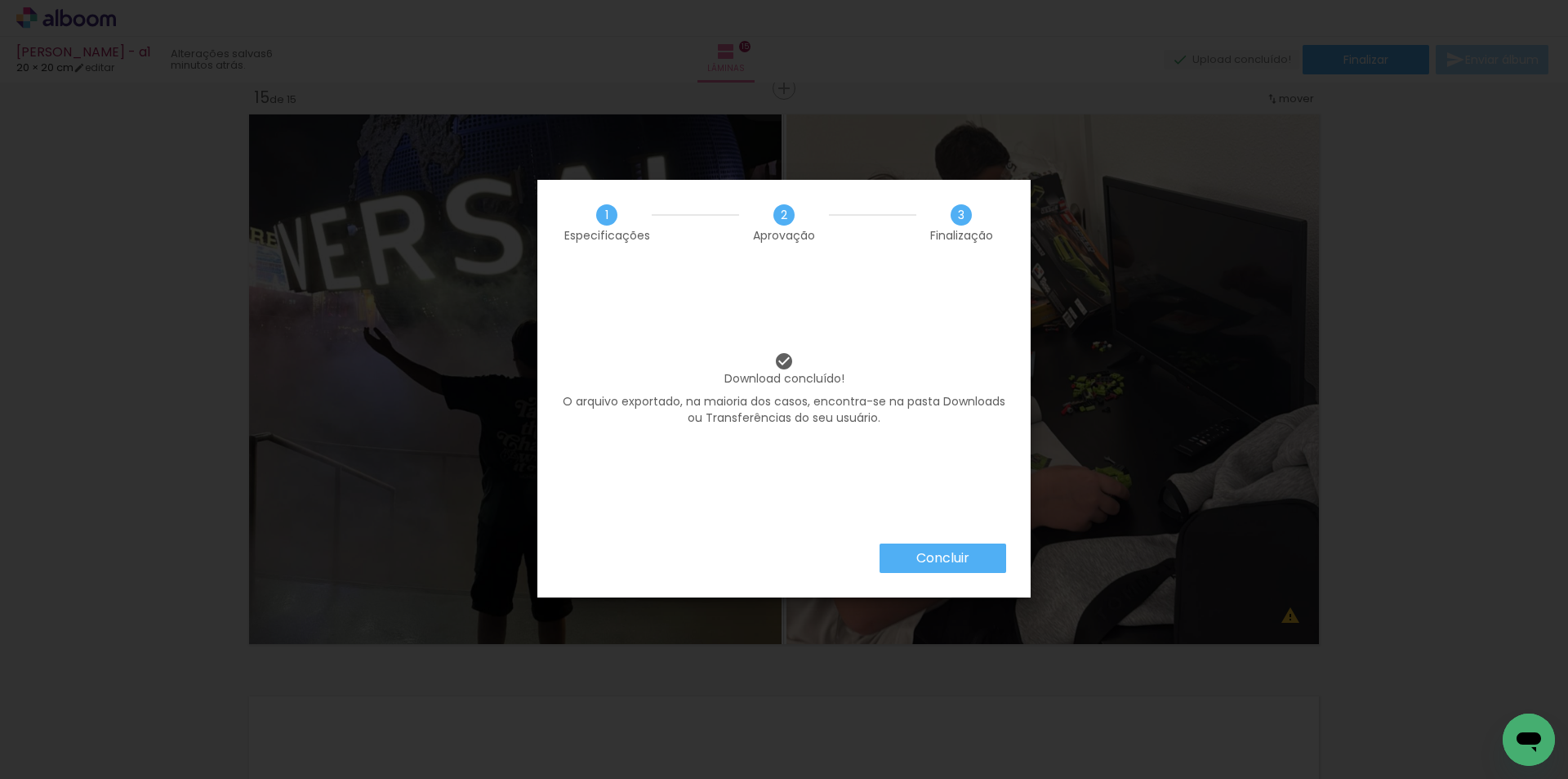
scroll to position [0, 1315]
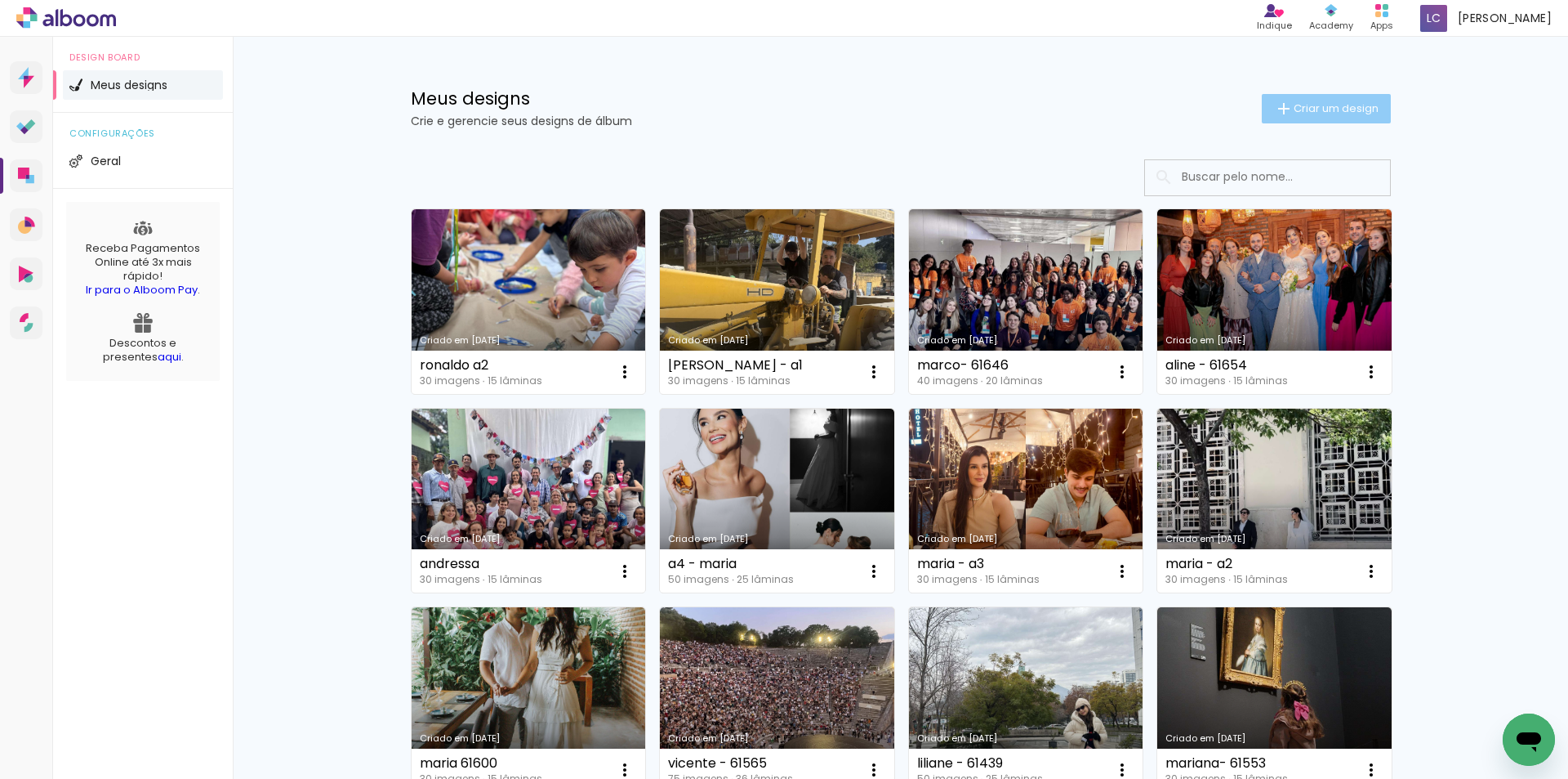
click at [1325, 100] on paper-button "Criar um design" at bounding box center [1326, 108] width 129 height 29
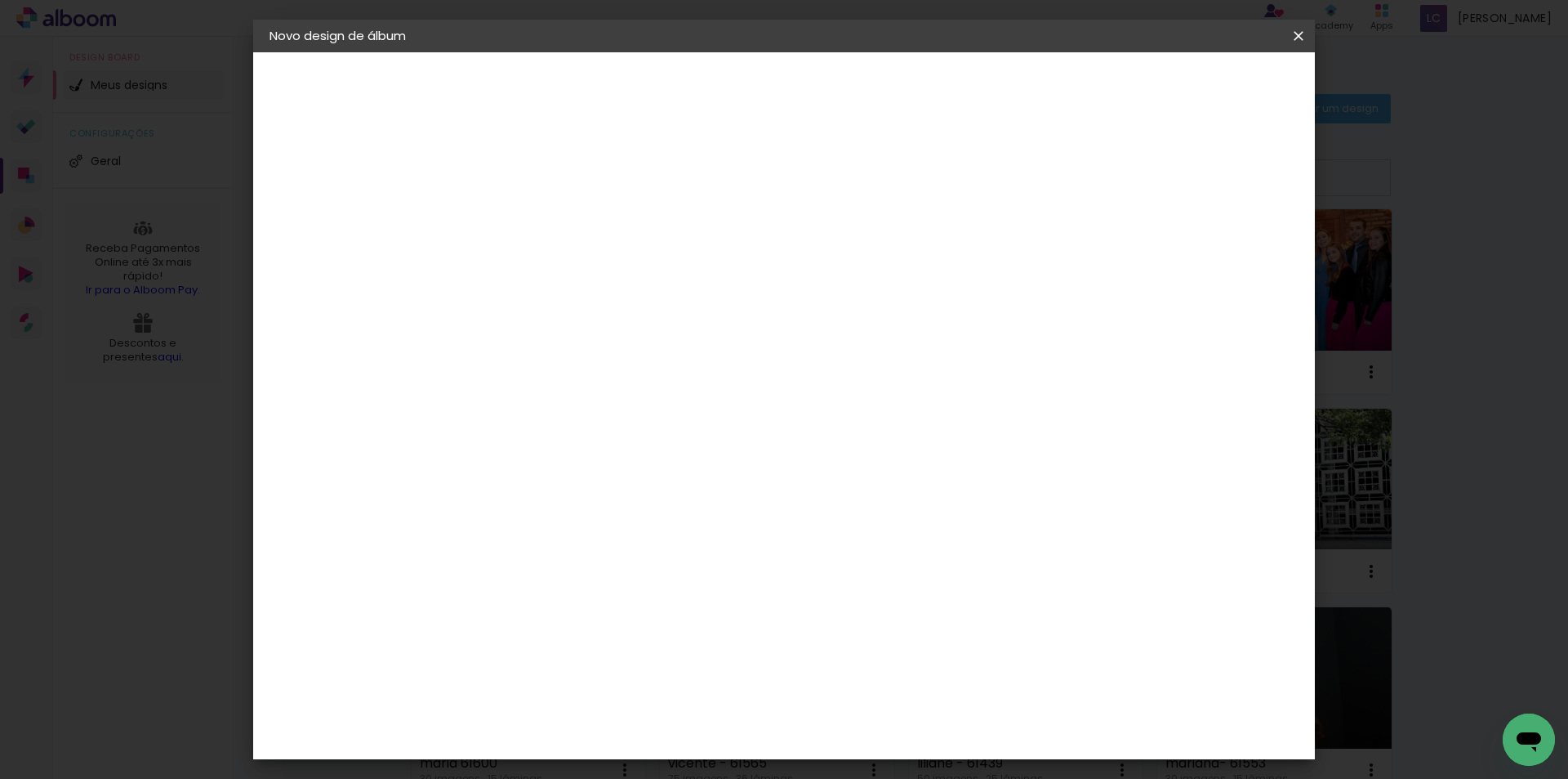
click at [537, 221] on input at bounding box center [537, 219] width 0 height 25
type input "ana - 61664"
type paper-input "ana - 61664"
click at [704, 92] on paper-button "Avançar" at bounding box center [664, 87] width 80 height 28
click at [843, 257] on paper-item "Tamanho Livre" at bounding box center [765, 248] width 157 height 35
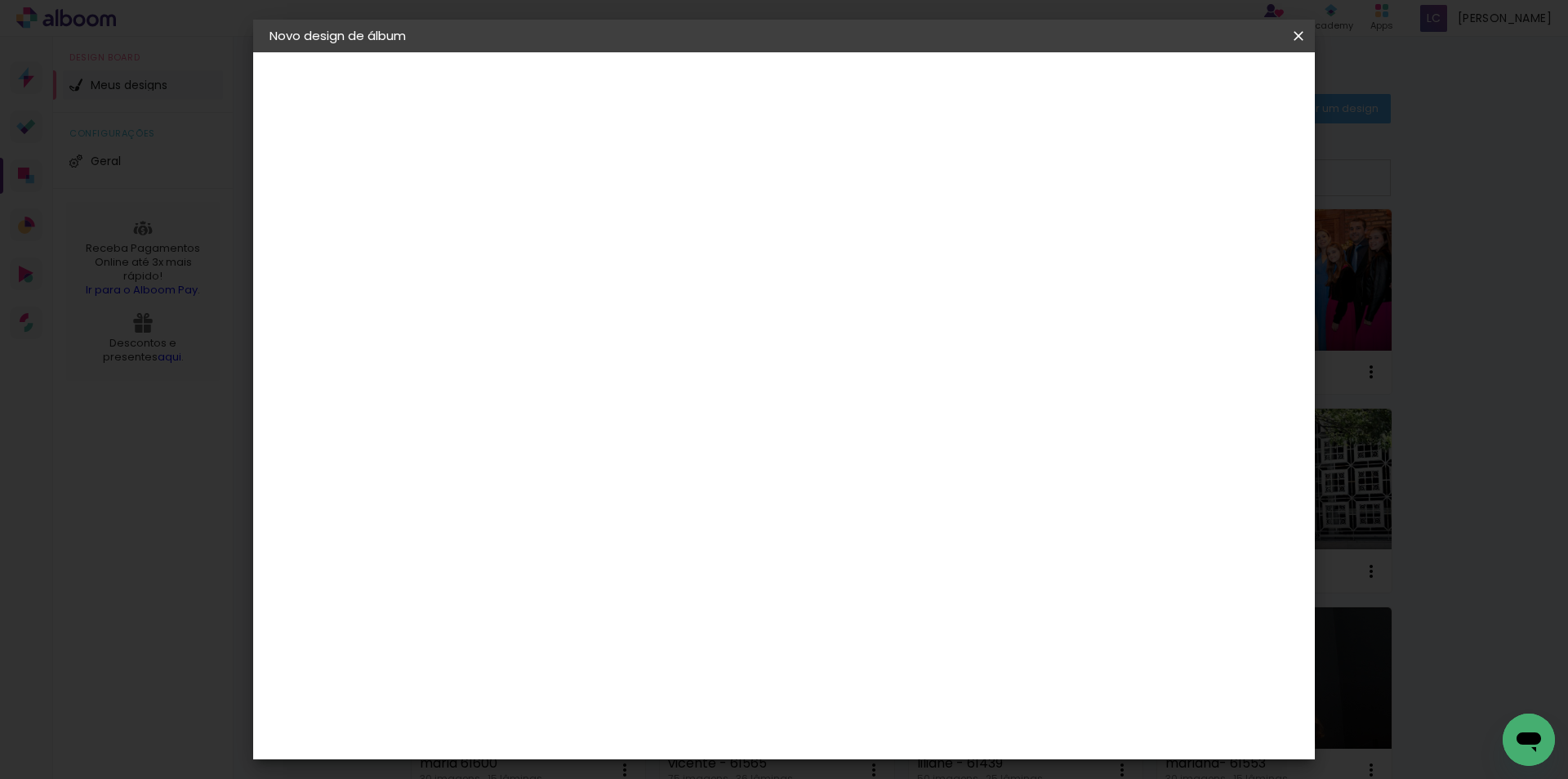
click at [842, 91] on paper-button "Avançar" at bounding box center [802, 87] width 80 height 28
click at [872, 675] on input "60" at bounding box center [874, 681] width 42 height 24
type input "40,6"
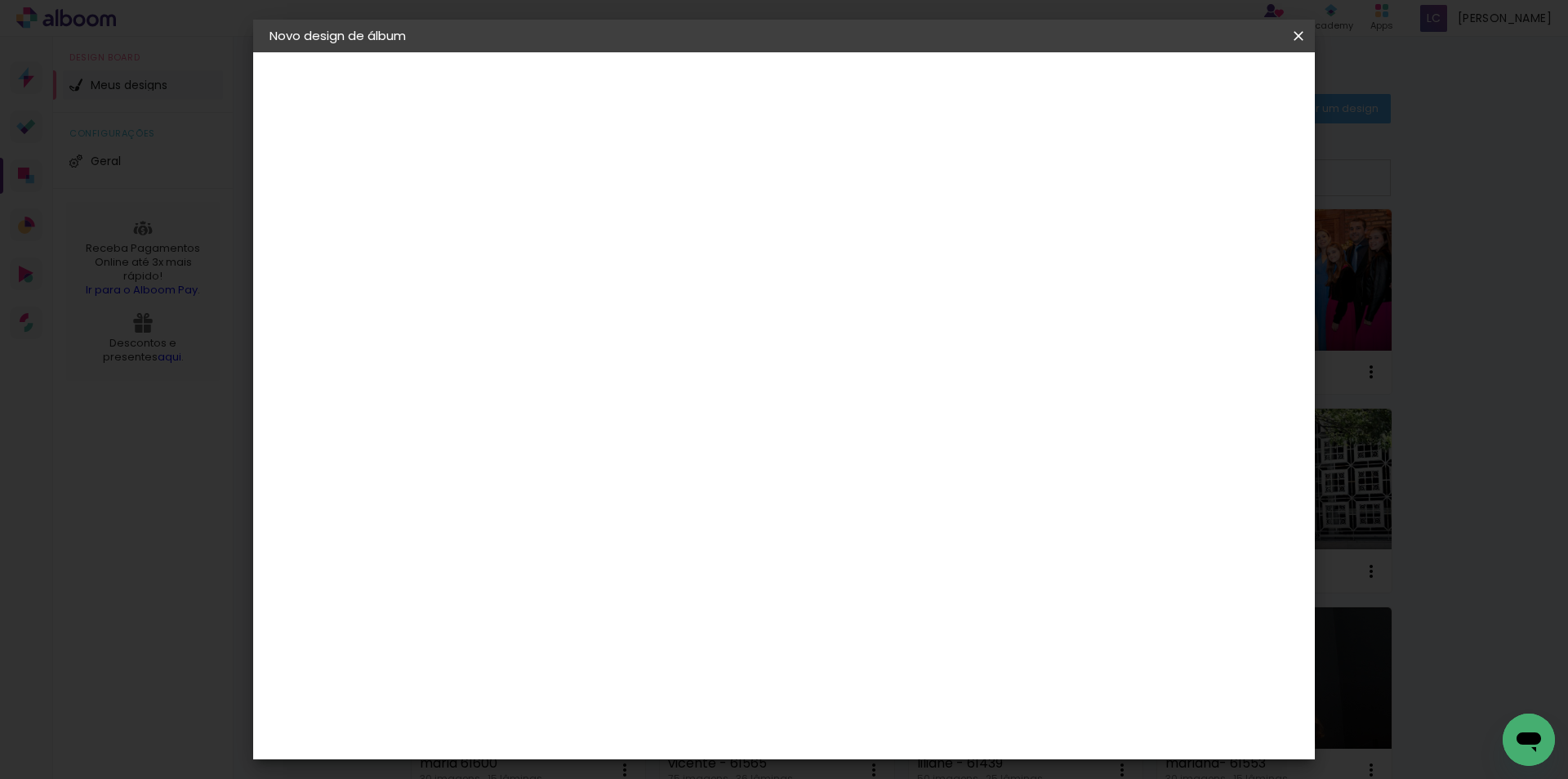
type paper-input "40,6"
click at [499, 531] on input "30" at bounding box center [485, 541] width 42 height 24
click at [498, 531] on input "30" at bounding box center [485, 541] width 42 height 24
type input "20,3"
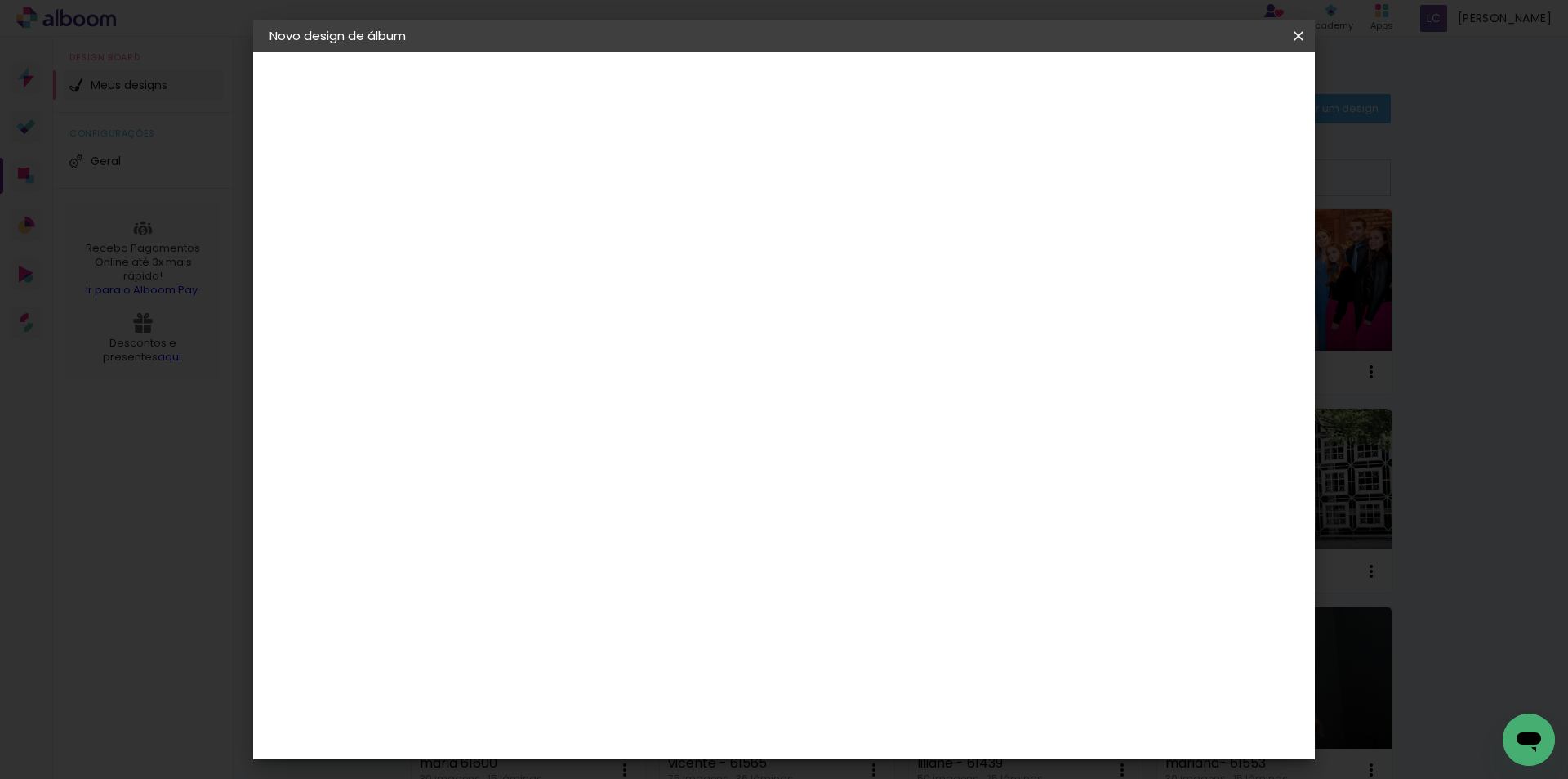
type paper-input "20,3"
type input "4"
type paper-input "4"
click at [1221, 254] on input "4" at bounding box center [1209, 247] width 29 height 24
type input "3"
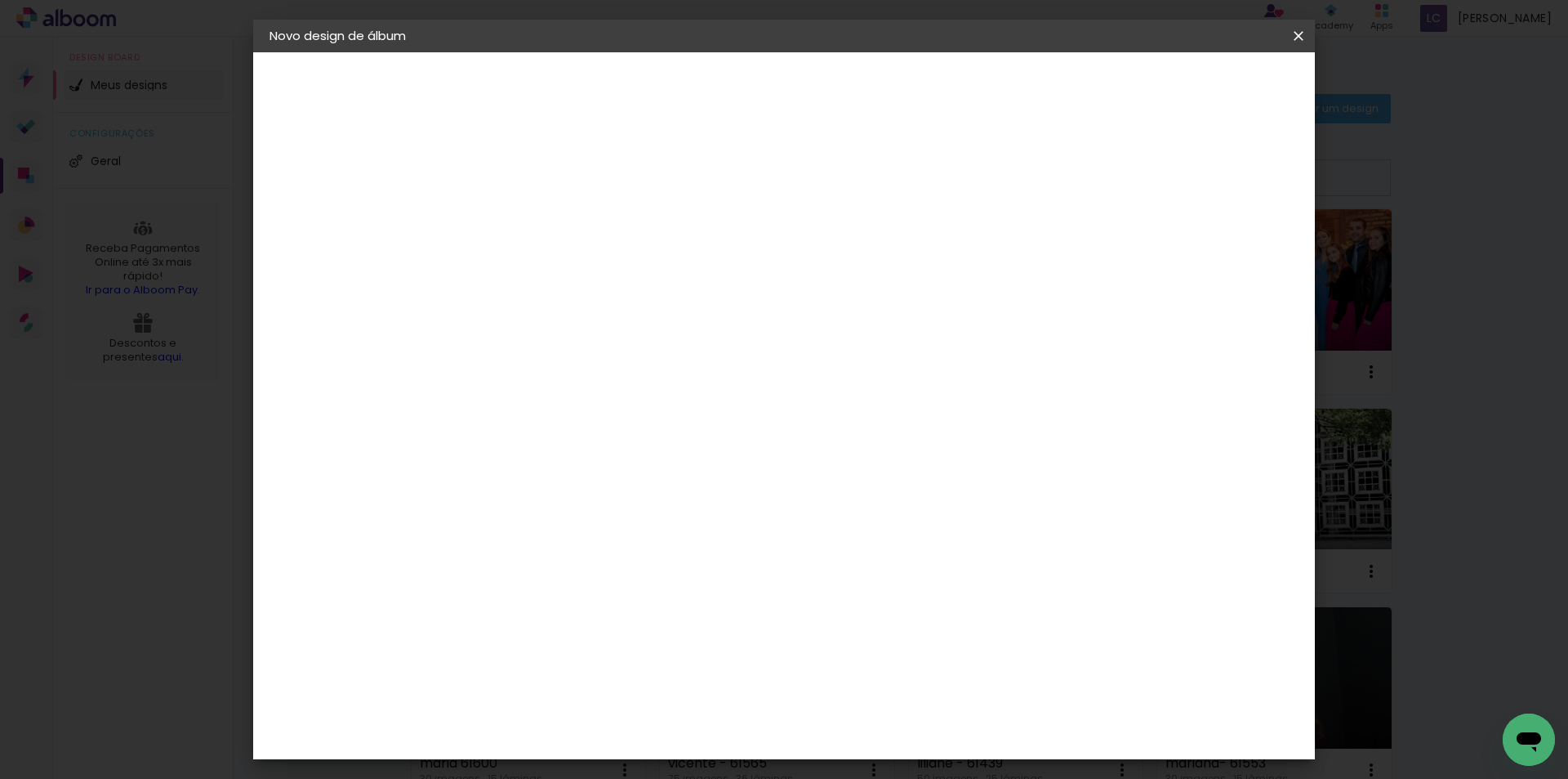
type paper-input "3"
click at [1221, 254] on input "3" at bounding box center [1215, 247] width 29 height 24
type input "2"
type paper-input "2"
click at [1226, 252] on input "2" at bounding box center [1218, 247] width 29 height 24
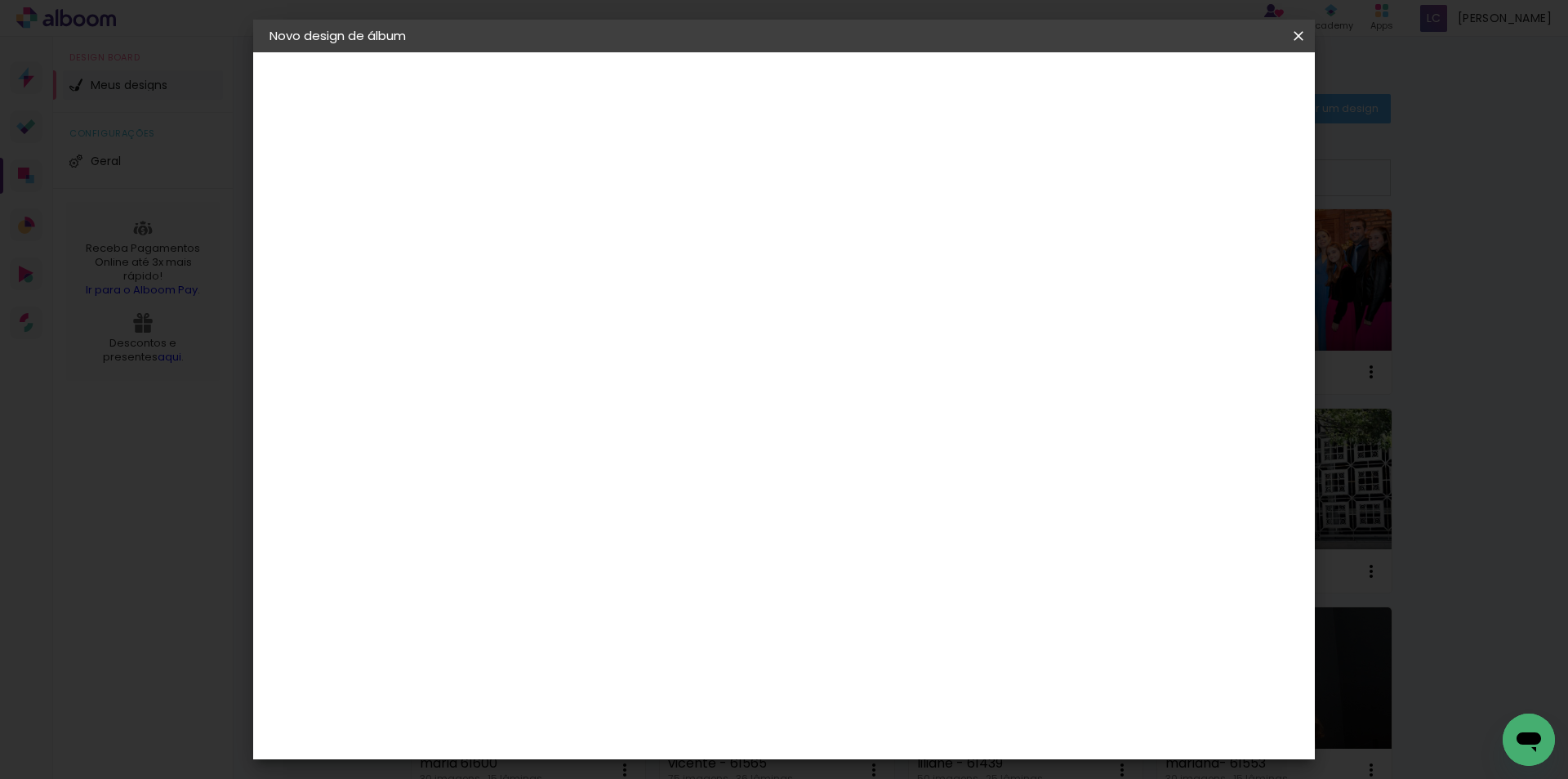
click at [1196, 91] on span "Iniciar design" at bounding box center [1160, 87] width 75 height 11
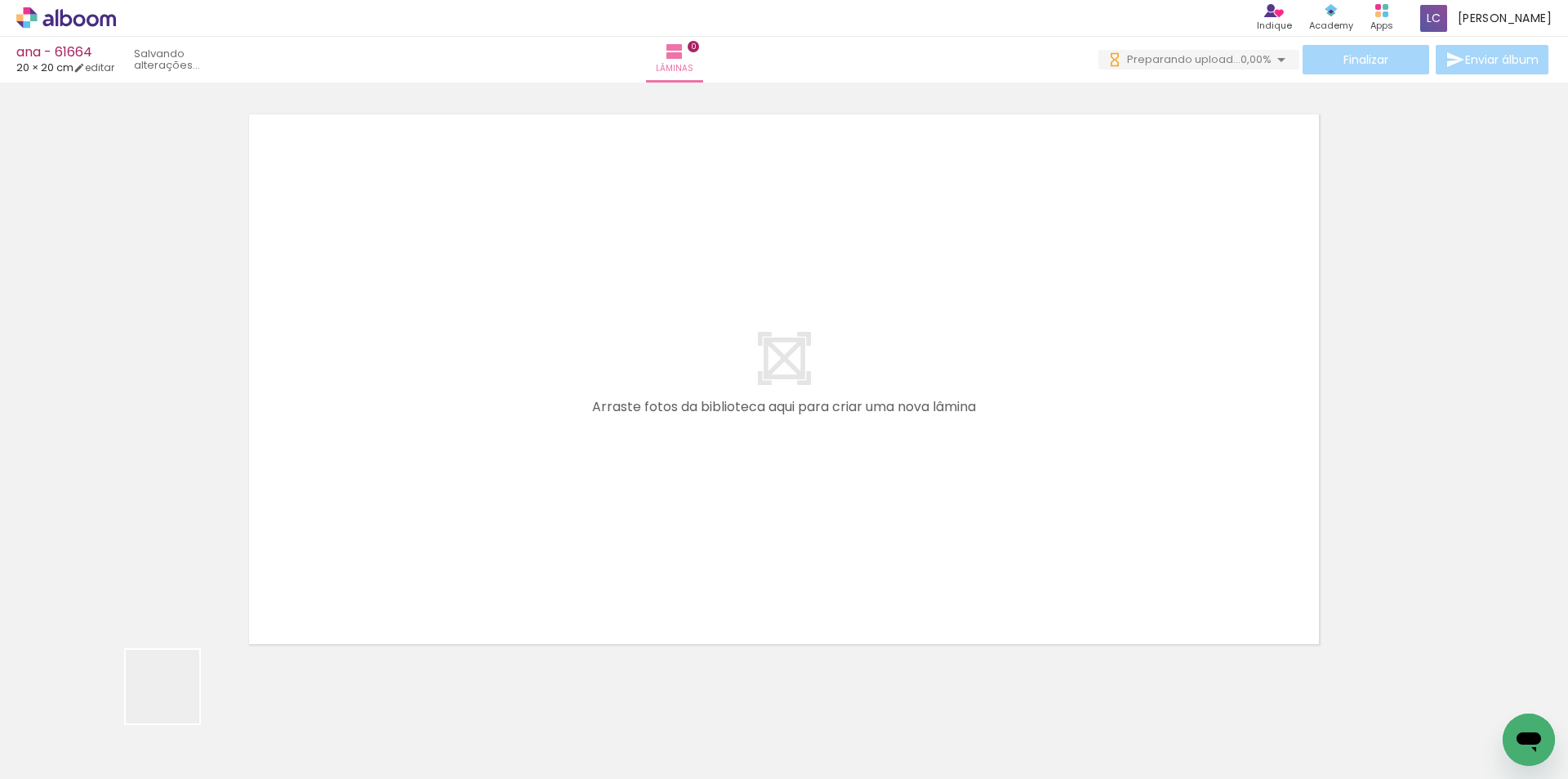
drag, startPoint x: 175, startPoint y: 699, endPoint x: 311, endPoint y: 603, distance: 166.5
click at [330, 485] on quentale-workspace at bounding box center [784, 390] width 1568 height 779
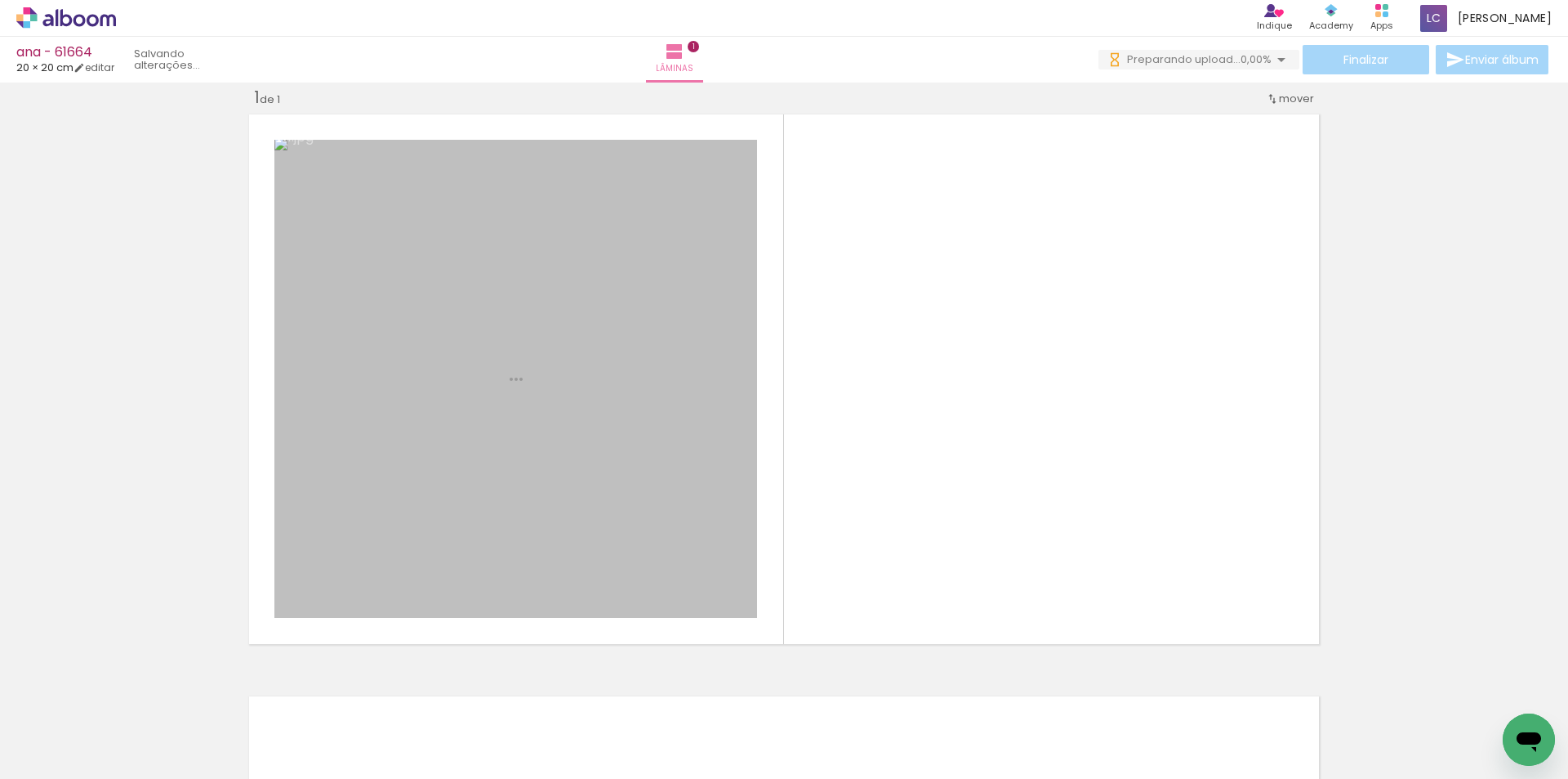
scroll to position [21, 0]
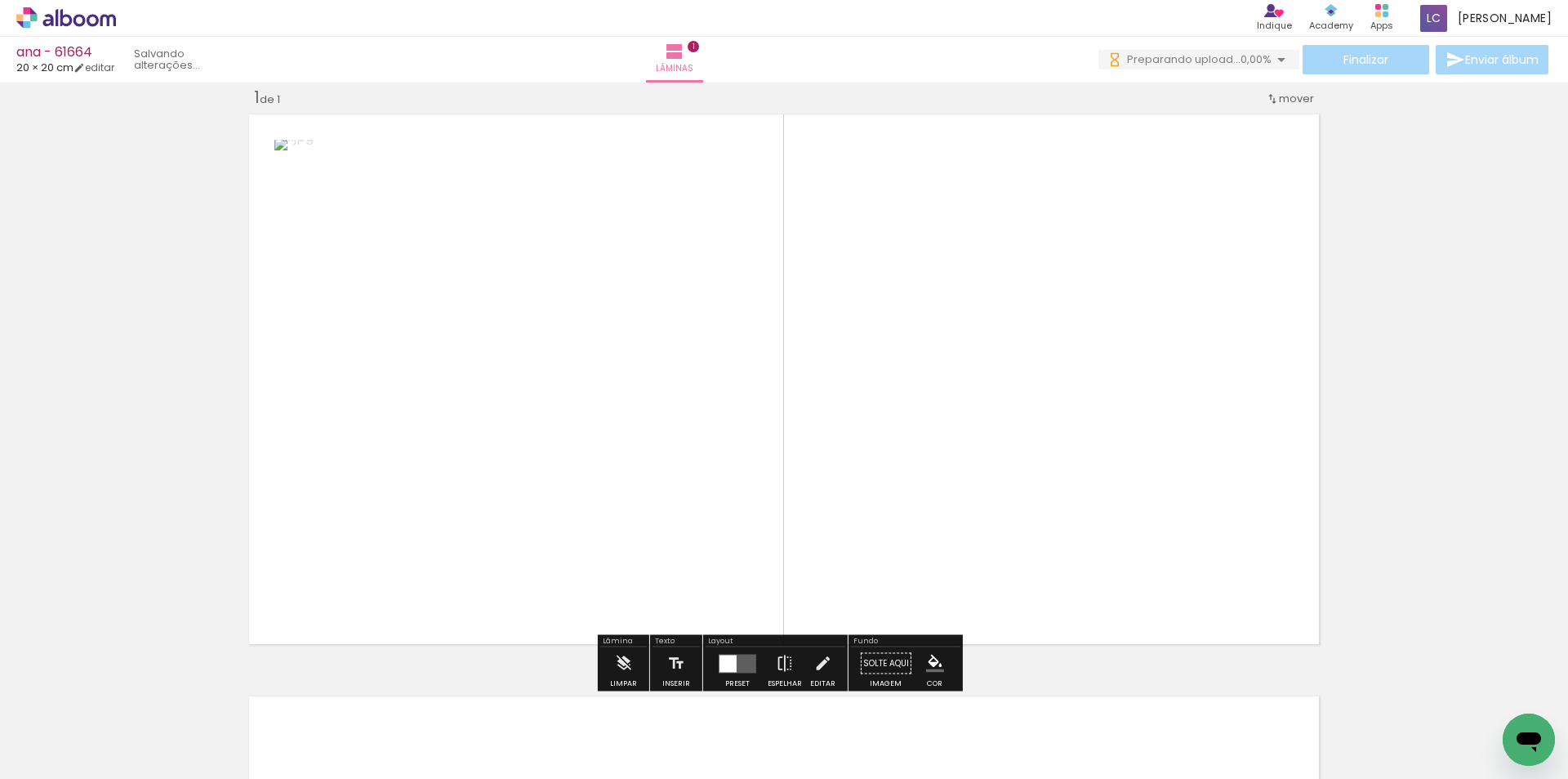
drag, startPoint x: 257, startPoint y: 735, endPoint x: 685, endPoint y: 442, distance: 518.7
click at [685, 442] on quentale-workspace at bounding box center [784, 390] width 1568 height 779
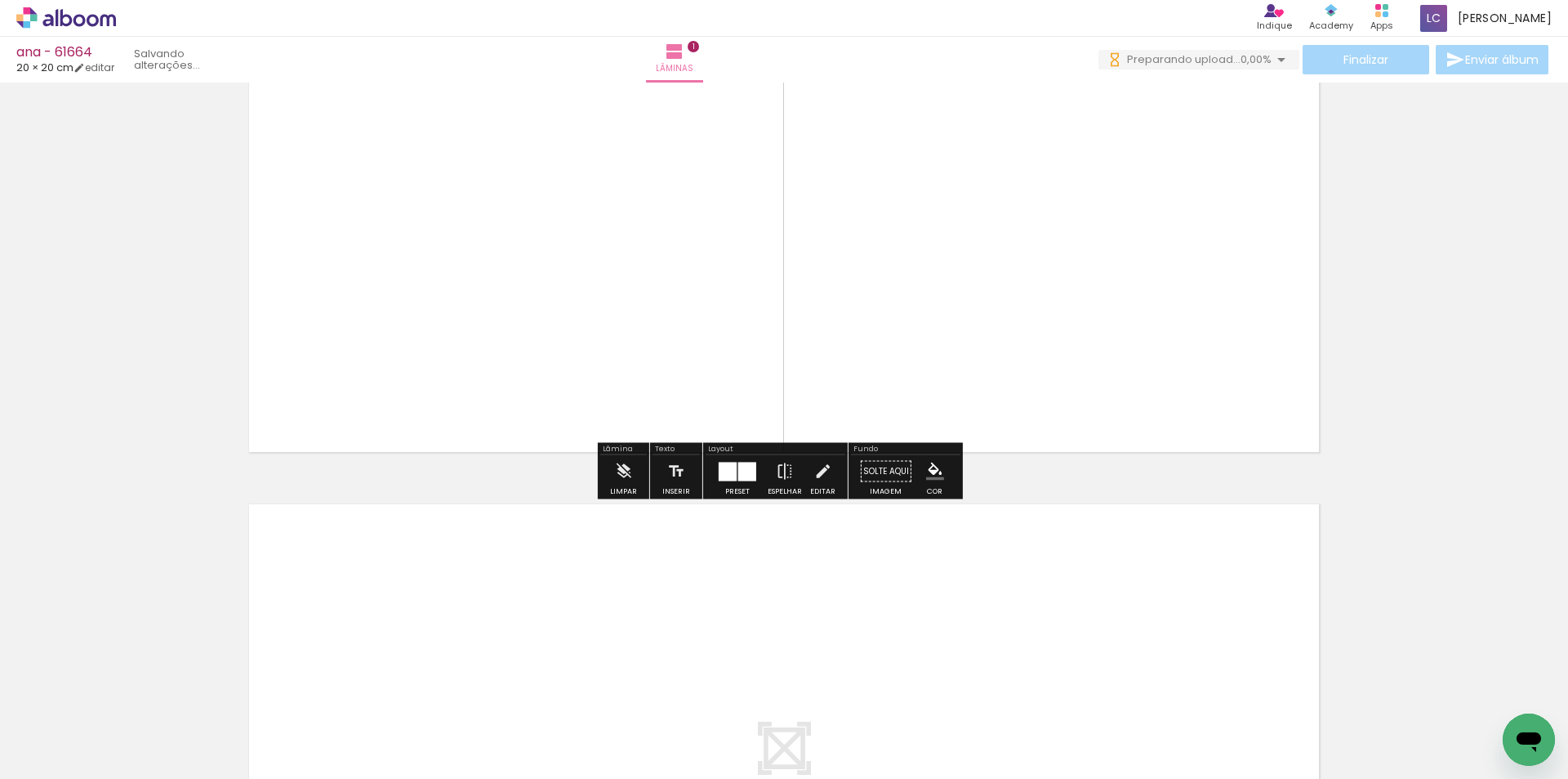
scroll to position [0, 0]
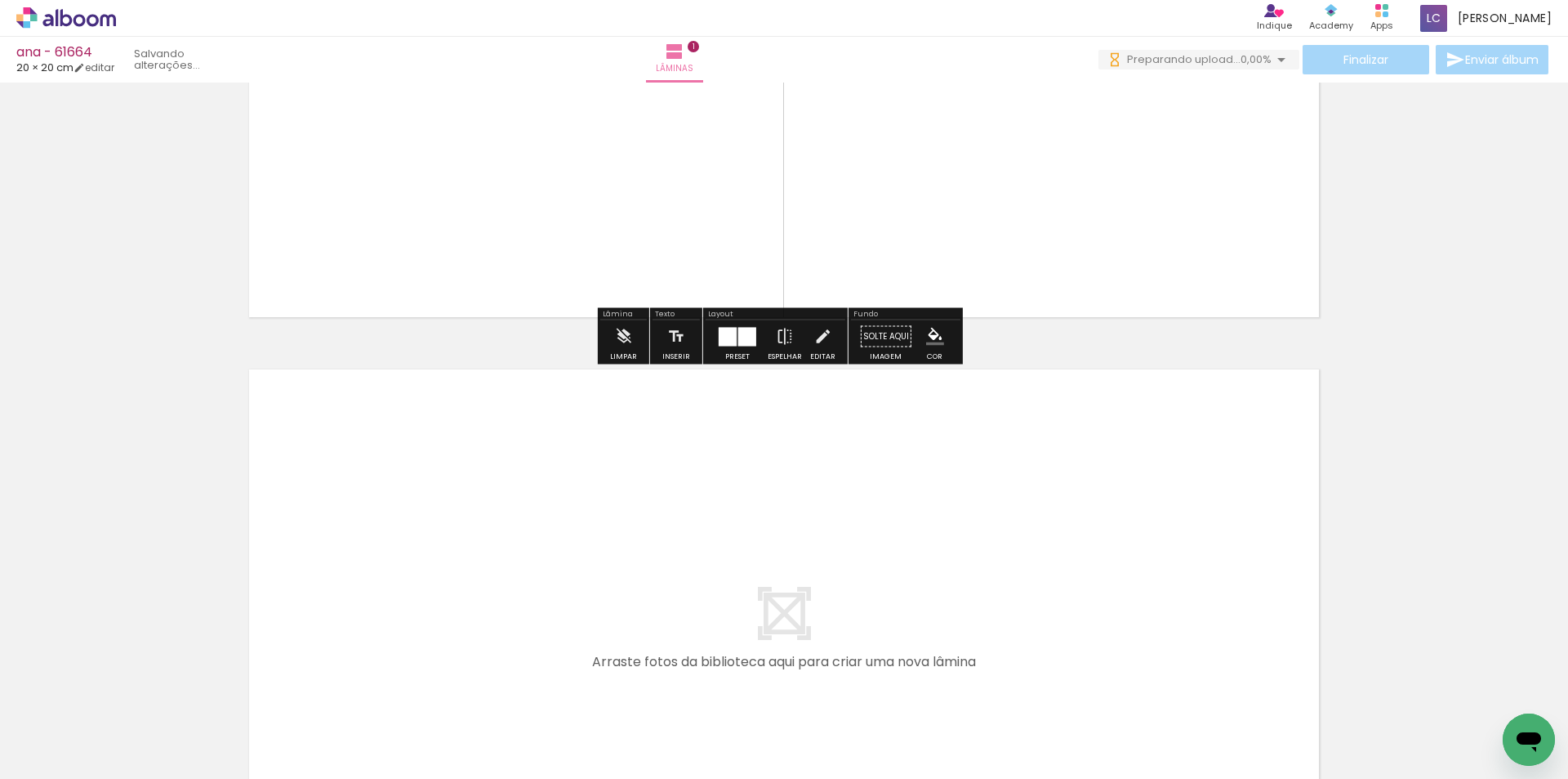
drag, startPoint x: 355, startPoint y: 681, endPoint x: 458, endPoint y: 702, distance: 105.1
click at [392, 597] on quentale-workspace at bounding box center [784, 390] width 1568 height 779
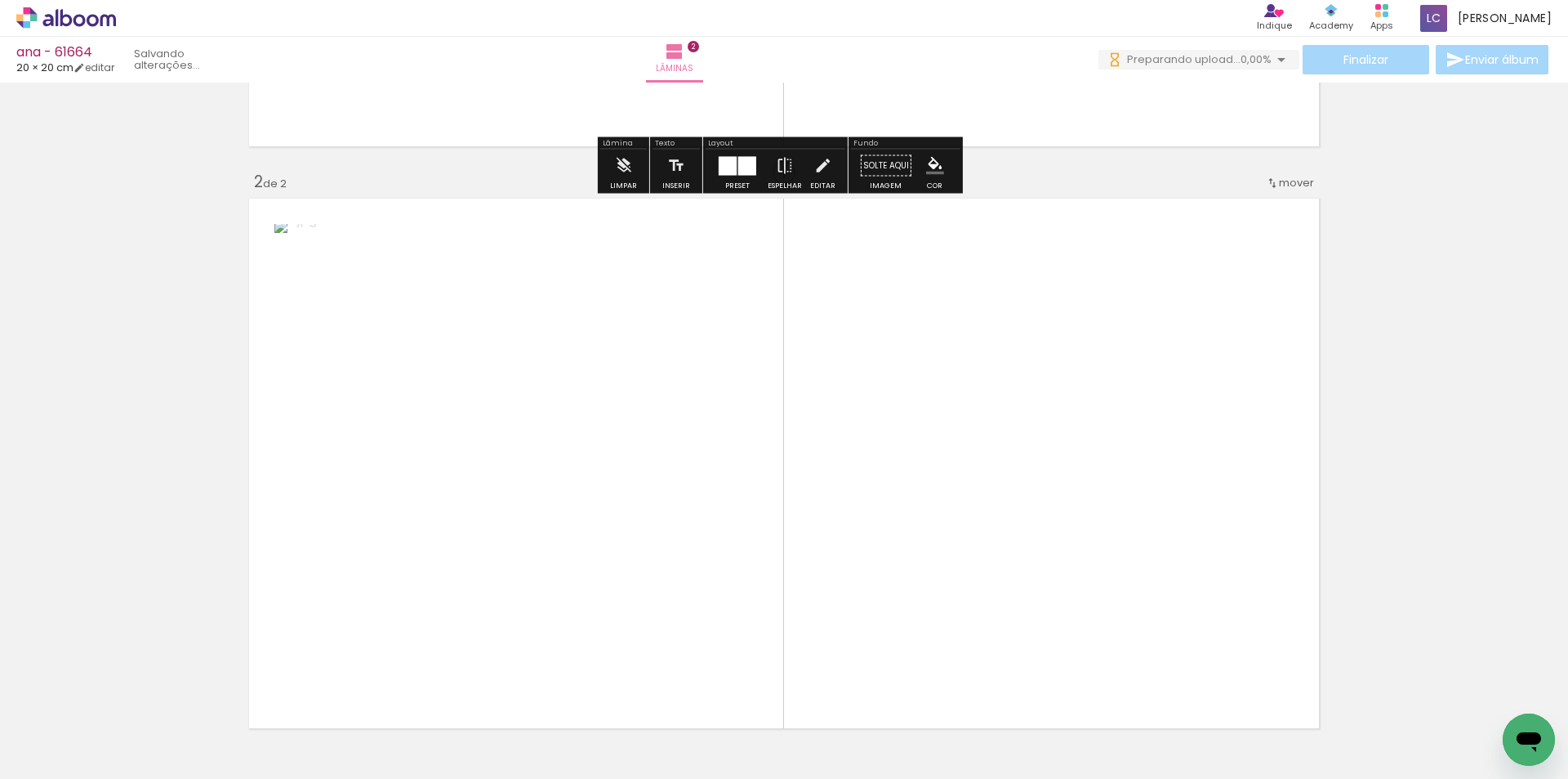
drag, startPoint x: 459, startPoint y: 717, endPoint x: 752, endPoint y: 507, distance: 360.5
click at [616, 525] on quentale-workspace at bounding box center [784, 390] width 1568 height 779
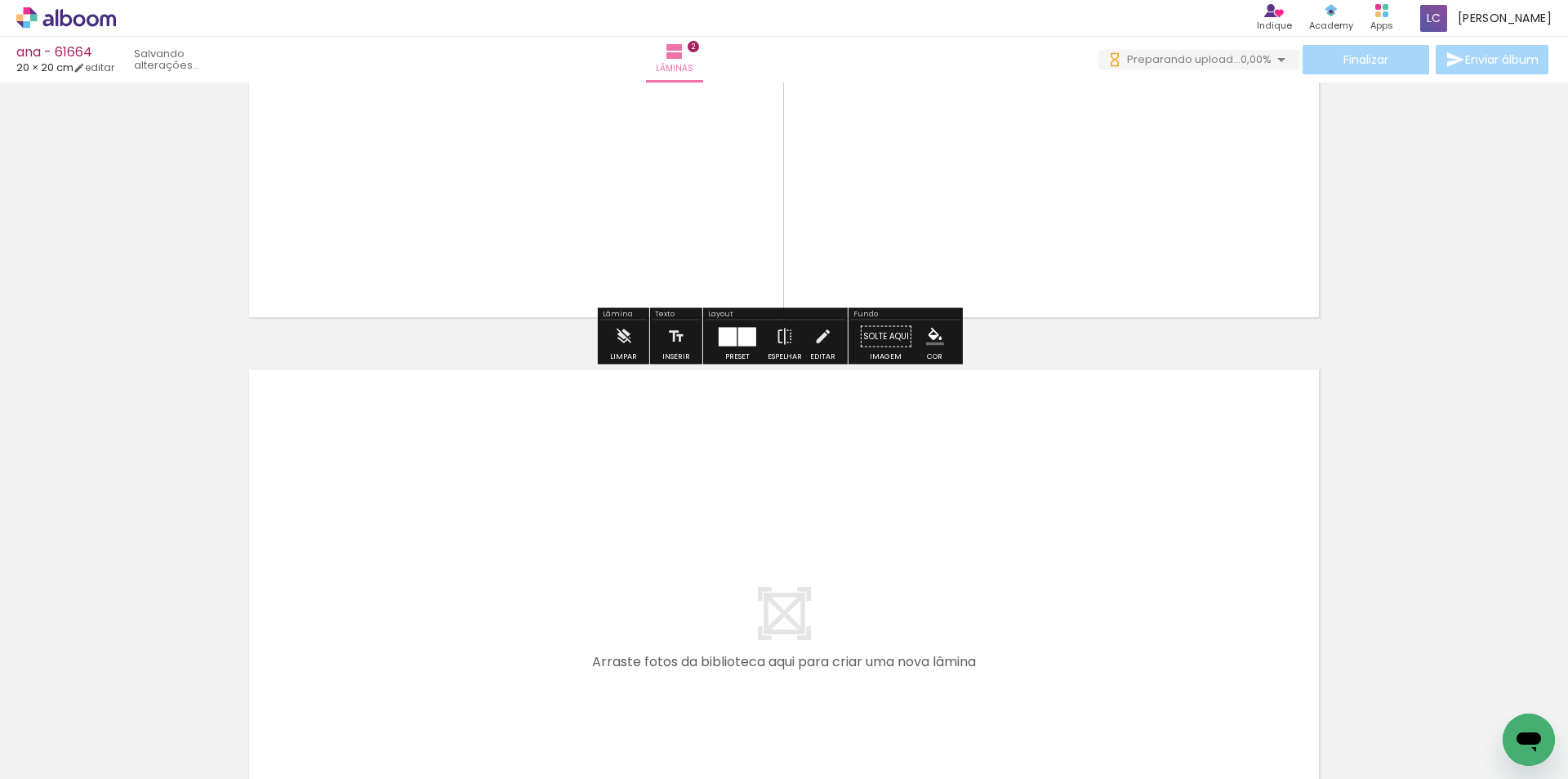
click at [568, 595] on quentale-workspace at bounding box center [784, 390] width 1568 height 779
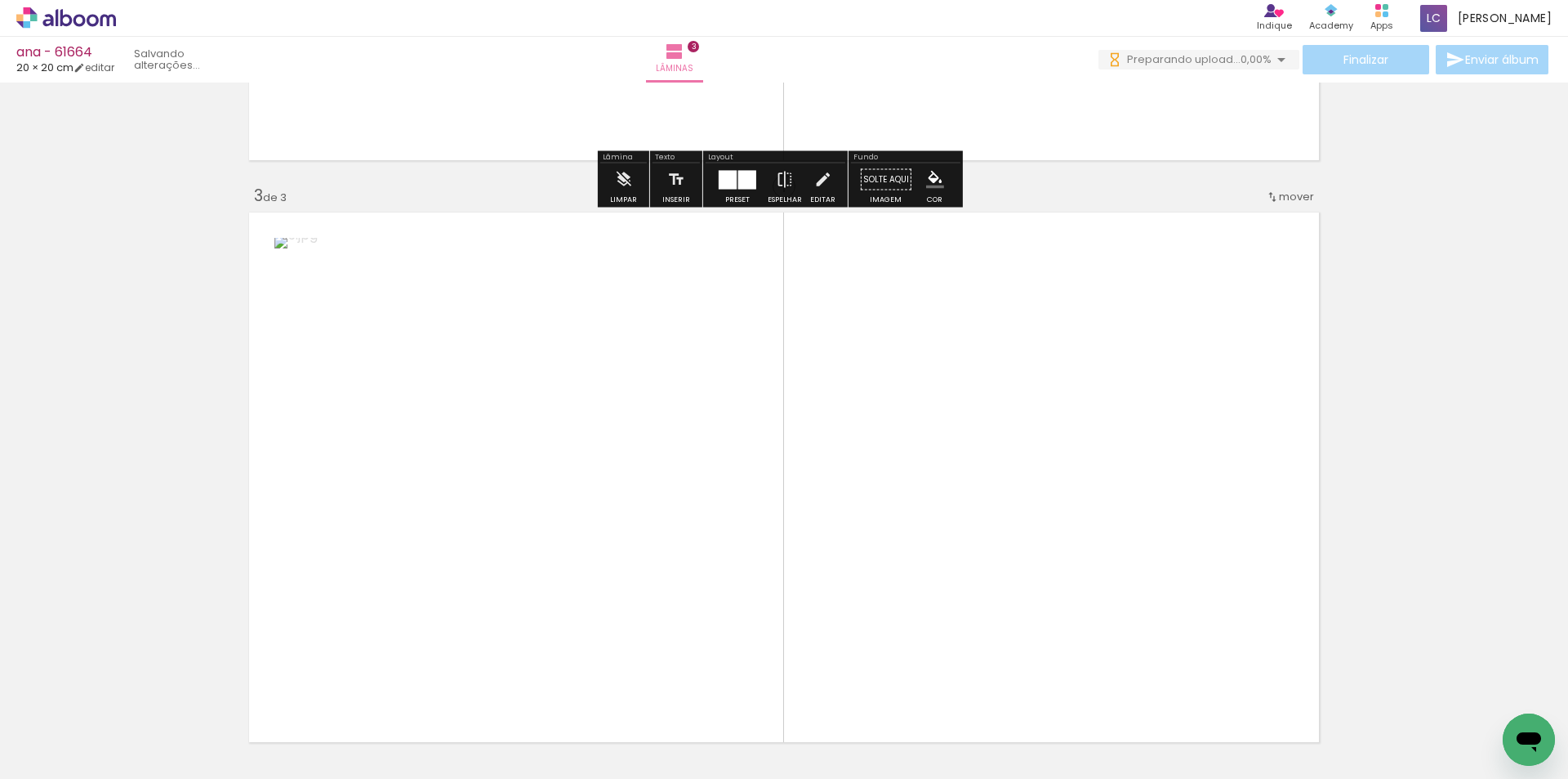
drag, startPoint x: 657, startPoint y: 737, endPoint x: 694, endPoint y: 539, distance: 201.4
click at [674, 553] on quentale-workspace at bounding box center [784, 390] width 1568 height 779
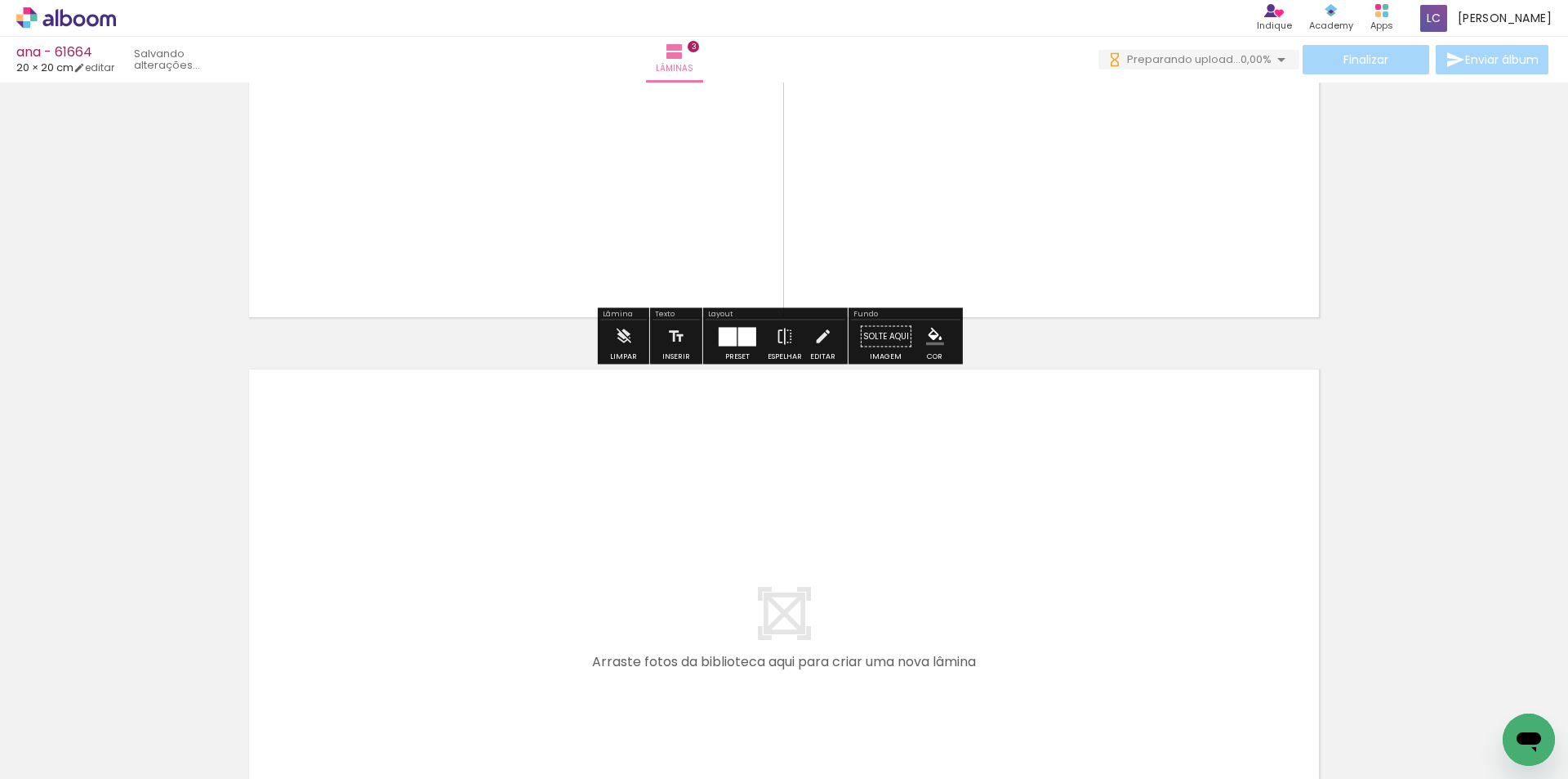
drag, startPoint x: 703, startPoint y: 713, endPoint x: 795, endPoint y: 738, distance: 95.3
click at [710, 630] on quentale-workspace at bounding box center [784, 390] width 1568 height 779
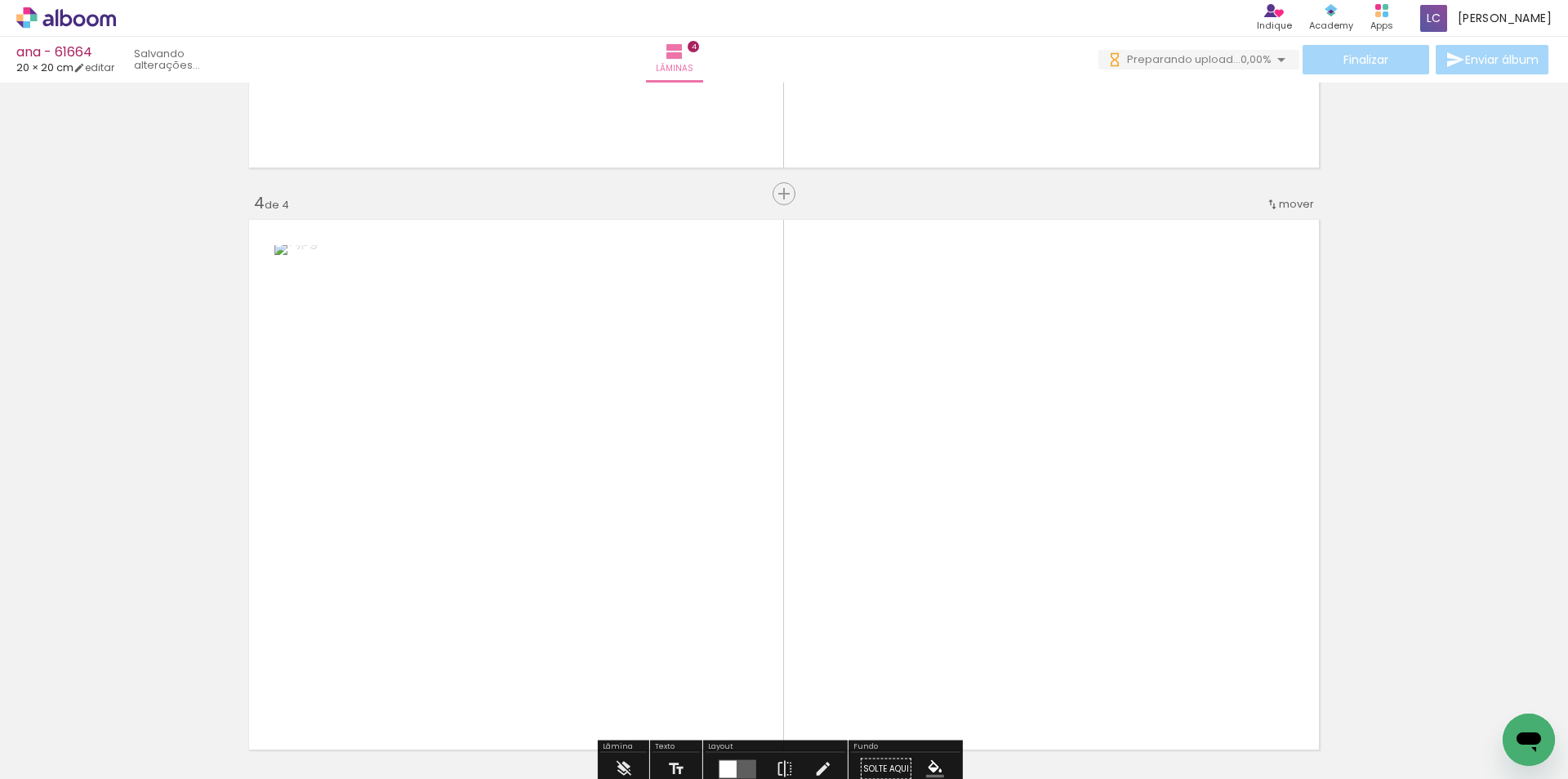
drag, startPoint x: 795, startPoint y: 741, endPoint x: 850, endPoint y: 503, distance: 244.3
click at [850, 503] on quentale-workspace at bounding box center [784, 390] width 1568 height 779
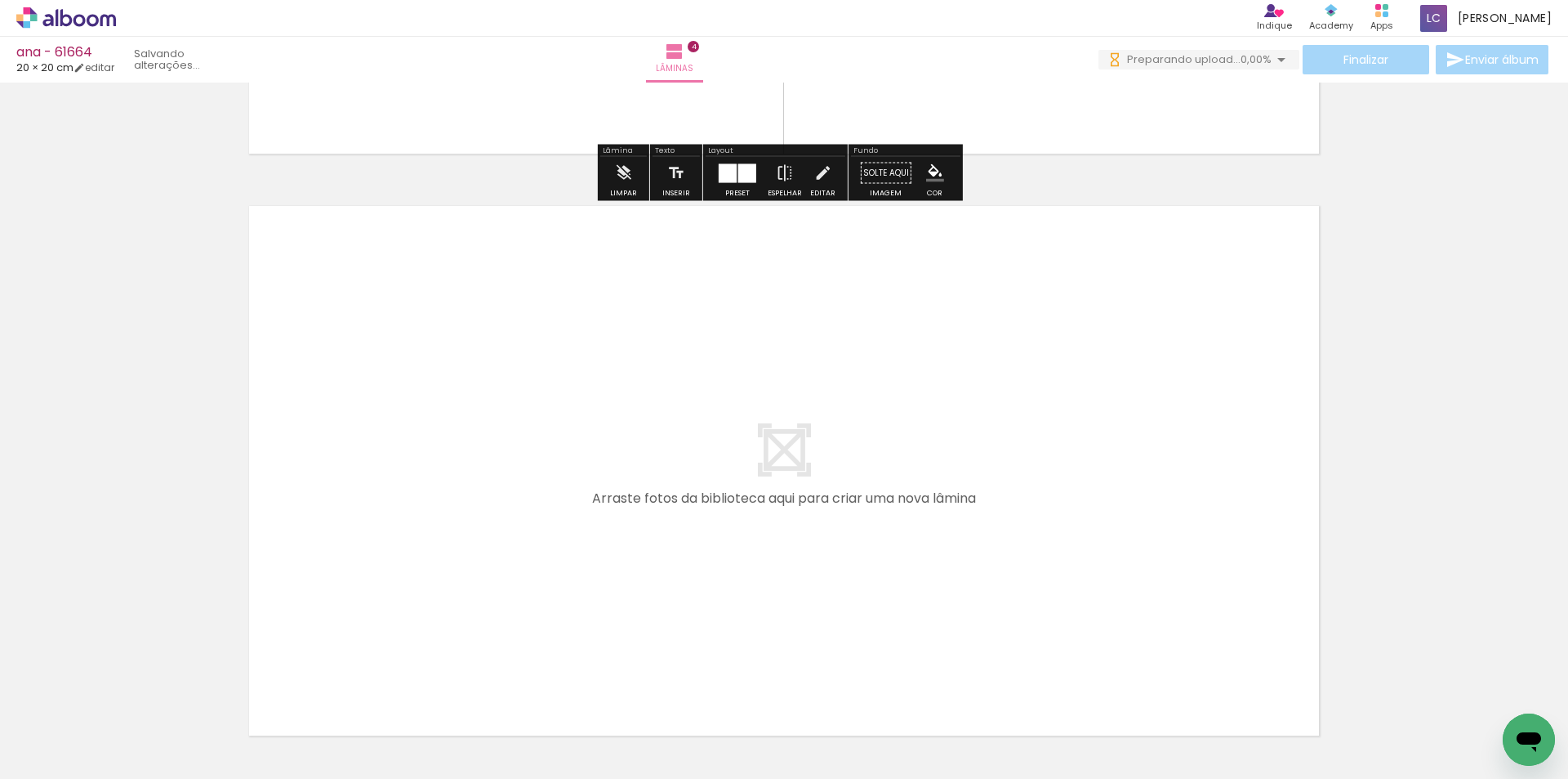
drag, startPoint x: 902, startPoint y: 702, endPoint x: 954, endPoint y: 718, distance: 54.4
click at [902, 636] on quentale-workspace at bounding box center [784, 390] width 1568 height 779
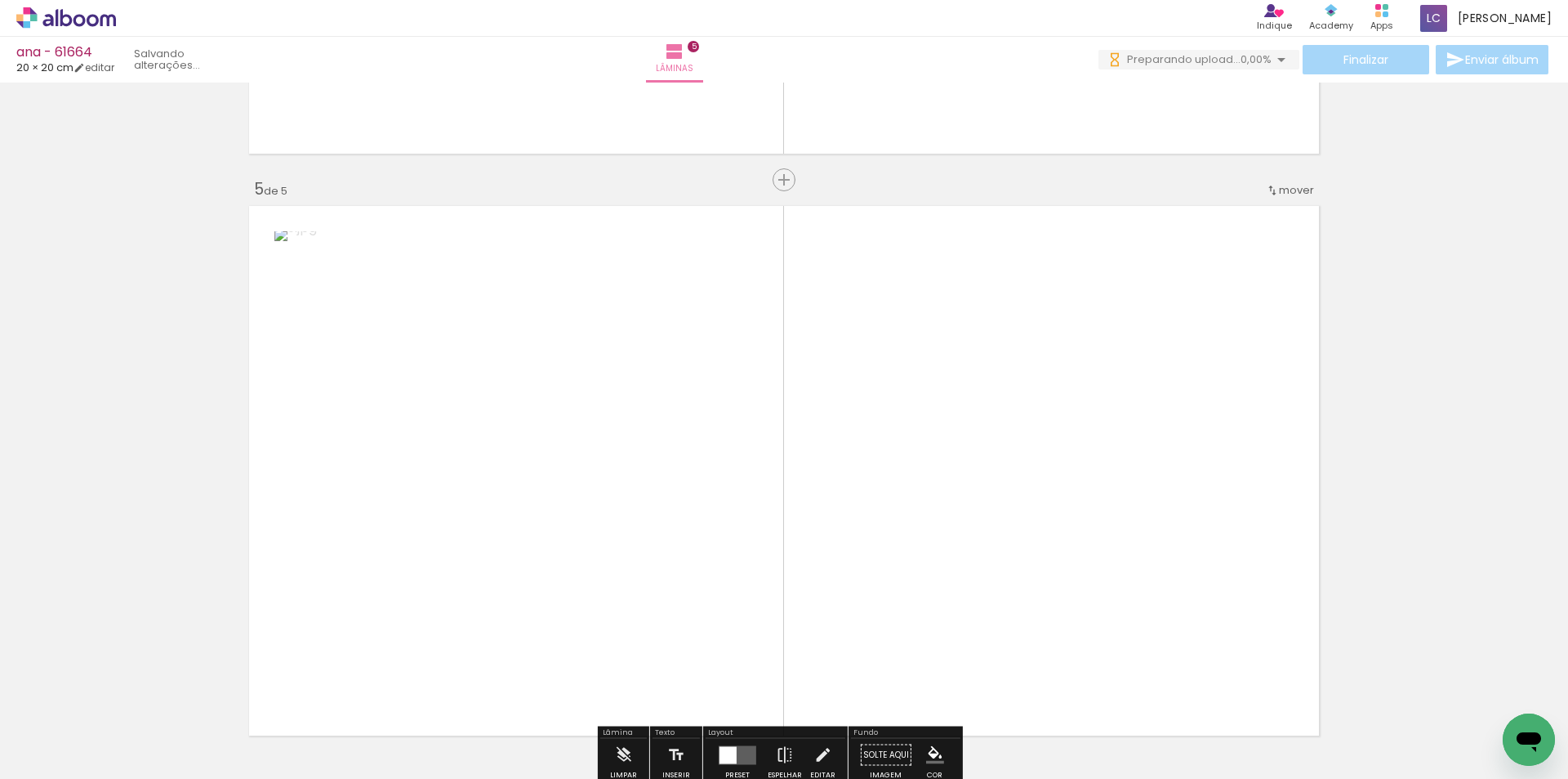
drag, startPoint x: 962, startPoint y: 731, endPoint x: 976, endPoint y: 609, distance: 122.8
click at [976, 609] on quentale-workspace at bounding box center [784, 390] width 1568 height 779
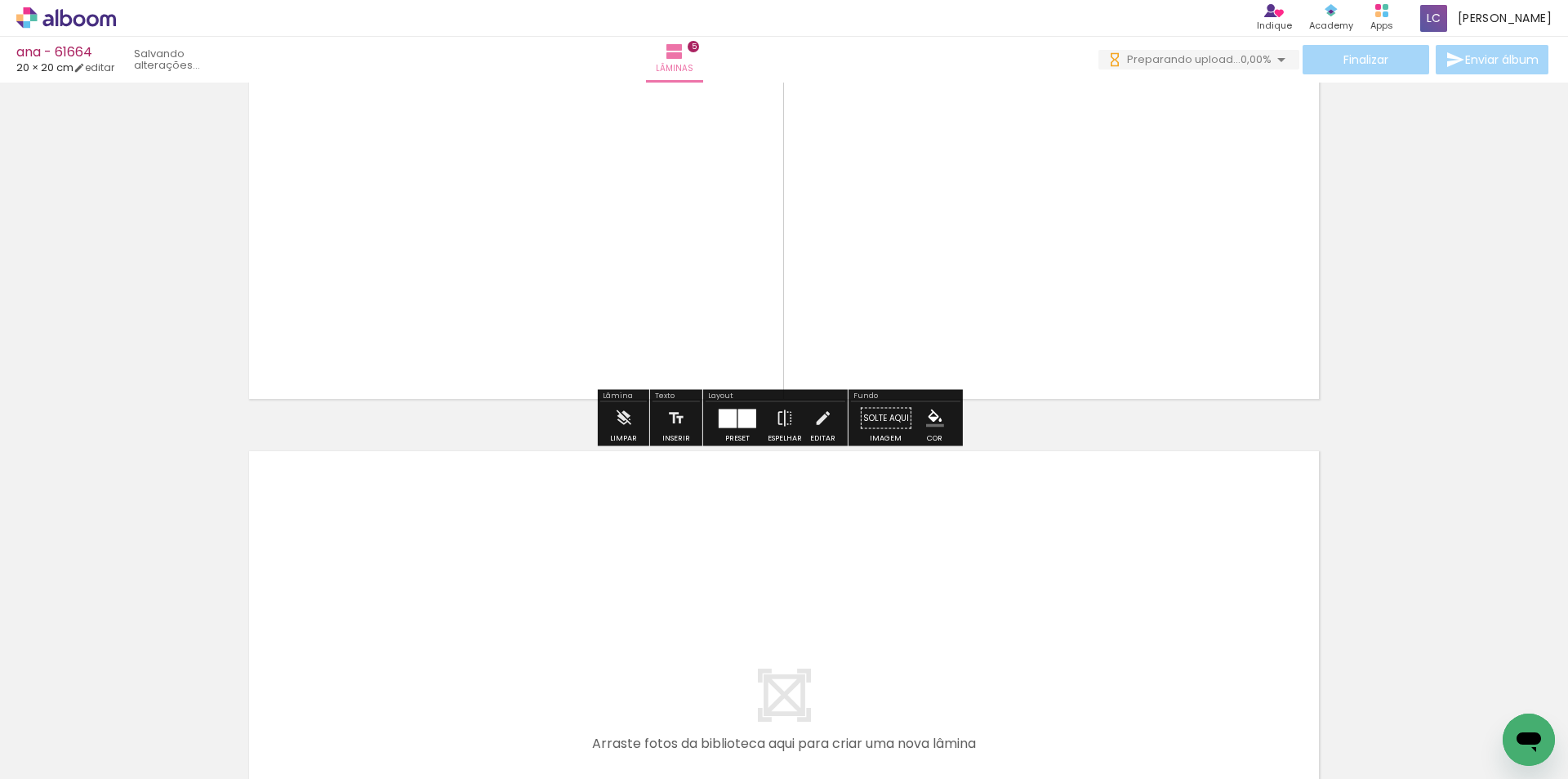
click at [1070, 629] on quentale-workspace at bounding box center [784, 390] width 1568 height 779
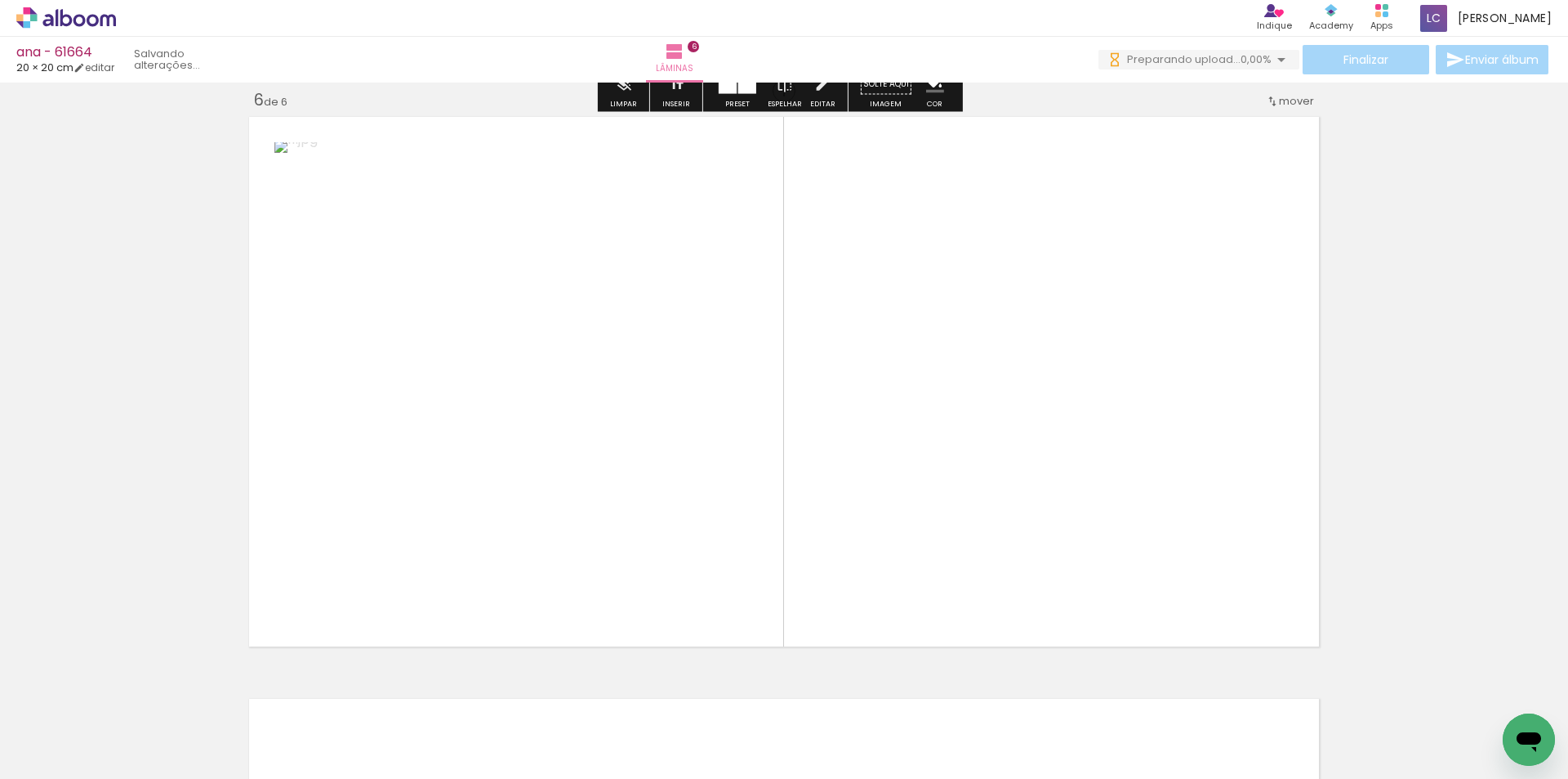
drag, startPoint x: 1148, startPoint y: 709, endPoint x: 994, endPoint y: 655, distance: 163.2
click at [1138, 565] on quentale-workspace at bounding box center [784, 390] width 1568 height 779
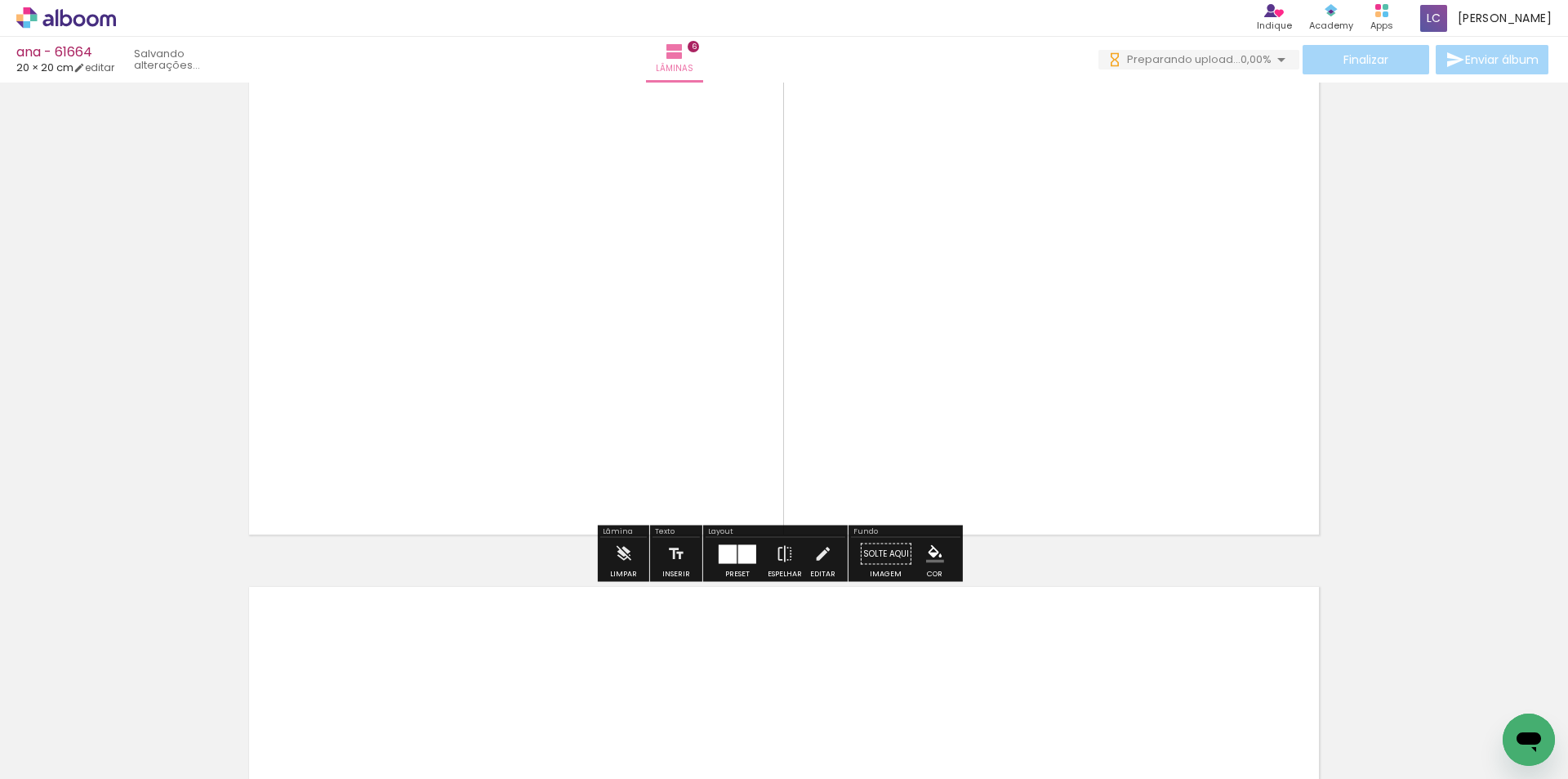
scroll to position [3175, 0]
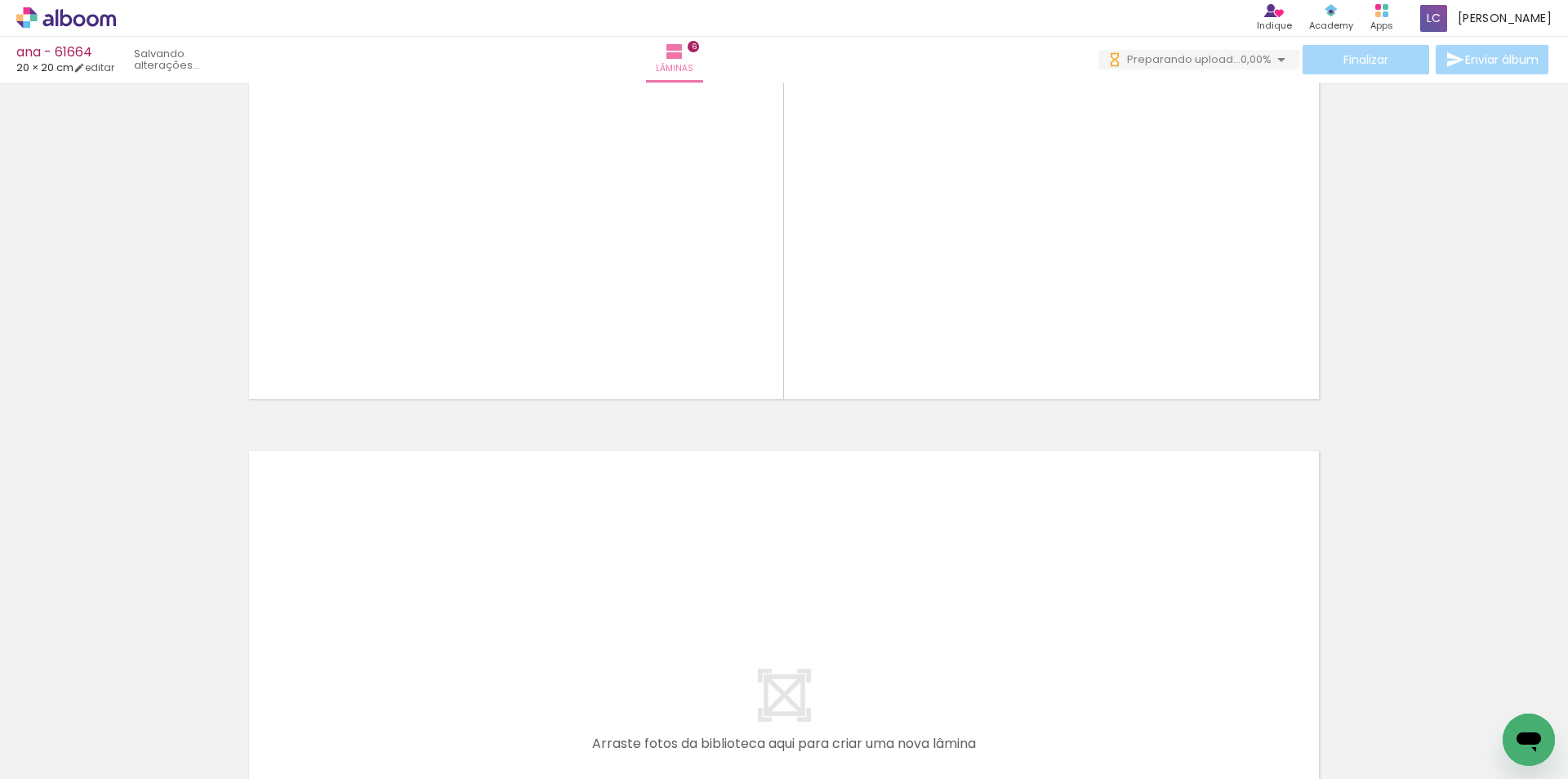
drag, startPoint x: 530, startPoint y: 701, endPoint x: 622, endPoint y: 704, distance: 92.0
click at [547, 617] on quentale-workspace at bounding box center [784, 390] width 1568 height 779
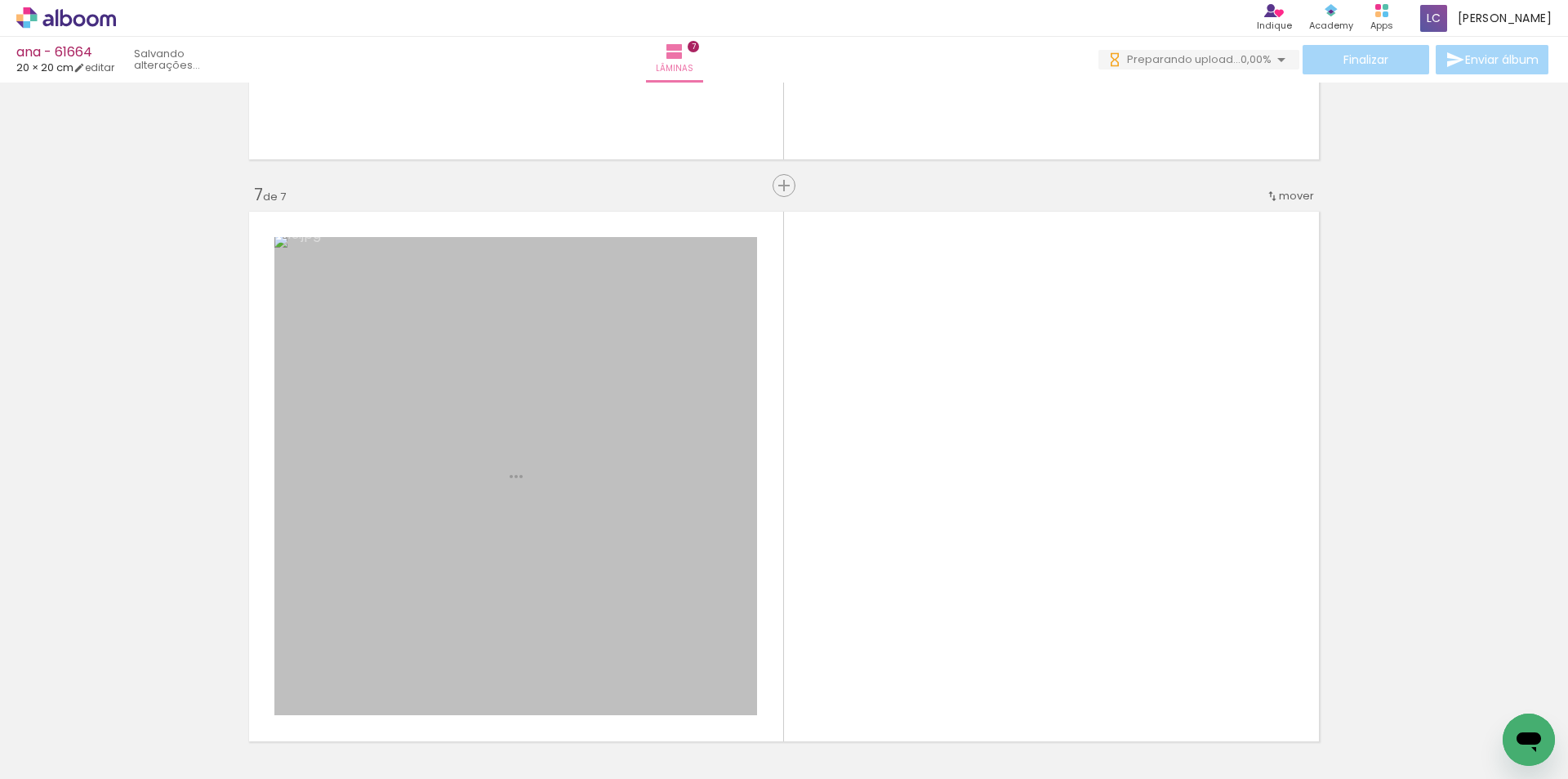
drag, startPoint x: 622, startPoint y: 704, endPoint x: 722, endPoint y: 511, distance: 217.4
click at [671, 566] on quentale-workspace at bounding box center [784, 390] width 1568 height 779
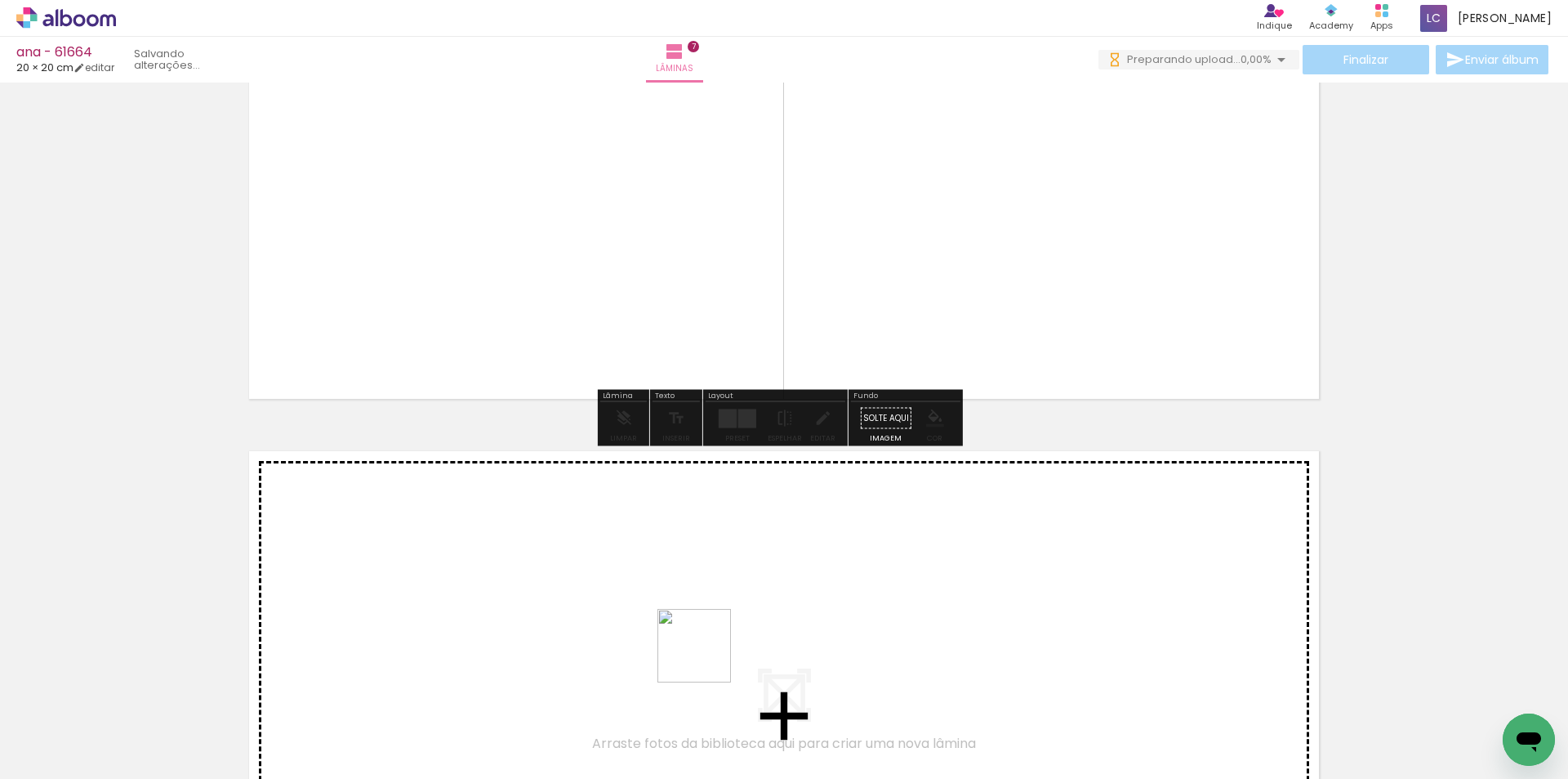
drag, startPoint x: 707, startPoint y: 658, endPoint x: 784, endPoint y: 709, distance: 92.4
click at [715, 639] on quentale-workspace at bounding box center [784, 390] width 1568 height 779
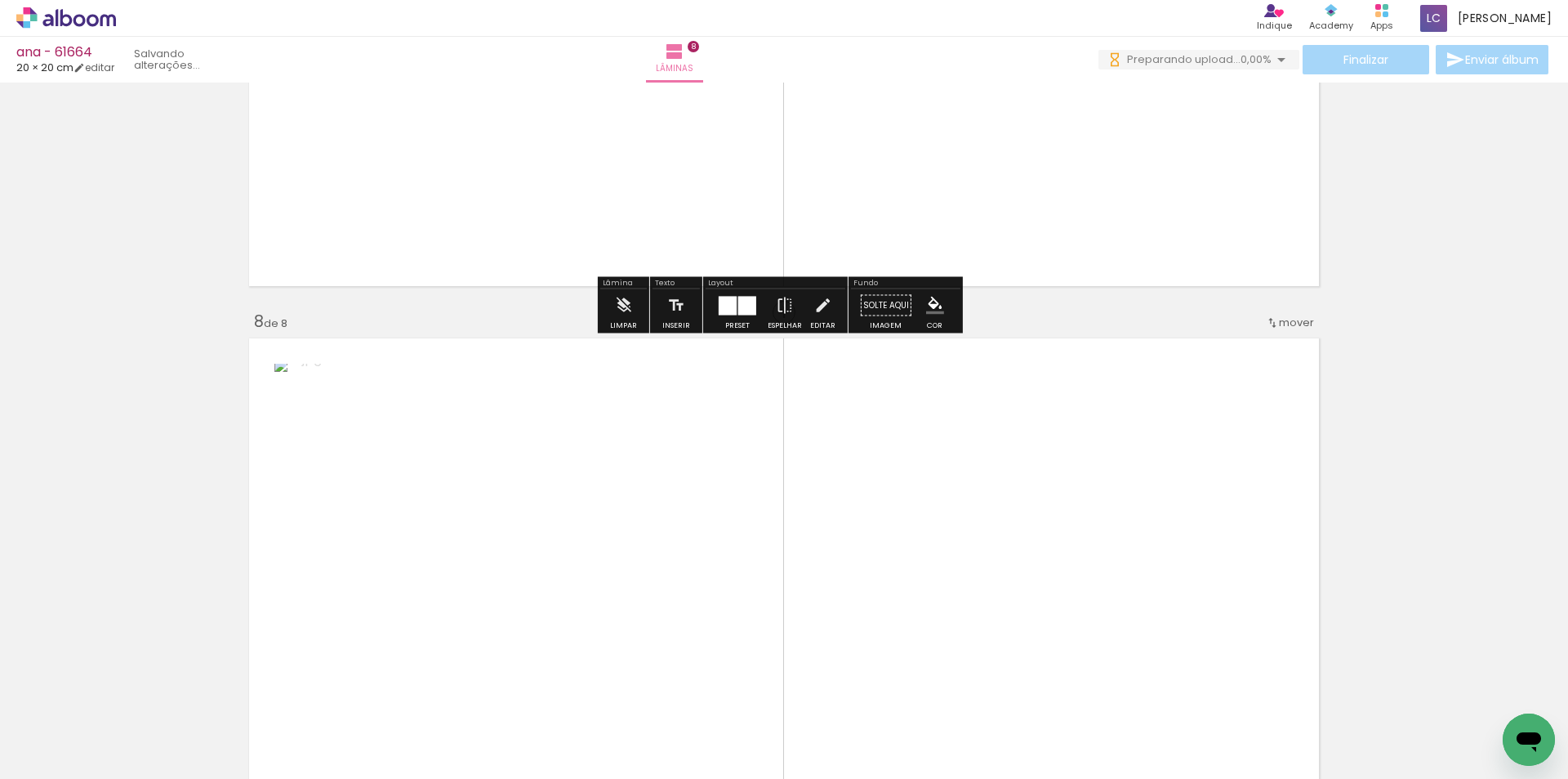
drag, startPoint x: 805, startPoint y: 716, endPoint x: 822, endPoint y: 565, distance: 152.0
click at [822, 565] on quentale-workspace at bounding box center [784, 390] width 1568 height 779
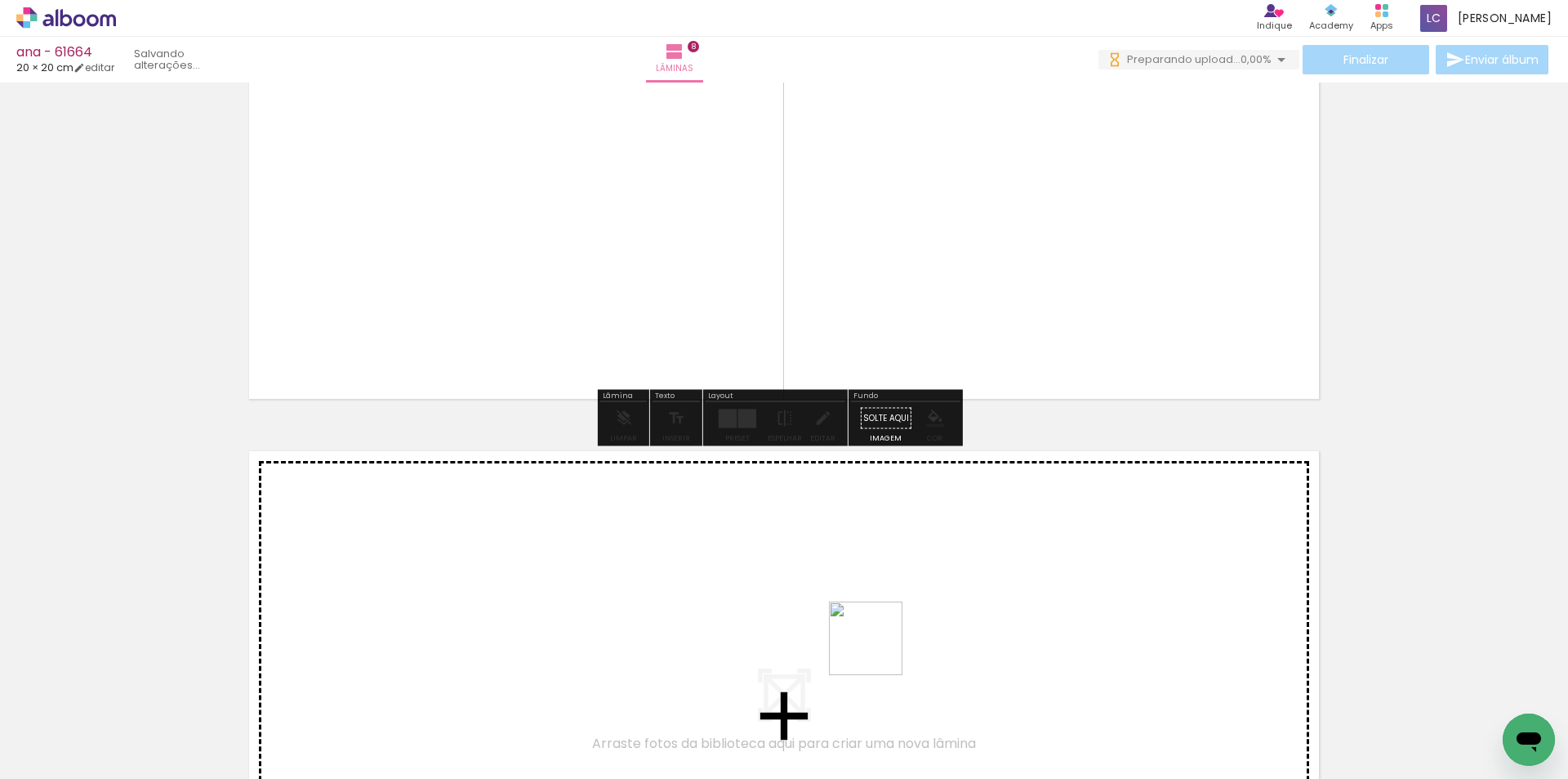
drag, startPoint x: 878, startPoint y: 701, endPoint x: 933, endPoint y: 681, distance: 58.5
click at [882, 625] on quentale-workspace at bounding box center [784, 390] width 1568 height 779
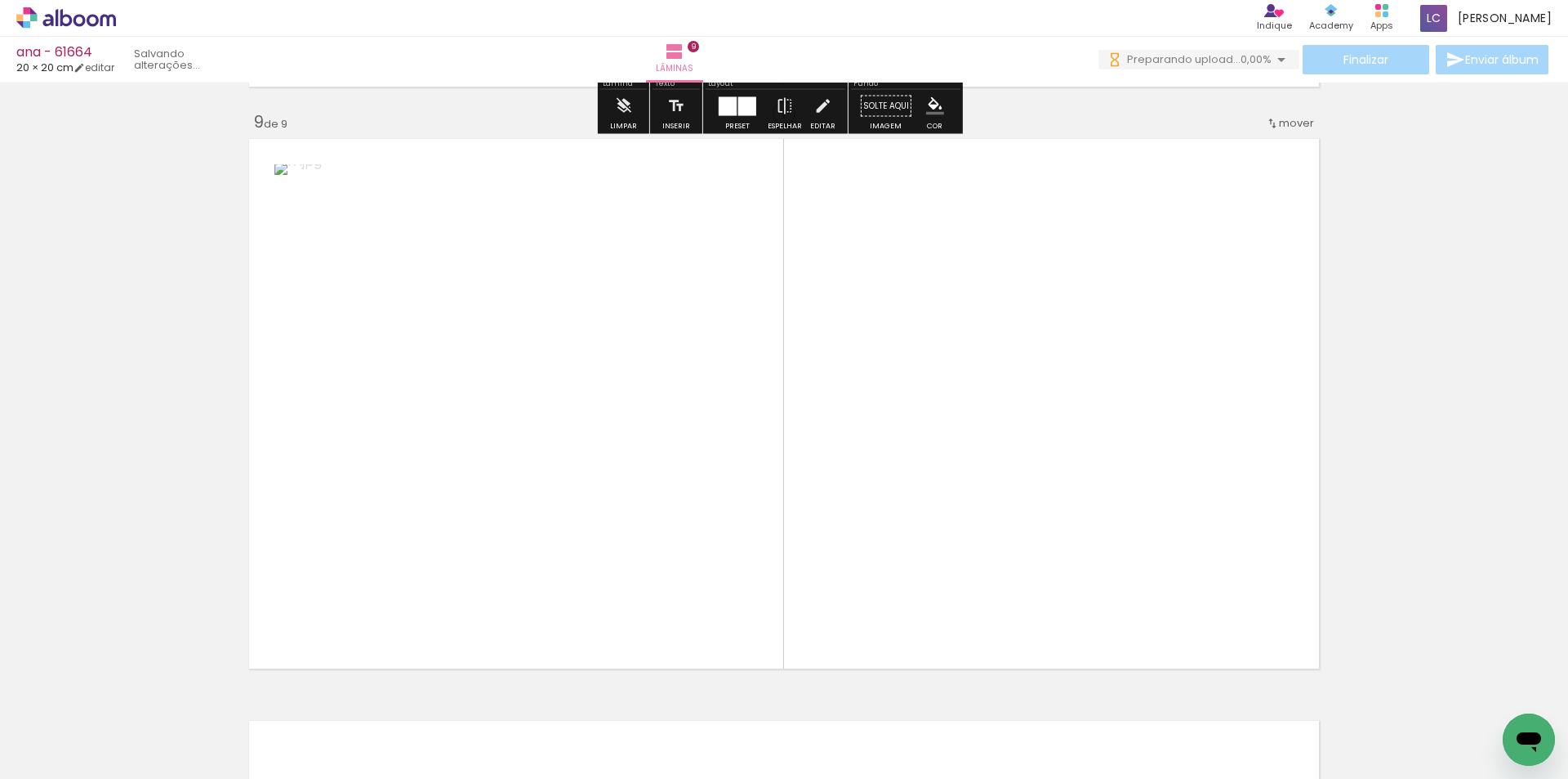
click at [950, 539] on quentale-workspace at bounding box center [784, 390] width 1568 height 779
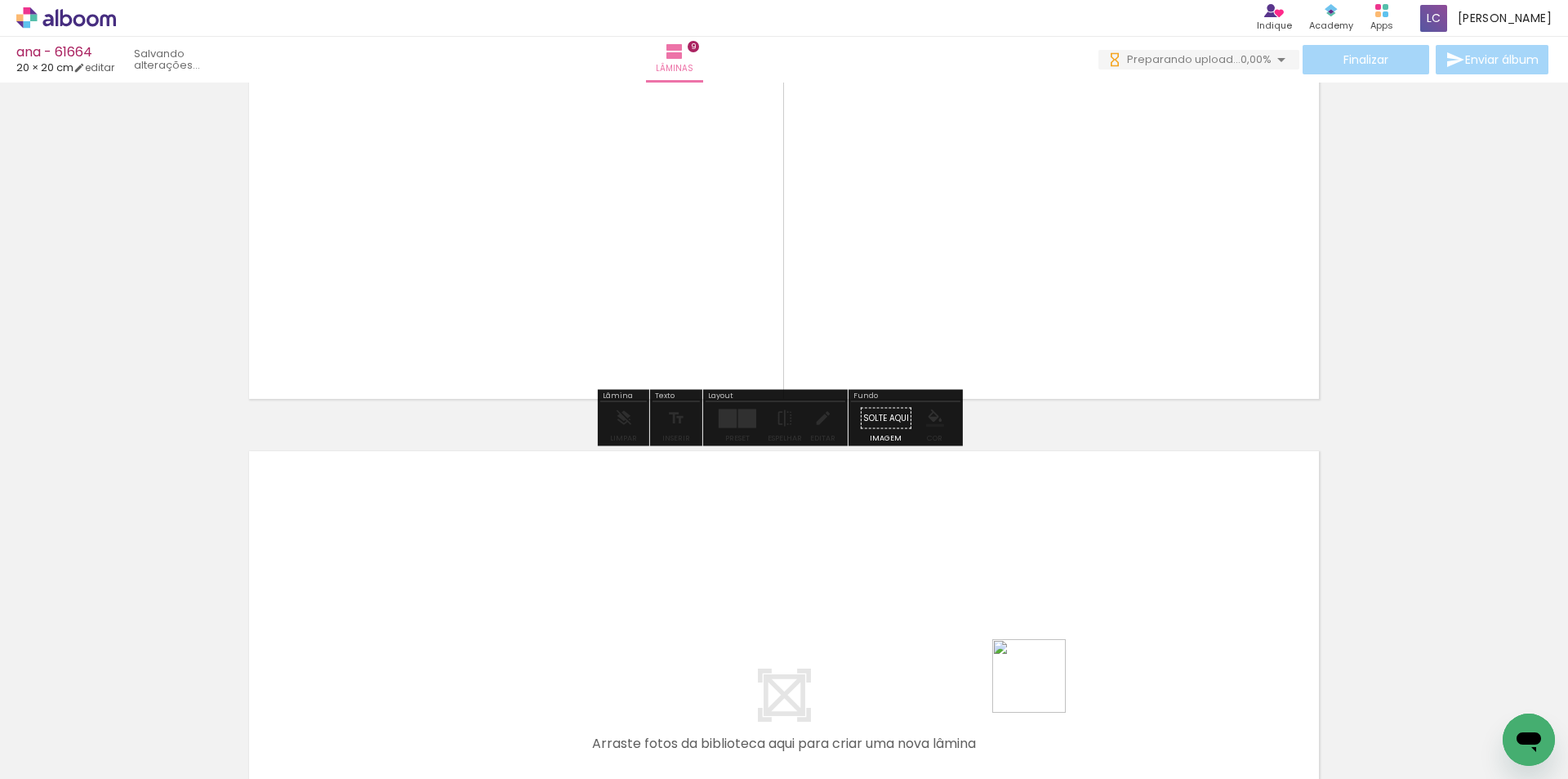
drag, startPoint x: 1061, startPoint y: 740, endPoint x: 1114, endPoint y: 691, distance: 72.2
click at [1026, 616] on quentale-workspace at bounding box center [784, 390] width 1568 height 779
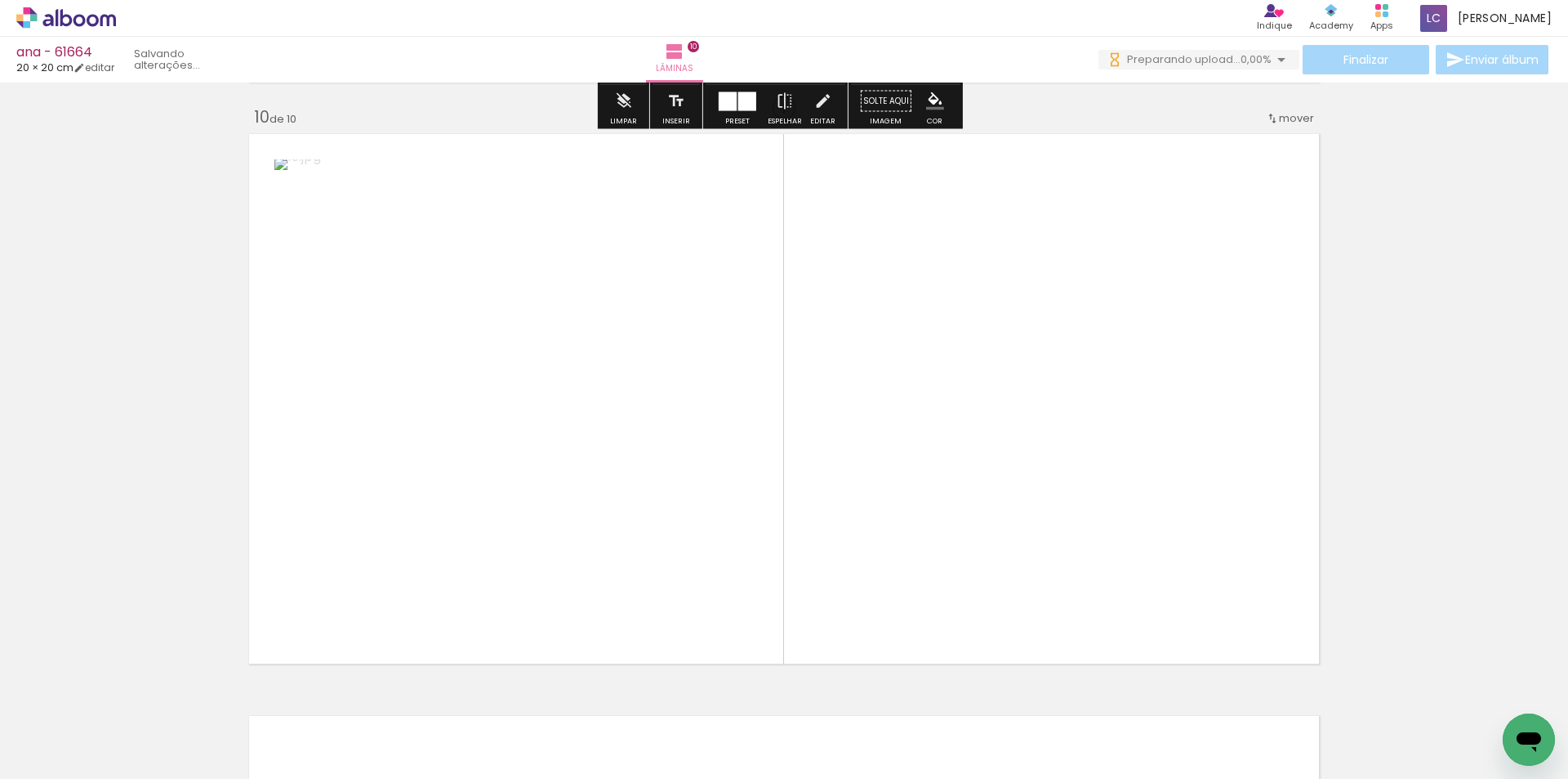
drag, startPoint x: 1171, startPoint y: 709, endPoint x: 1098, endPoint y: 530, distance: 193.3
click at [1098, 530] on quentale-workspace at bounding box center [784, 390] width 1568 height 779
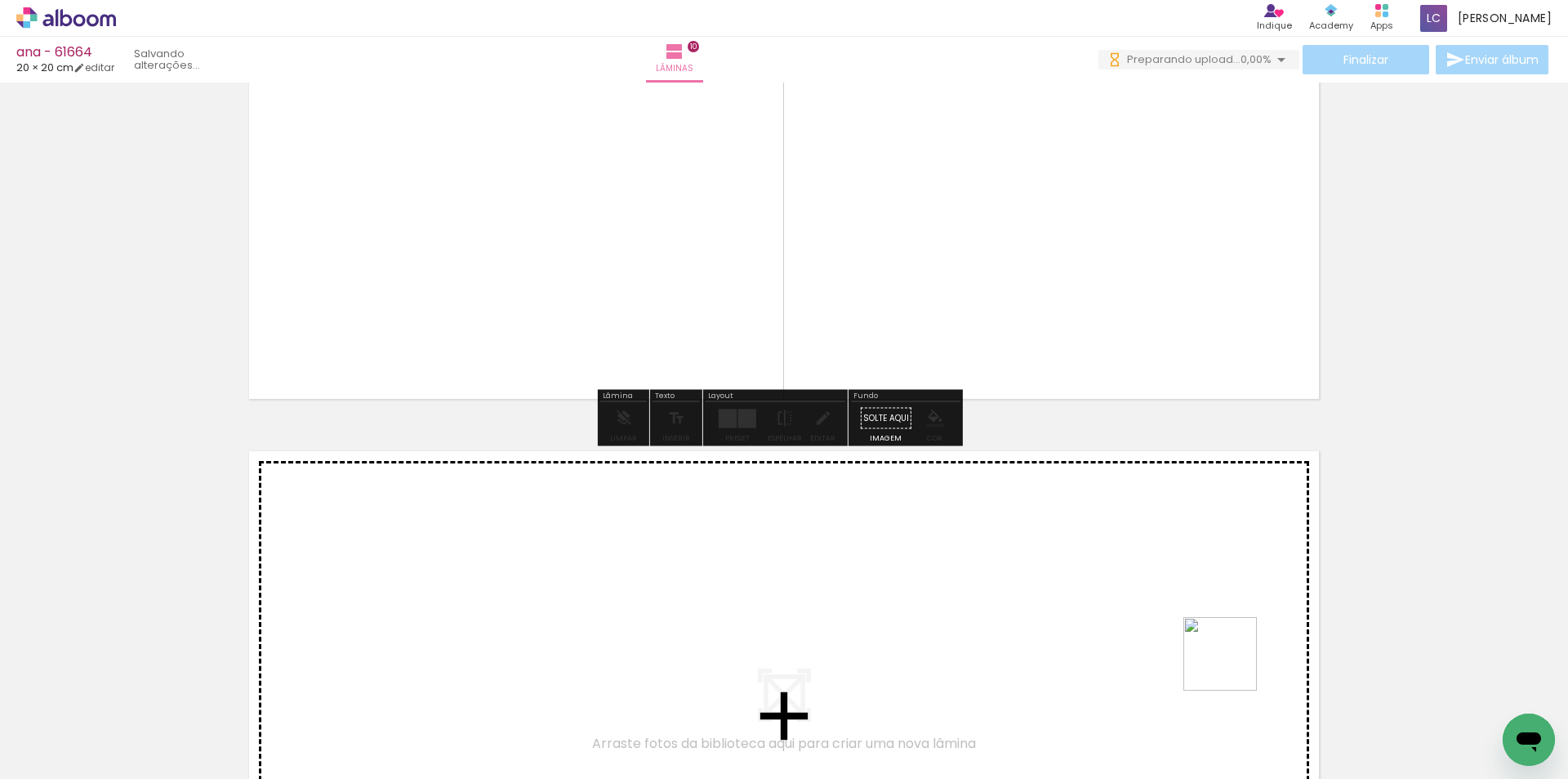
drag, startPoint x: 1254, startPoint y: 688, endPoint x: 1356, endPoint y: 695, distance: 102.2
click at [1199, 629] on quentale-workspace at bounding box center [784, 390] width 1568 height 779
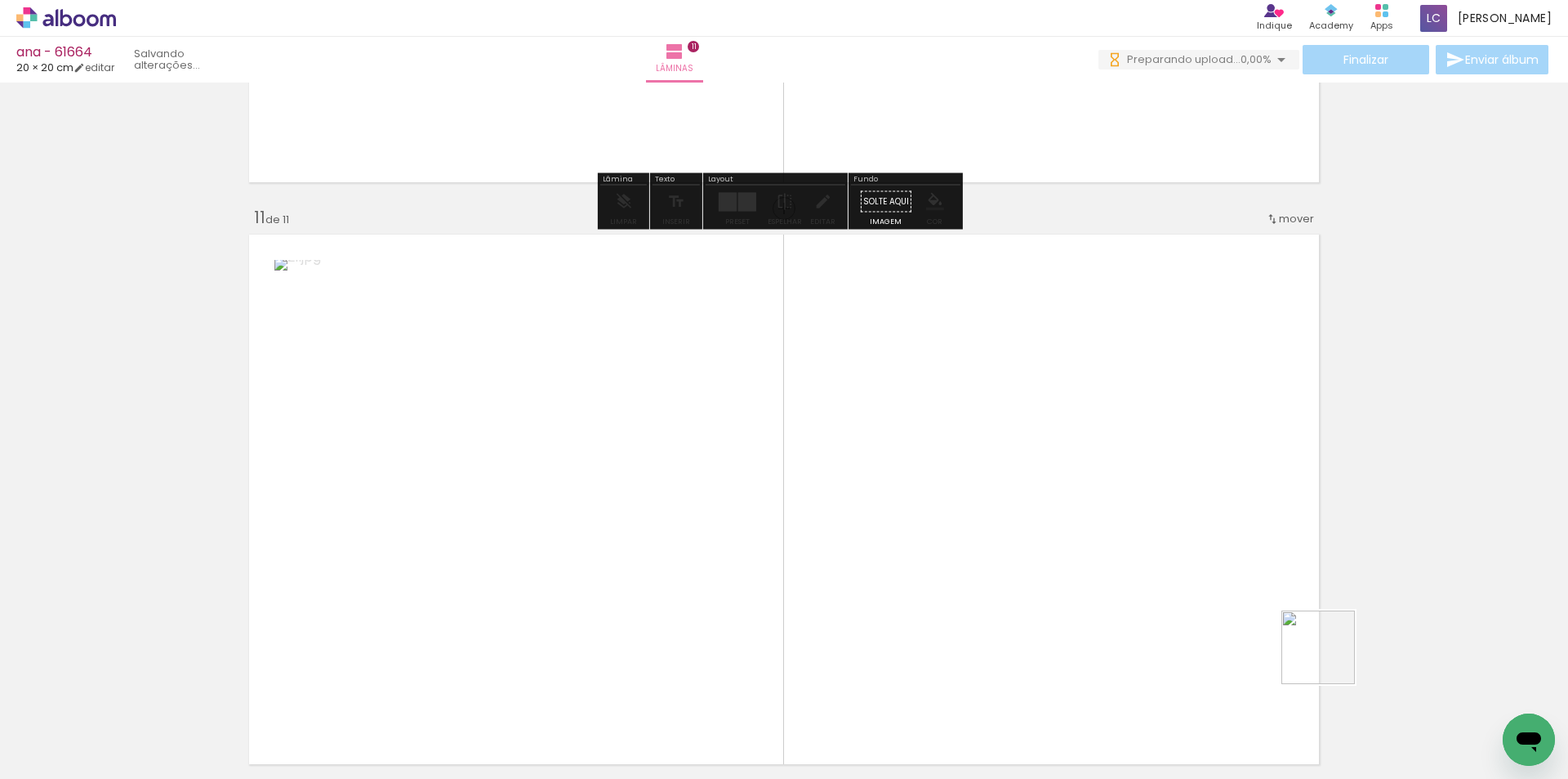
drag, startPoint x: 1356, startPoint y: 695, endPoint x: 1248, endPoint y: 573, distance: 162.9
click at [1248, 573] on quentale-workspace at bounding box center [784, 390] width 1568 height 779
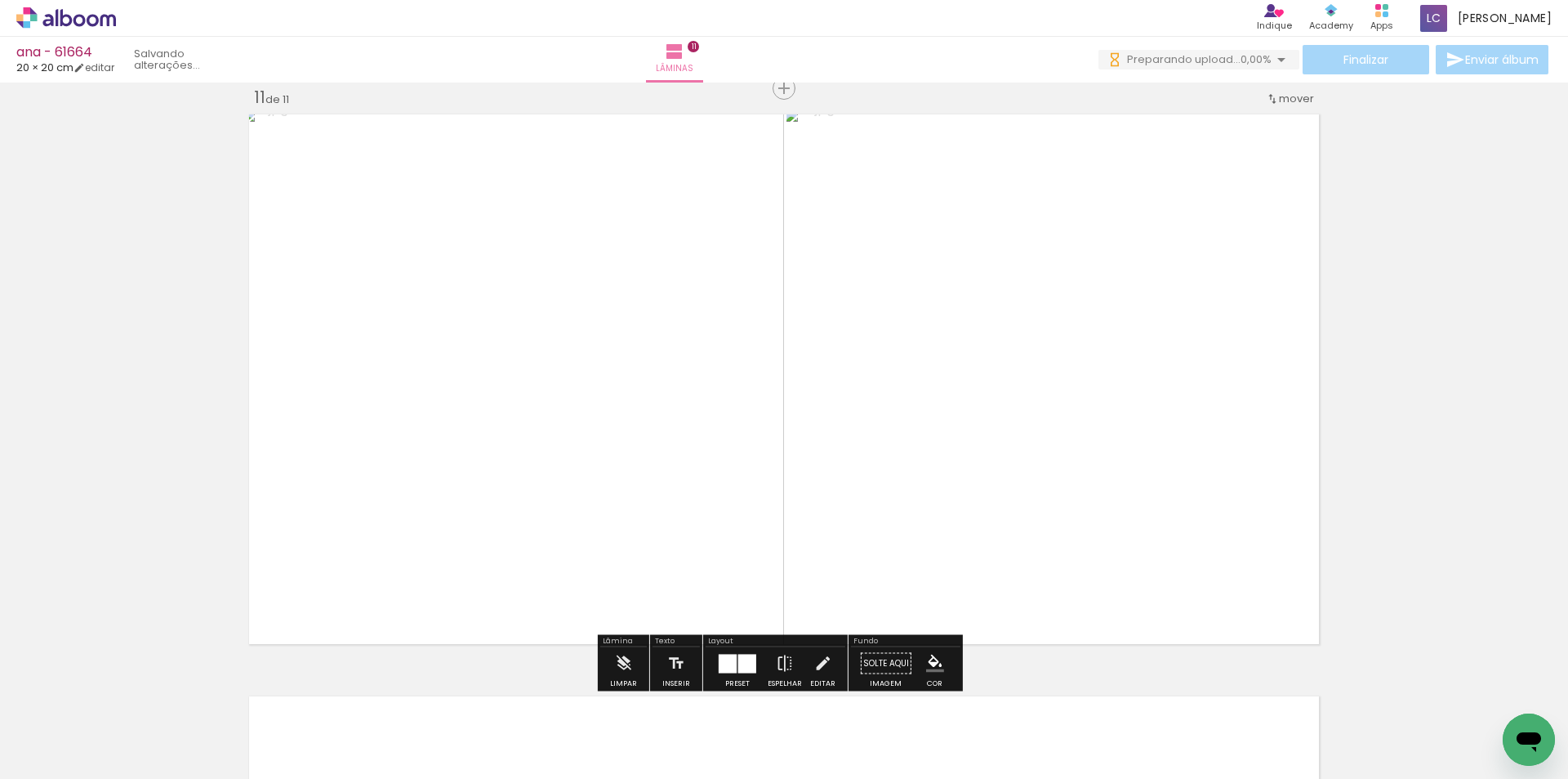
scroll to position [0, 1315]
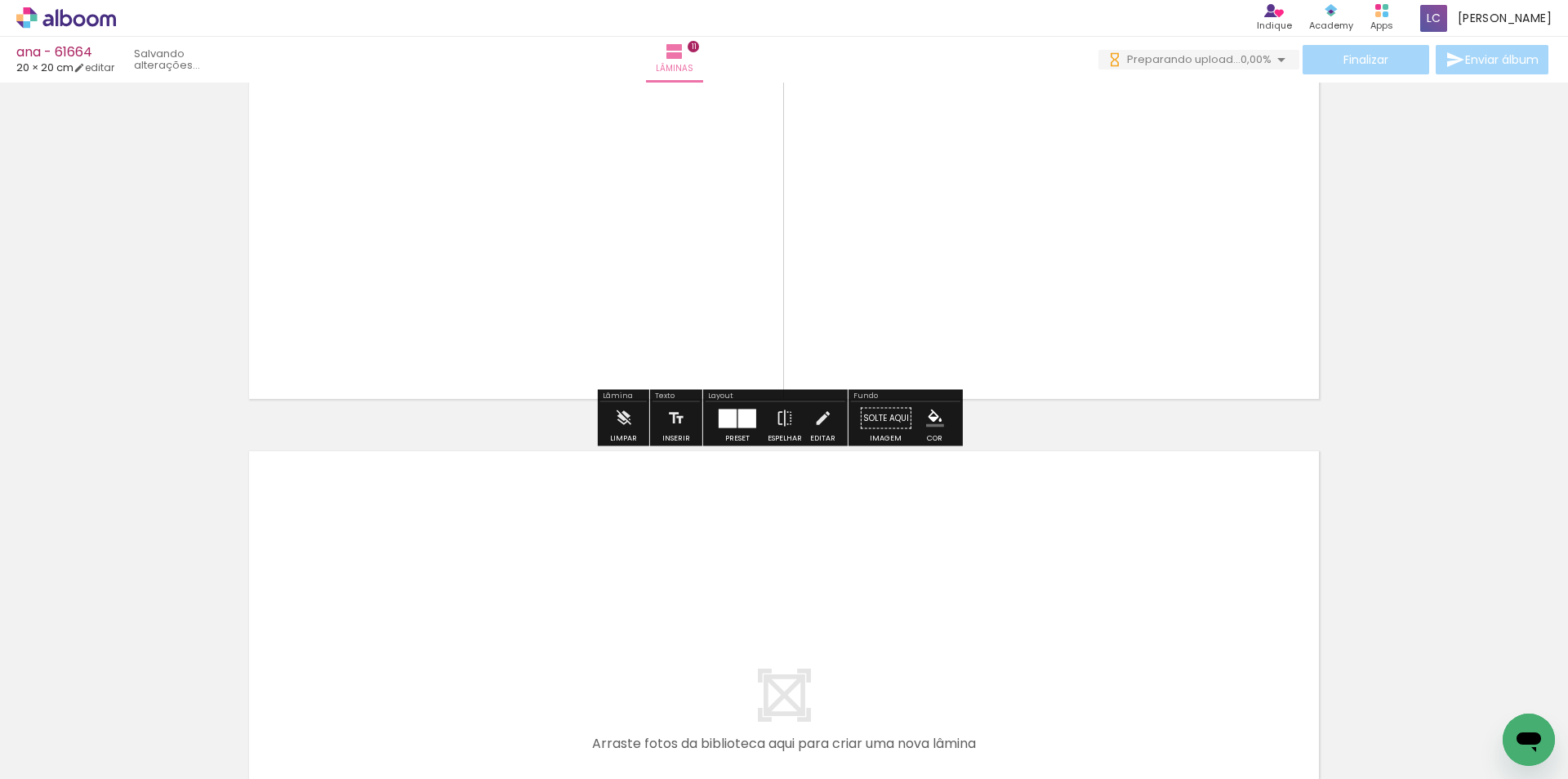
drag, startPoint x: 880, startPoint y: 727, endPoint x: 933, endPoint y: 698, distance: 60.4
click at [877, 630] on quentale-workspace at bounding box center [784, 390] width 1568 height 779
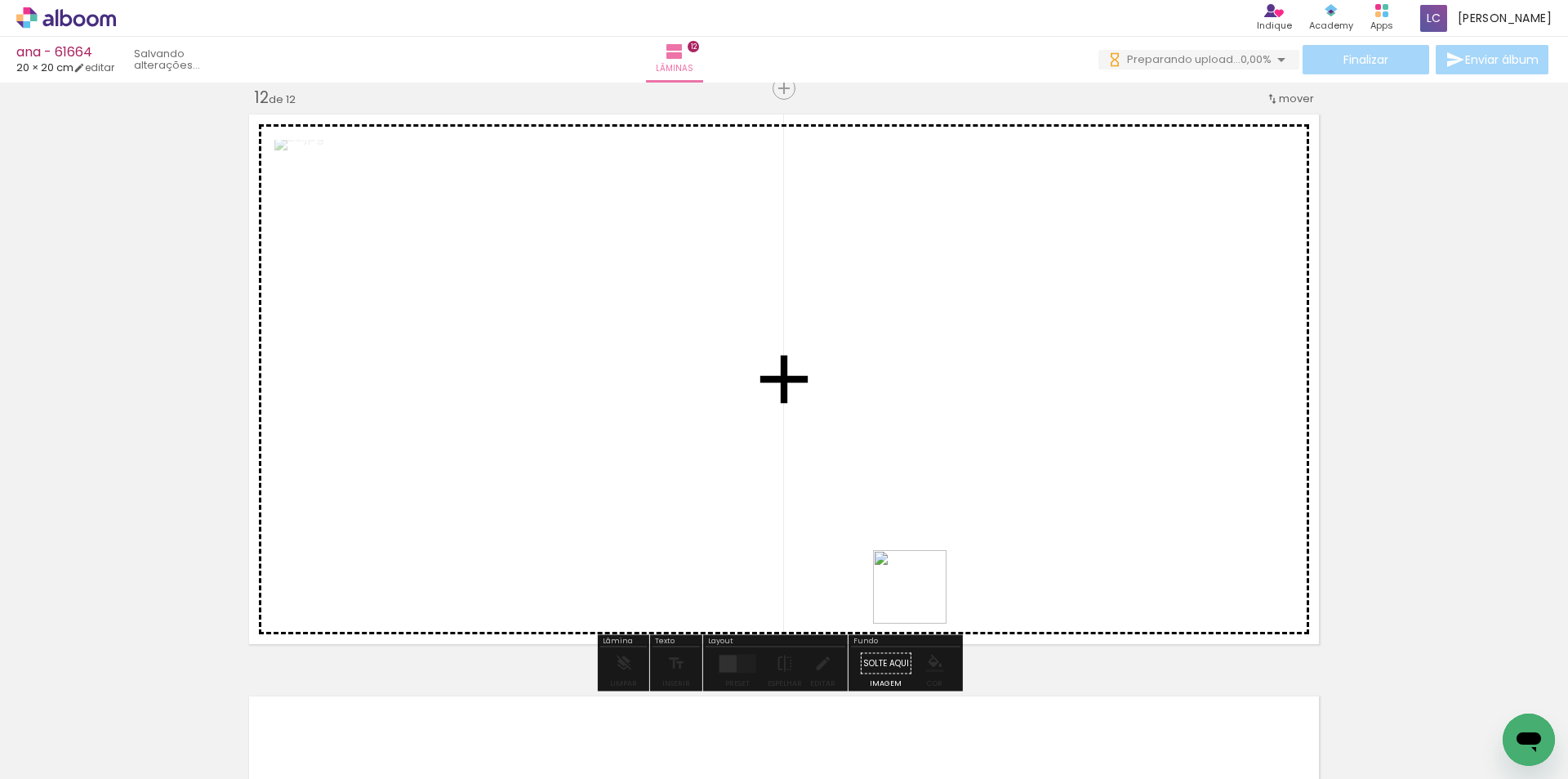
drag, startPoint x: 933, startPoint y: 698, endPoint x: 922, endPoint y: 552, distance: 146.4
click at [922, 552] on quentale-workspace at bounding box center [784, 390] width 1568 height 779
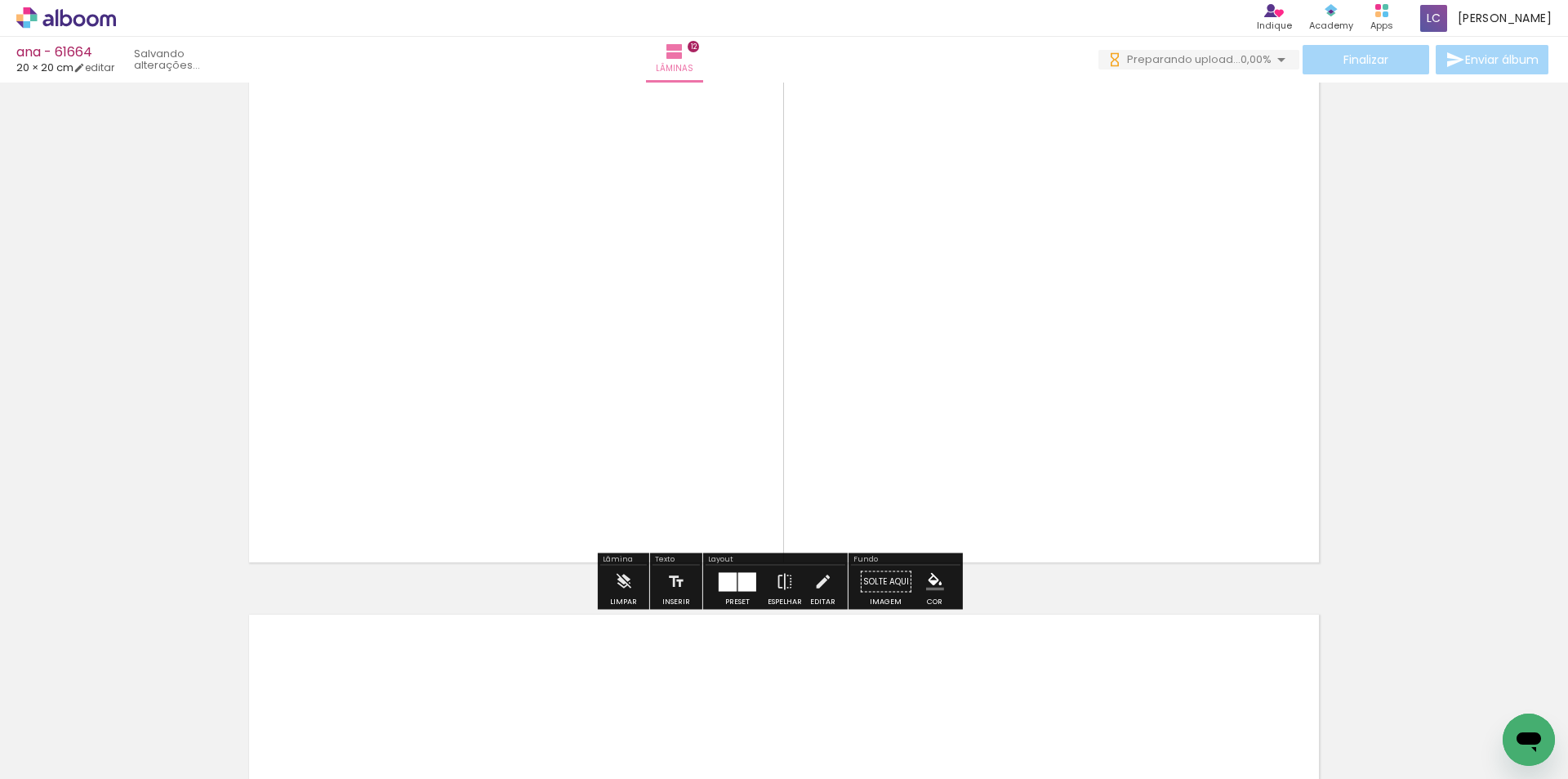
click at [1054, 640] on quentale-workspace at bounding box center [784, 390] width 1568 height 779
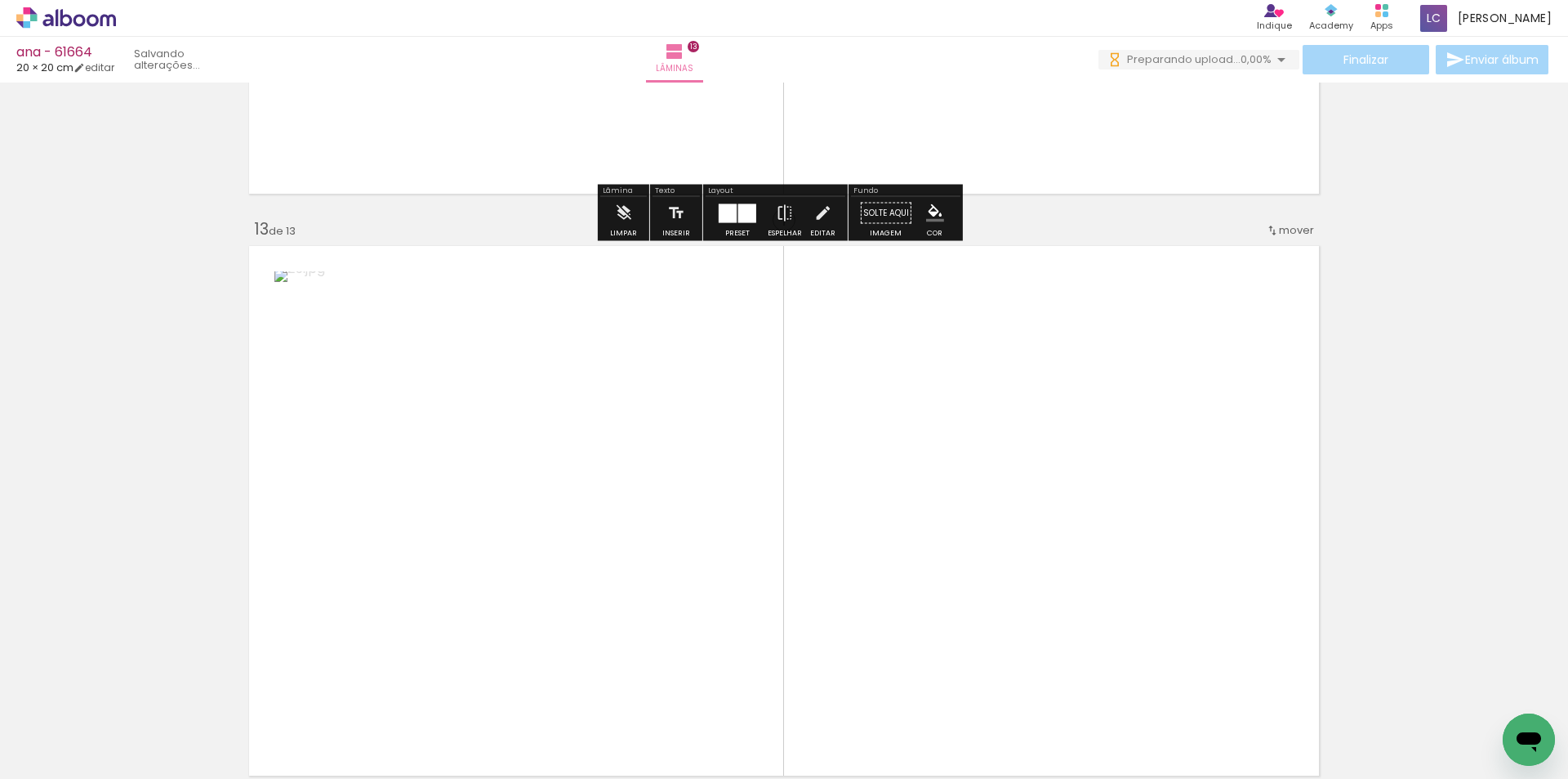
drag, startPoint x: 1145, startPoint y: 714, endPoint x: 1191, endPoint y: 651, distance: 78.0
click at [1126, 580] on quentale-workspace at bounding box center [784, 390] width 1568 height 779
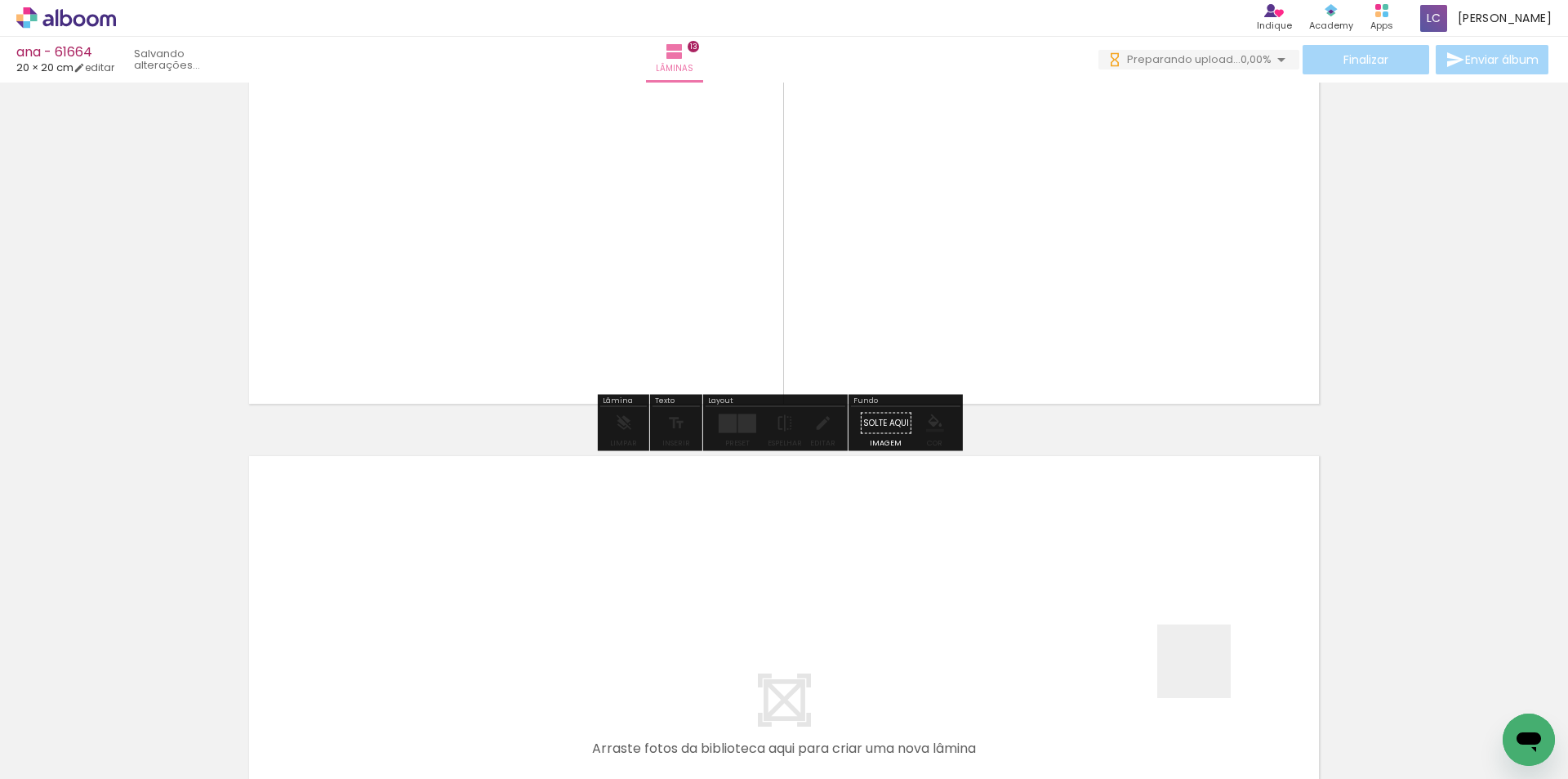
drag, startPoint x: 1207, startPoint y: 673, endPoint x: 1322, endPoint y: 715, distance: 122.4
click at [1131, 570] on quentale-workspace at bounding box center [784, 390] width 1568 height 779
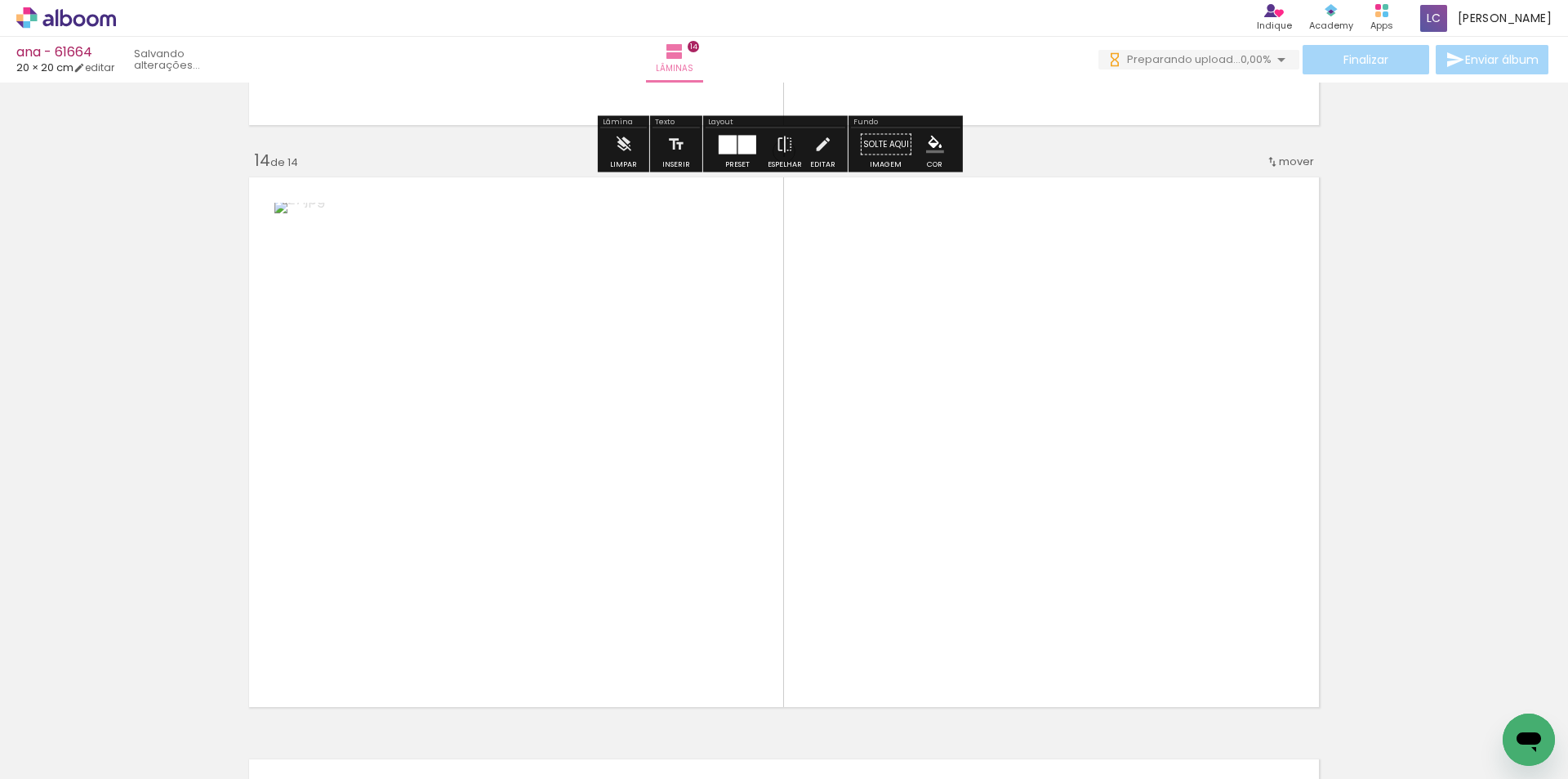
click at [1146, 520] on quentale-workspace at bounding box center [784, 390] width 1568 height 779
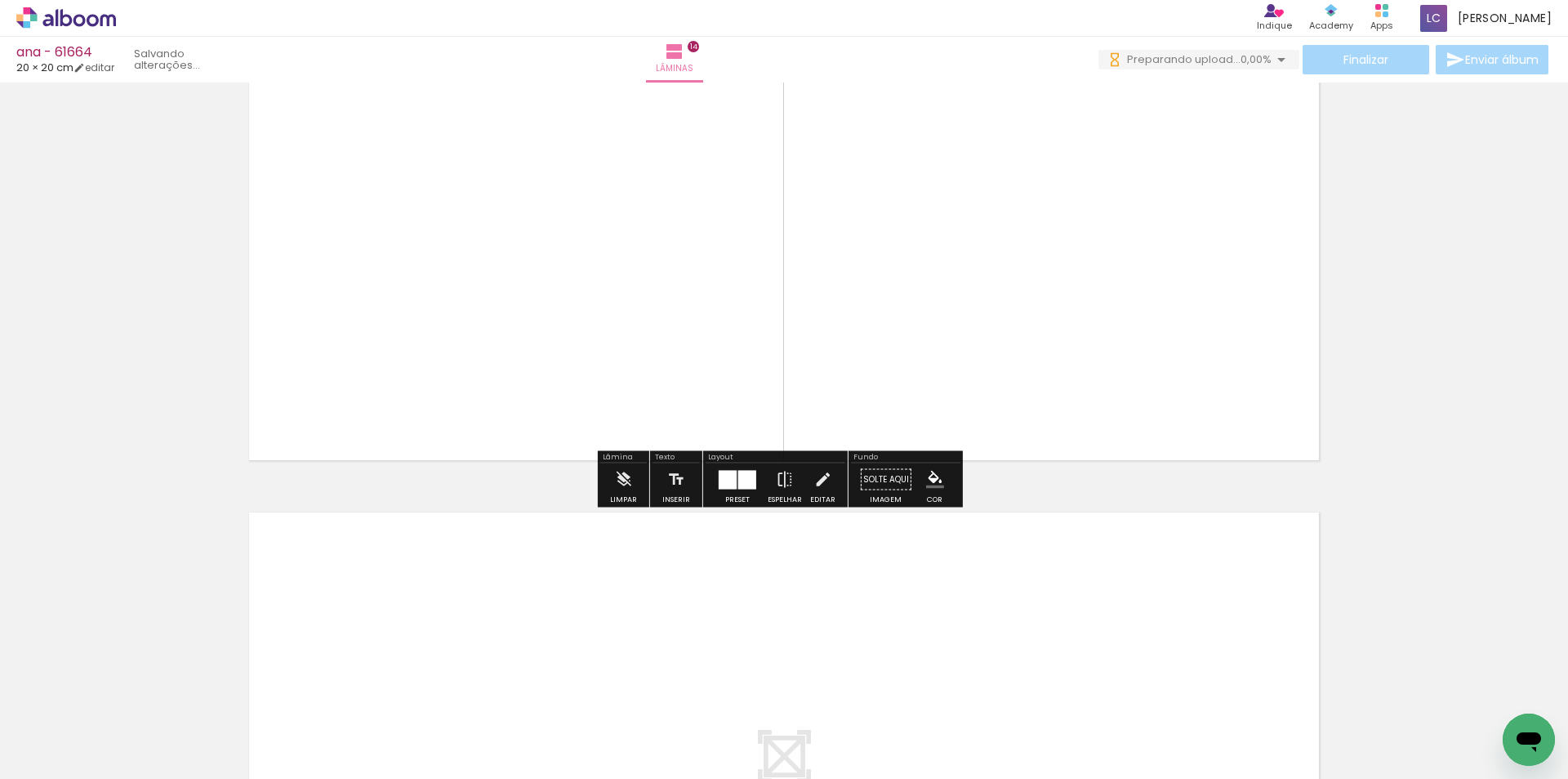
scroll to position [7910, 0]
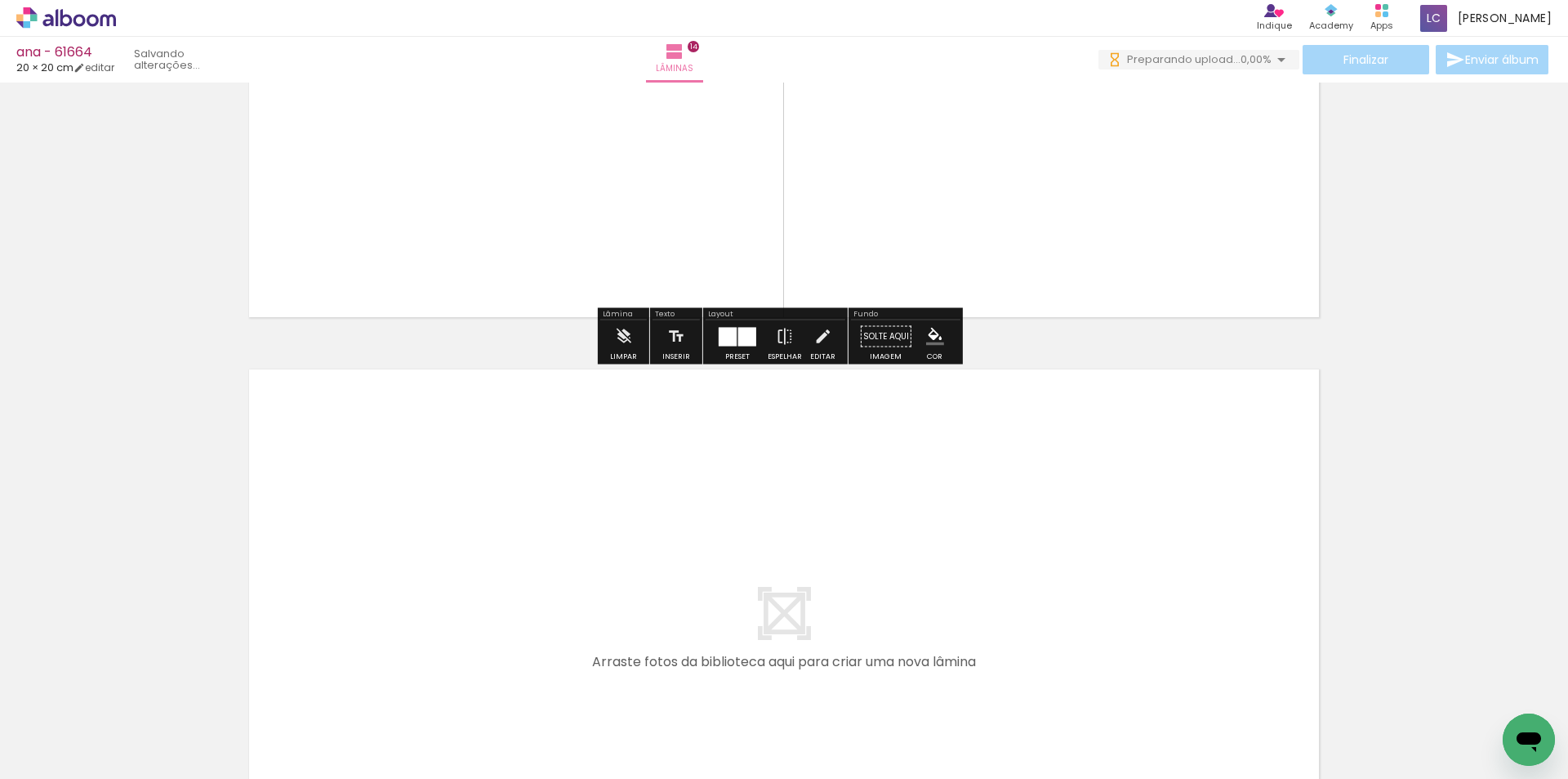
drag, startPoint x: 1405, startPoint y: 706, endPoint x: 1051, endPoint y: 557, distance: 384.1
click at [1051, 557] on quentale-workspace at bounding box center [784, 390] width 1568 height 779
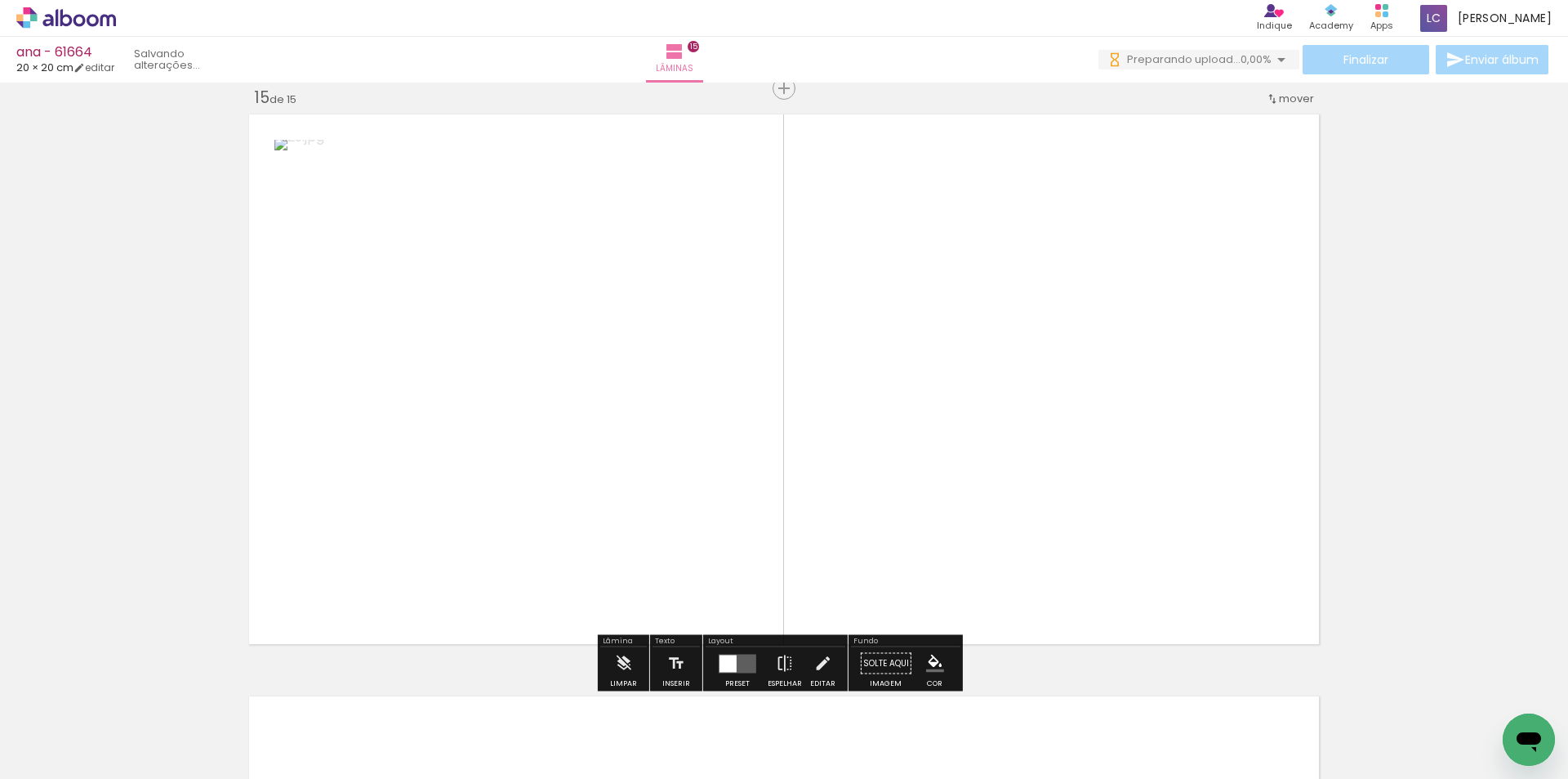
scroll to position [8165, 0]
drag, startPoint x: 1477, startPoint y: 697, endPoint x: 1117, endPoint y: 423, distance: 452.4
click at [1117, 423] on quentale-workspace at bounding box center [784, 390] width 1568 height 779
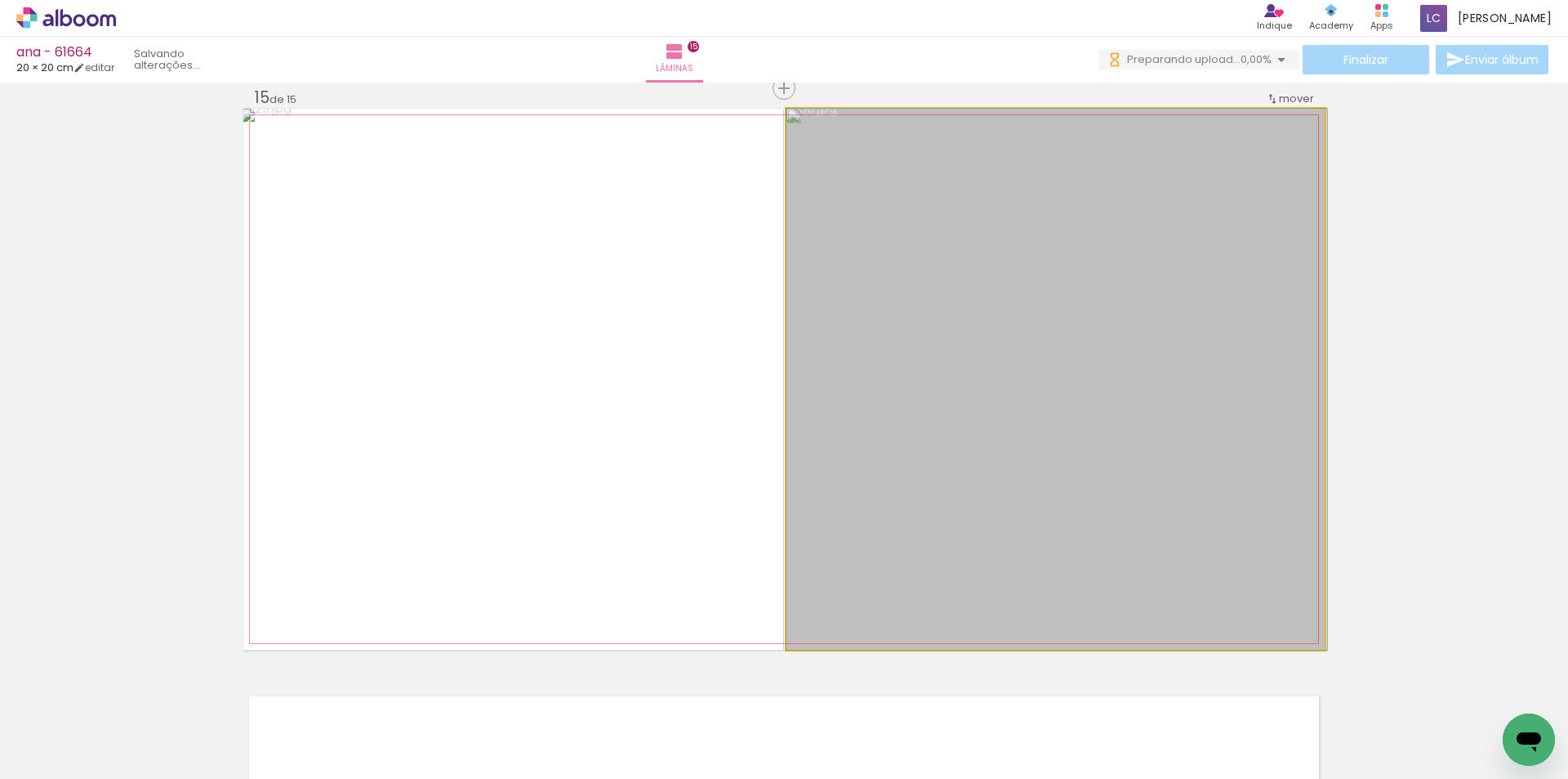
drag, startPoint x: 993, startPoint y: 409, endPoint x: 1024, endPoint y: 416, distance: 31.8
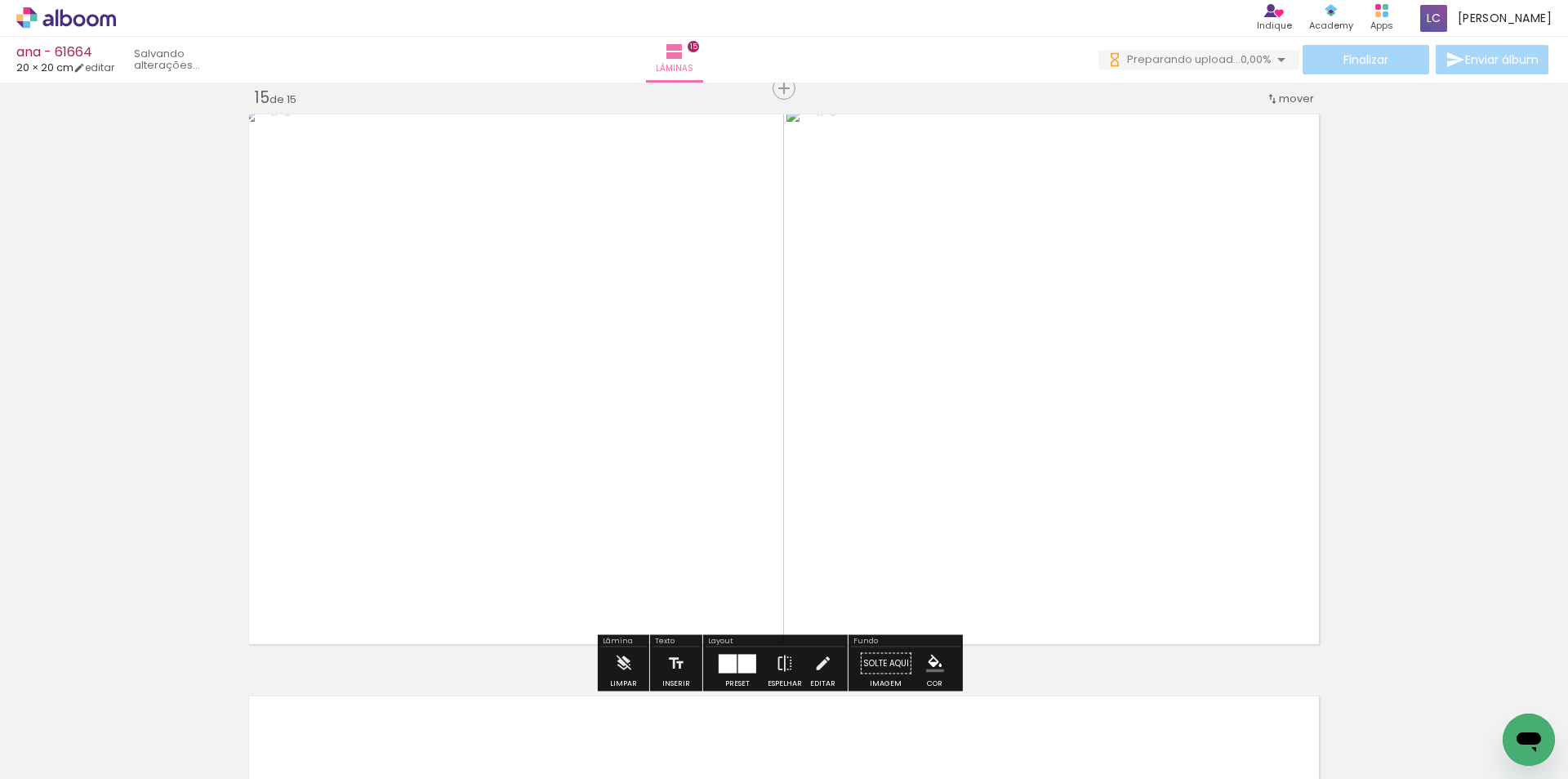
scroll to position [7839, 0]
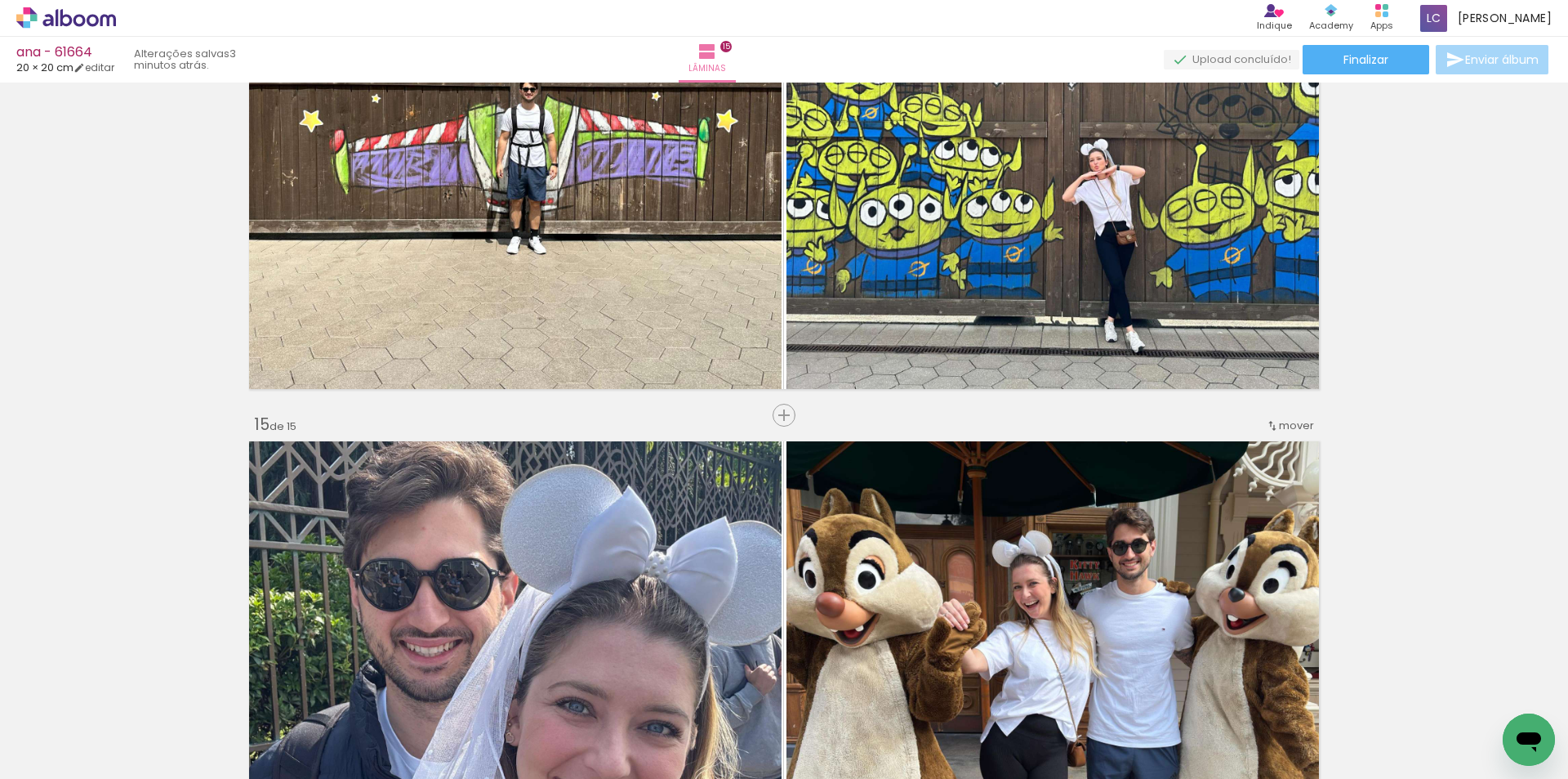
scroll to position [0, 1315]
click at [1367, 54] on span "Finalizar" at bounding box center [1366, 60] width 45 height 11
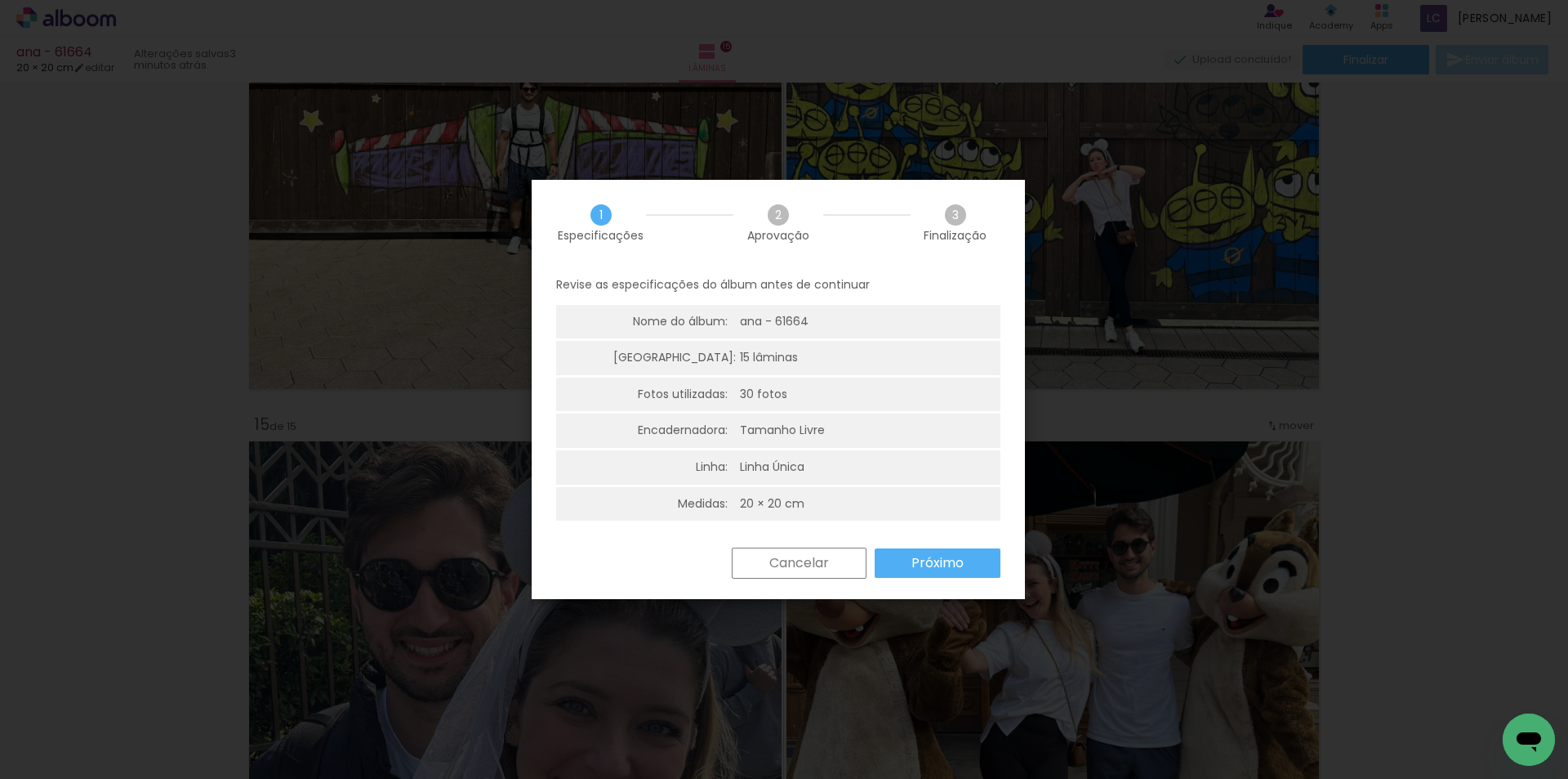
click at [0, 0] on slot "Próximo" at bounding box center [0, 0] width 0 height 0
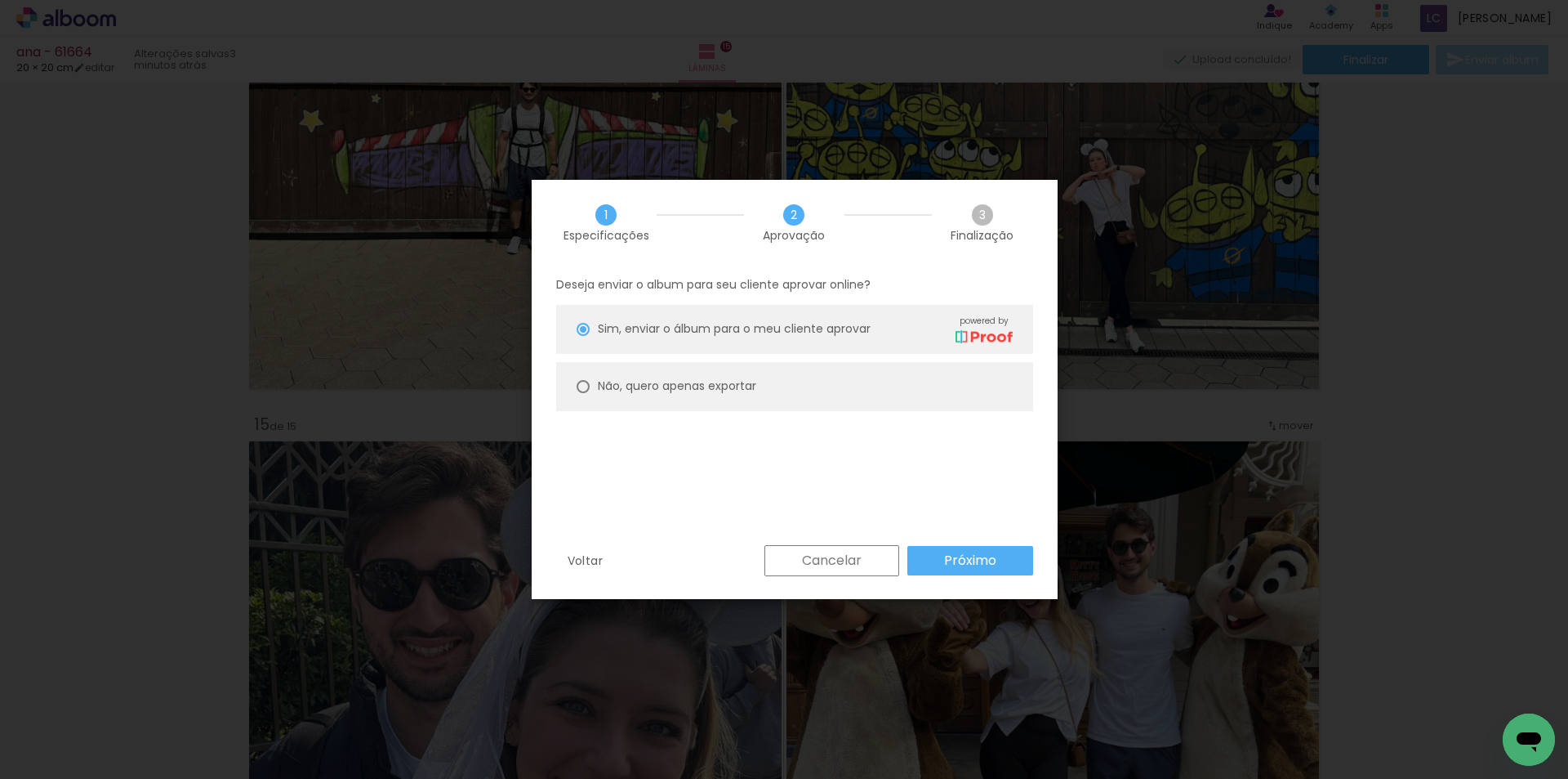
click at [785, 378] on paper-radio-button "Não, quero apenas exportar" at bounding box center [795, 386] width 477 height 49
type paper-radio-button "on"
click at [998, 558] on paper-button "Próximo" at bounding box center [970, 559] width 126 height 29
type input "Alta, 300 DPI"
click at [0, 0] on paper-button "Exportar" at bounding box center [0, 0] width 0 height 0
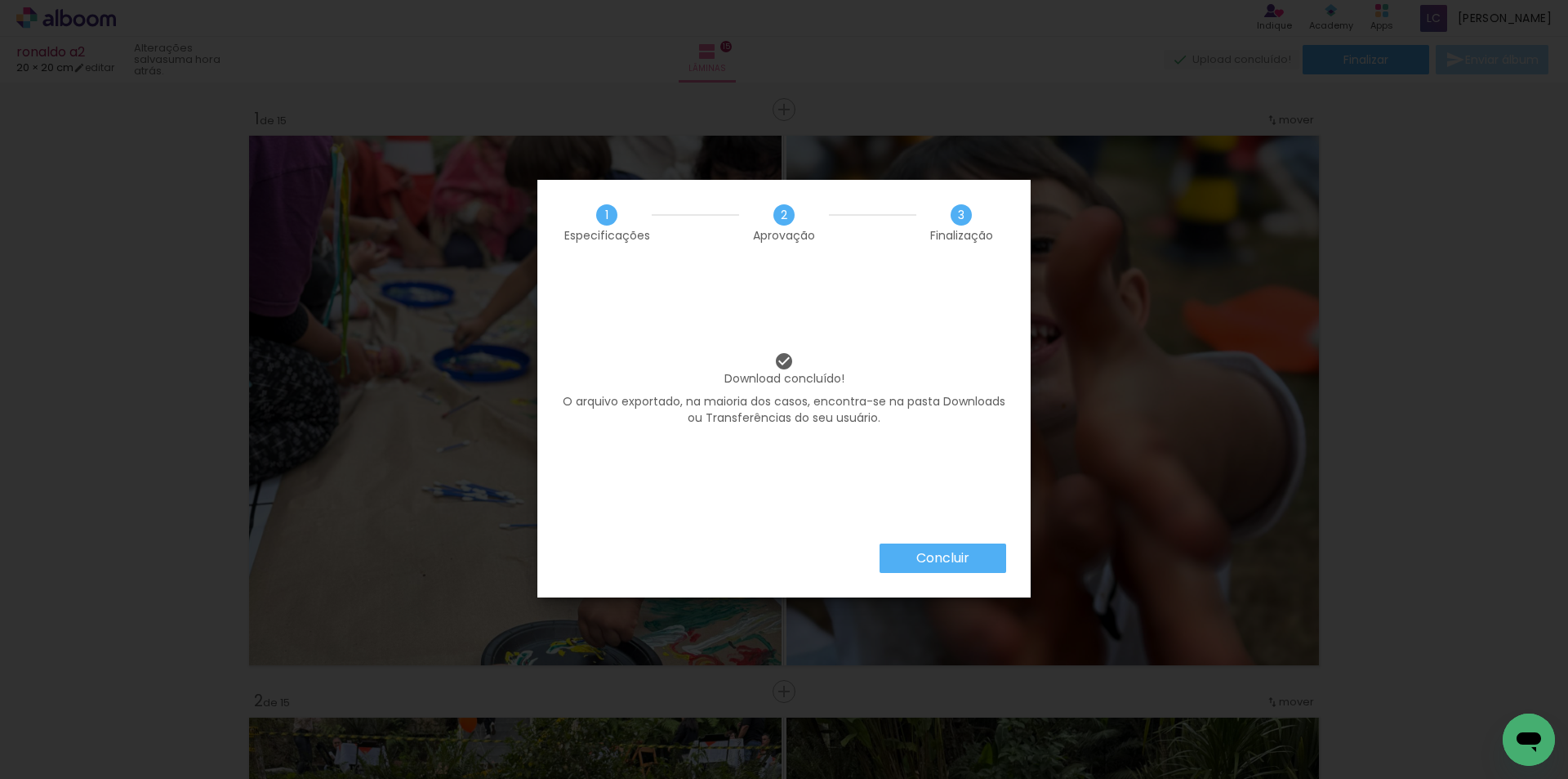
scroll to position [0, 1315]
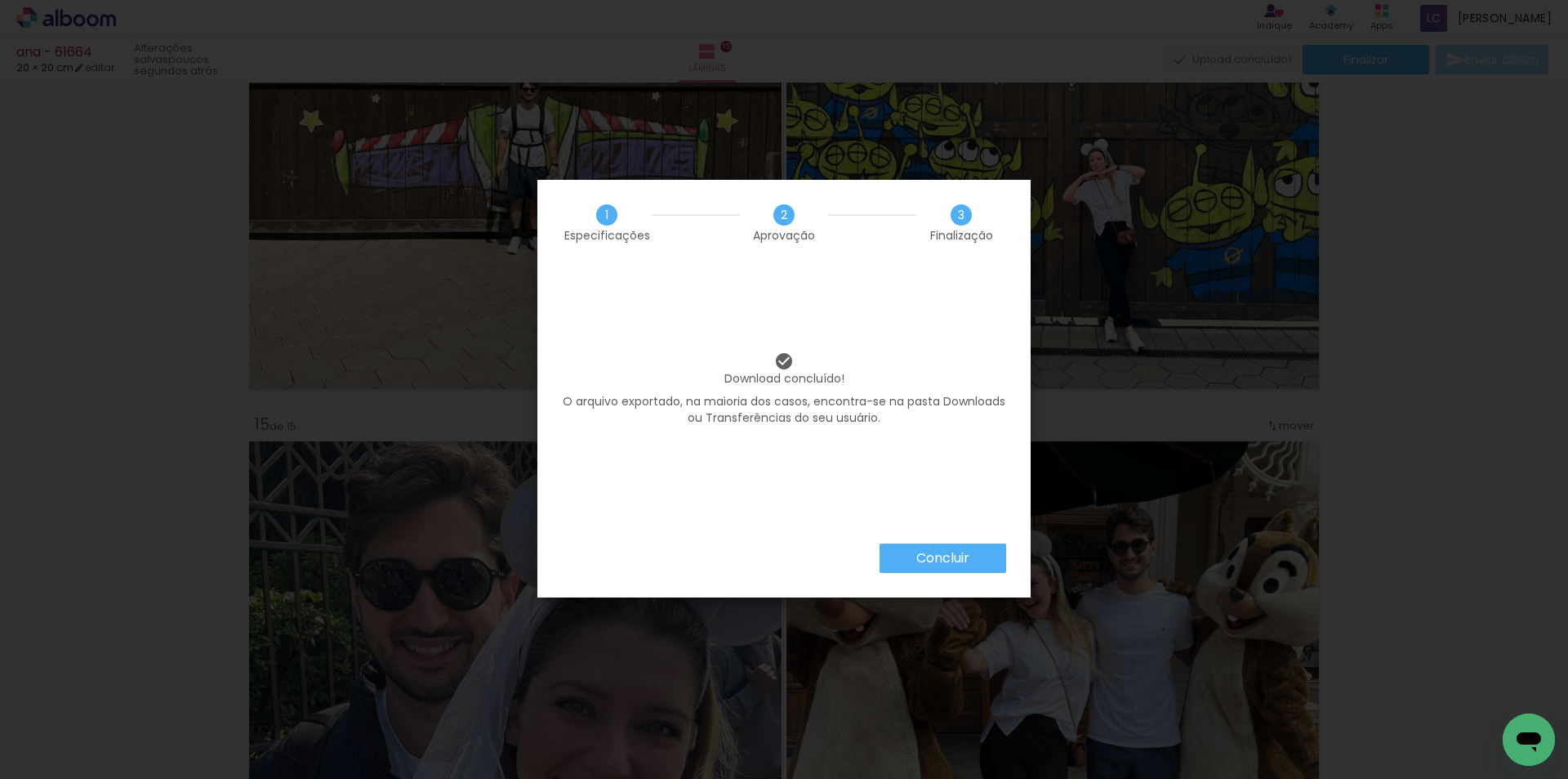
scroll to position [0, 1315]
